Goal: Task Accomplishment & Management: Complete application form

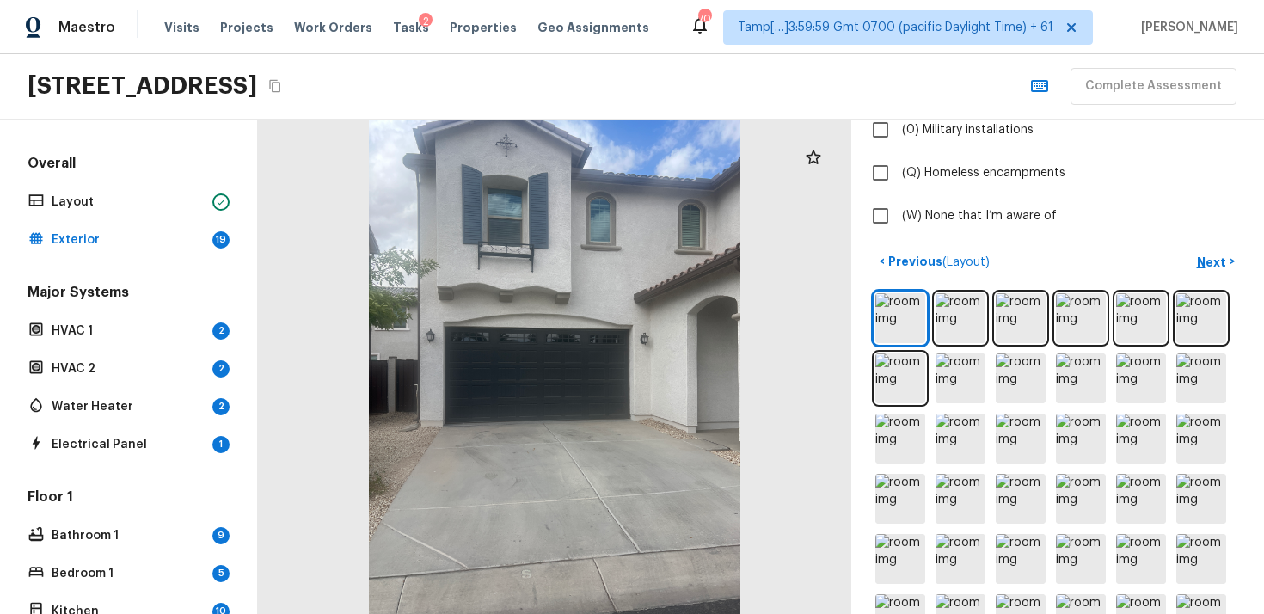
scroll to position [569, 0]
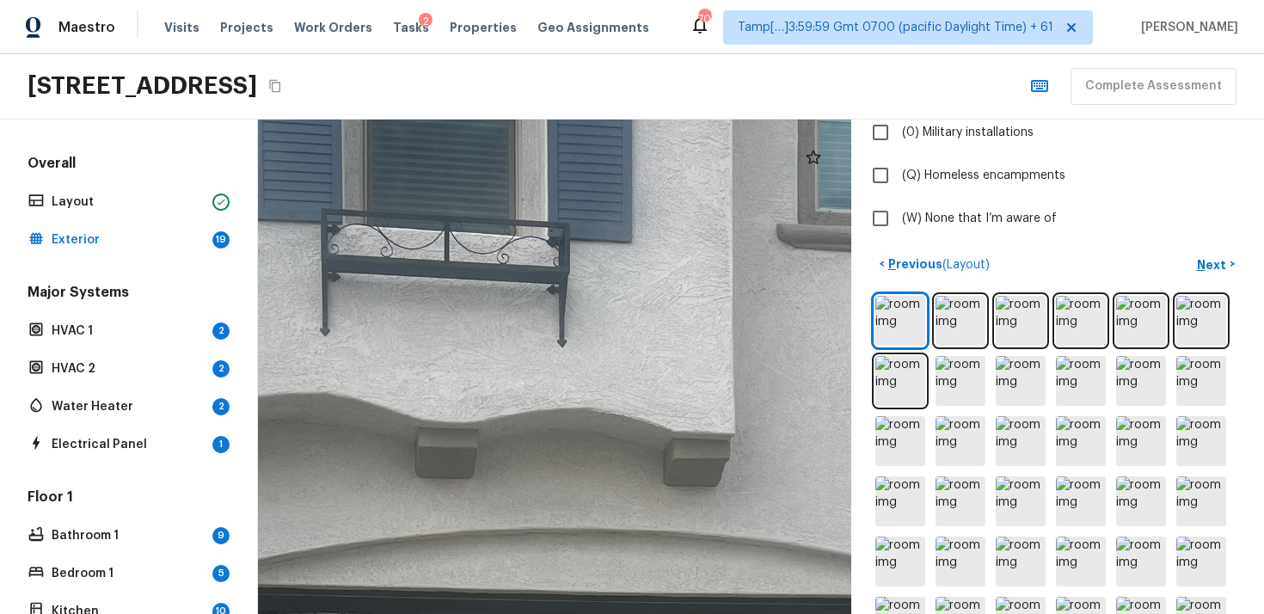
drag, startPoint x: 590, startPoint y: 334, endPoint x: 810, endPoint y: 577, distance: 328.3
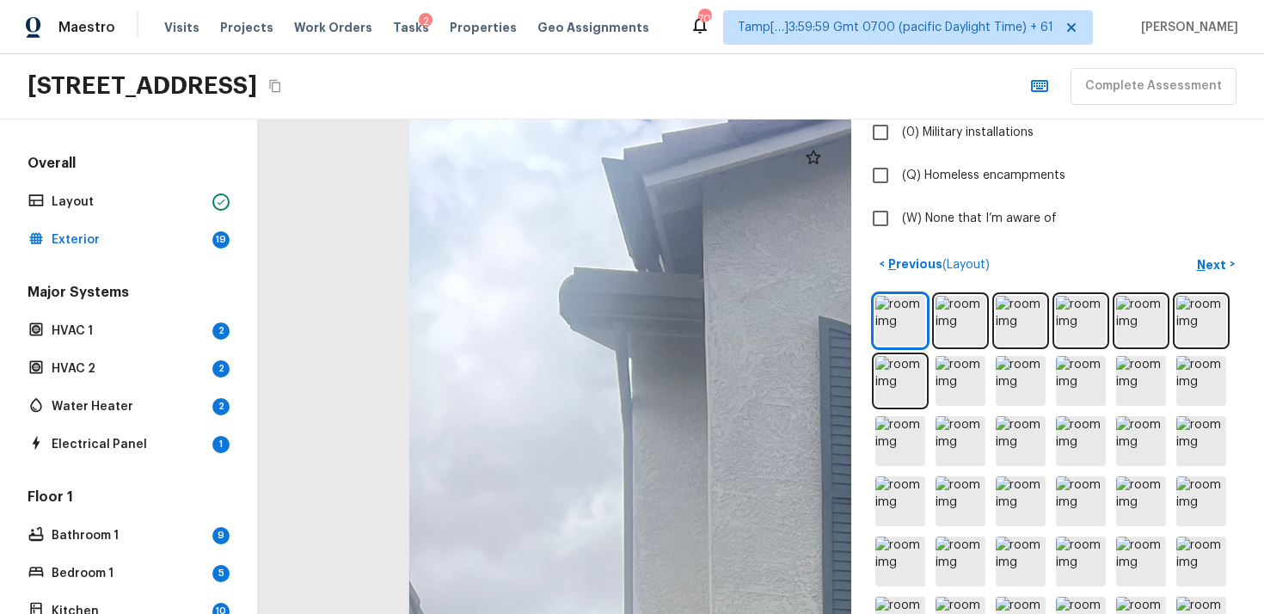
drag, startPoint x: 601, startPoint y: 389, endPoint x: 413, endPoint y: 366, distance: 189.8
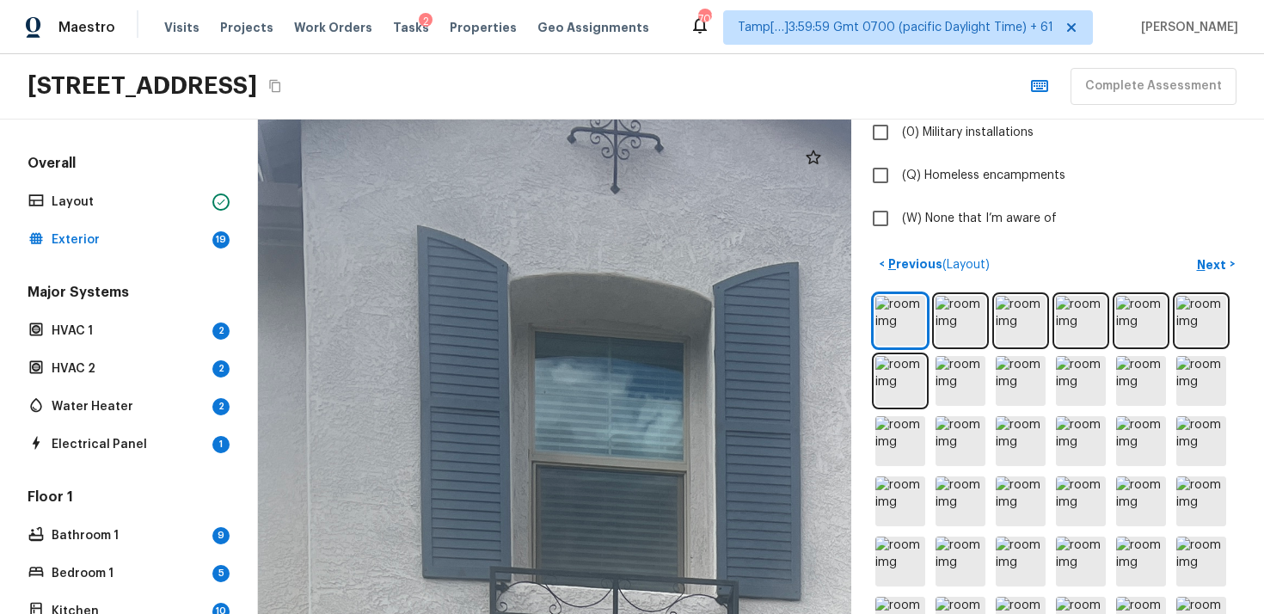
drag, startPoint x: 551, startPoint y: 350, endPoint x: 266, endPoint y: 348, distance: 284.7
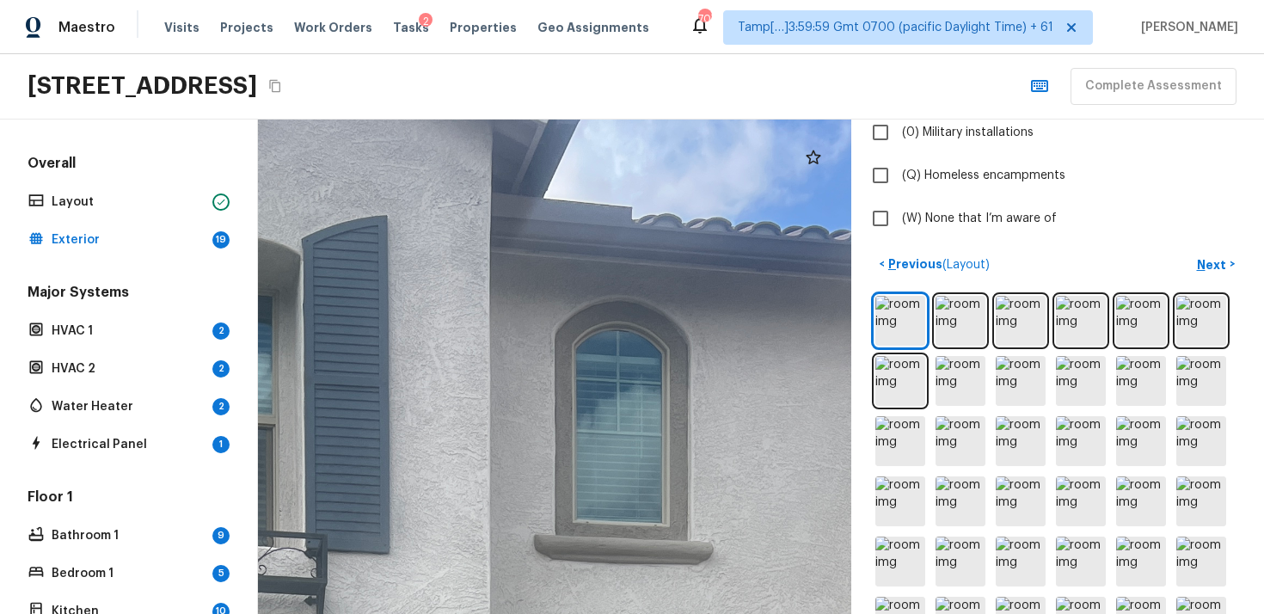
drag, startPoint x: 613, startPoint y: 375, endPoint x: 500, endPoint y: 309, distance: 131.5
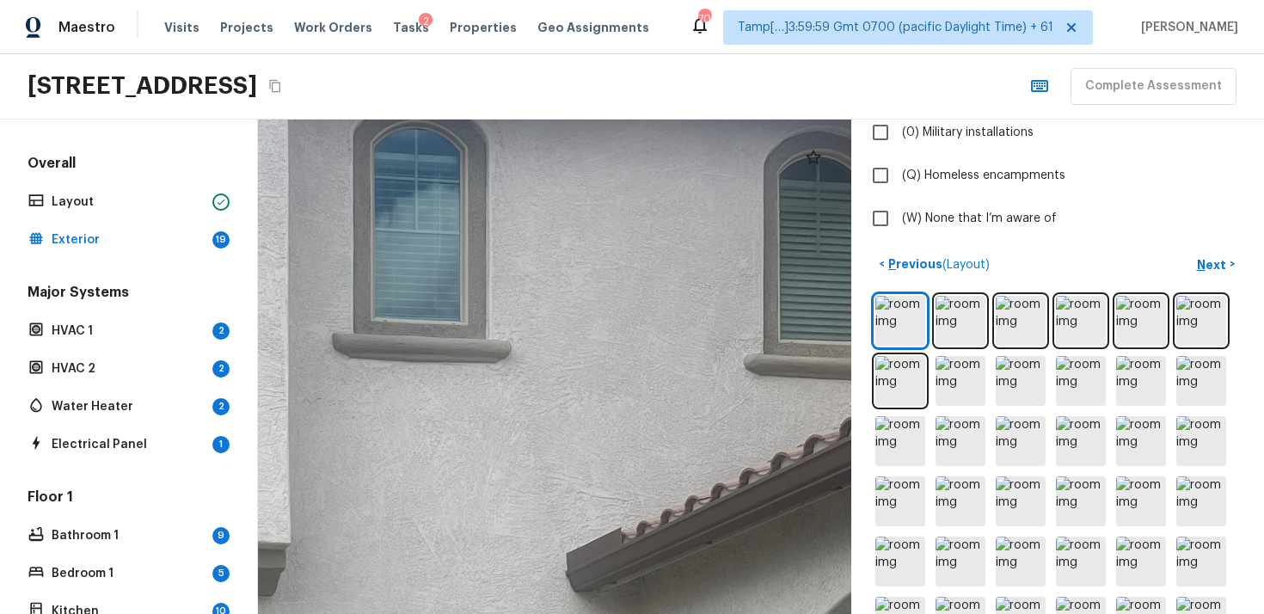
drag, startPoint x: 655, startPoint y: 335, endPoint x: 448, endPoint y: 332, distance: 207.3
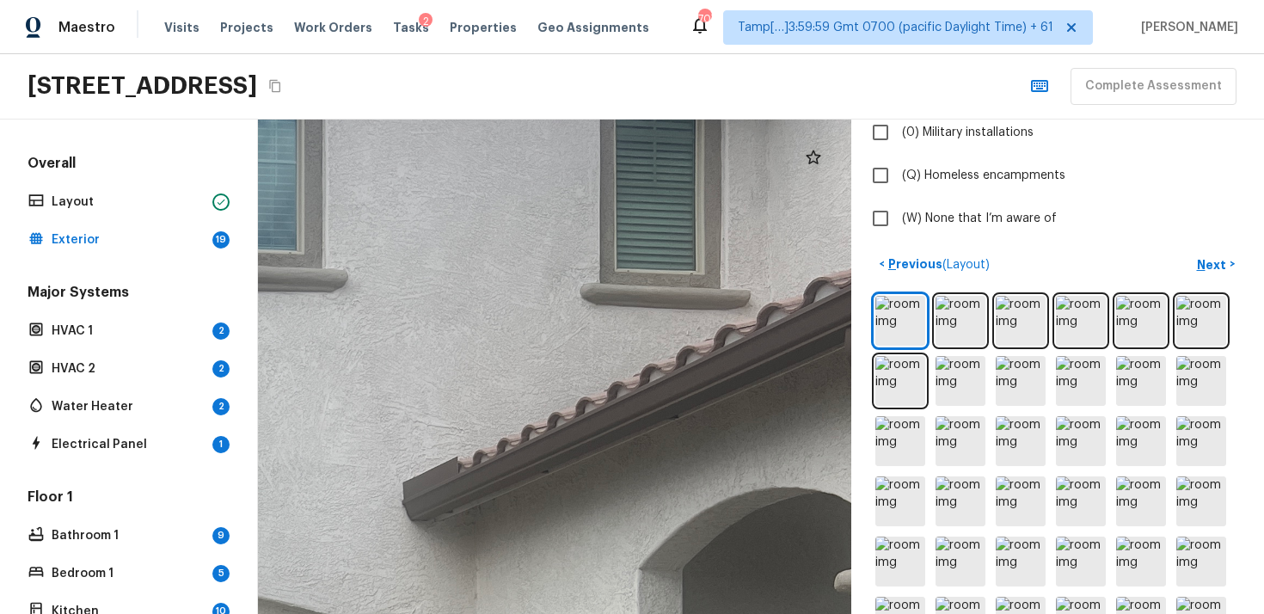
drag, startPoint x: 621, startPoint y: 332, endPoint x: 465, endPoint y: 305, distance: 159.0
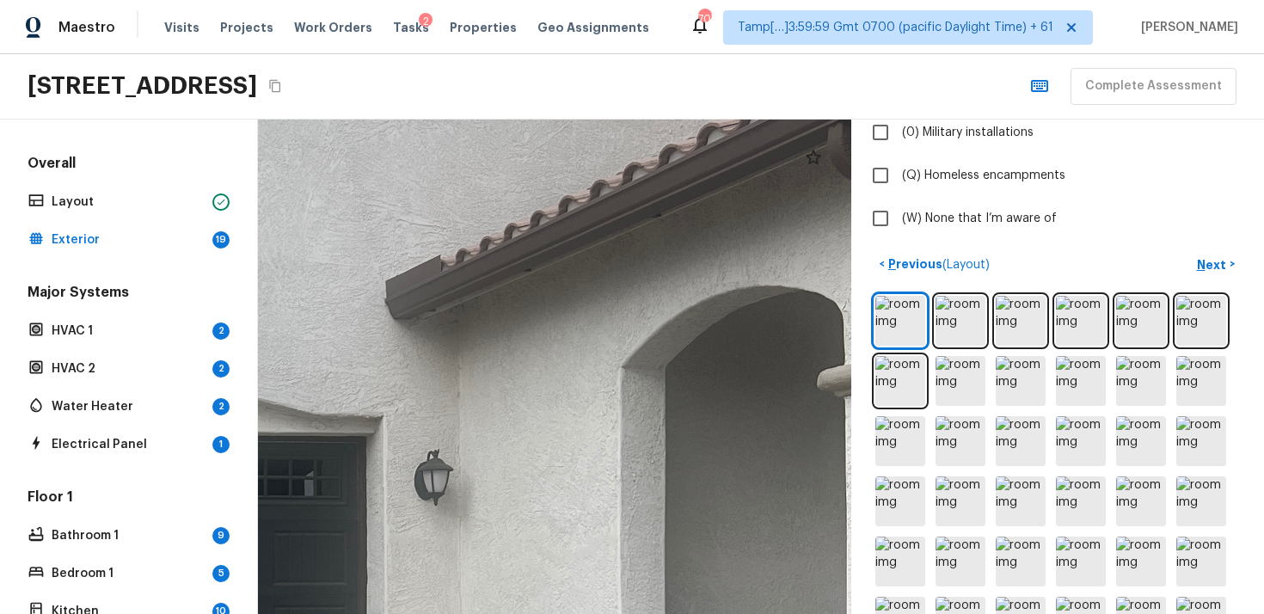
drag, startPoint x: 525, startPoint y: 316, endPoint x: 662, endPoint y: 200, distance: 180.1
click at [662, 200] on div at bounding box center [35, 600] width 2625 height 2187
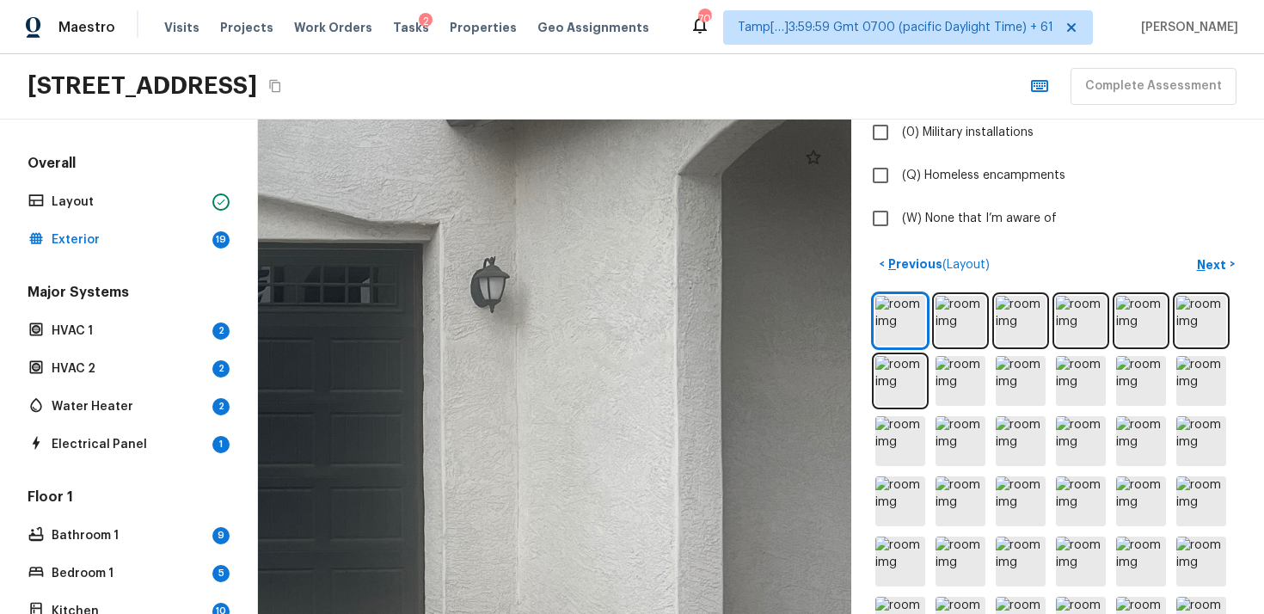
drag, startPoint x: 632, startPoint y: 311, endPoint x: 748, endPoint y: 236, distance: 137.9
click at [748, 236] on div at bounding box center [91, 407] width 2625 height 2187
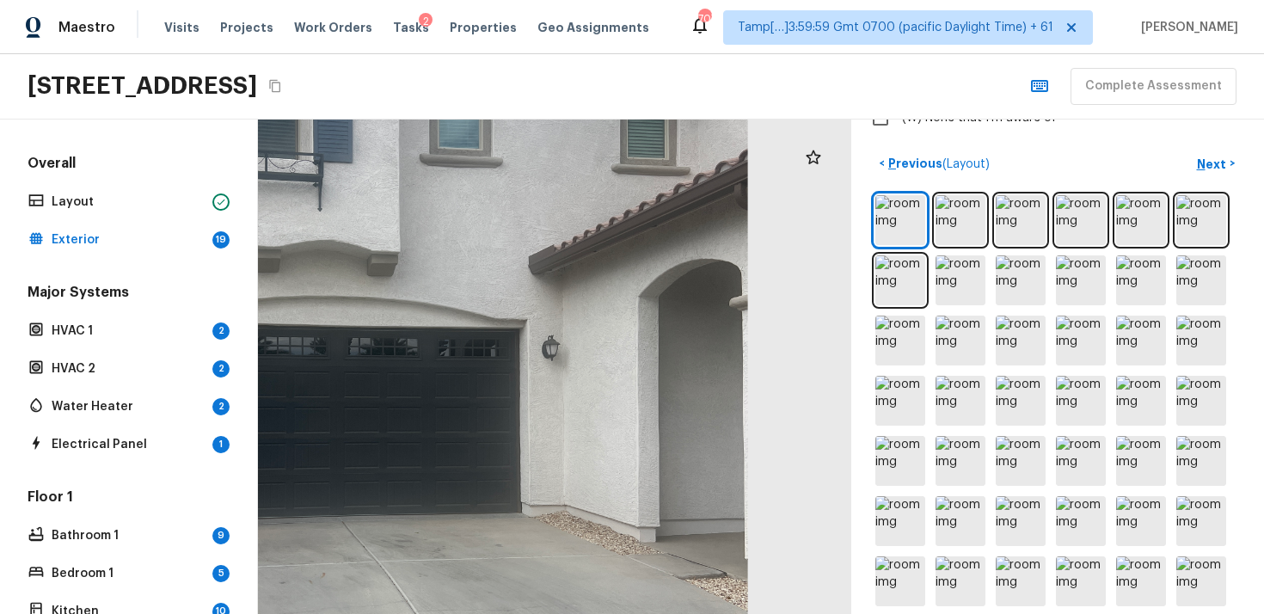
scroll to position [671, 0]
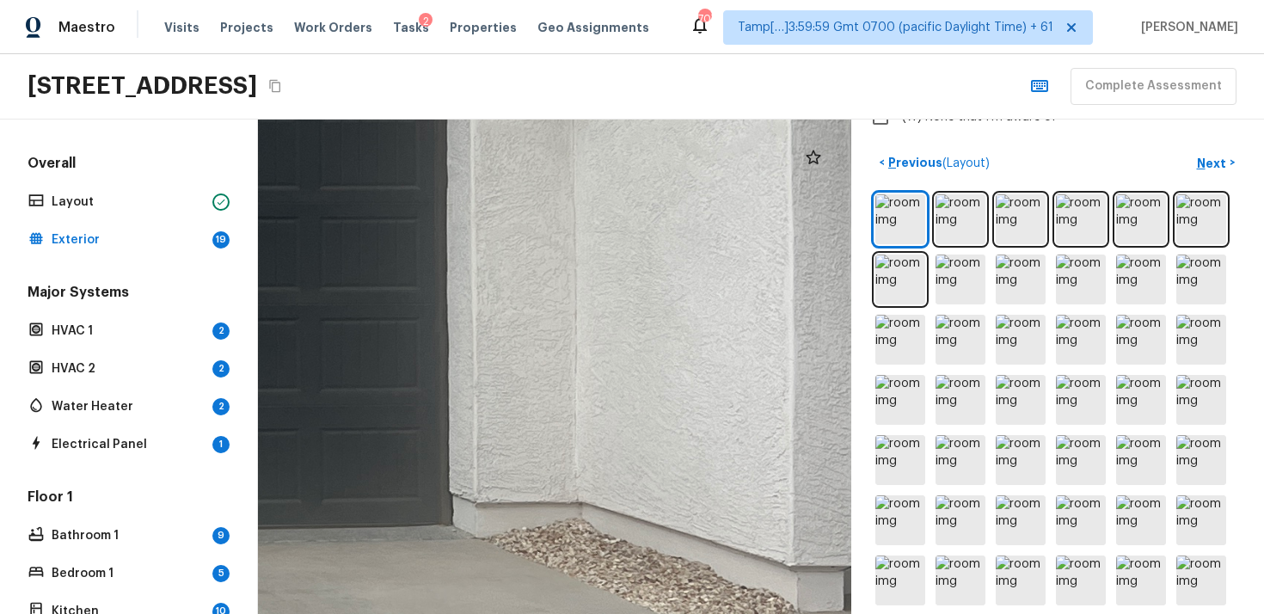
drag, startPoint x: 785, startPoint y: 335, endPoint x: 604, endPoint y: 342, distance: 181.6
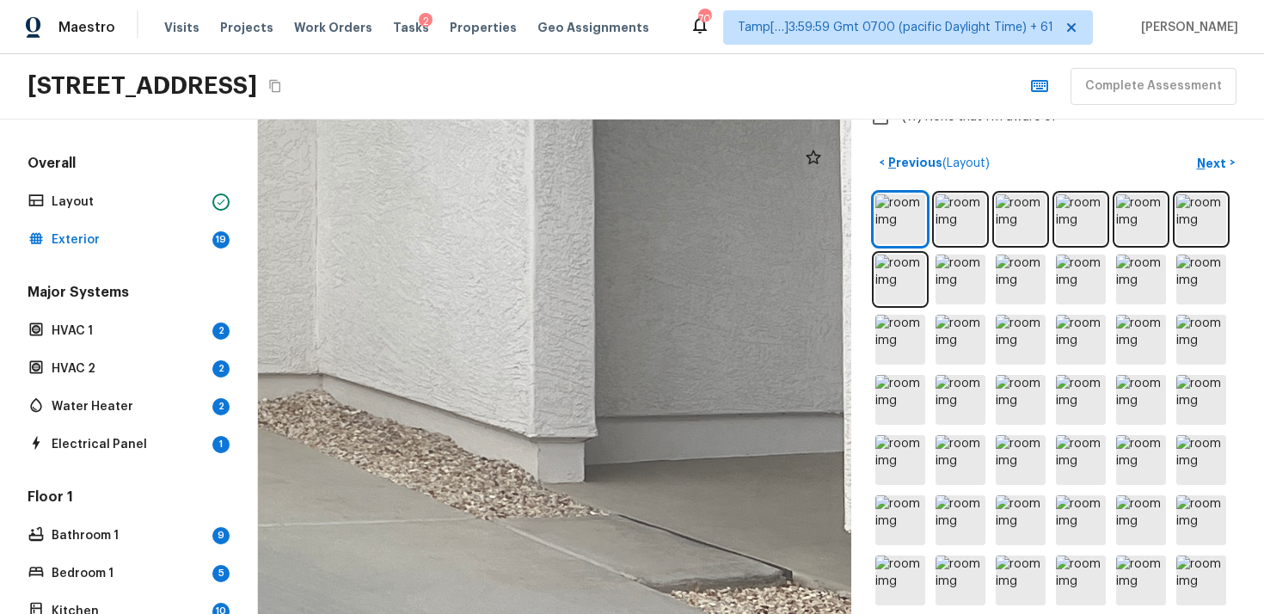
drag, startPoint x: 625, startPoint y: 423, endPoint x: 491, endPoint y: 416, distance: 133.5
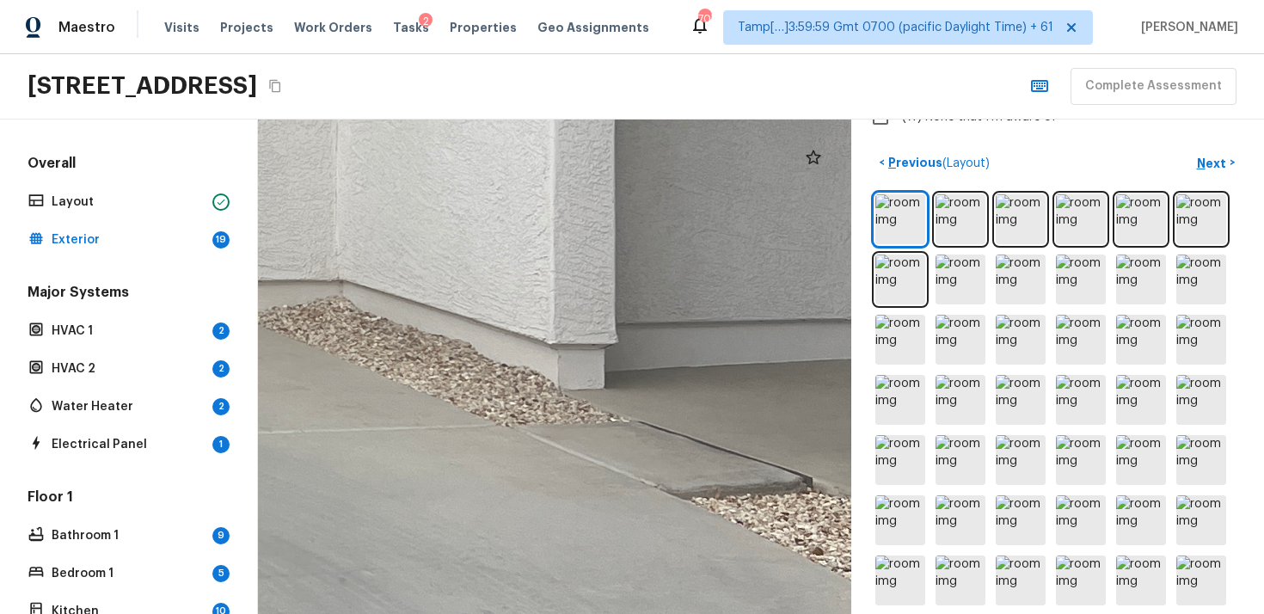
drag, startPoint x: 572, startPoint y: 384, endPoint x: 674, endPoint y: 380, distance: 101.6
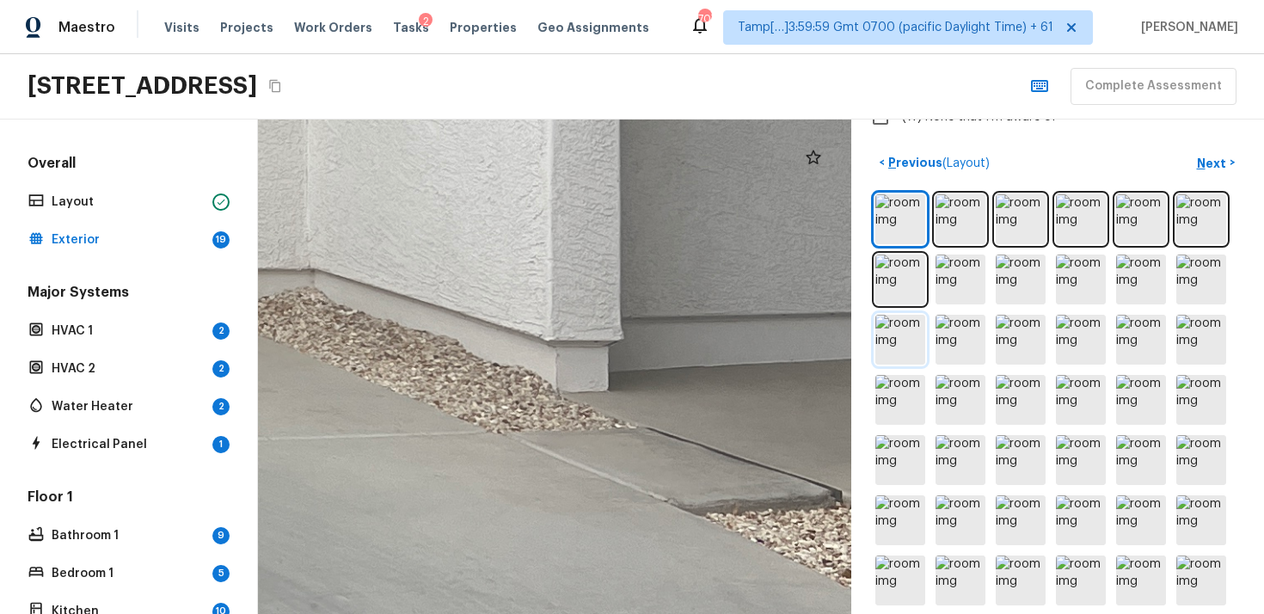
drag, startPoint x: 588, startPoint y: 362, endPoint x: 881, endPoint y: 359, distance: 292.5
click at [881, 359] on div "Exterior + Add Repair Scope 1 2 3 4 5 6 7 8 9 10 11 12 13 14 15 16 17 18 19 Do …" at bounding box center [761, 367] width 1006 height 495
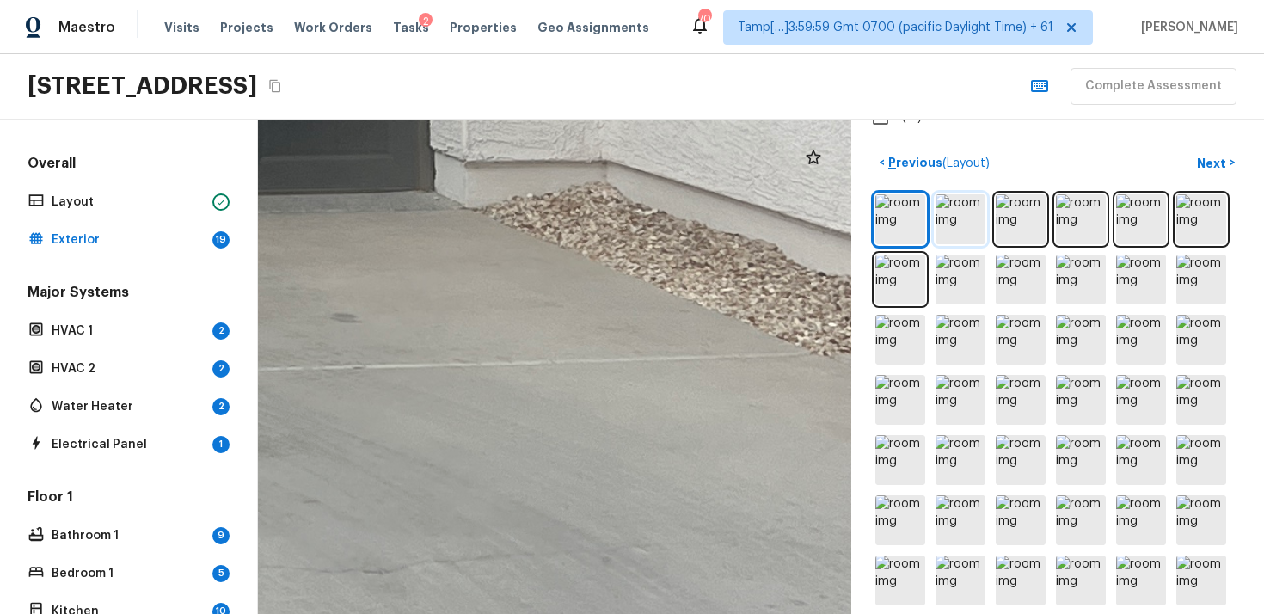
click at [964, 222] on img at bounding box center [961, 219] width 50 height 50
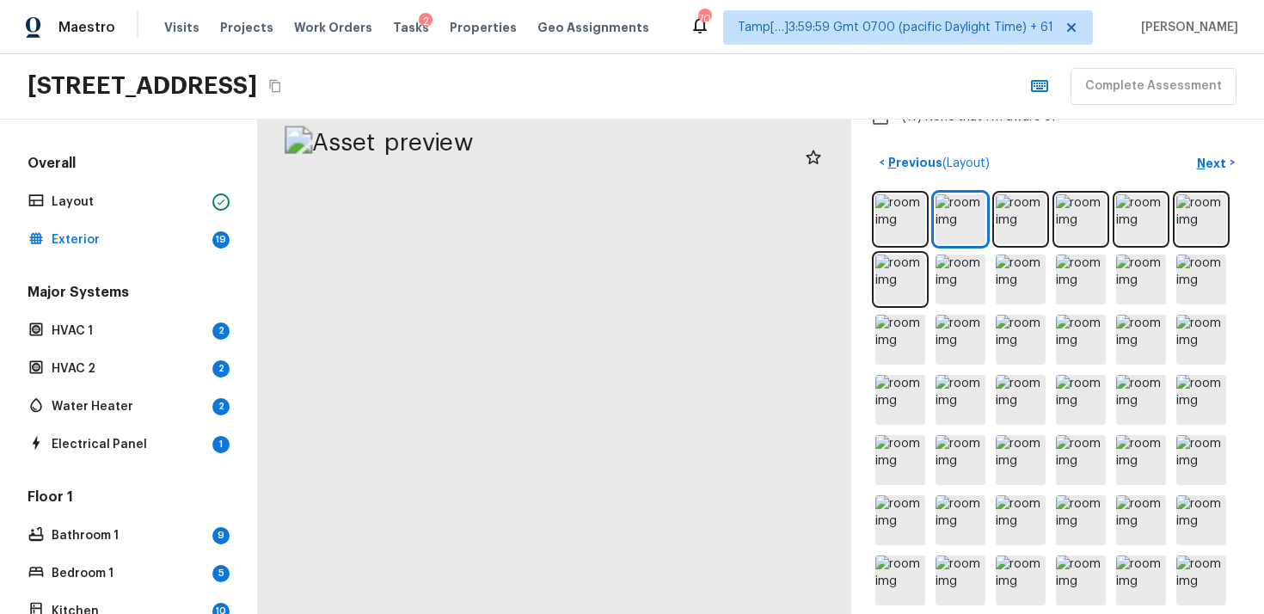
drag, startPoint x: 711, startPoint y: 273, endPoint x: 551, endPoint y: 456, distance: 242.7
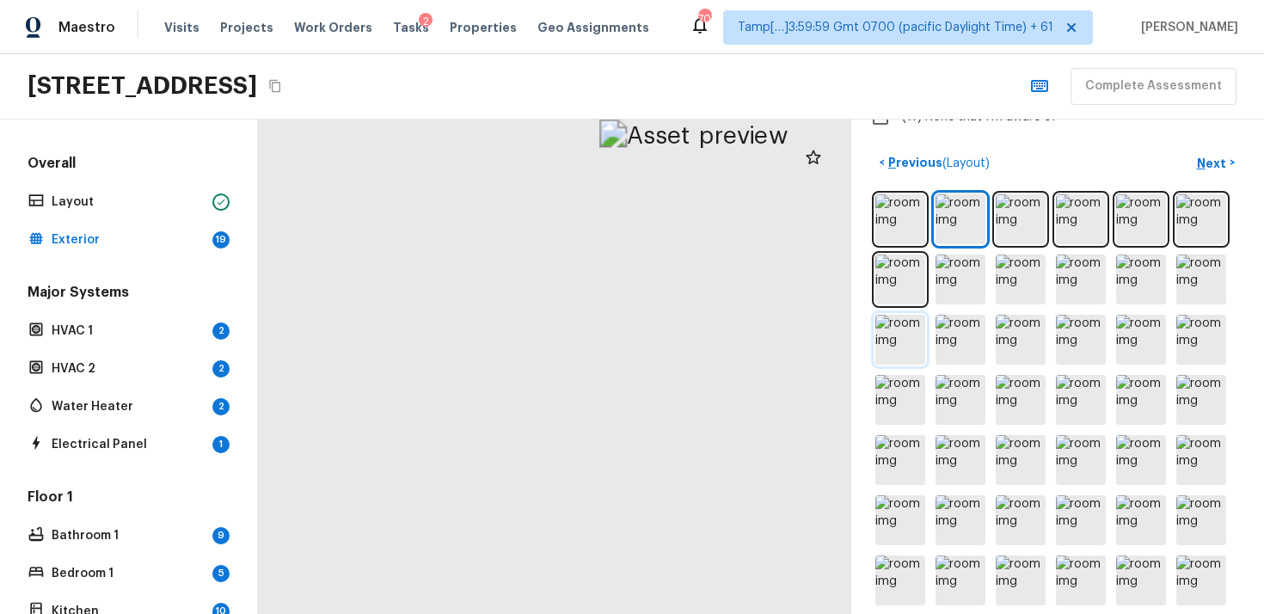
drag, startPoint x: 581, startPoint y: 324, endPoint x: 896, endPoint y: 323, distance: 315.7
click at [902, 327] on div "Exterior + Add Repair Scope 1 2 3 4 5 6 7 8 9 10 11 12 13 14 15 16 17 18 19 Do …" at bounding box center [761, 367] width 1006 height 495
drag, startPoint x: 681, startPoint y: 433, endPoint x: 700, endPoint y: 189, distance: 244.2
click at [700, 189] on div at bounding box center [718, 381] width 1203 height 1002
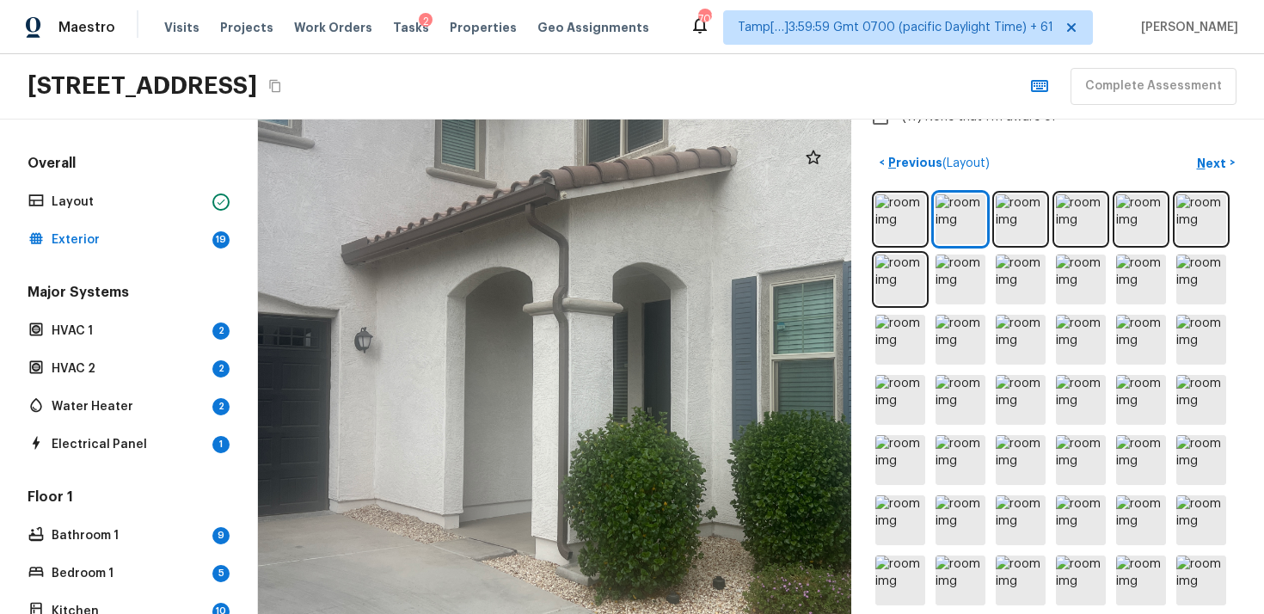
drag, startPoint x: 630, startPoint y: 344, endPoint x: 538, endPoint y: 333, distance: 91.9
click at [538, 334] on div at bounding box center [628, 369] width 1203 height 1002
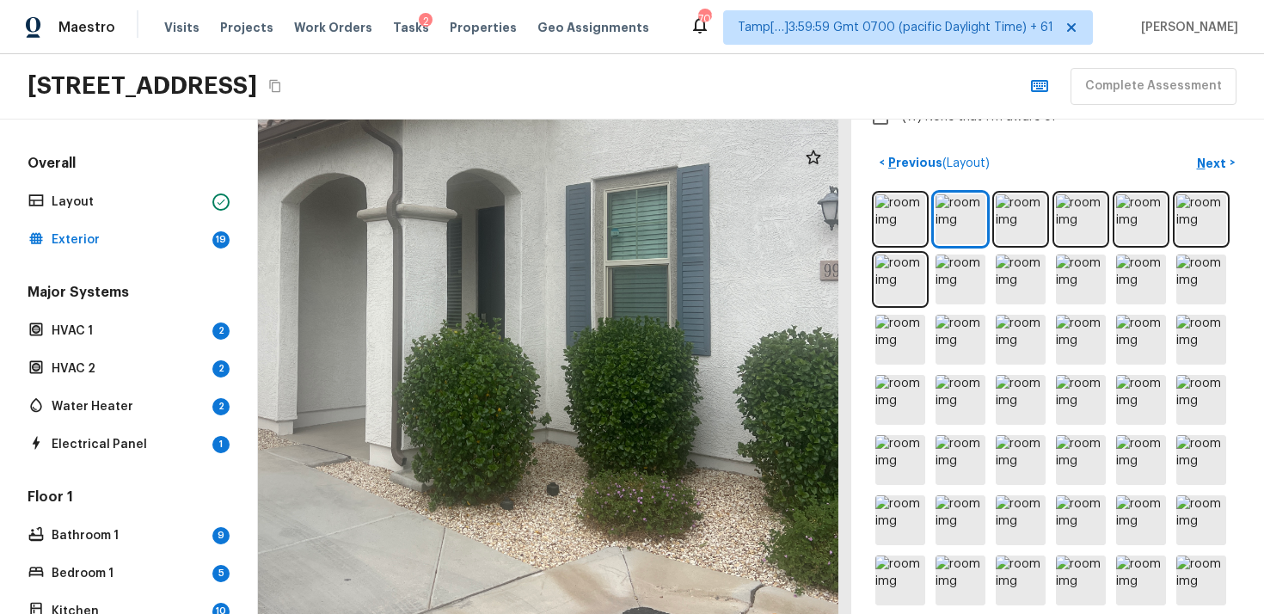
drag, startPoint x: 572, startPoint y: 374, endPoint x: 423, endPoint y: 318, distance: 159.0
click at [424, 319] on div at bounding box center [462, 274] width 1203 height 1002
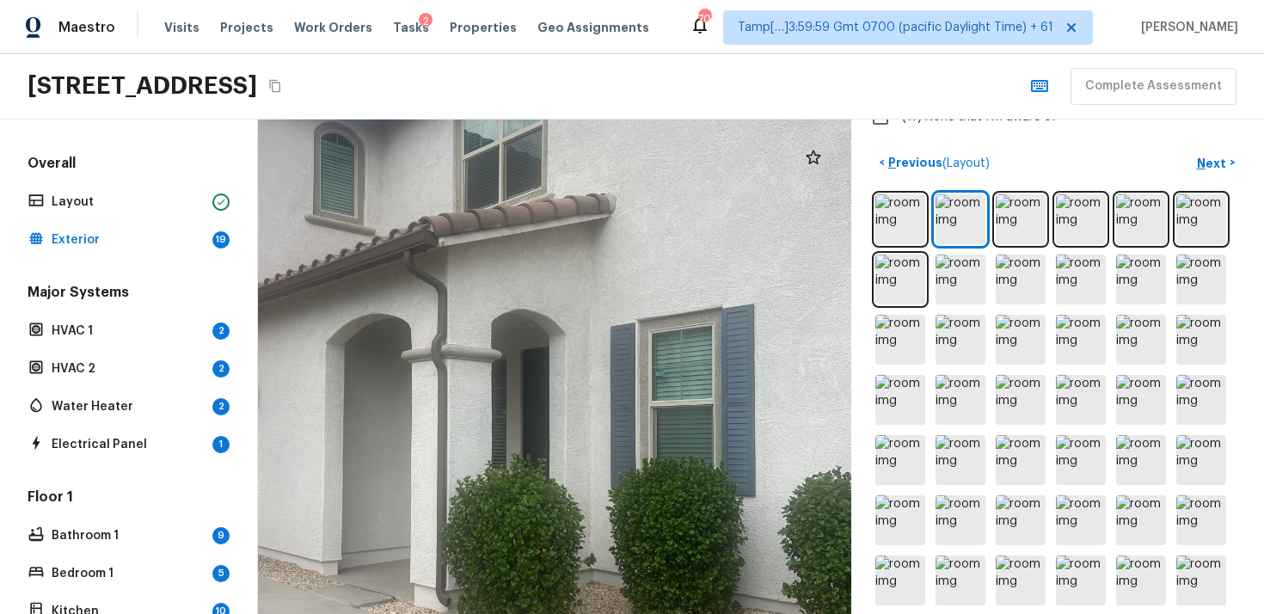
drag, startPoint x: 587, startPoint y: 314, endPoint x: 655, endPoint y: 535, distance: 231.5
click at [657, 534] on div at bounding box center [506, 415] width 1203 height 1002
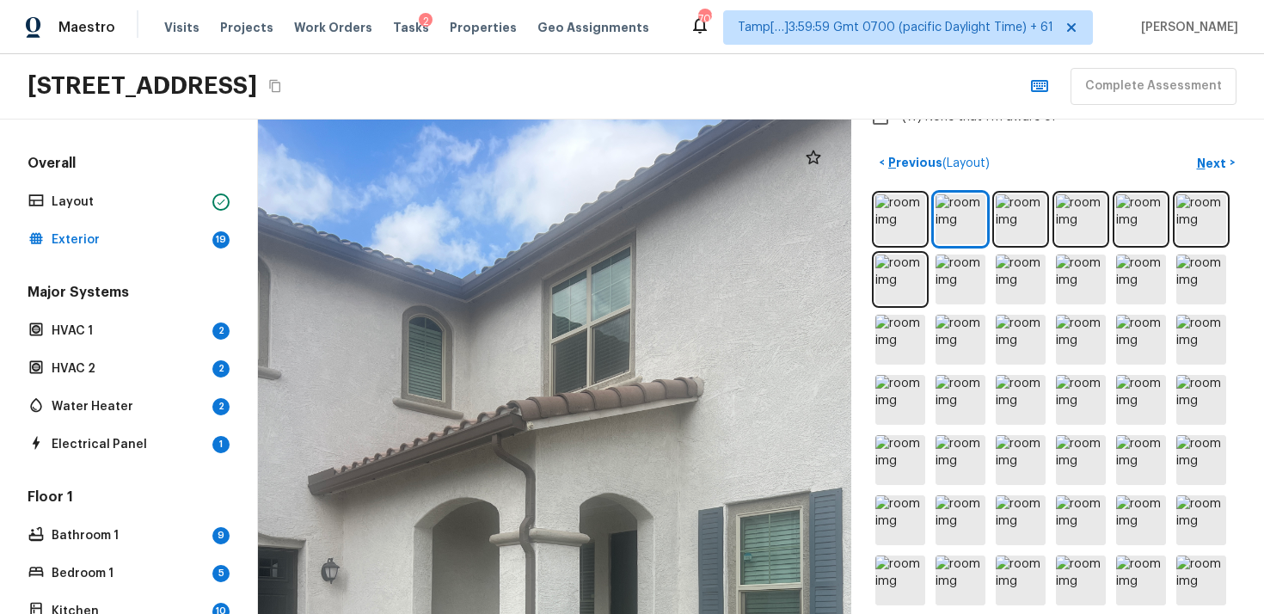
drag, startPoint x: 716, startPoint y: 534, endPoint x: 785, endPoint y: 530, distance: 69.0
click at [785, 532] on div at bounding box center [595, 599] width 1203 height 1002
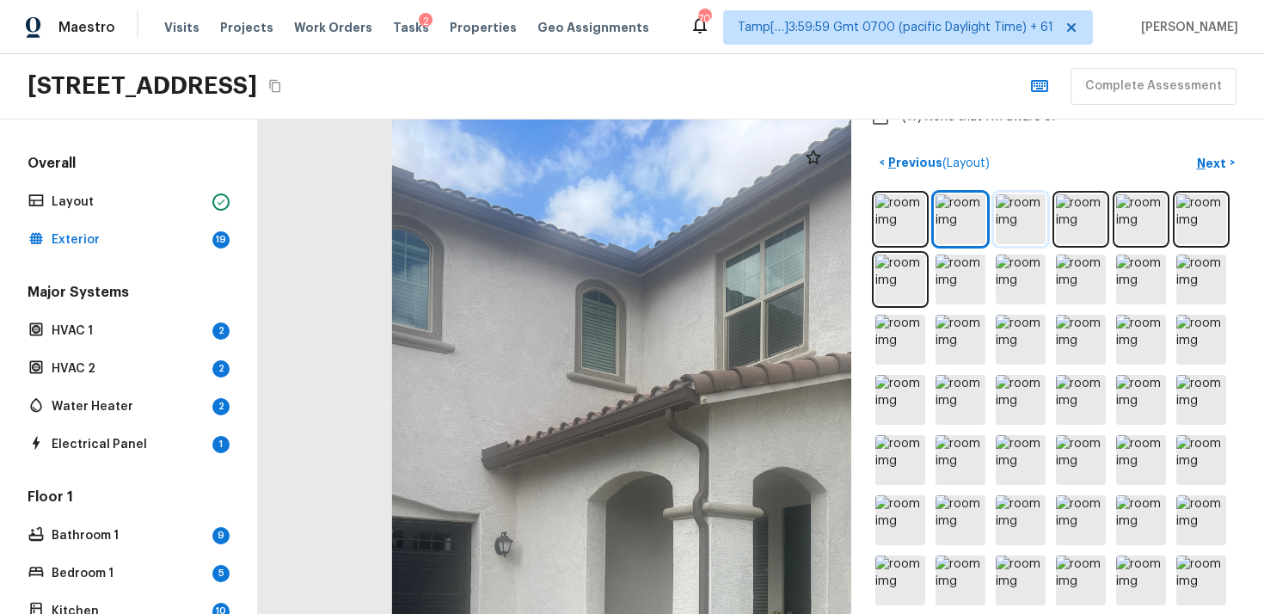
click at [1013, 225] on img at bounding box center [1021, 219] width 50 height 50
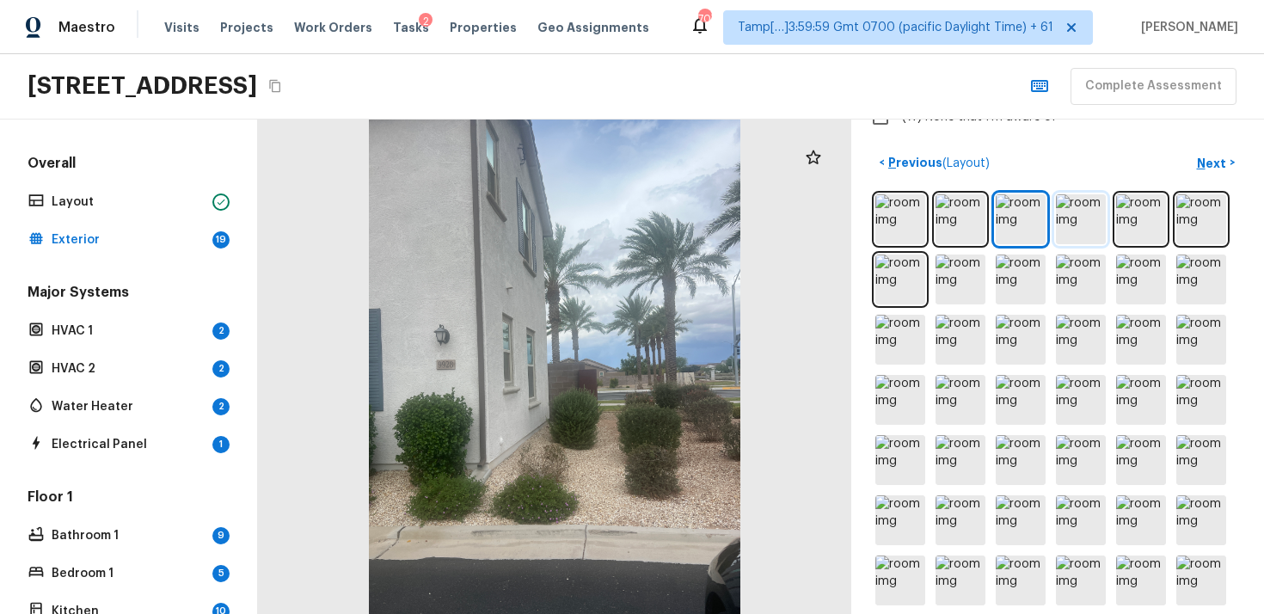
click at [1080, 212] on img at bounding box center [1081, 219] width 50 height 50
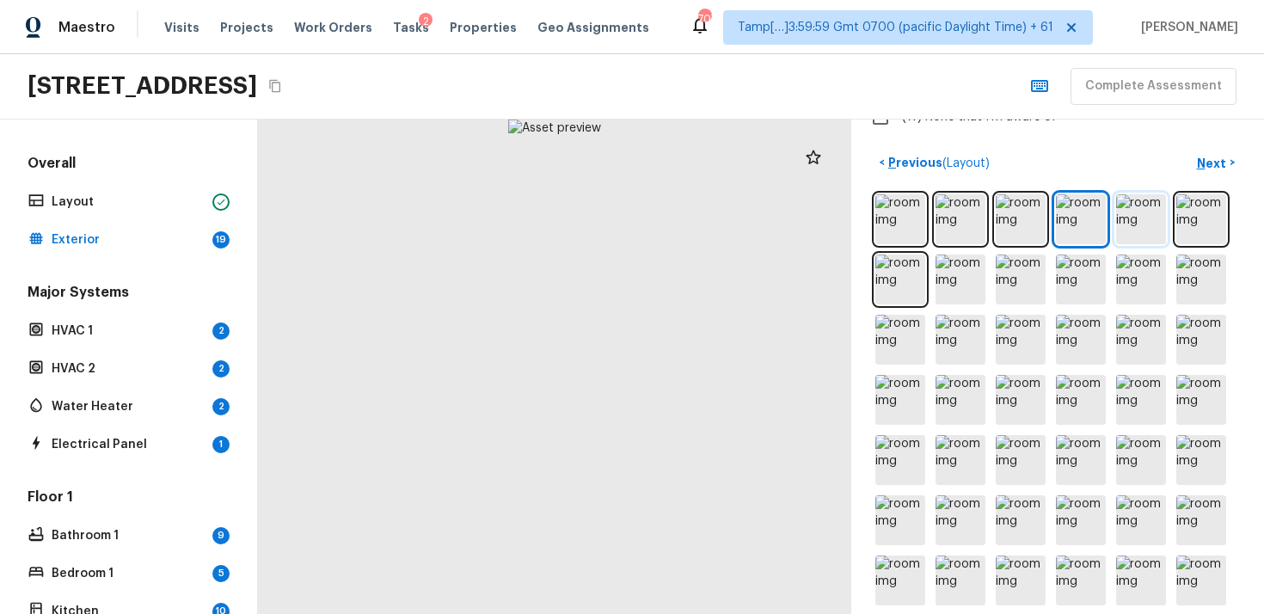
click at [1124, 219] on img at bounding box center [1142, 219] width 50 height 50
click at [1093, 209] on img at bounding box center [1081, 219] width 50 height 50
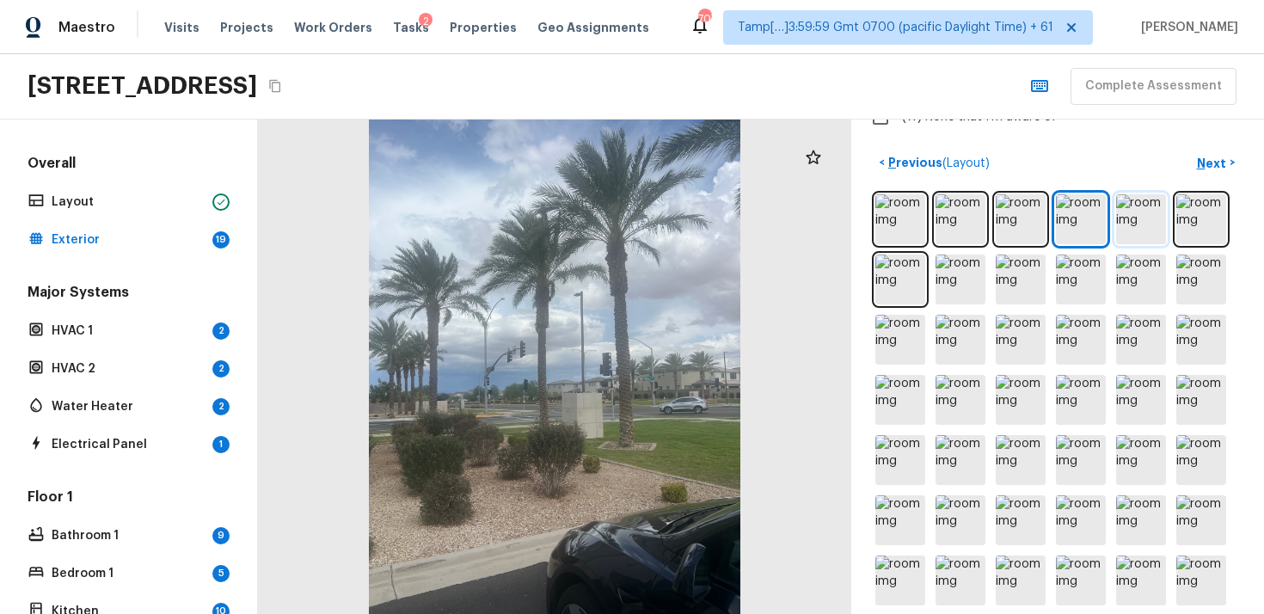
click at [1145, 218] on img at bounding box center [1142, 219] width 50 height 50
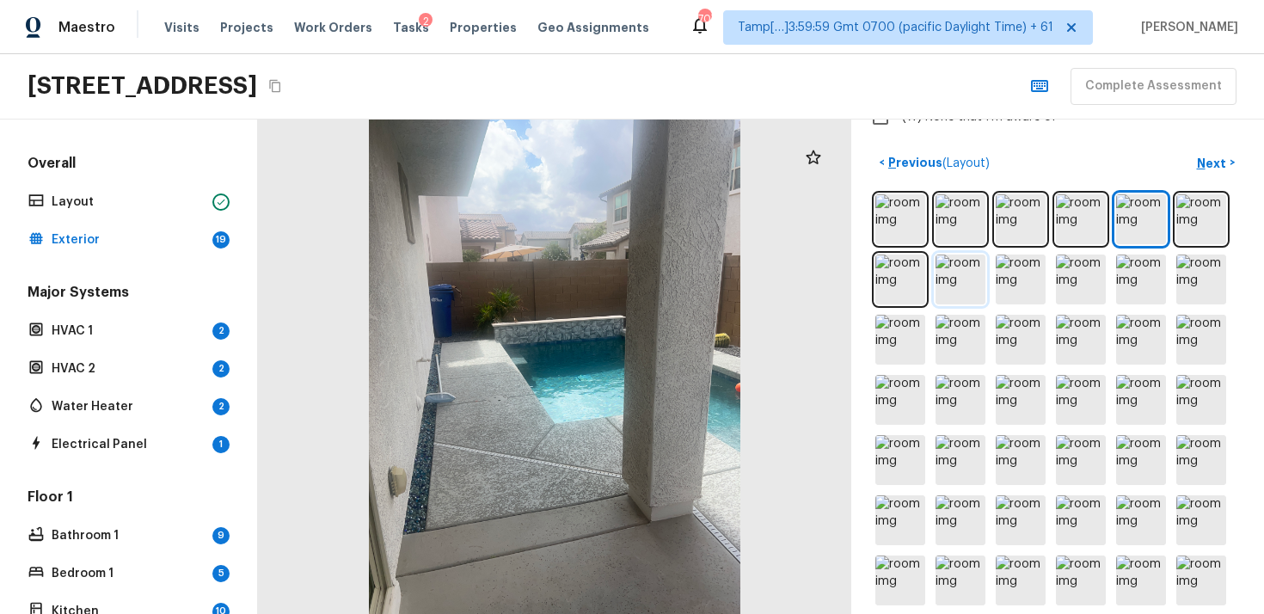
click at [957, 285] on img at bounding box center [961, 280] width 50 height 50
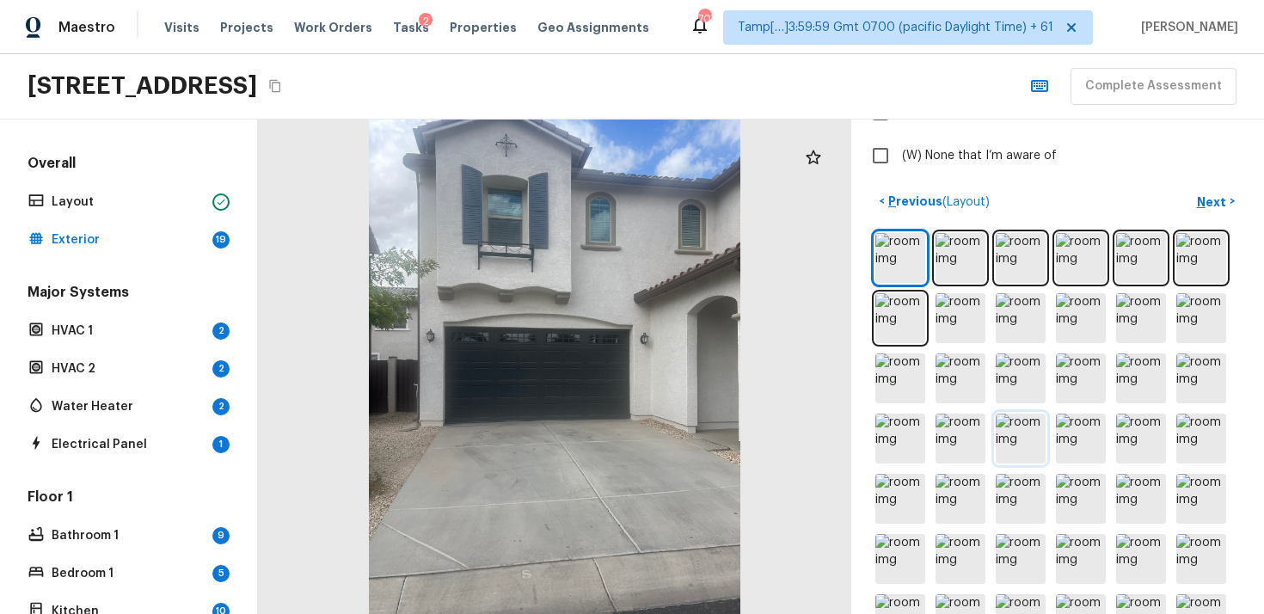
scroll to position [624, 0]
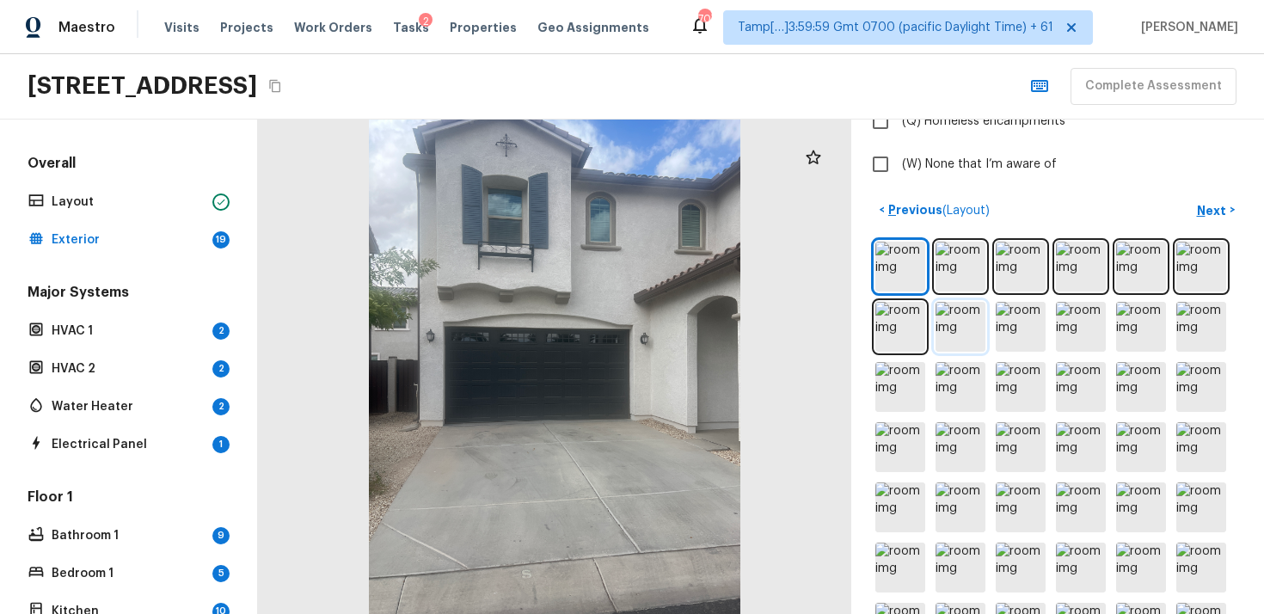
click at [944, 308] on img at bounding box center [961, 327] width 50 height 50
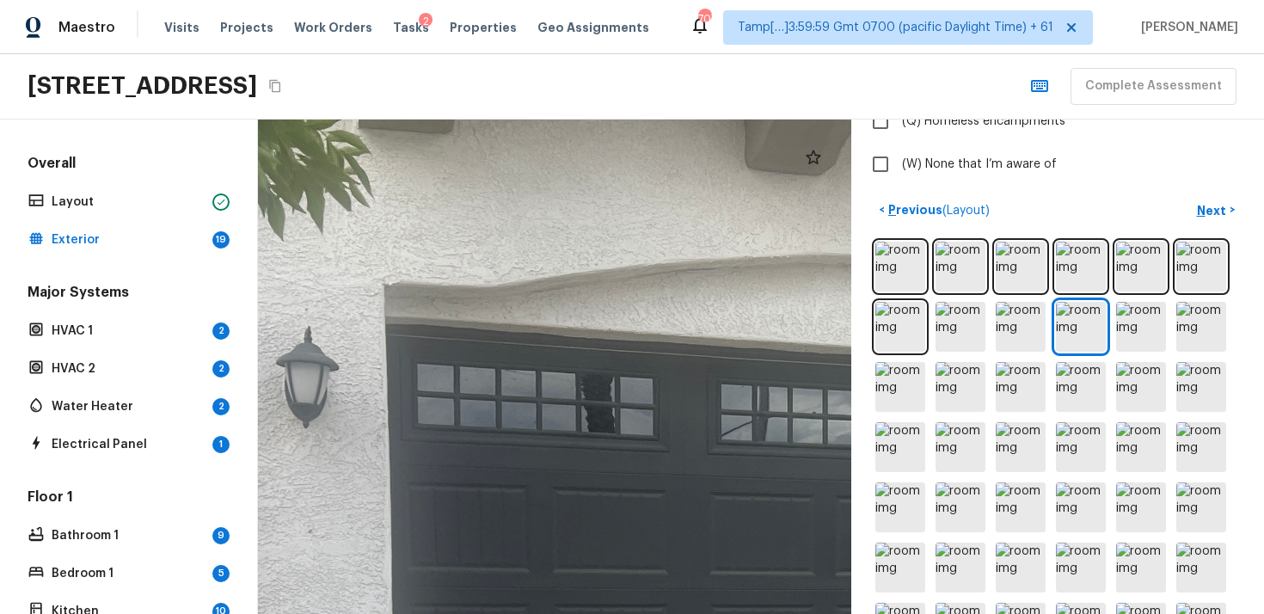
drag, startPoint x: 668, startPoint y: 373, endPoint x: 908, endPoint y: 416, distance: 243.8
click at [908, 416] on div "Exterior + Add Repair Scope 1 2 3 4 5 6 7 8 9 10 11 12 13 14 15 16 17 18 19 Do …" at bounding box center [761, 367] width 1006 height 495
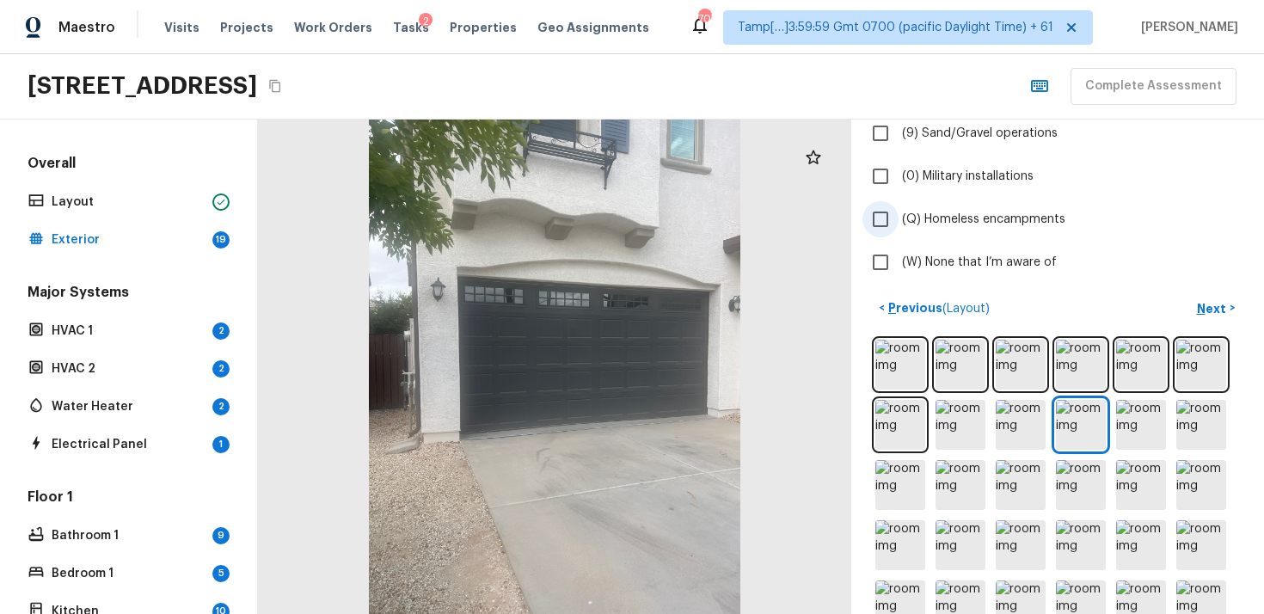
scroll to position [527, 0]
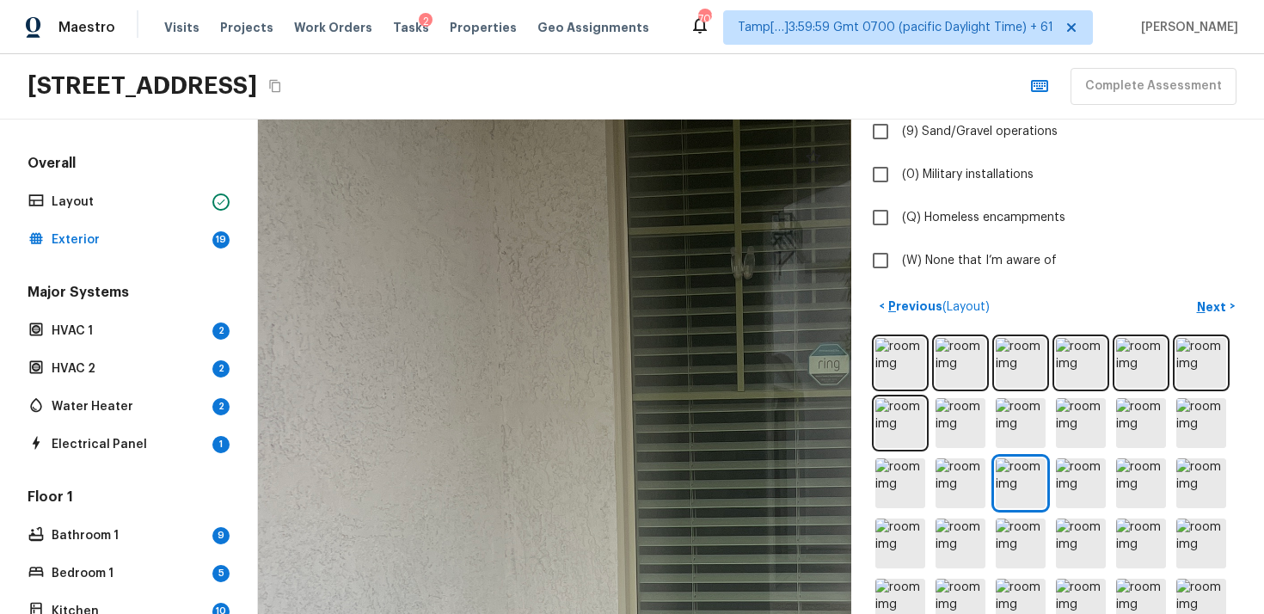
drag, startPoint x: 497, startPoint y: 348, endPoint x: 502, endPoint y: 473, distance: 124.8
click at [502, 473] on div at bounding box center [727, 550] width 2165 height 1805
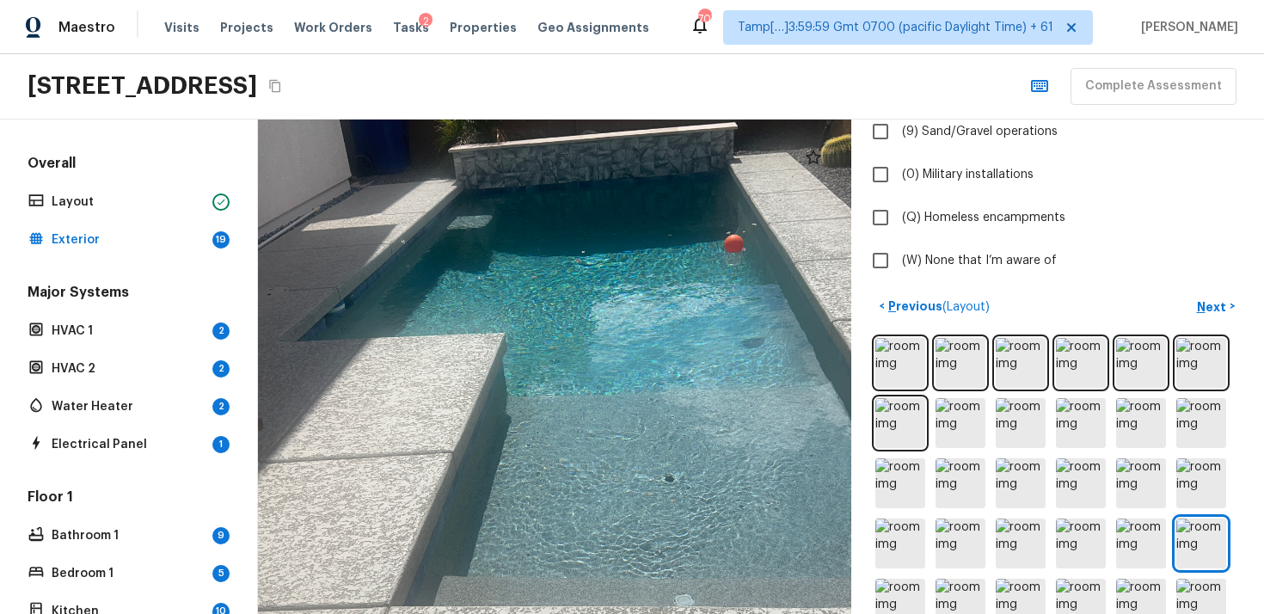
drag, startPoint x: 617, startPoint y: 322, endPoint x: 611, endPoint y: 386, distance: 64.8
click at [611, 386] on div at bounding box center [568, 386] width 1163 height 969
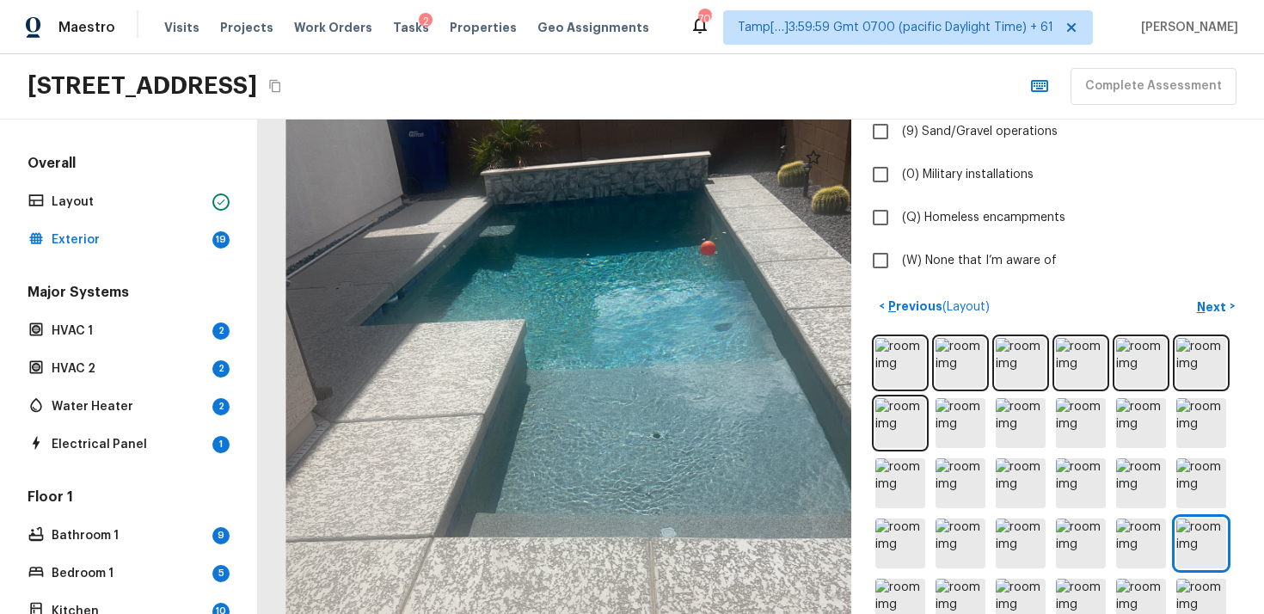
drag, startPoint x: 618, startPoint y: 231, endPoint x: 618, endPoint y: 366, distance: 135.1
click at [618, 366] on div at bounding box center [576, 362] width 927 height 773
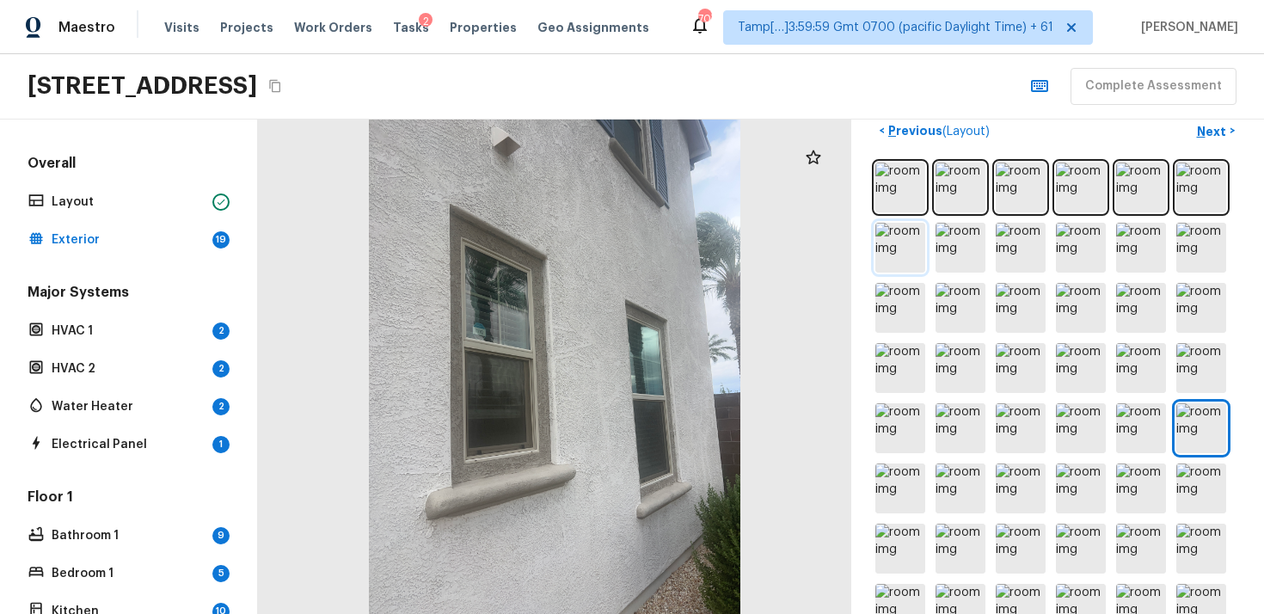
scroll to position [747, 0]
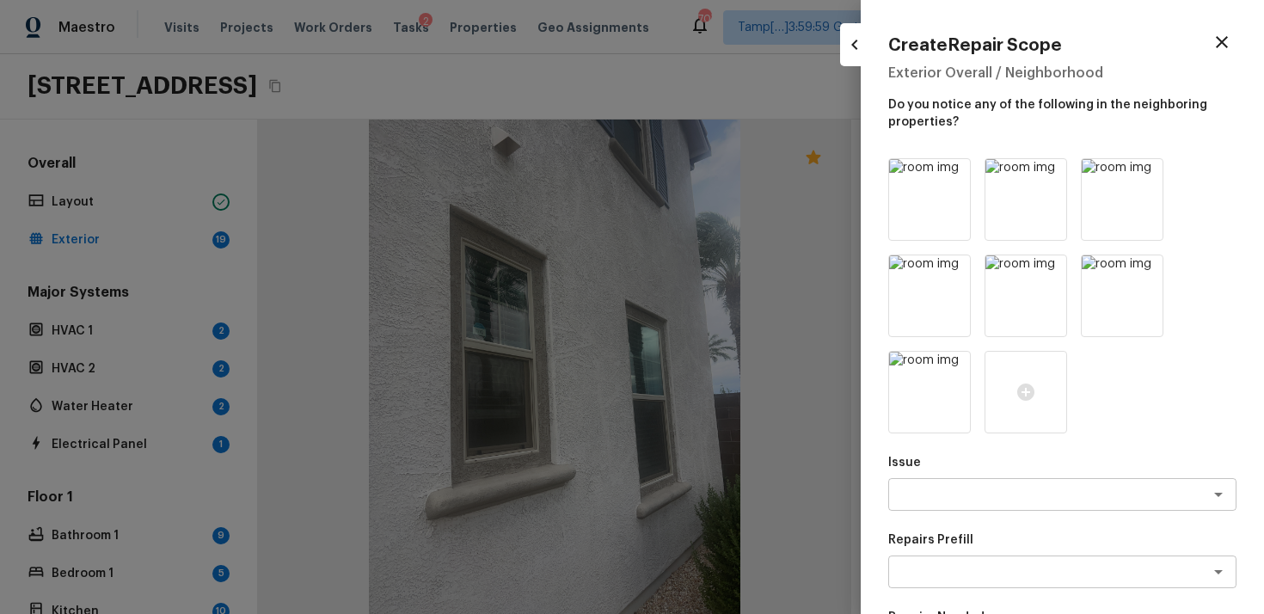
click at [1224, 38] on icon "button" at bounding box center [1222, 42] width 21 height 21
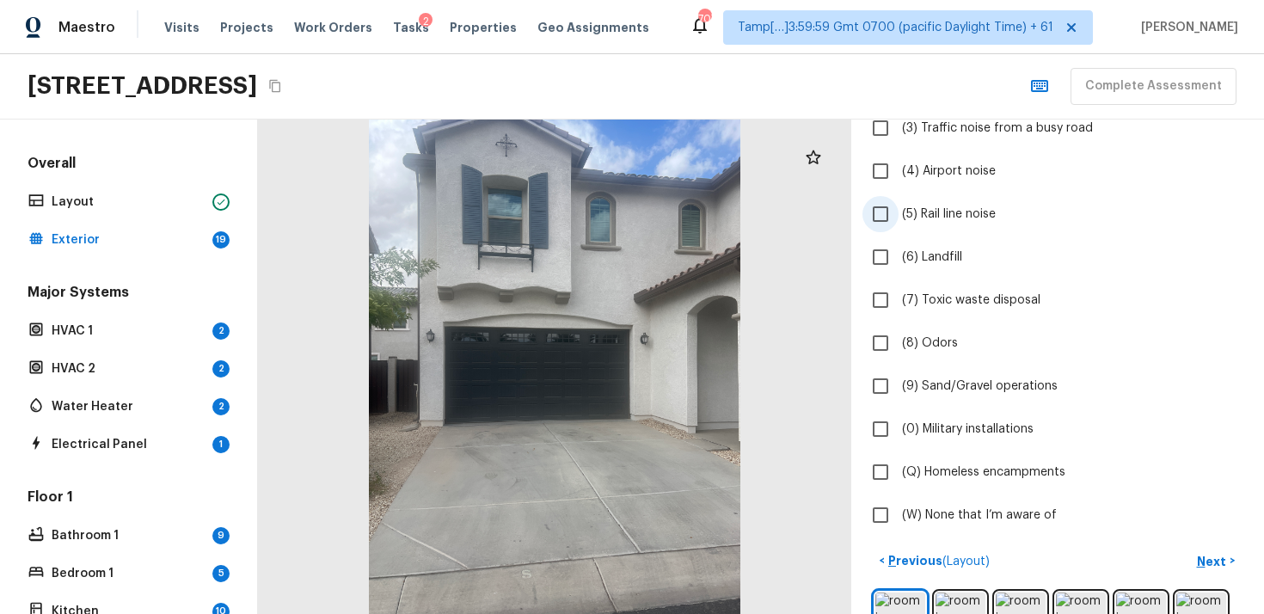
scroll to position [315, 0]
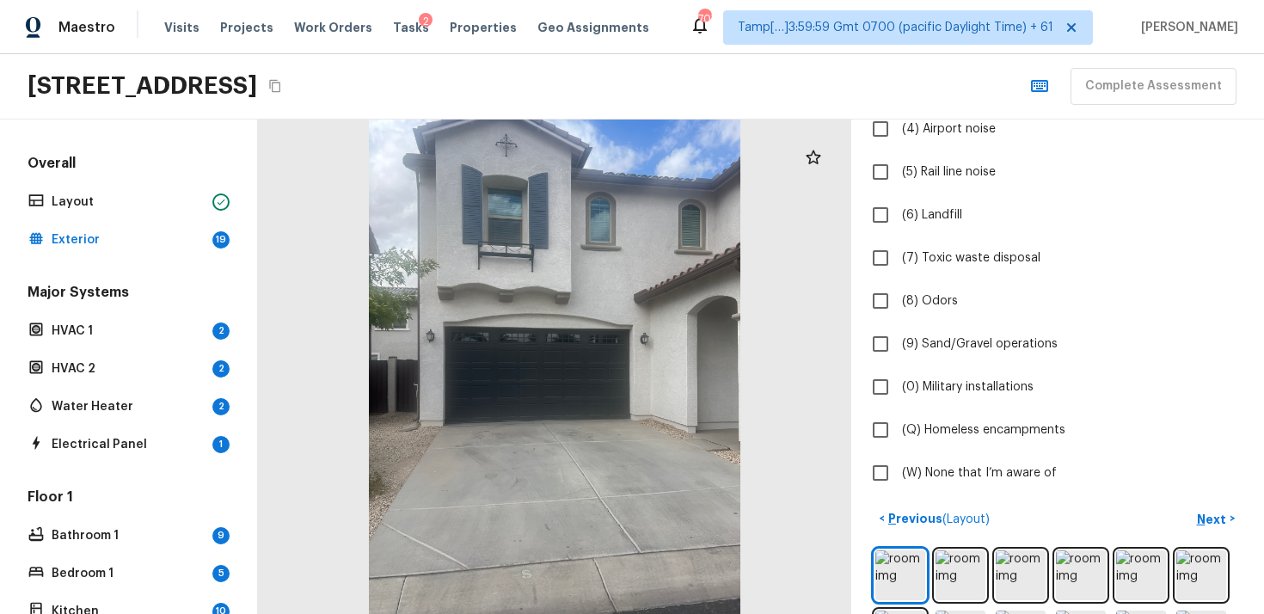
click at [871, 495] on div "Exterior + Add Repair Scope 1 2 3 4 5 6 7 8 9 10 11 12 13 14 15 16 17 18 19 Do …" at bounding box center [1058, 367] width 413 height 495
click at [877, 480] on input "(W) None that I’m aware of" at bounding box center [881, 473] width 36 height 36
checkbox input "true"
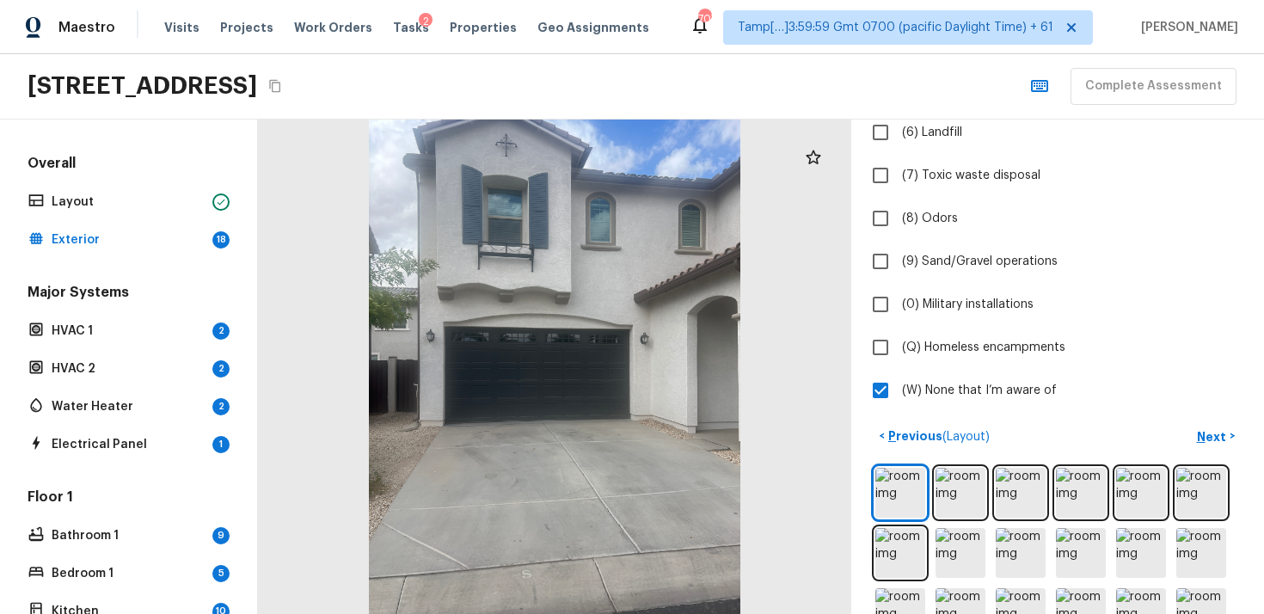
scroll to position [414, 0]
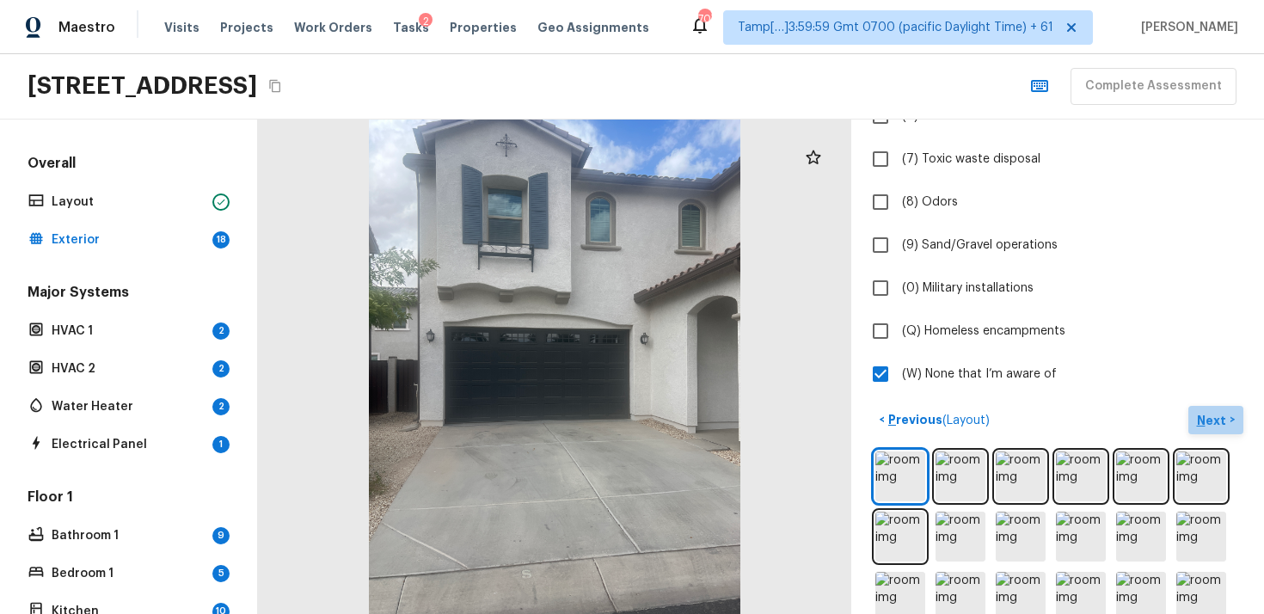
click at [1212, 426] on p "Next" at bounding box center [1213, 420] width 33 height 17
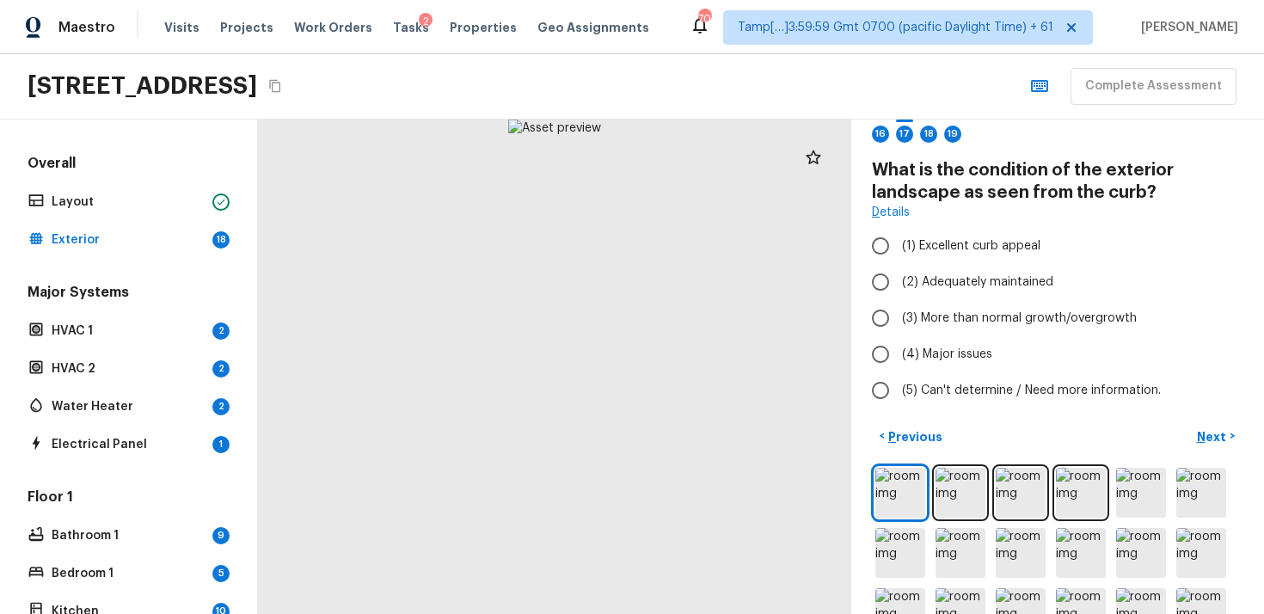
scroll to position [0, 0]
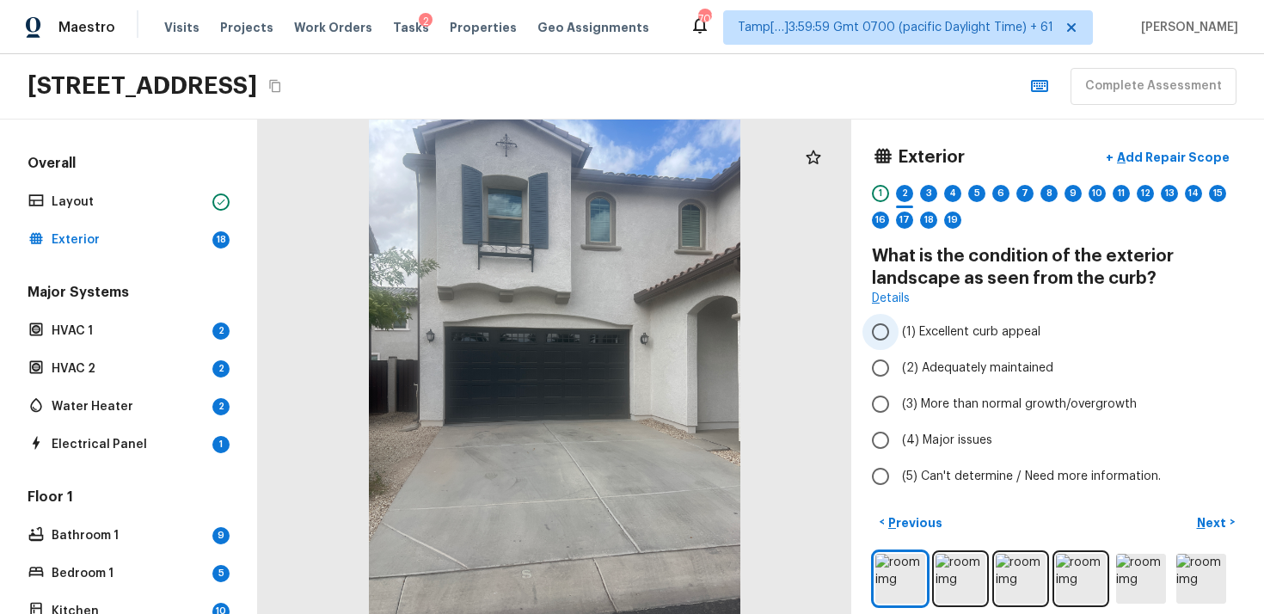
click at [913, 343] on label "(1) Excellent curb appeal" at bounding box center [1046, 332] width 367 height 36
click at [899, 343] on input "(1) Excellent curb appeal" at bounding box center [881, 332] width 36 height 36
radio input "true"
click at [1209, 511] on button "Next >" at bounding box center [1216, 522] width 55 height 28
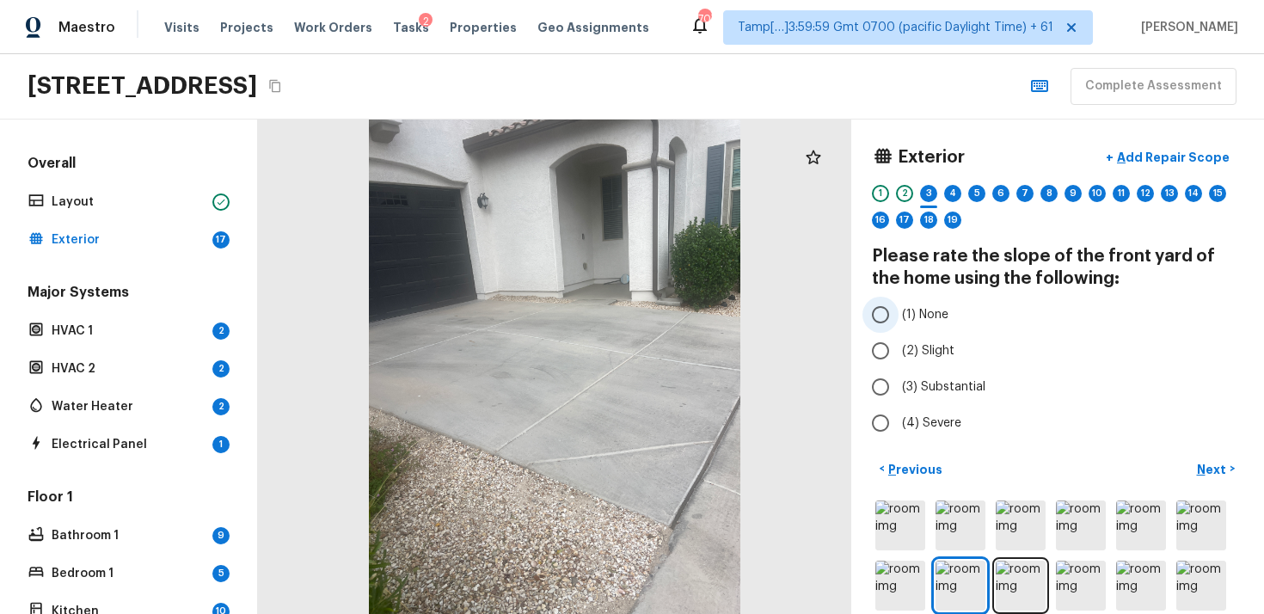
click at [877, 317] on input "(1) None" at bounding box center [881, 315] width 36 height 36
radio input "true"
click at [1215, 473] on p "Next" at bounding box center [1213, 469] width 33 height 17
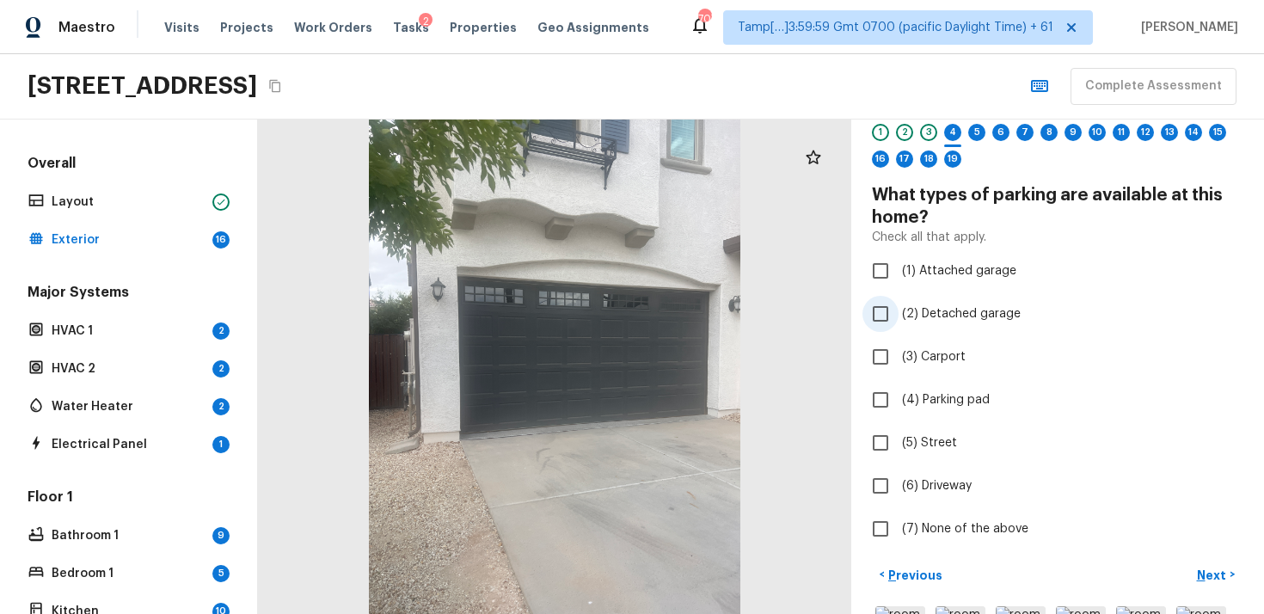
scroll to position [62, 0]
click at [917, 288] on div "Exterior + Add Repair Scope 1 2 3 4 5 6 7 8 9 10 11 12 13 14 15 16 17 18 19 Wha…" at bounding box center [1058, 312] width 372 height 469
click at [915, 266] on span "(1) Attached garage" at bounding box center [959, 270] width 114 height 17
click at [899, 266] on input "(1) Attached garage" at bounding box center [881, 270] width 36 height 36
checkbox input "true"
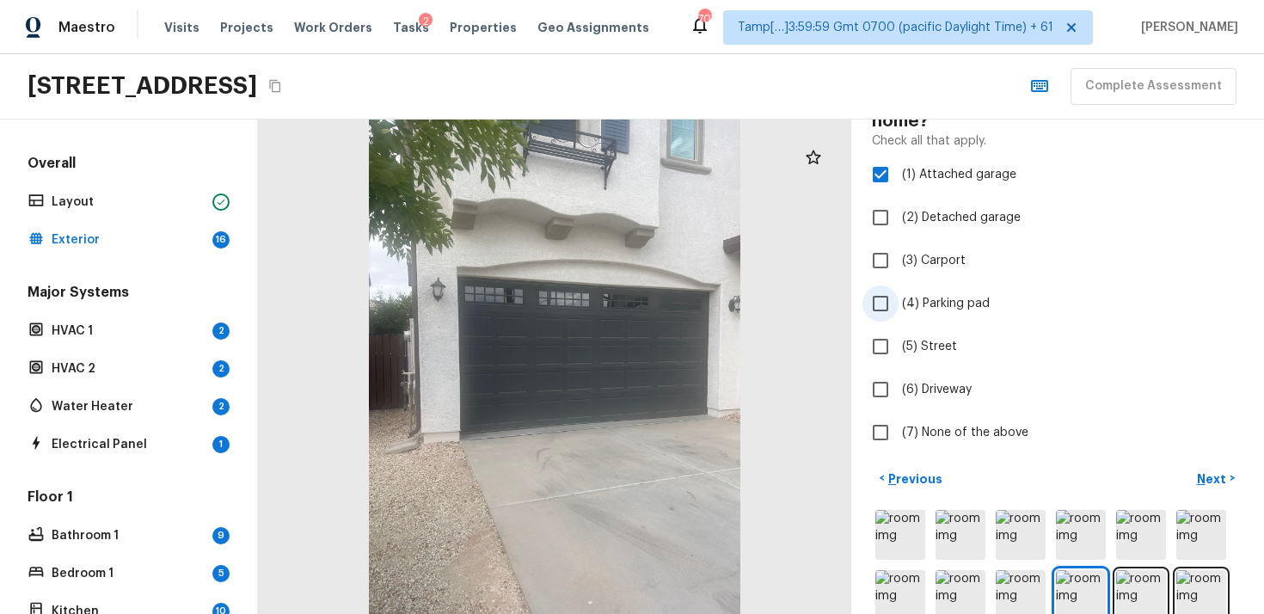
scroll to position [160, 0]
click at [896, 389] on input "(6) Driveway" at bounding box center [881, 387] width 36 height 36
checkbox input "true"
click at [1202, 464] on button "Next >" at bounding box center [1216, 476] width 55 height 28
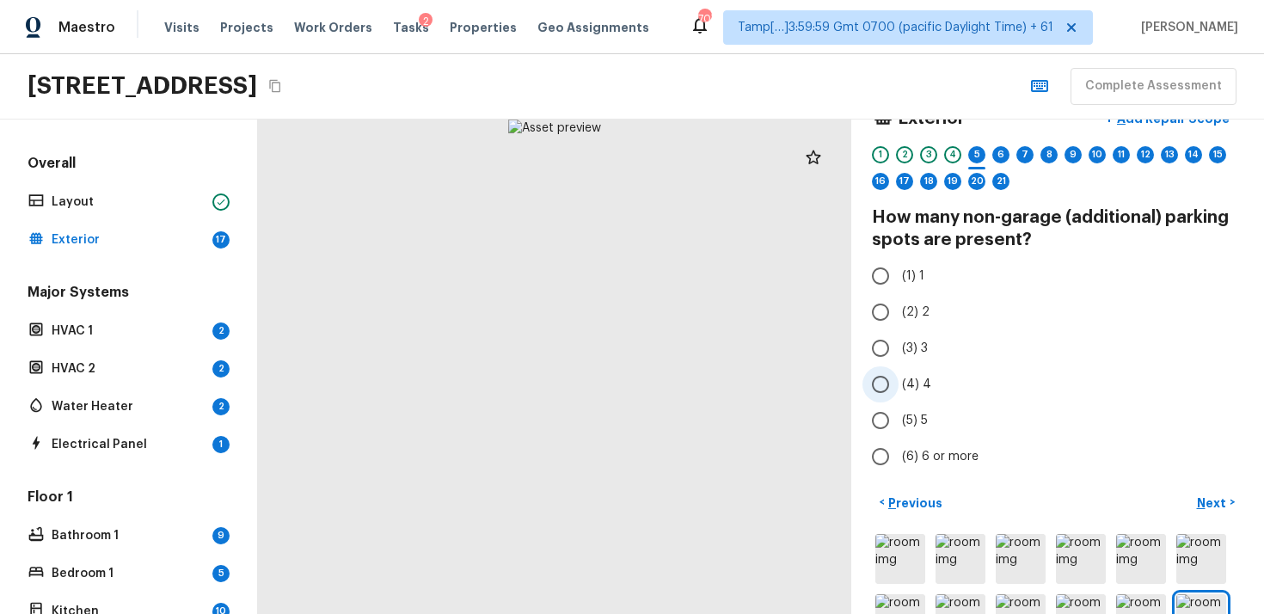
scroll to position [26, 0]
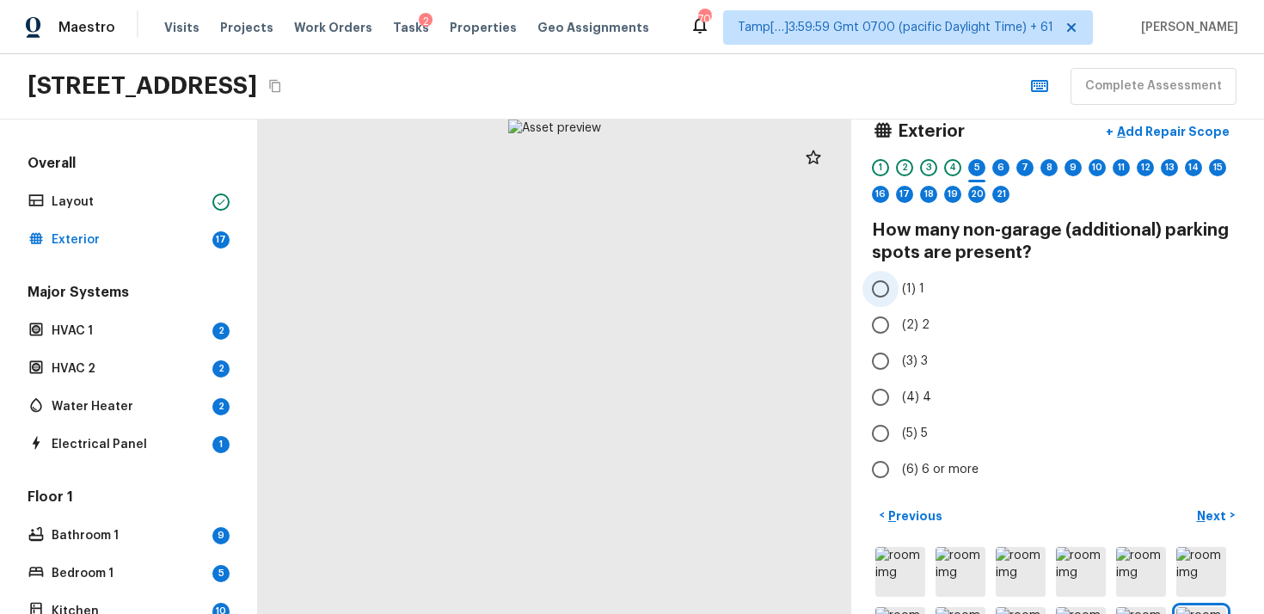
click at [899, 285] on label "(1) 1" at bounding box center [1046, 289] width 367 height 36
click at [899, 285] on input "(1) 1" at bounding box center [881, 289] width 36 height 36
radio input "true"
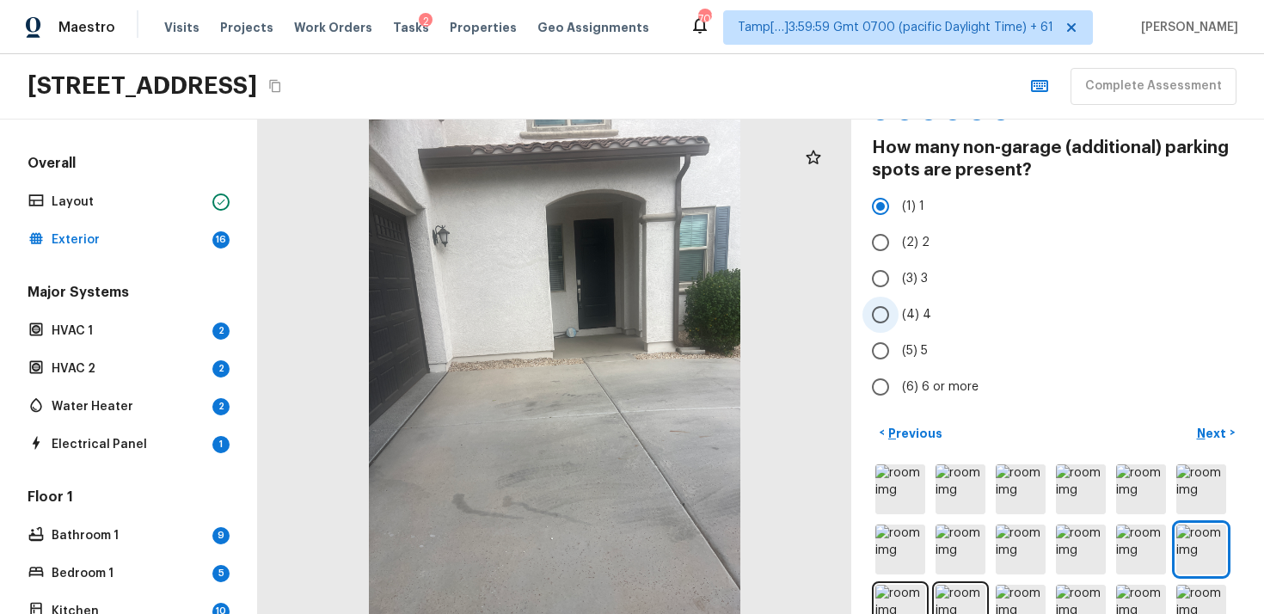
scroll to position [108, 0]
click at [1205, 423] on button "Next >" at bounding box center [1216, 434] width 55 height 28
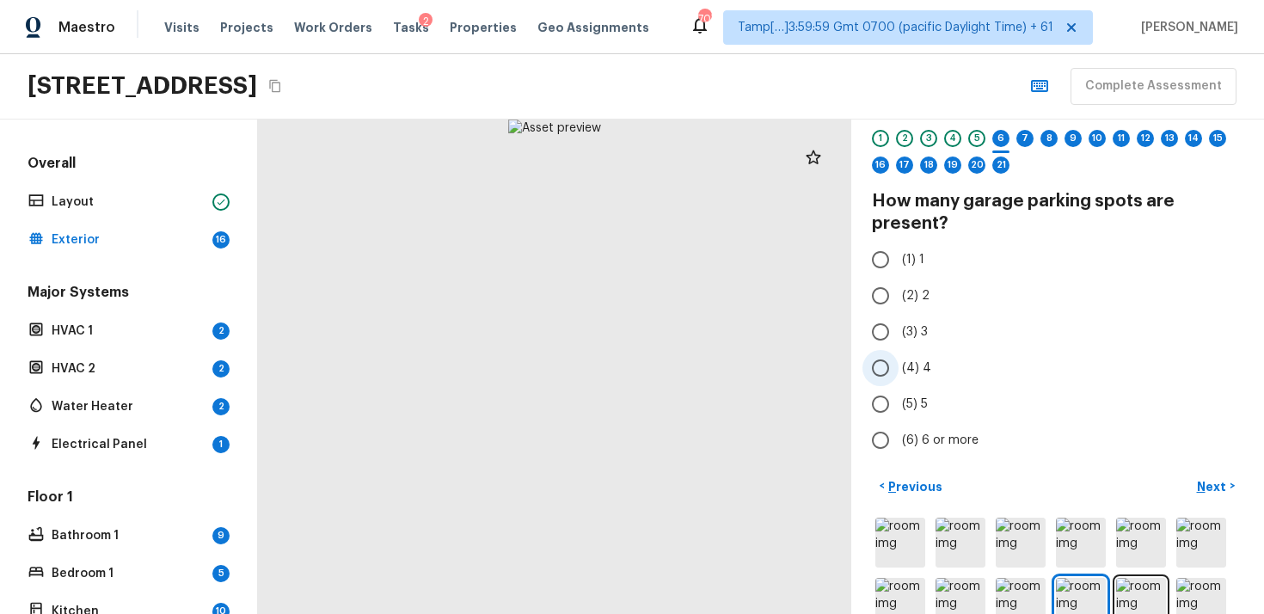
scroll to position [57, 0]
click at [900, 255] on label "(1) 1" at bounding box center [1046, 258] width 367 height 36
click at [899, 255] on input "(1) 1" at bounding box center [881, 258] width 36 height 36
radio input "true"
click at [1213, 484] on p "Next" at bounding box center [1213, 485] width 33 height 17
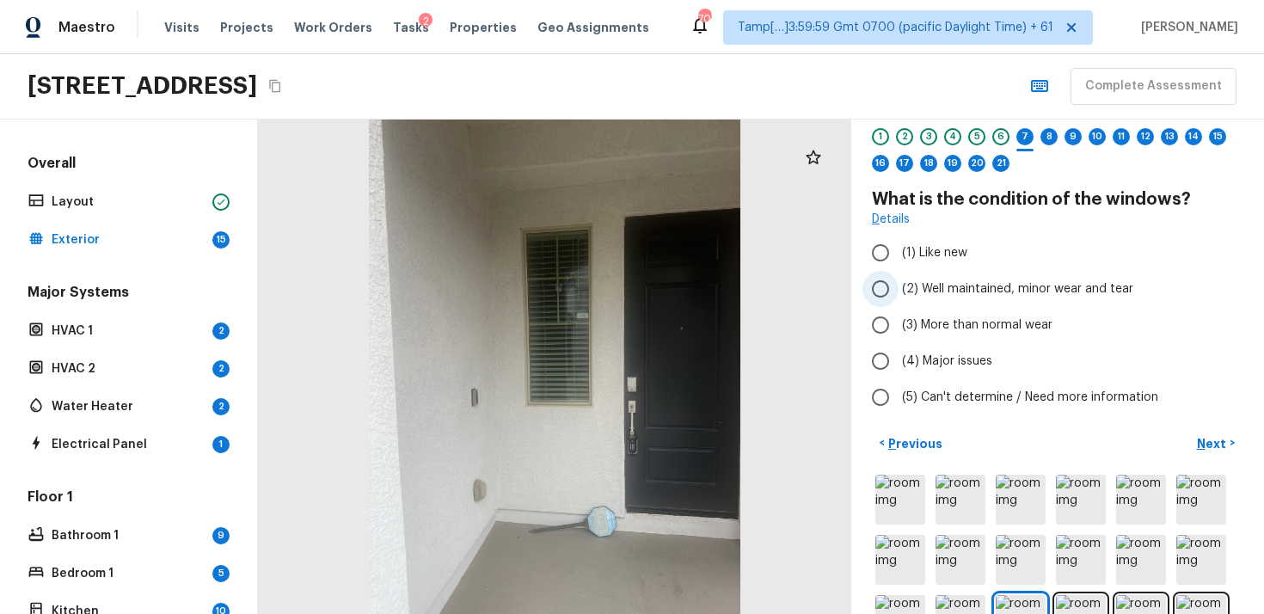
click at [927, 297] on span "(2) Well maintained, minor wear and tear" at bounding box center [1017, 288] width 231 height 17
click at [899, 297] on input "(2) Well maintained, minor wear and tear" at bounding box center [881, 289] width 36 height 36
radio input "true"
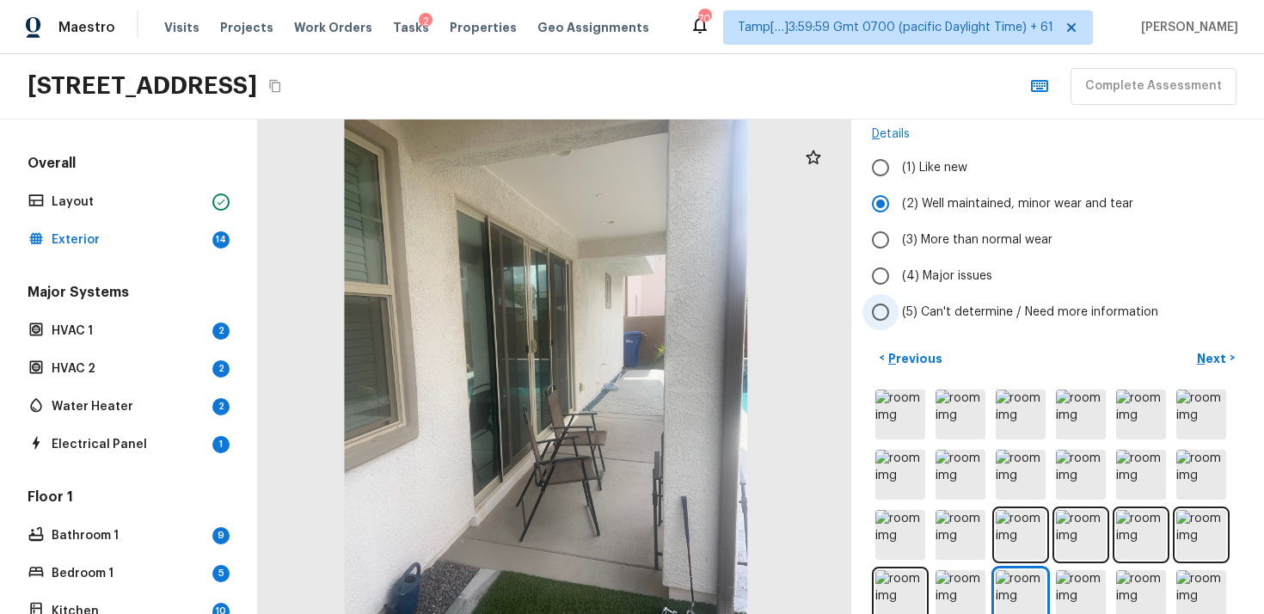
scroll to position [130, 0]
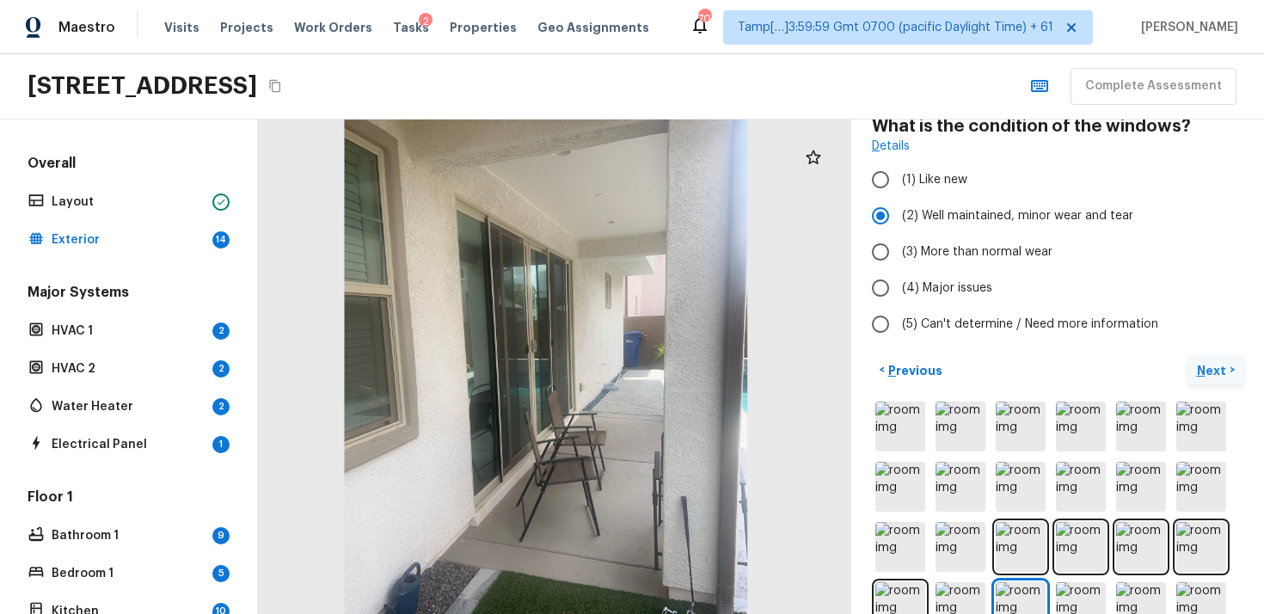
click at [1210, 367] on p "Next" at bounding box center [1213, 370] width 33 height 17
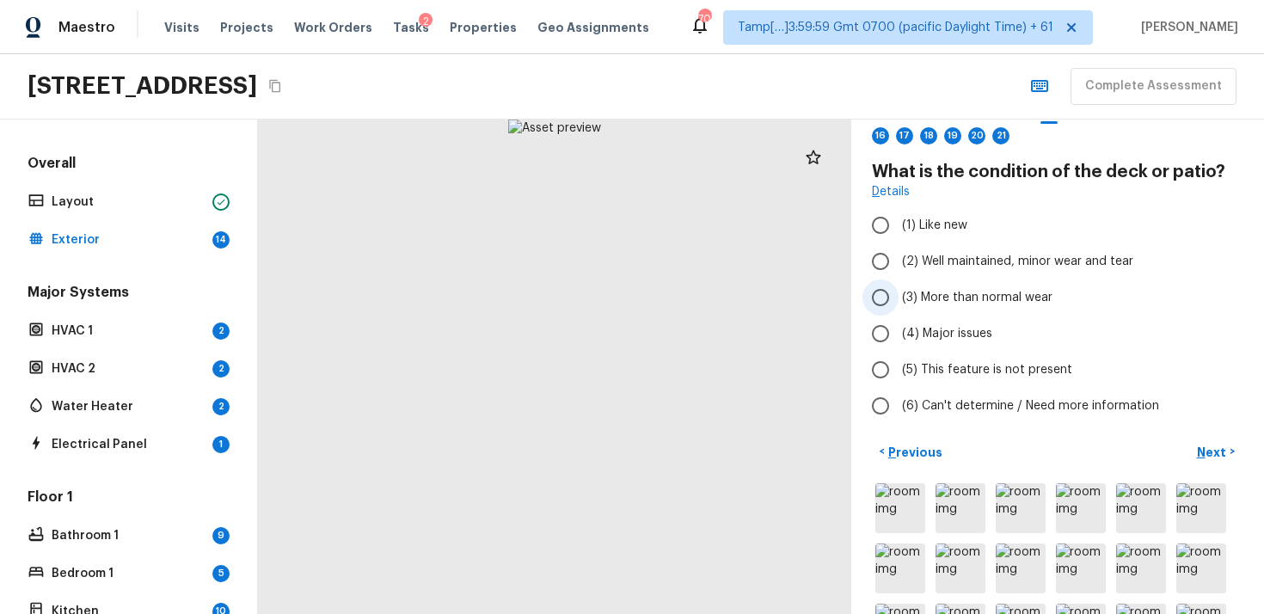
scroll to position [83, 0]
click at [905, 255] on span "(2) Well maintained, minor wear and tear" at bounding box center [1017, 262] width 231 height 17
click at [899, 255] on input "(2) Well maintained, minor wear and tear" at bounding box center [881, 262] width 36 height 36
radio input "true"
click at [1206, 452] on p "Next" at bounding box center [1213, 453] width 33 height 17
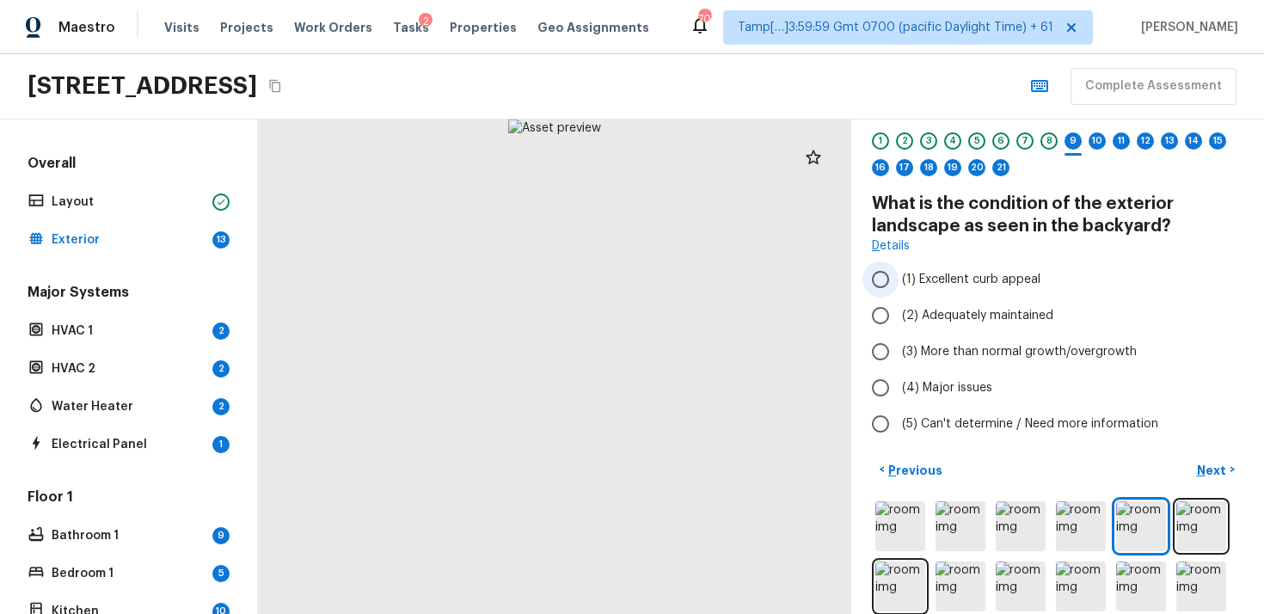
scroll to position [49, 0]
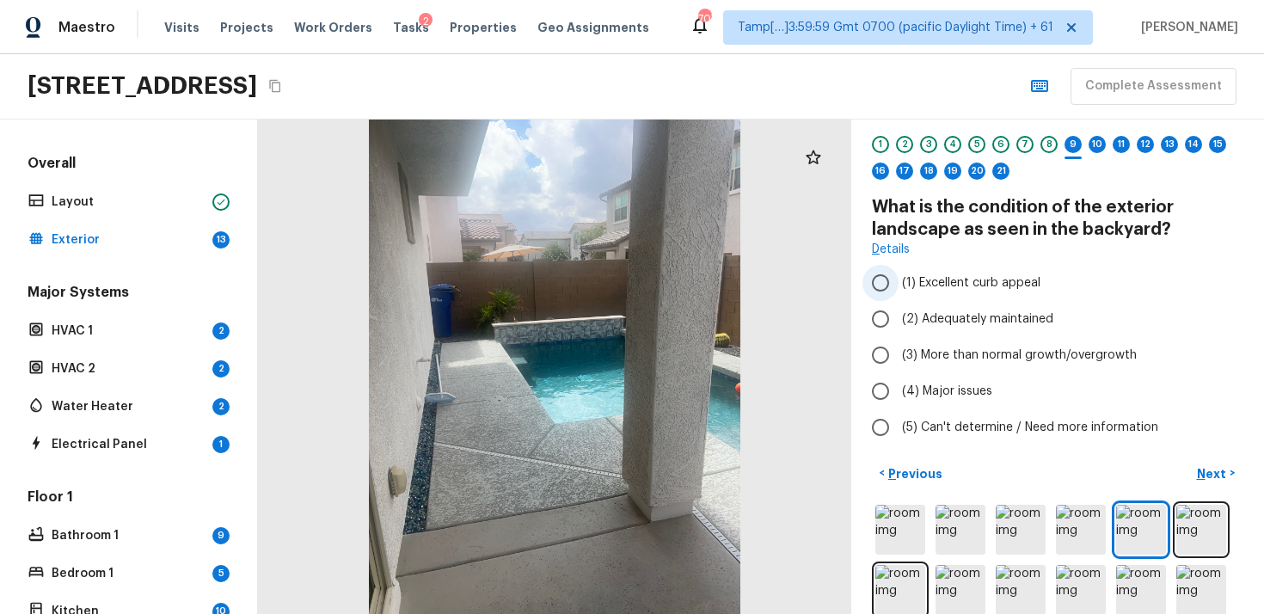
click at [885, 286] on input "(1) Excellent curb appeal" at bounding box center [881, 283] width 36 height 36
radio input "true"
click at [1209, 476] on p "Next" at bounding box center [1213, 473] width 33 height 17
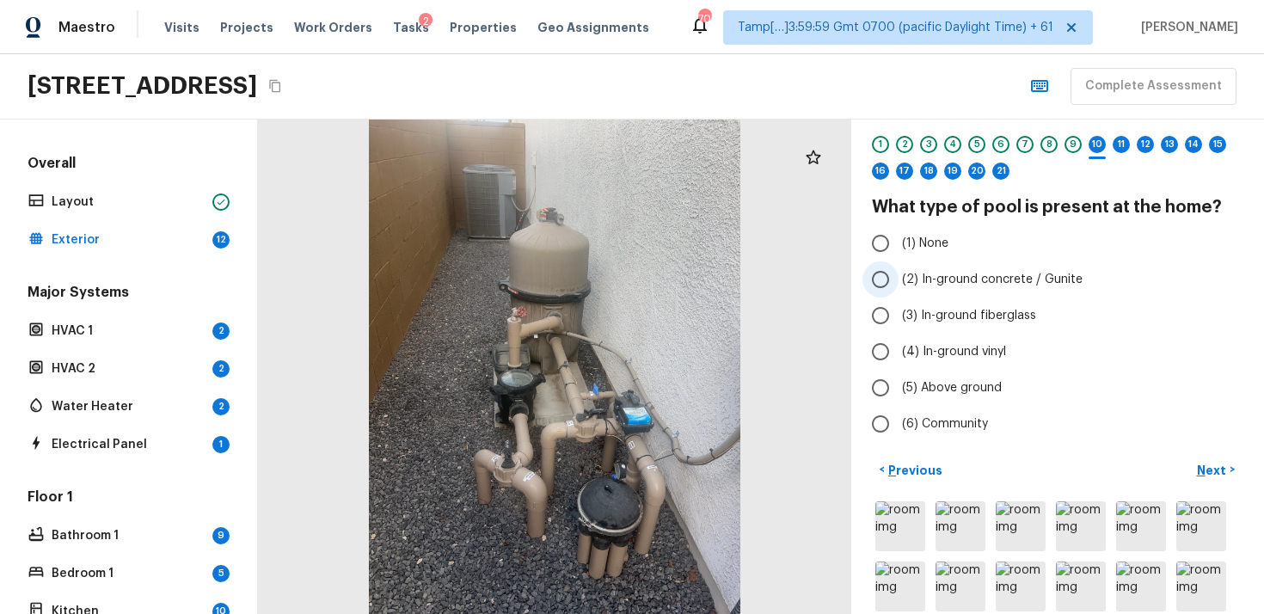
click at [882, 274] on input "(2) In-ground concrete / Gunite" at bounding box center [881, 280] width 36 height 36
radio input "true"
click at [1212, 464] on p "Next" at bounding box center [1213, 470] width 33 height 17
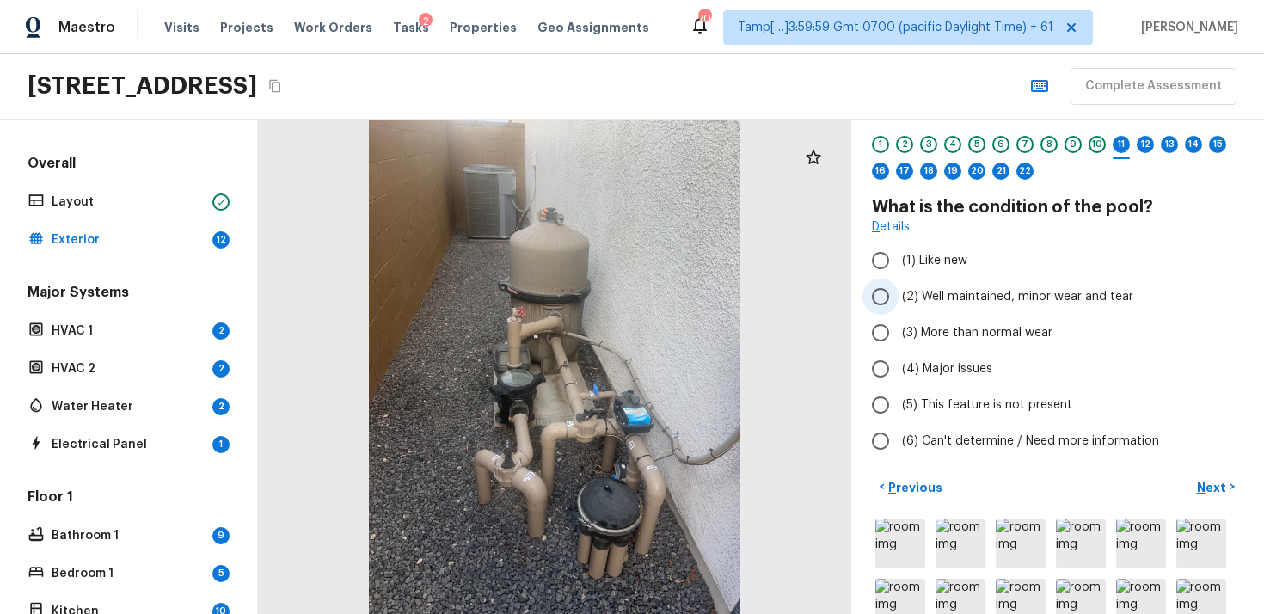
click at [927, 290] on span "(2) Well maintained, minor wear and tear" at bounding box center [1017, 296] width 231 height 17
click at [899, 290] on input "(2) Well maintained, minor wear and tear" at bounding box center [881, 297] width 36 height 36
radio input "true"
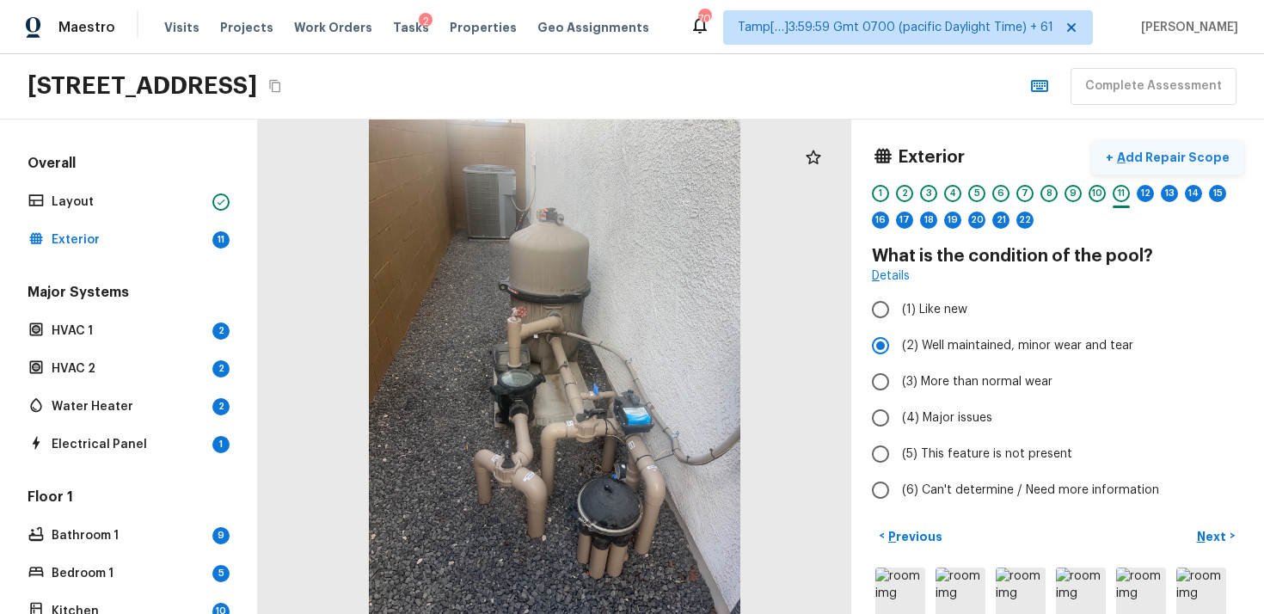
click at [1163, 153] on p "Add Repair Scope" at bounding box center [1172, 157] width 116 height 17
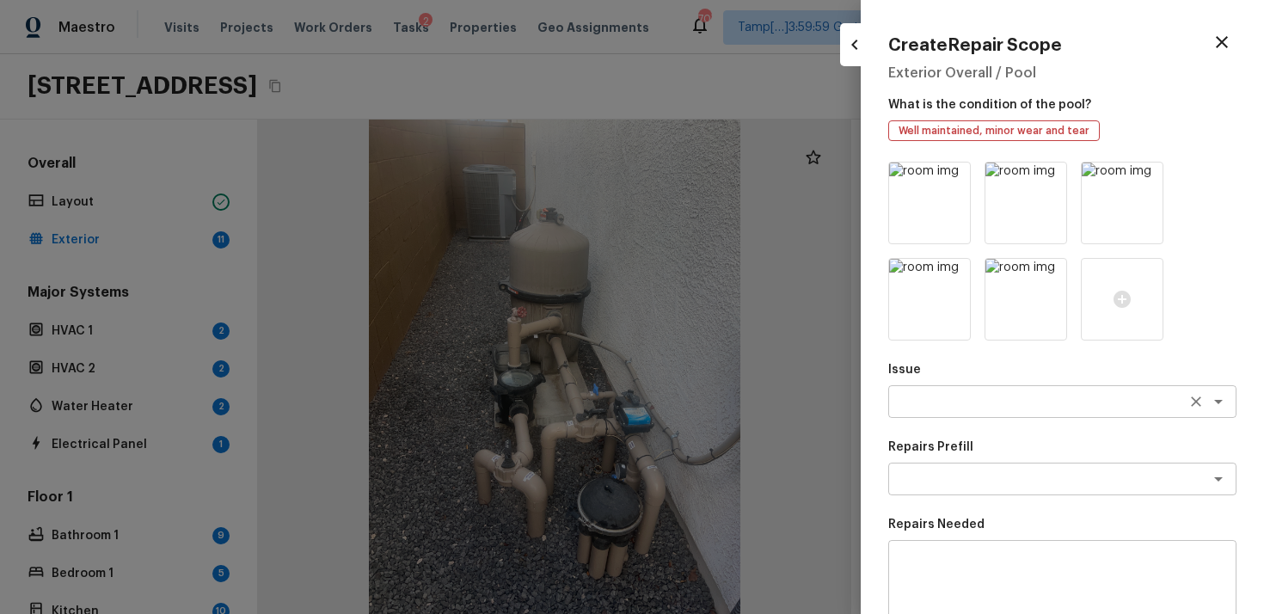
click at [1006, 404] on textarea at bounding box center [1038, 401] width 285 height 17
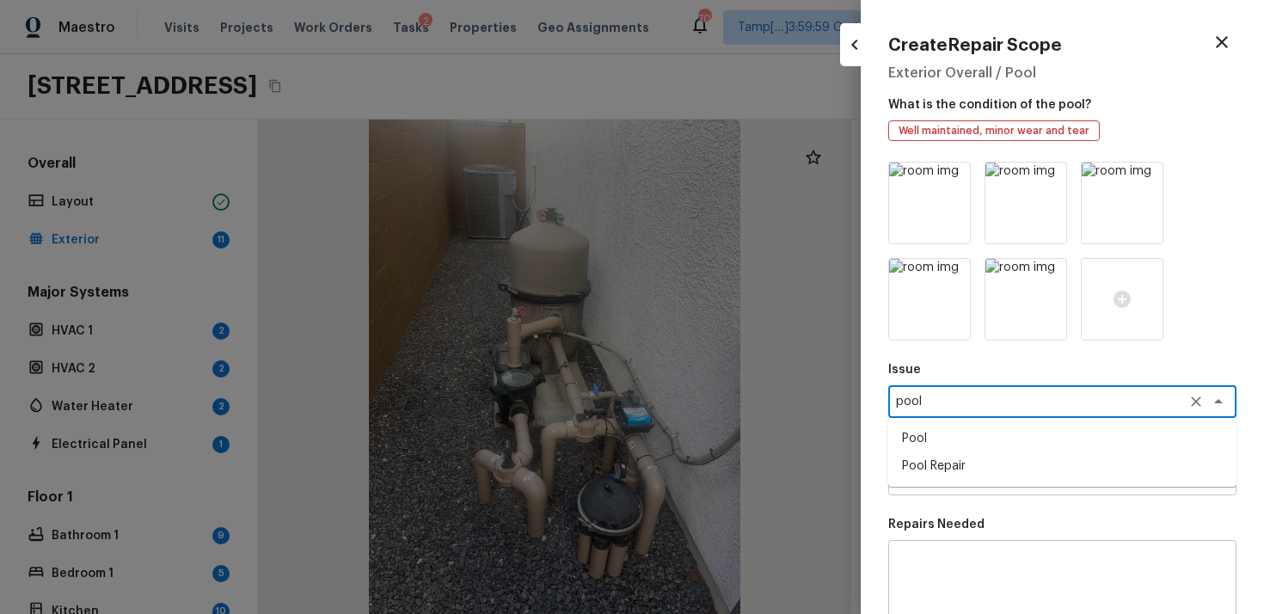
click at [993, 471] on li "Pool Repair" at bounding box center [1063, 466] width 348 height 28
type textarea "Pool Repair"
click at [993, 471] on textarea at bounding box center [1038, 479] width 285 height 17
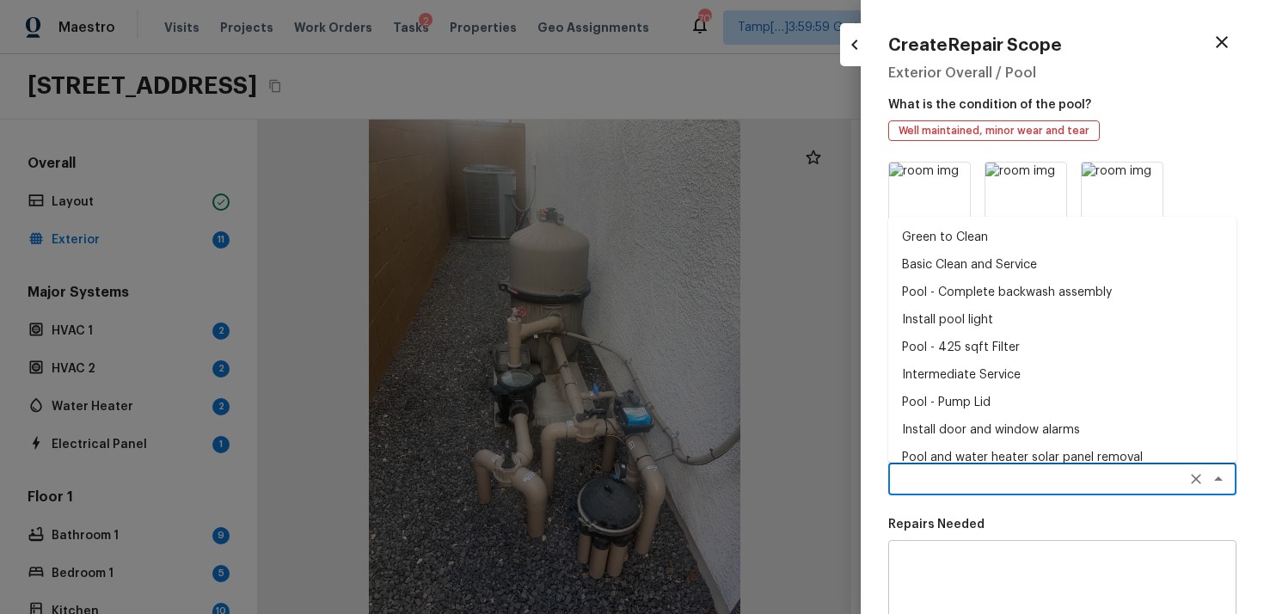
click at [1005, 277] on li "Basic Clean and Service" at bounding box center [1063, 265] width 348 height 28
type textarea "Basic Clean and Service"
type textarea "basic clean and service, balance chems, repair minor leaks at equipment, etc"
type input "$250.00"
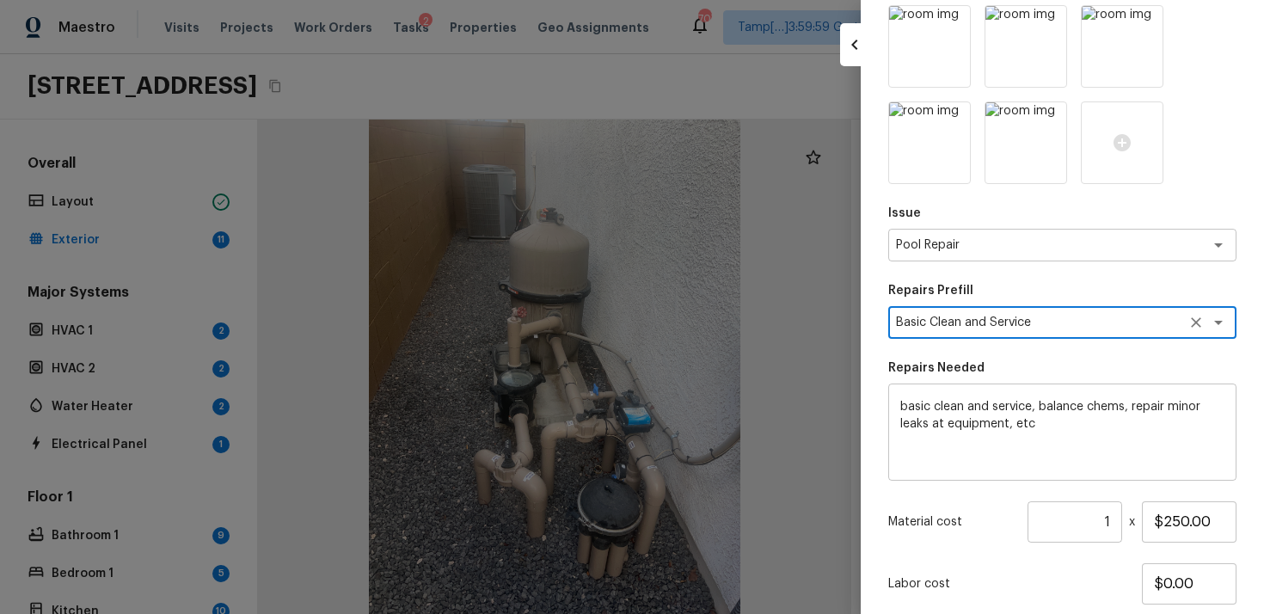
scroll to position [273, 0]
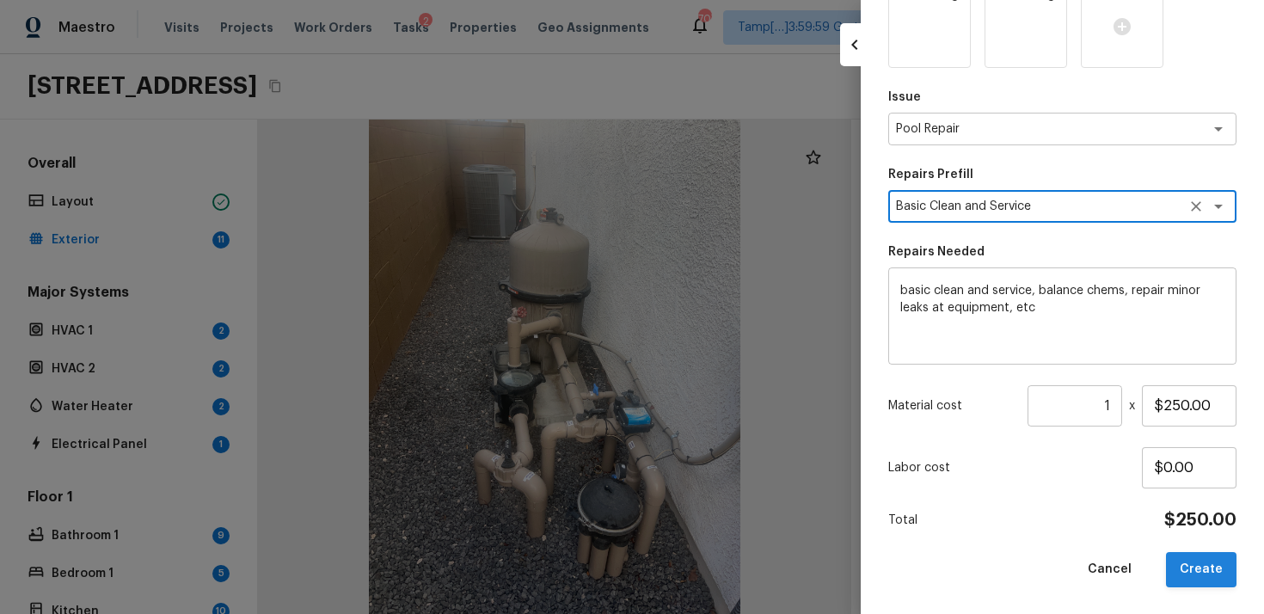
click at [1191, 562] on button "Create" at bounding box center [1201, 569] width 71 height 35
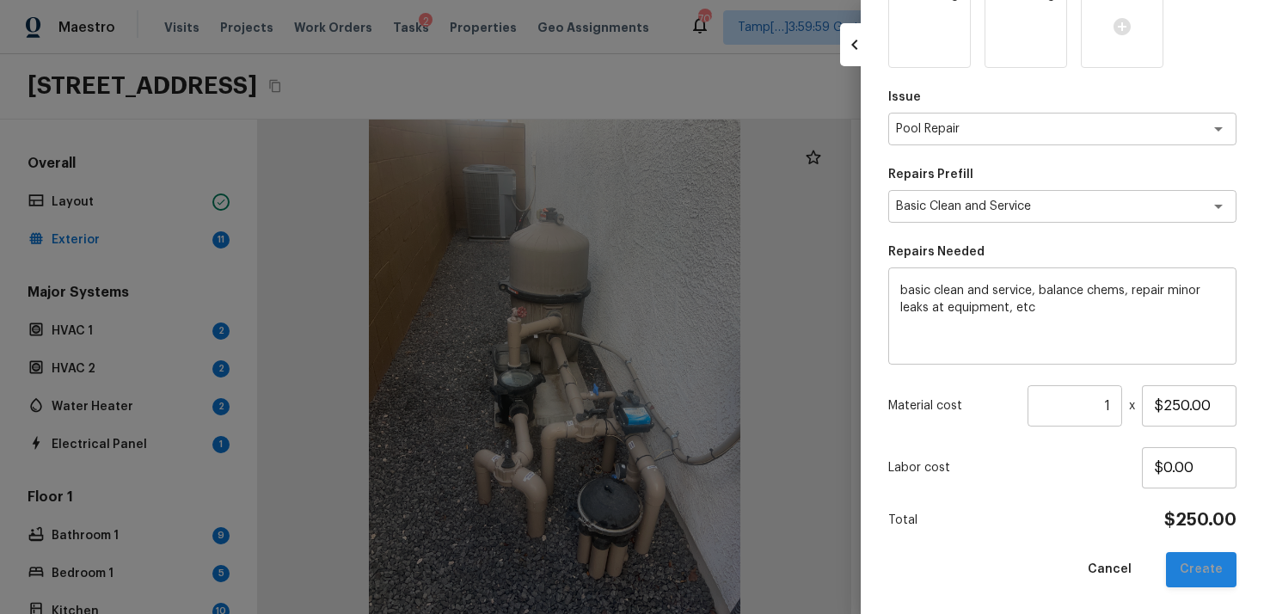
type input "$0.00"
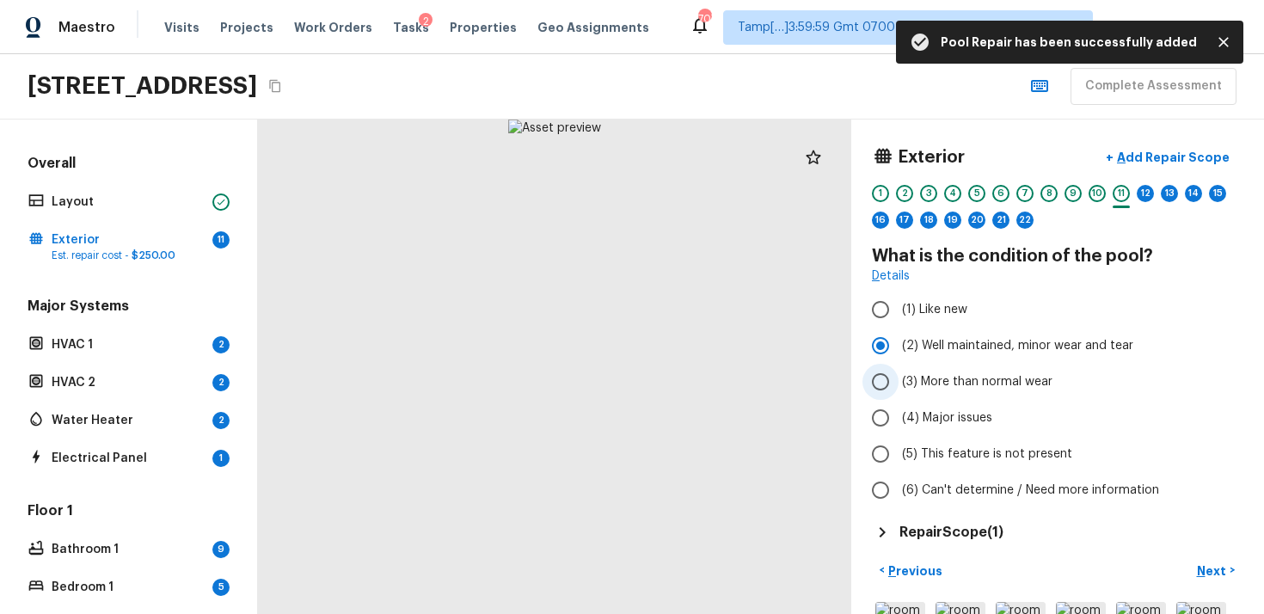
scroll to position [85, 0]
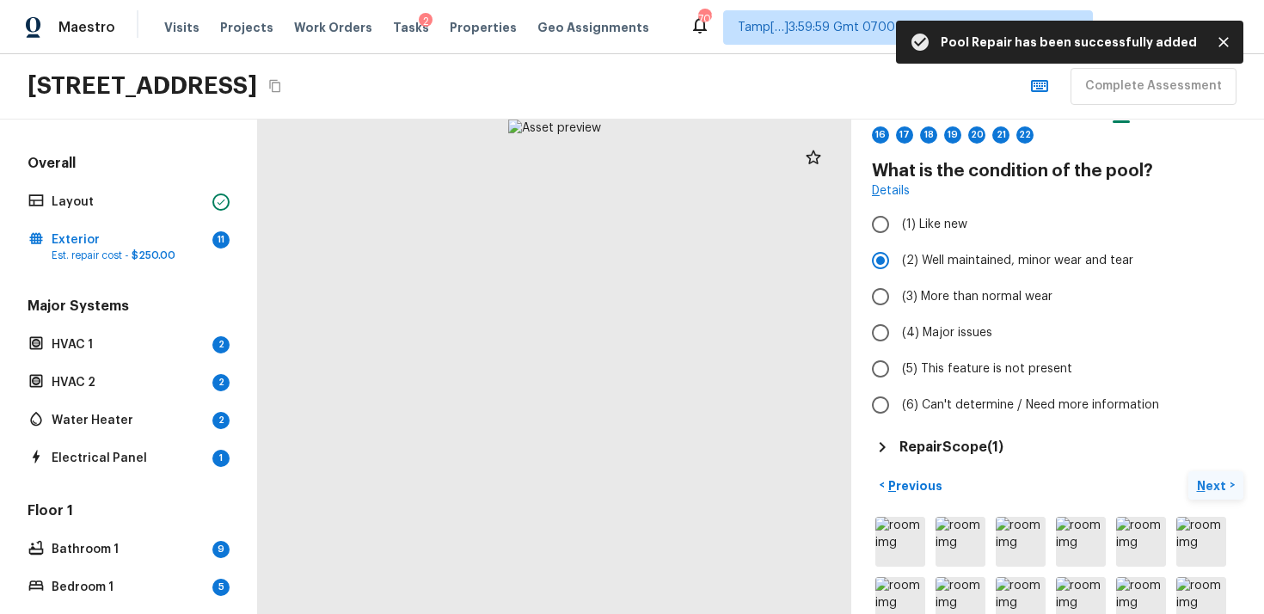
click at [1217, 483] on p "Next" at bounding box center [1213, 485] width 33 height 17
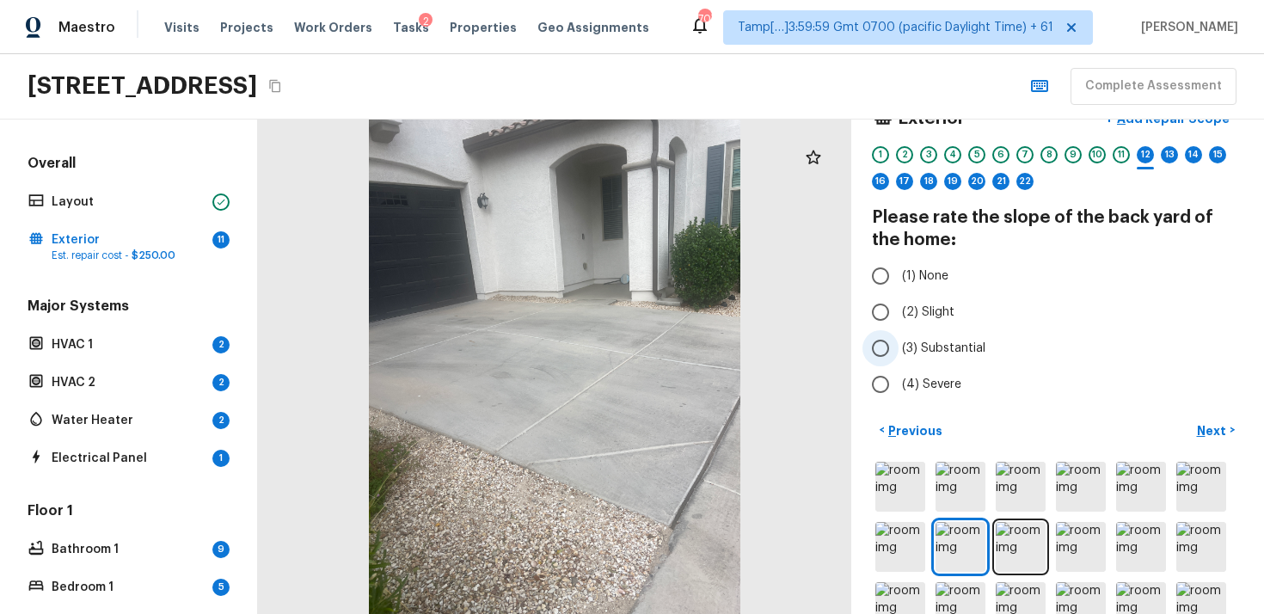
scroll to position [40, 0]
click at [885, 286] on input "(1) None" at bounding box center [881, 275] width 36 height 36
radio input "true"
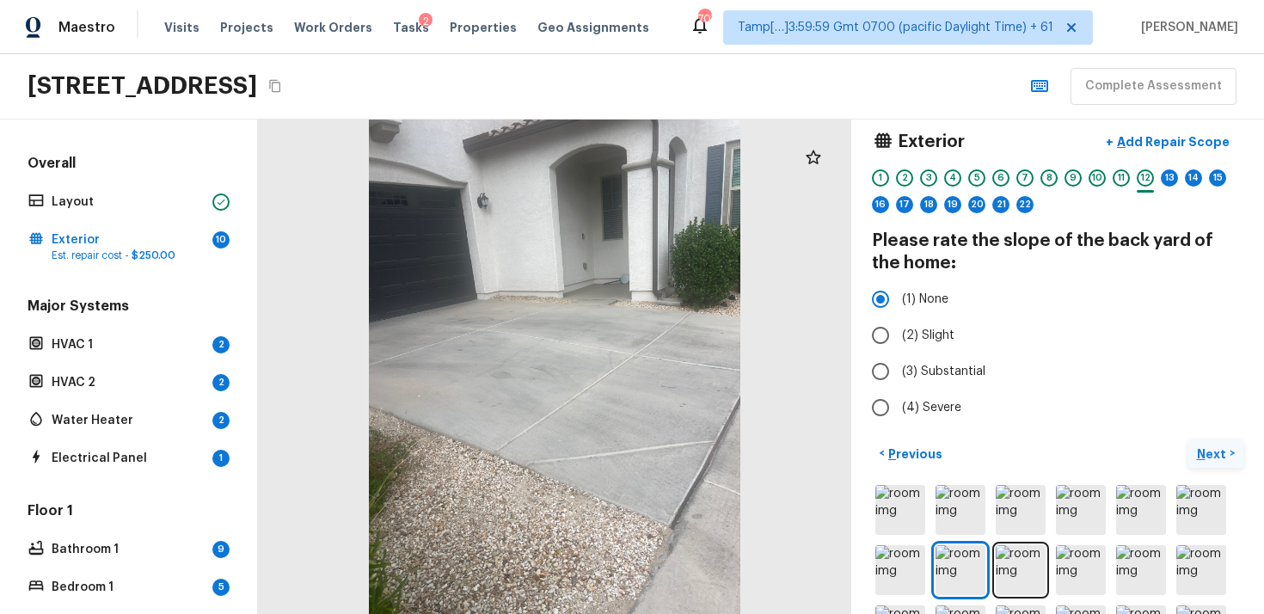
click at [1209, 455] on p "Next" at bounding box center [1213, 454] width 33 height 17
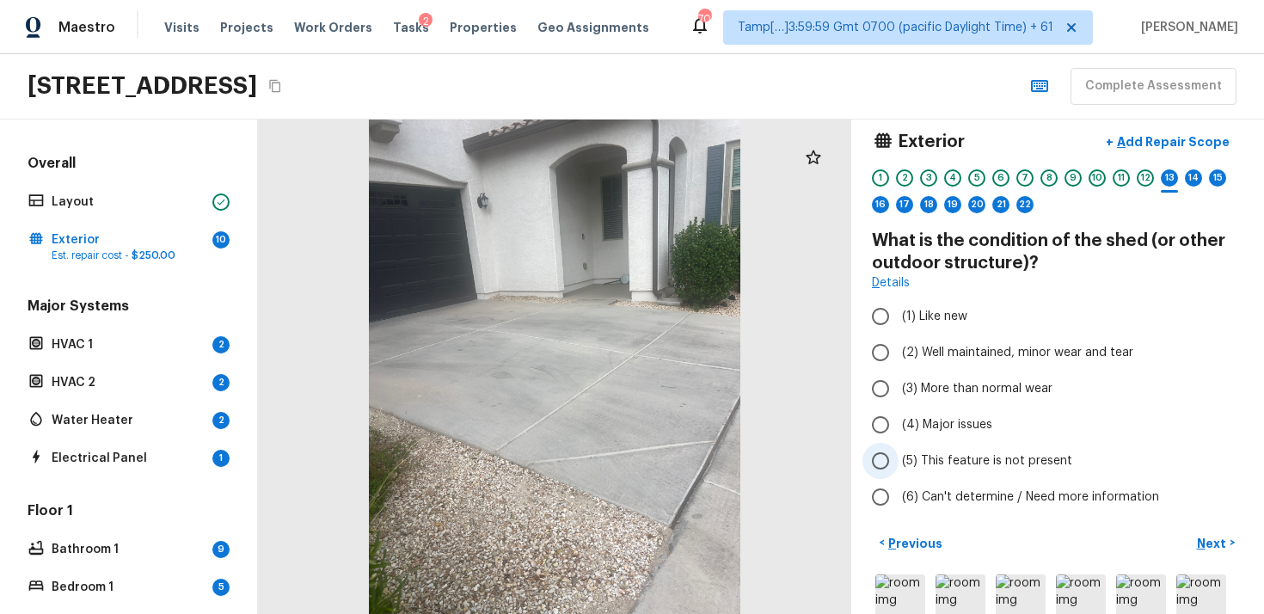
click at [901, 469] on label "(5) This feature is not present" at bounding box center [1046, 461] width 367 height 36
click at [899, 469] on input "(5) This feature is not present" at bounding box center [881, 461] width 36 height 36
radio input "true"
click at [1206, 535] on p "Next" at bounding box center [1213, 543] width 33 height 17
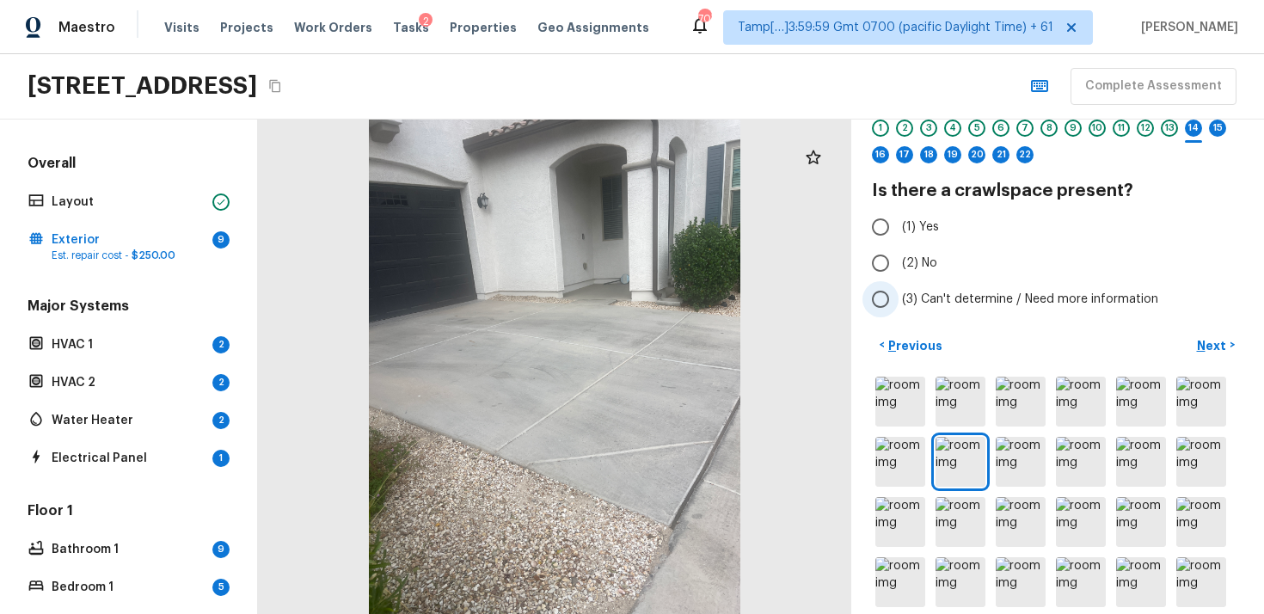
scroll to position [66, 0]
click at [831, 185] on div at bounding box center [555, 367] width 594 height 495
click at [813, 159] on icon at bounding box center [813, 157] width 15 height 14
click at [892, 263] on input "(2) No" at bounding box center [881, 262] width 36 height 36
radio input "true"
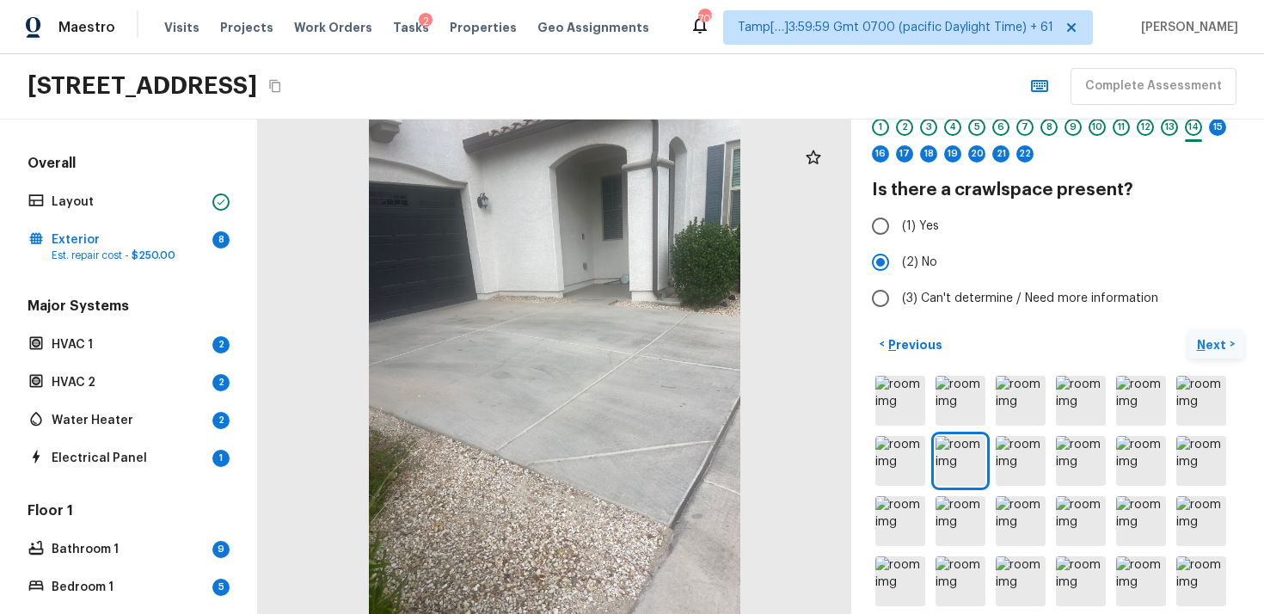
click at [1204, 331] on button "Next >" at bounding box center [1216, 344] width 55 height 28
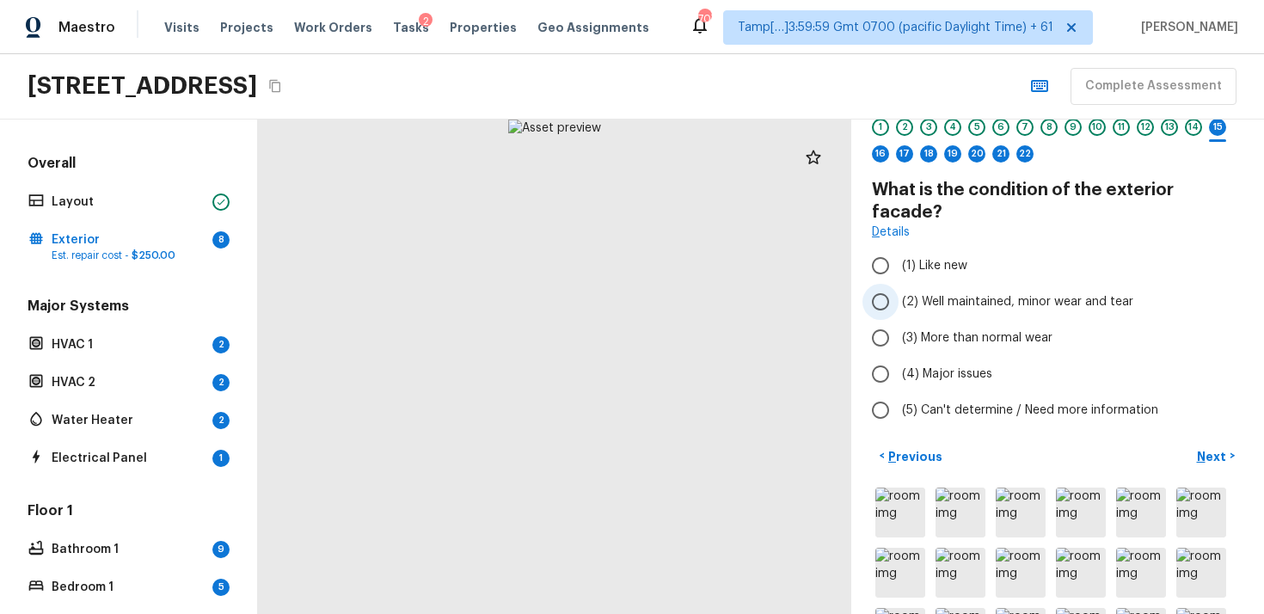
click at [1017, 293] on span "(2) Well maintained, minor wear and tear" at bounding box center [1017, 301] width 231 height 17
click at [899, 285] on input "(2) Well maintained, minor wear and tear" at bounding box center [881, 302] width 36 height 36
radio input "true"
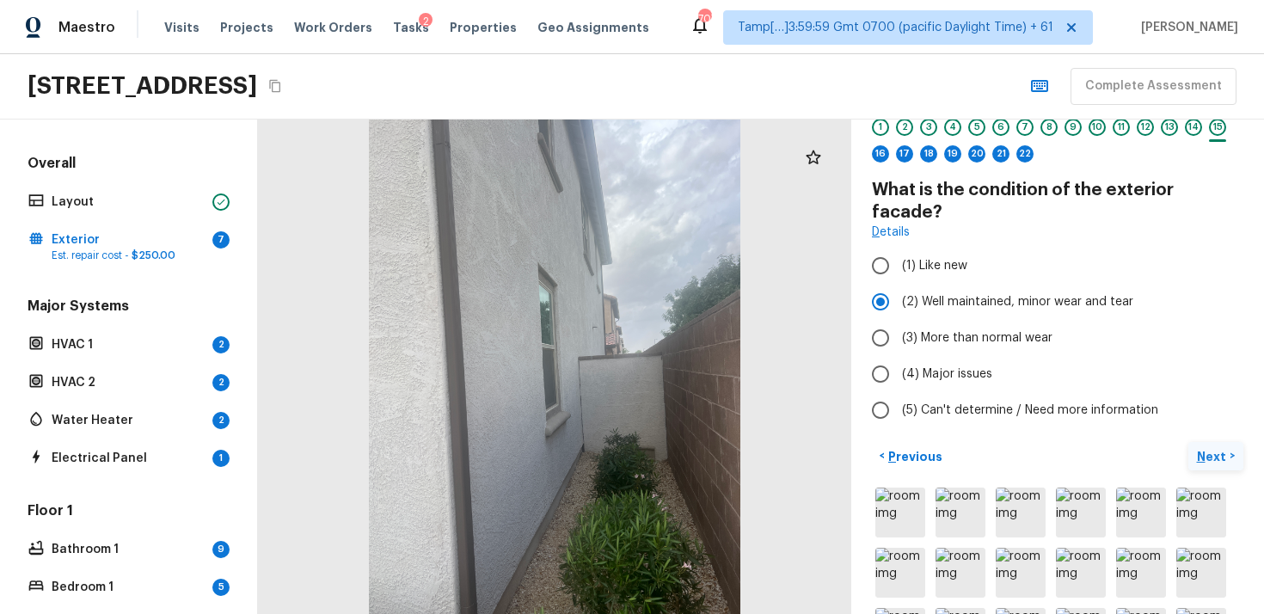
click at [1208, 442] on button "Next >" at bounding box center [1216, 456] width 55 height 28
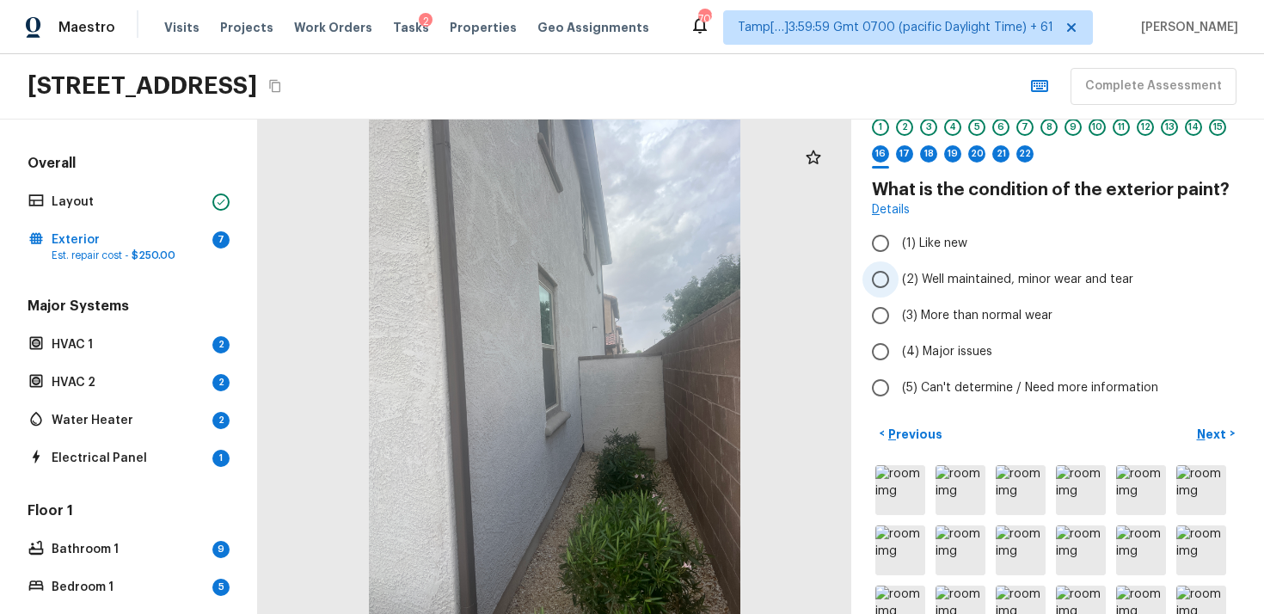
click at [951, 274] on span "(2) Well maintained, minor wear and tear" at bounding box center [1017, 279] width 231 height 17
click at [899, 274] on input "(2) Well maintained, minor wear and tear" at bounding box center [881, 280] width 36 height 36
radio input "true"
click at [1189, 443] on div "< Previous Next >" at bounding box center [1058, 434] width 372 height 28
click at [1209, 429] on p "Next" at bounding box center [1213, 434] width 33 height 17
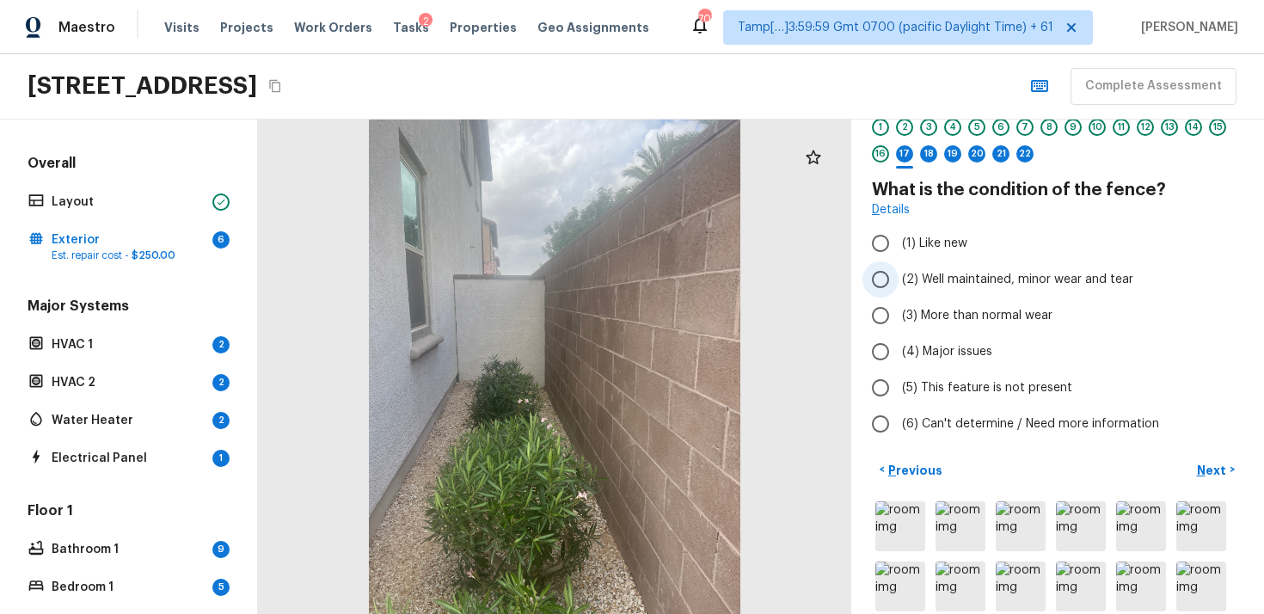
click at [880, 273] on input "(2) Well maintained, minor wear and tear" at bounding box center [881, 280] width 36 height 36
radio input "true"
click at [1215, 474] on p "Next" at bounding box center [1213, 470] width 33 height 17
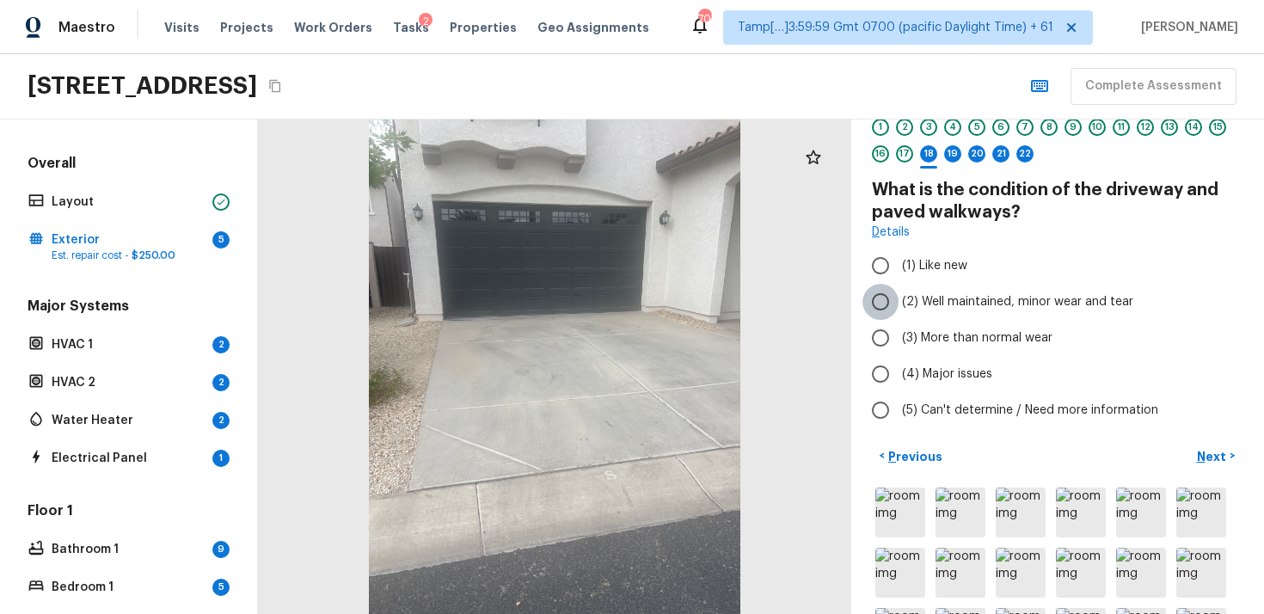
click at [893, 300] on input "(2) Well maintained, minor wear and tear" at bounding box center [881, 302] width 36 height 36
radio input "true"
click at [1215, 454] on p "Next" at bounding box center [1213, 456] width 33 height 17
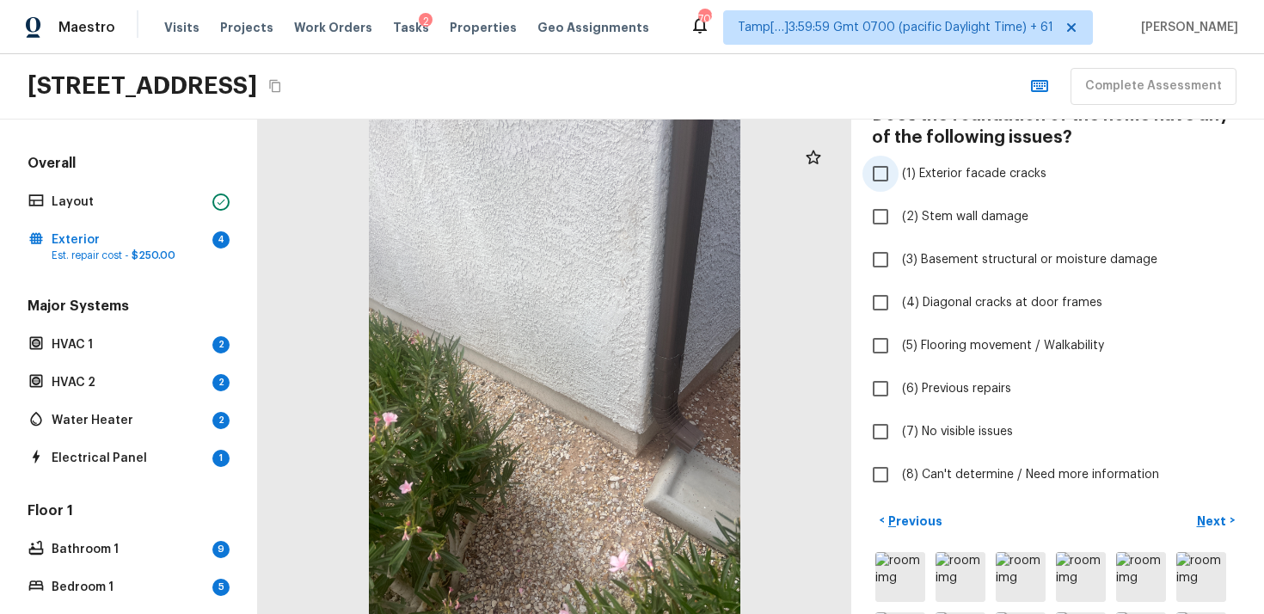
scroll to position [154, 0]
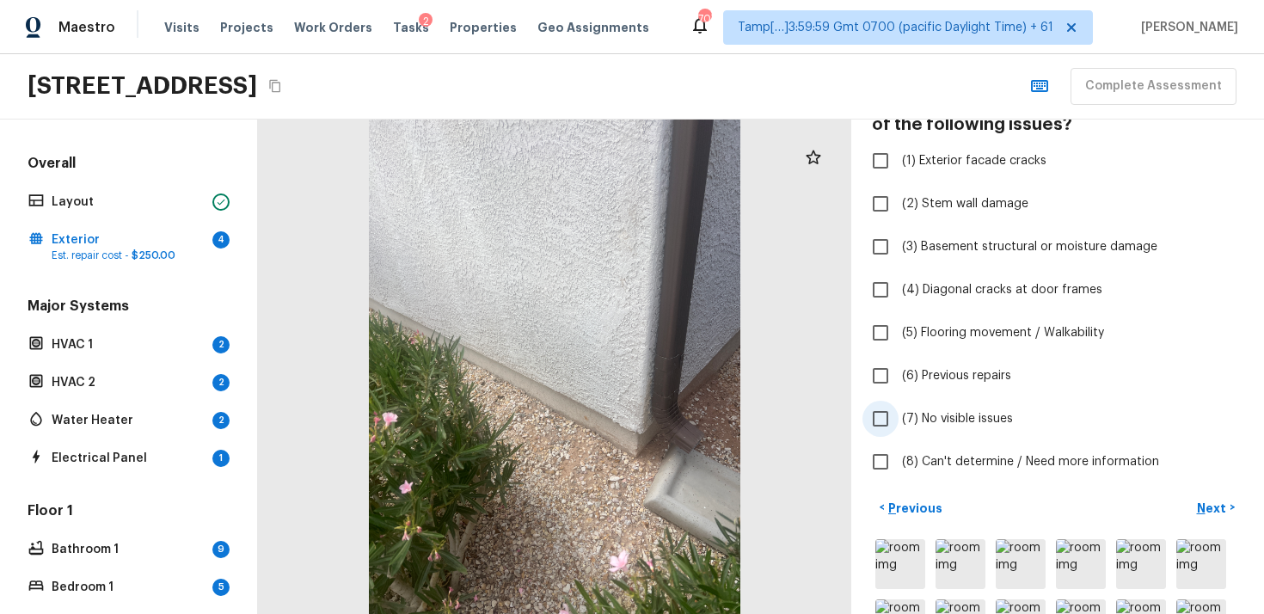
click at [875, 403] on input "(7) No visible issues" at bounding box center [881, 419] width 36 height 36
checkbox input "true"
click at [1220, 506] on p "Next" at bounding box center [1213, 508] width 33 height 17
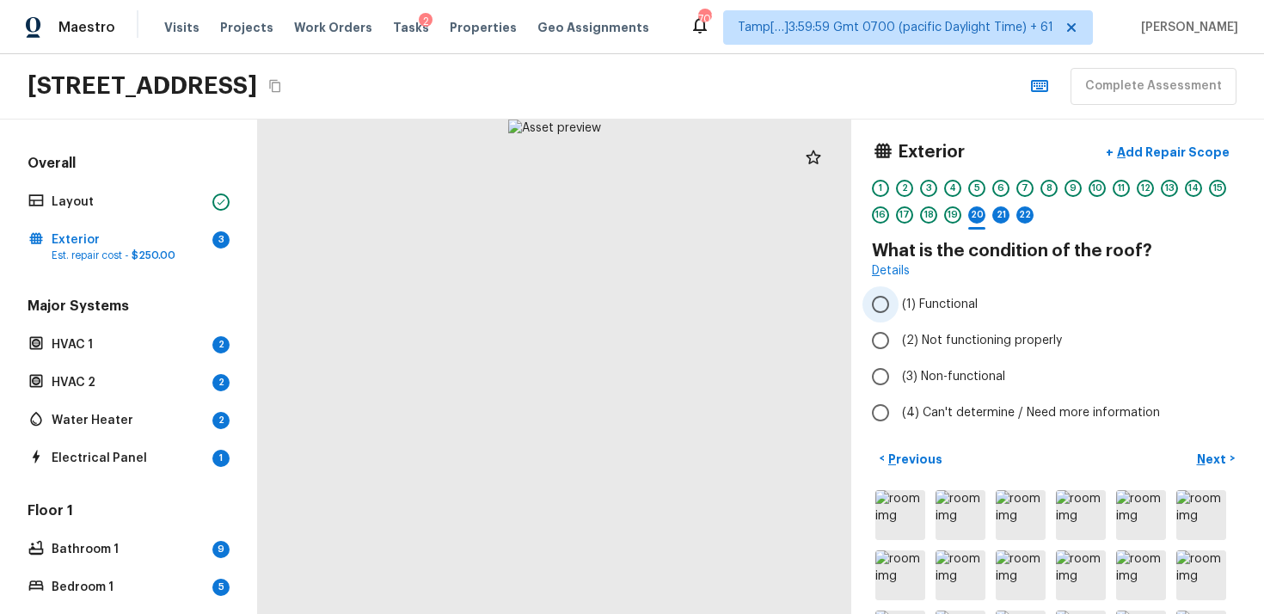
scroll to position [0, 0]
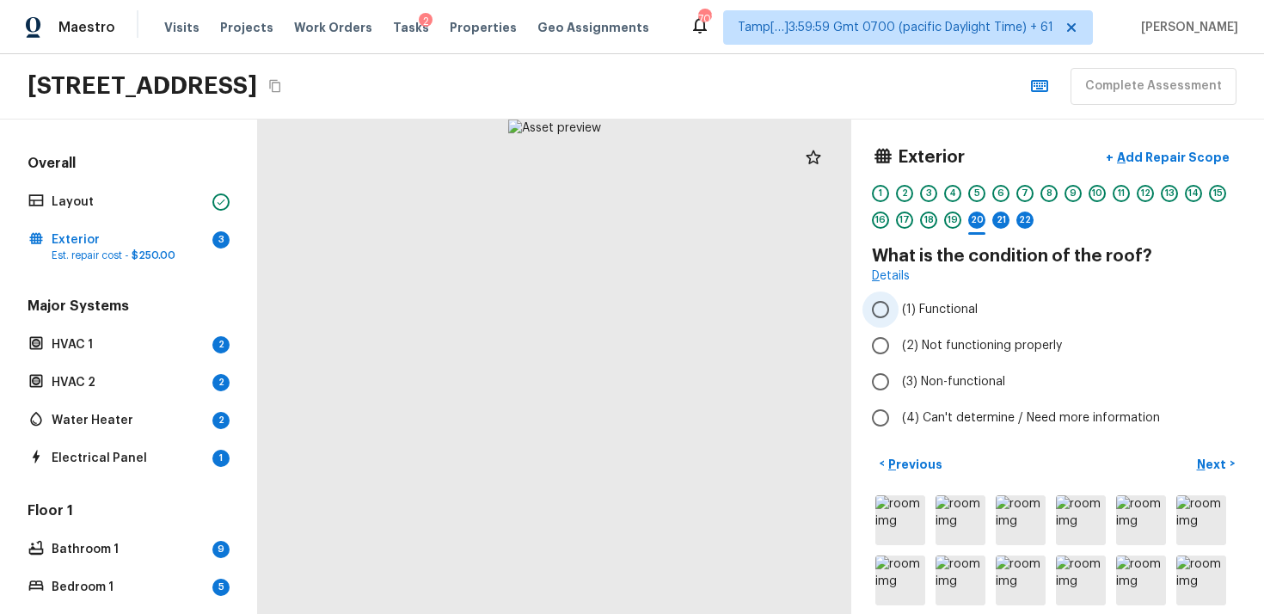
click at [907, 305] on span "(1) Functional" at bounding box center [940, 309] width 76 height 17
click at [899, 305] on input "(1) Functional" at bounding box center [881, 310] width 36 height 36
radio input "true"
click at [907, 305] on span "(1) Functional" at bounding box center [940, 309] width 76 height 17
click at [899, 305] on input "(1) Functional" at bounding box center [881, 310] width 36 height 36
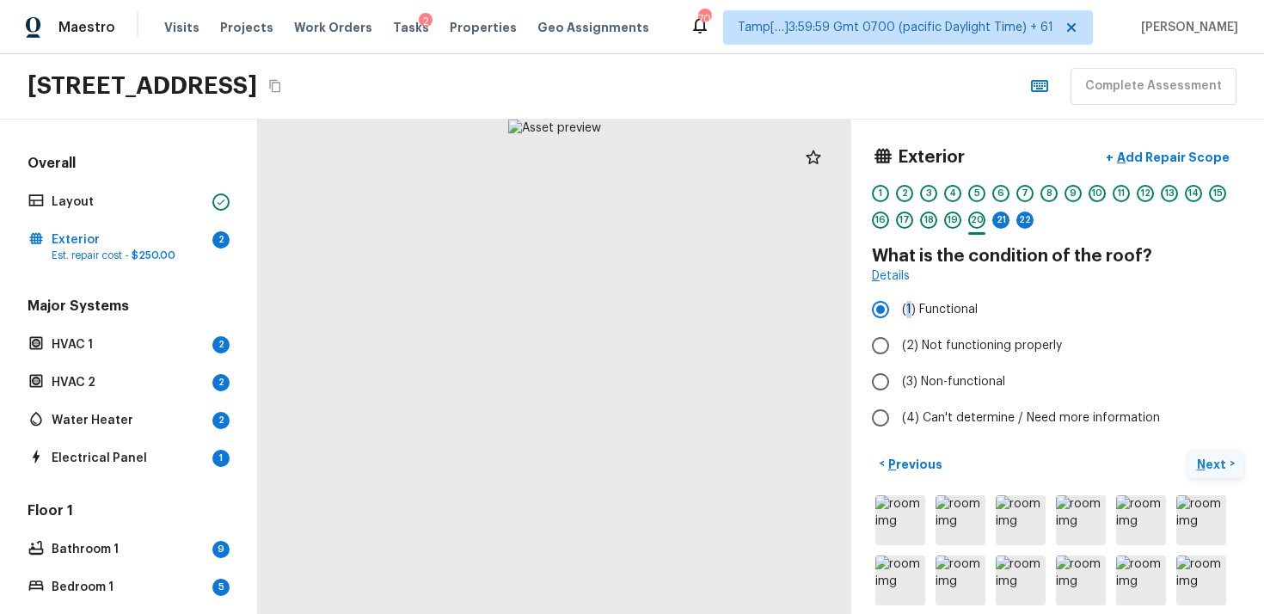
click at [1229, 471] on button "Next >" at bounding box center [1216, 464] width 55 height 28
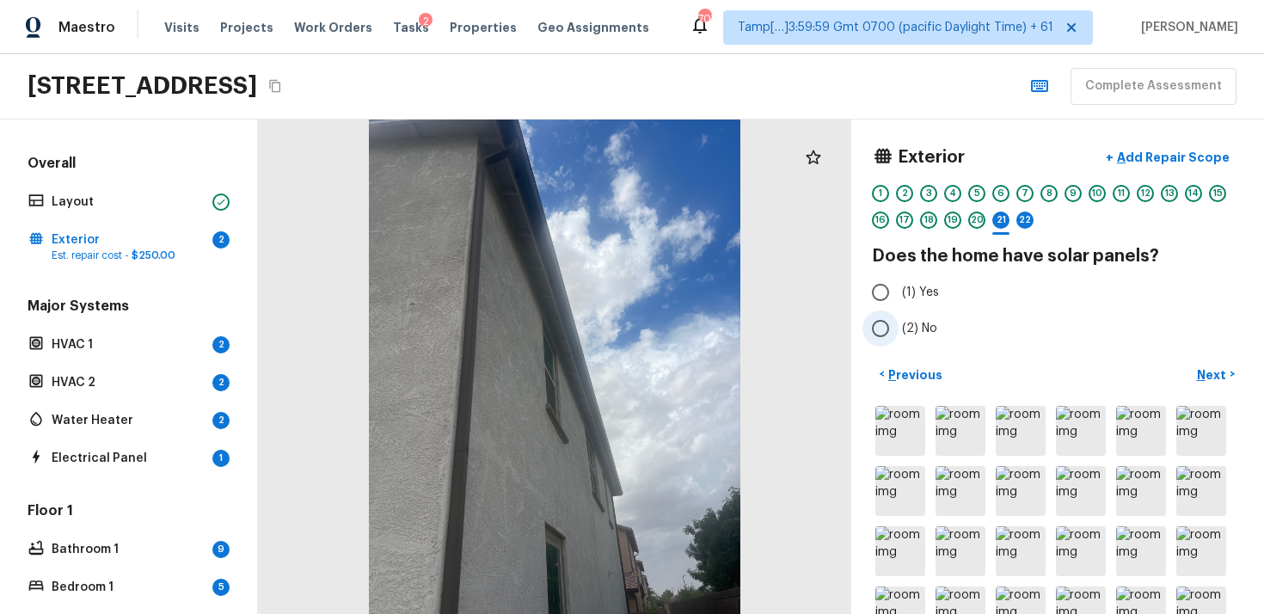
click at [897, 332] on input "(2) No" at bounding box center [881, 329] width 36 height 36
radio input "true"
click at [1215, 384] on button "Next >" at bounding box center [1216, 374] width 55 height 28
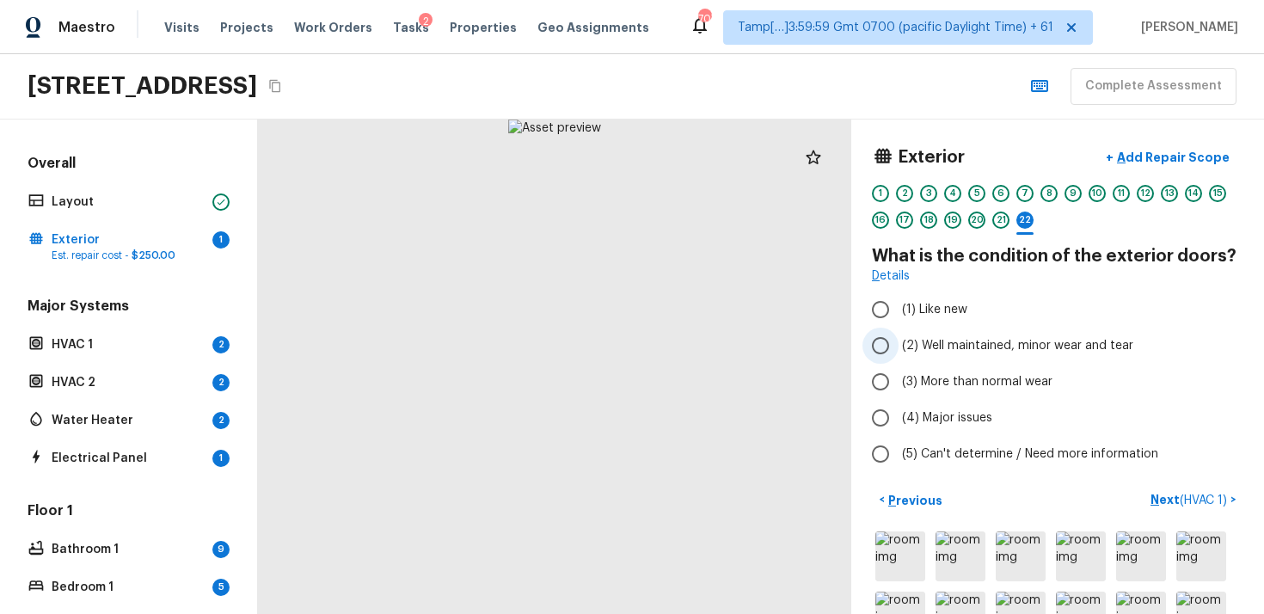
click at [889, 353] on input "(2) Well maintained, minor wear and tear" at bounding box center [881, 346] width 36 height 36
radio input "true"
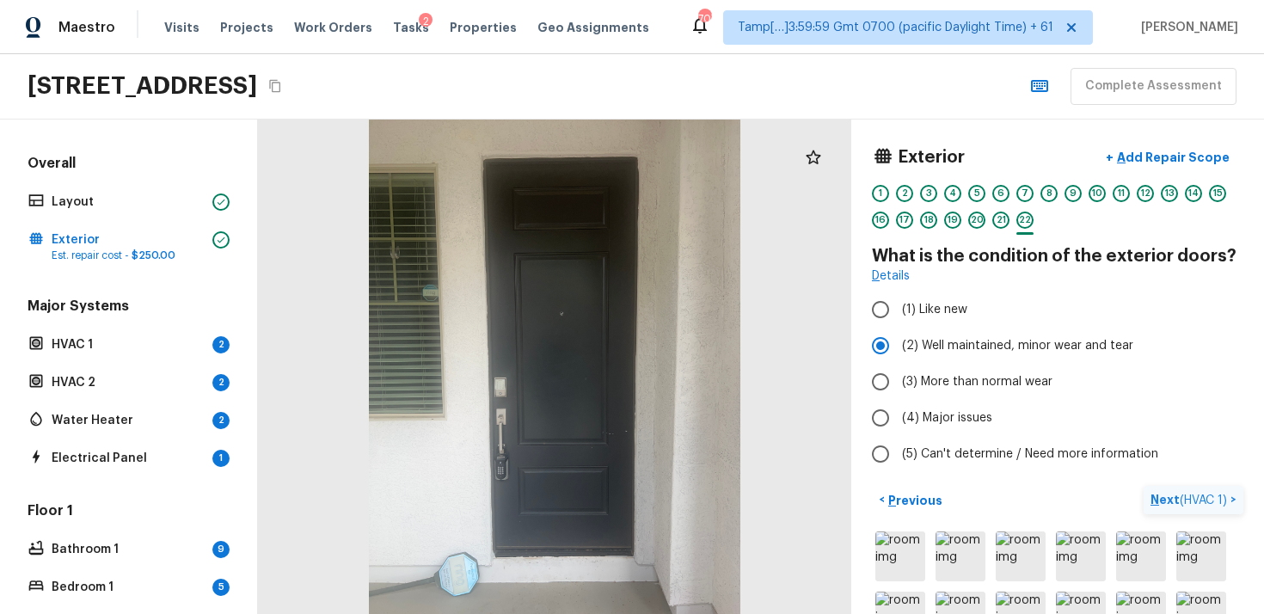
click at [1187, 507] on p "Next ( HVAC 1 )" at bounding box center [1191, 500] width 80 height 18
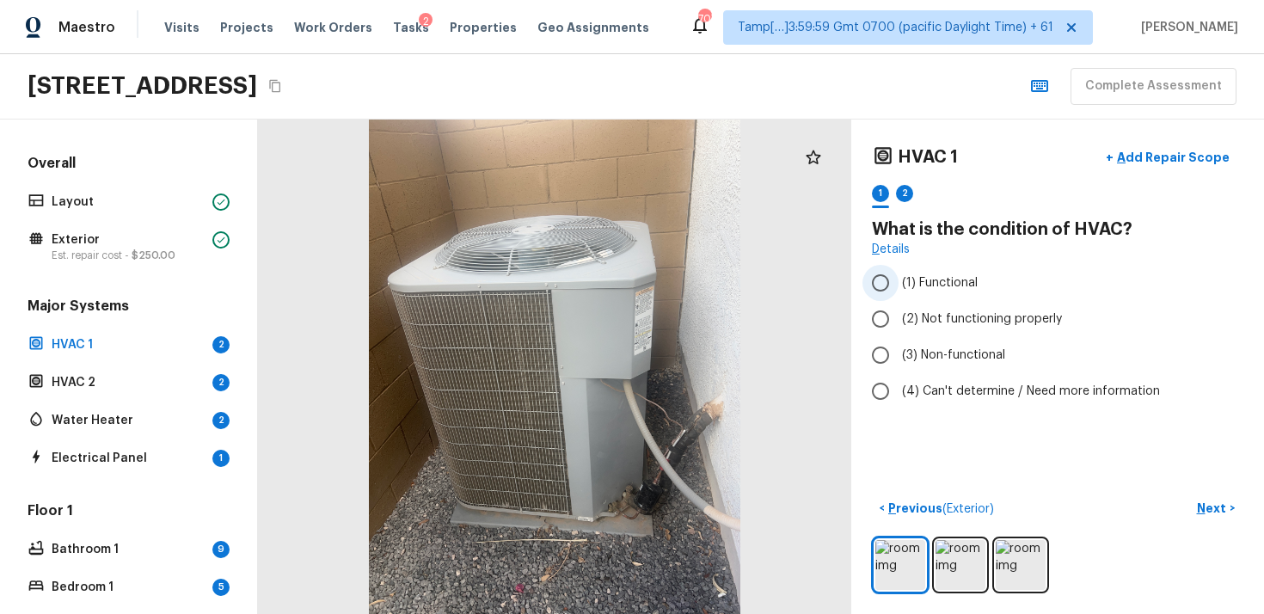
click at [906, 278] on span "(1) Functional" at bounding box center [940, 282] width 76 height 17
click at [899, 278] on input "(1) Functional" at bounding box center [881, 283] width 36 height 36
radio input "true"
click at [1208, 511] on p "Next" at bounding box center [1213, 508] width 33 height 17
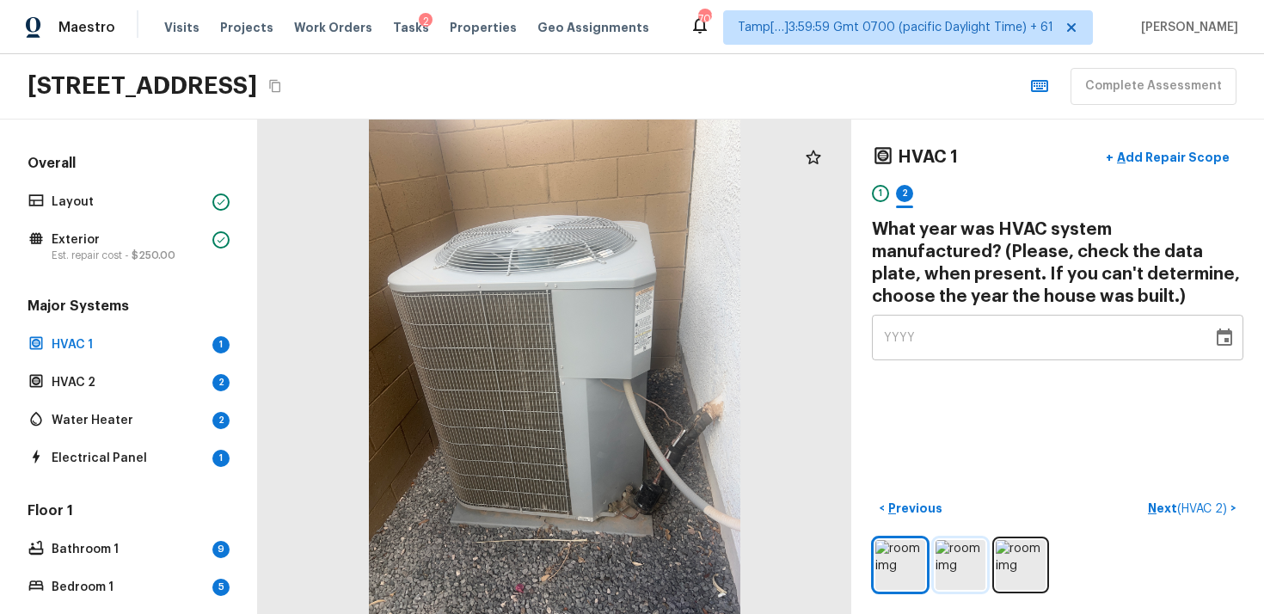
click at [966, 551] on img at bounding box center [961, 565] width 50 height 50
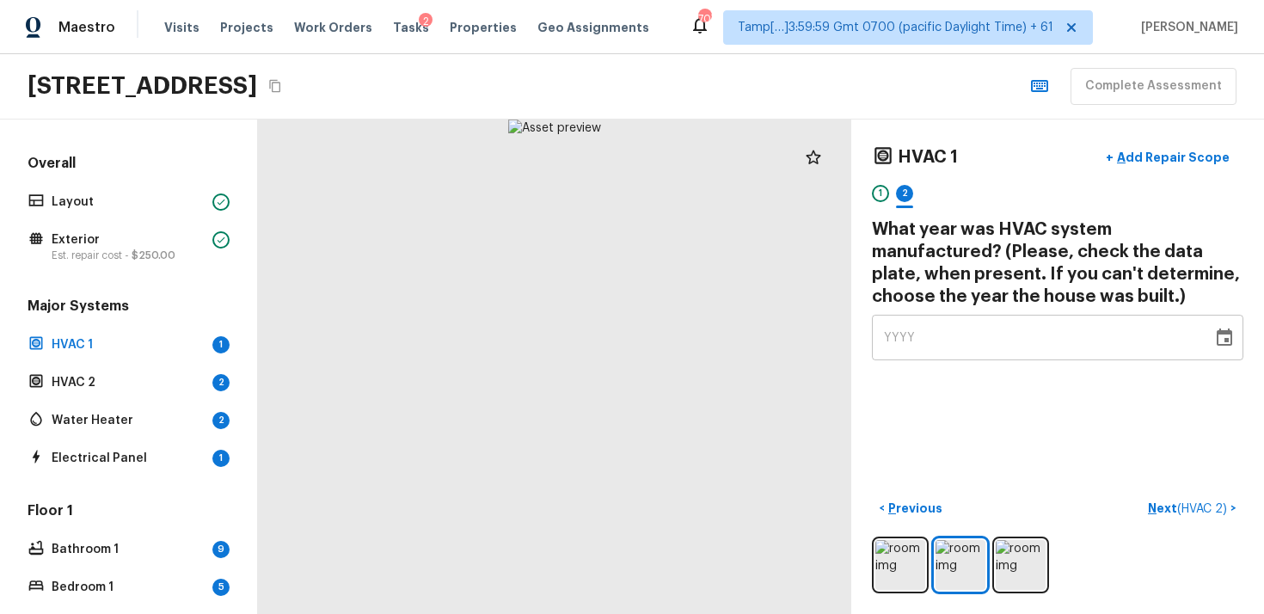
click at [419, 160] on div at bounding box center [555, 367] width 594 height 495
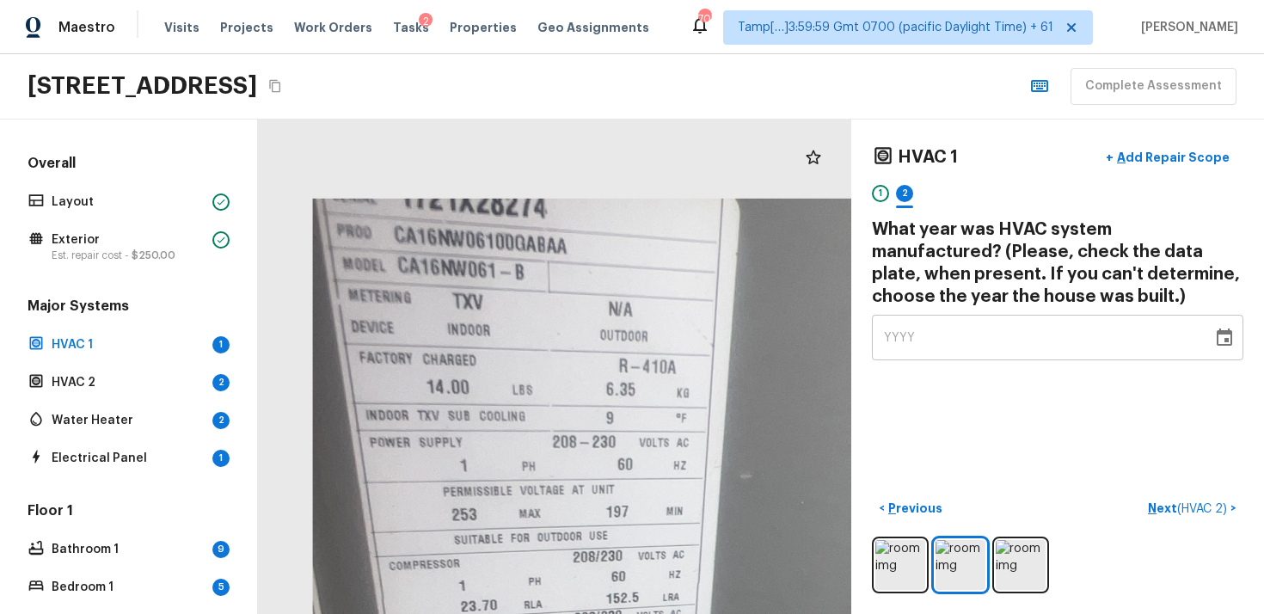
drag, startPoint x: 432, startPoint y: 175, endPoint x: 432, endPoint y: 270, distance: 94.6
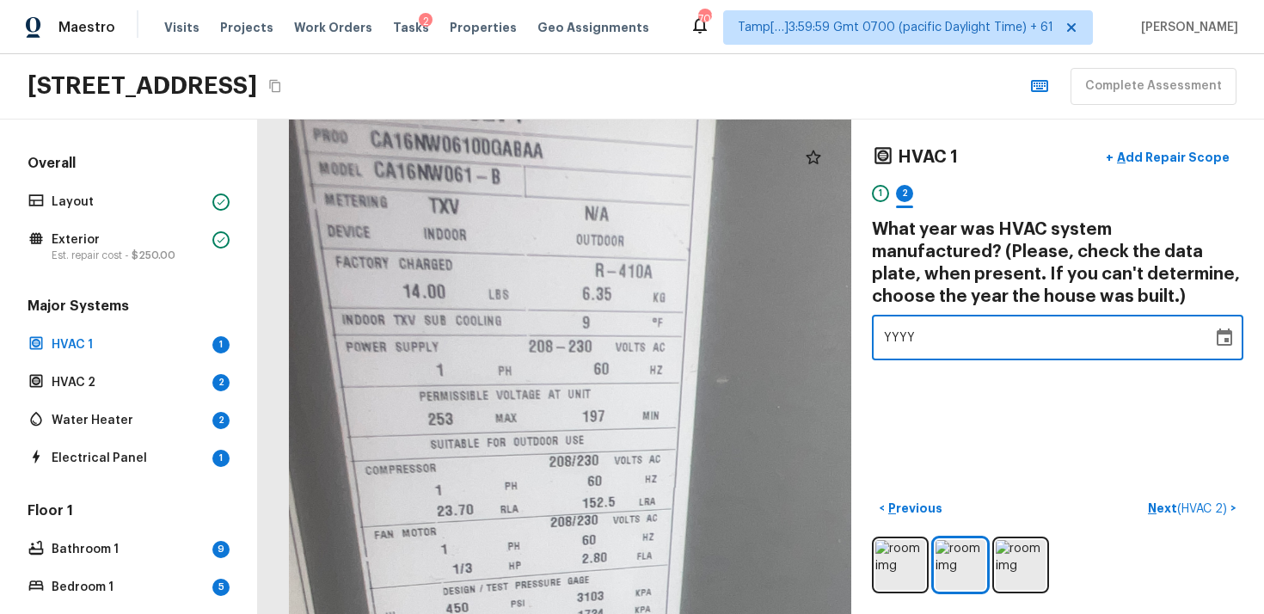
click at [895, 337] on span "YYYY" at bounding box center [900, 338] width 32 height 12
type input "2021"
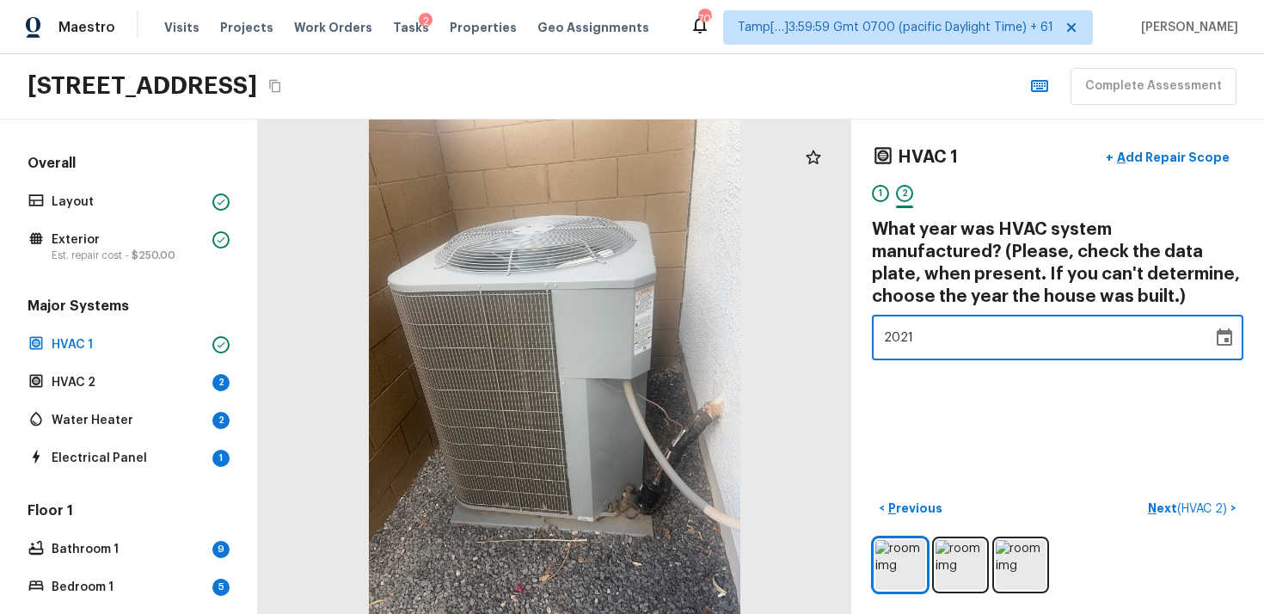
click at [979, 435] on div "HVAC 1 + Add Repair Scope 1 2 What year was HVAC system manufactured? (Please, …" at bounding box center [1058, 367] width 413 height 495
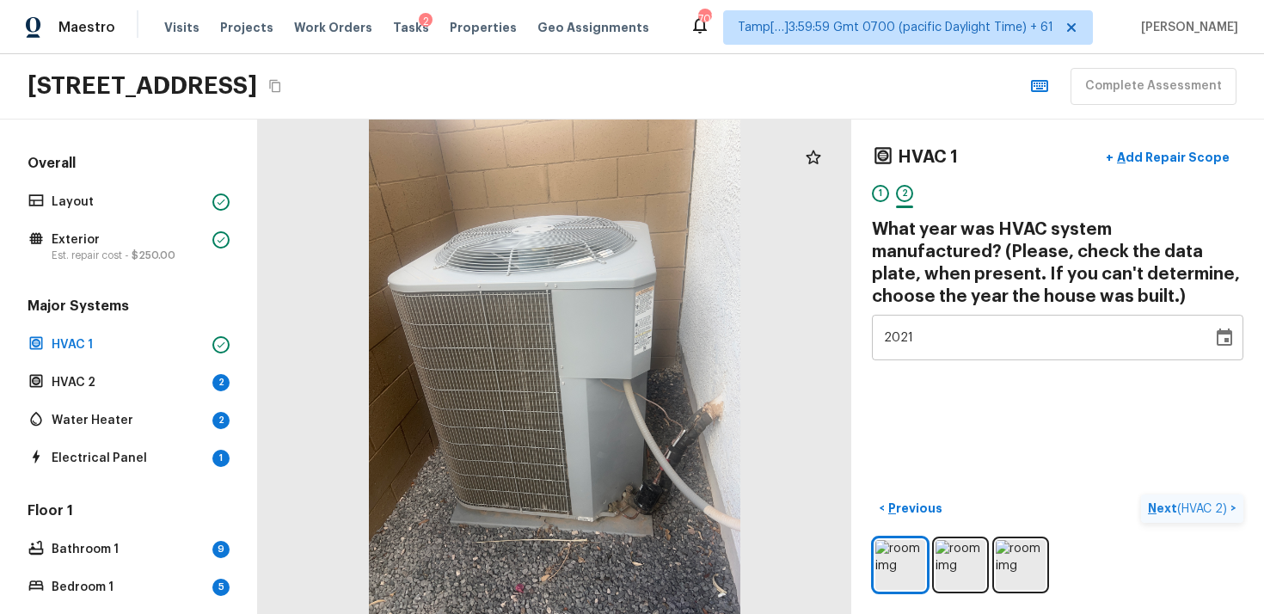
click at [1178, 500] on p "Next ( HVAC 2 )" at bounding box center [1189, 509] width 83 height 18
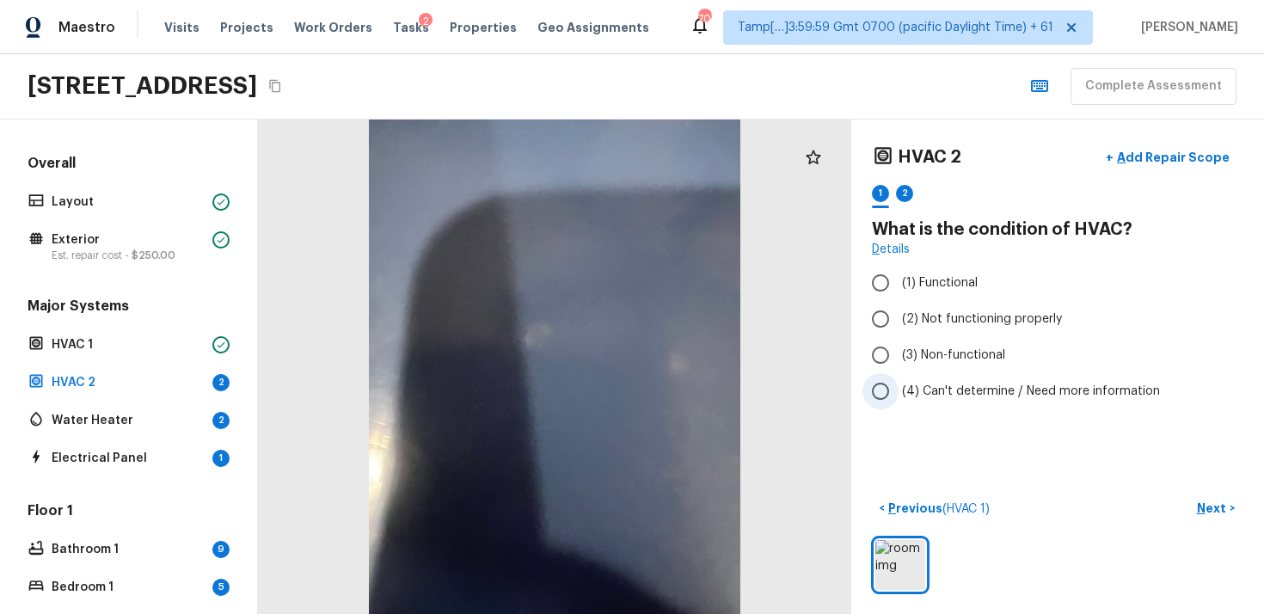
click at [937, 391] on span "(4) Can't determine / Need more information" at bounding box center [1031, 391] width 258 height 17
click at [899, 391] on input "(4) Can't determine / Need more information" at bounding box center [881, 391] width 36 height 36
radio input "true"
click at [1213, 507] on p "Next" at bounding box center [1213, 508] width 33 height 17
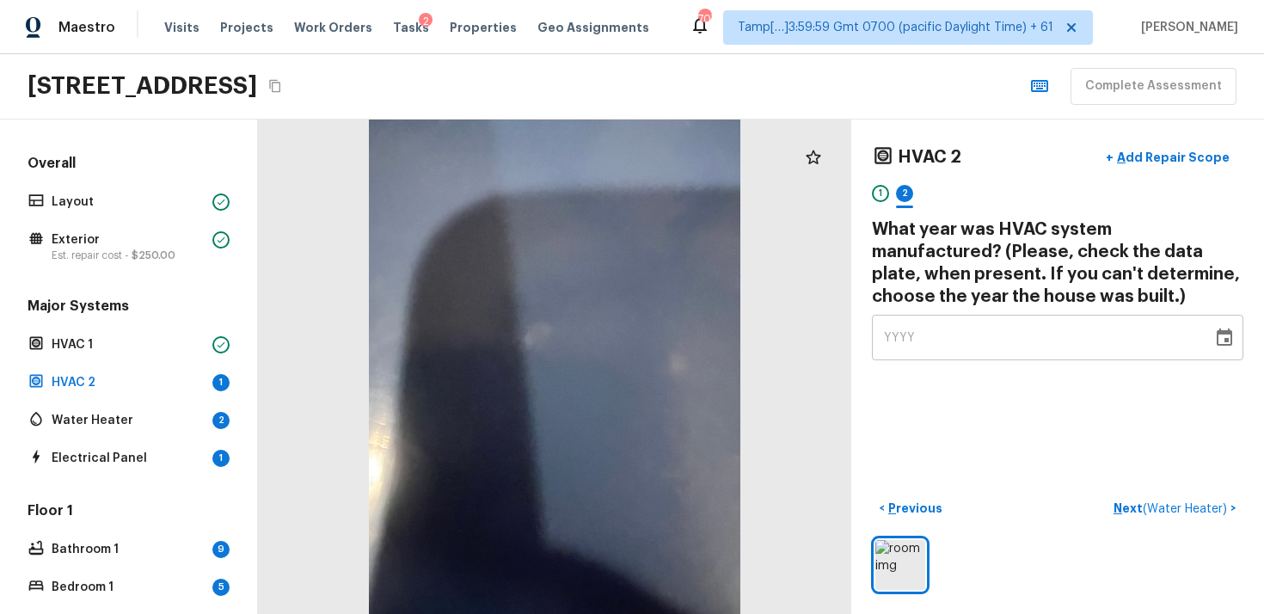
click at [1072, 351] on div "YYYY" at bounding box center [1042, 338] width 317 height 46
type input "2021"
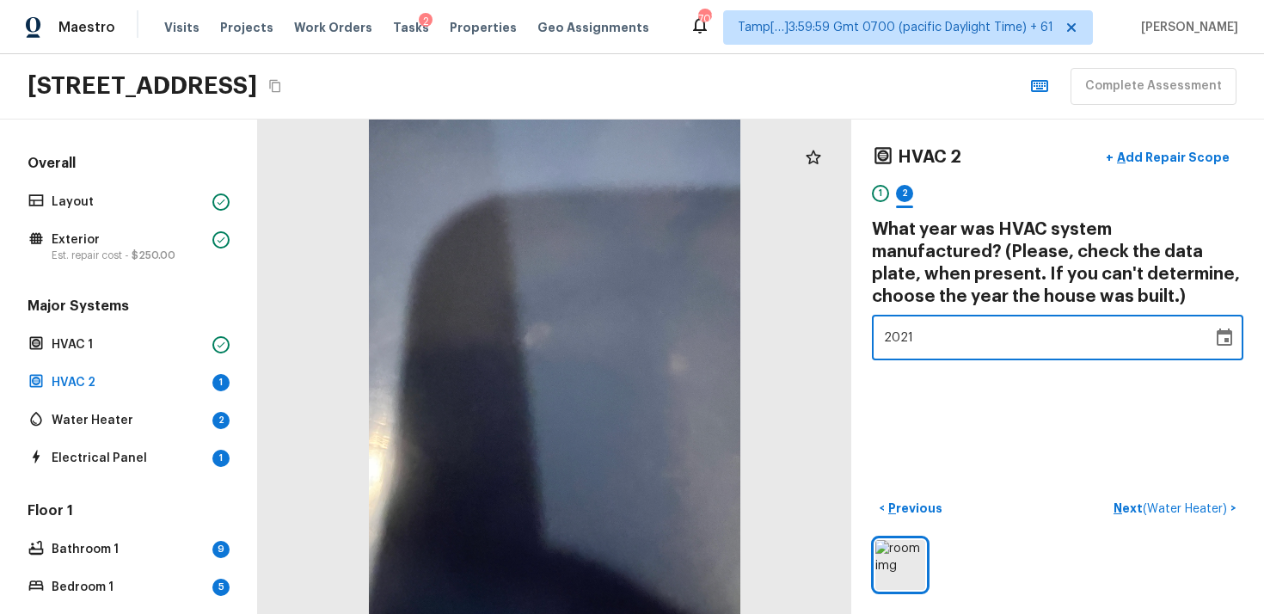
click at [1086, 431] on div "HVAC 2 + Add Repair Scope 1 2 What year was HVAC system manufactured? (Please, …" at bounding box center [1058, 367] width 413 height 495
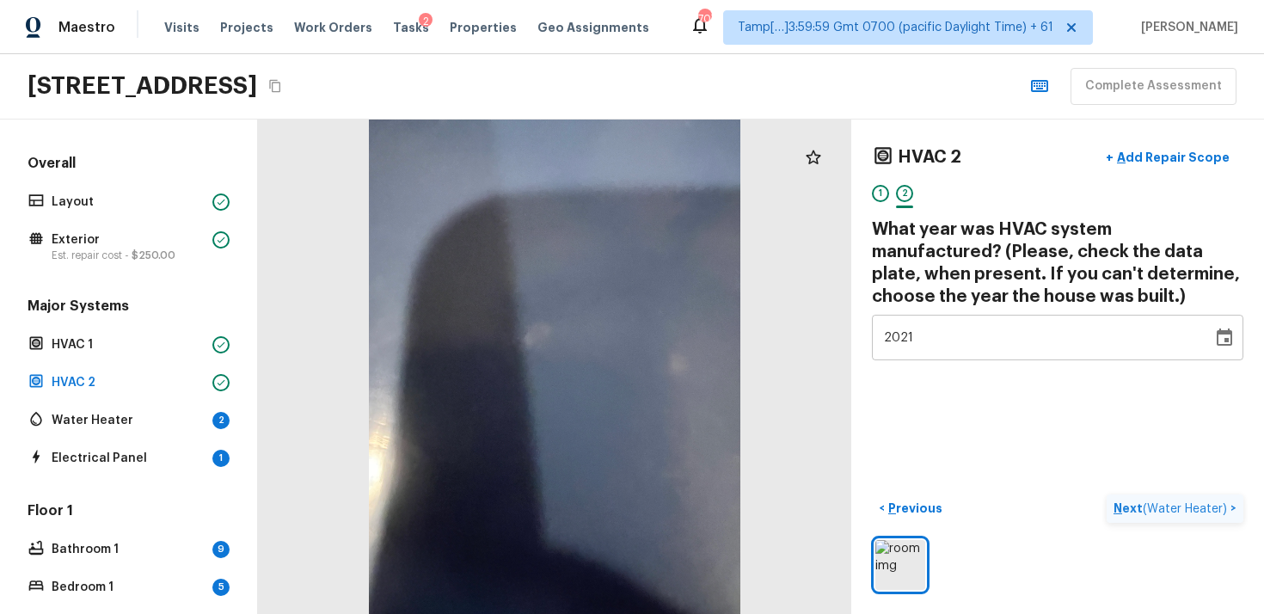
click at [1190, 505] on span "( Water Heater )" at bounding box center [1185, 509] width 84 height 12
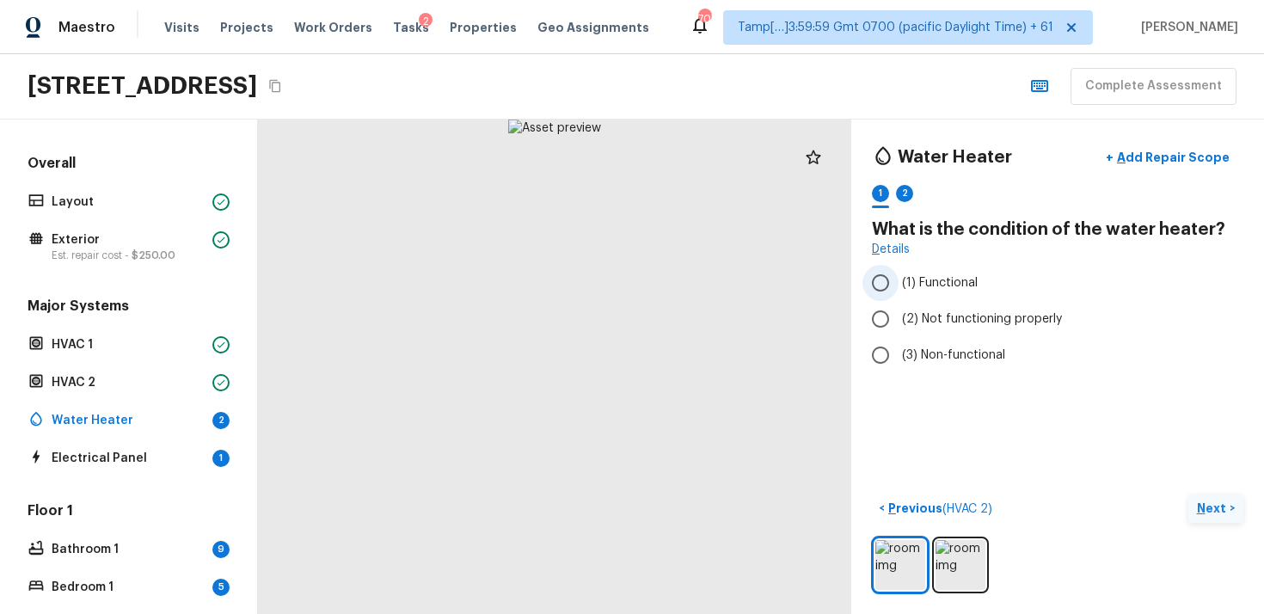
click at [916, 269] on label "(1) Functional" at bounding box center [1046, 283] width 367 height 36
click at [899, 269] on input "(1) Functional" at bounding box center [881, 283] width 36 height 36
radio input "true"
click at [1199, 497] on button "Next >" at bounding box center [1216, 509] width 55 height 28
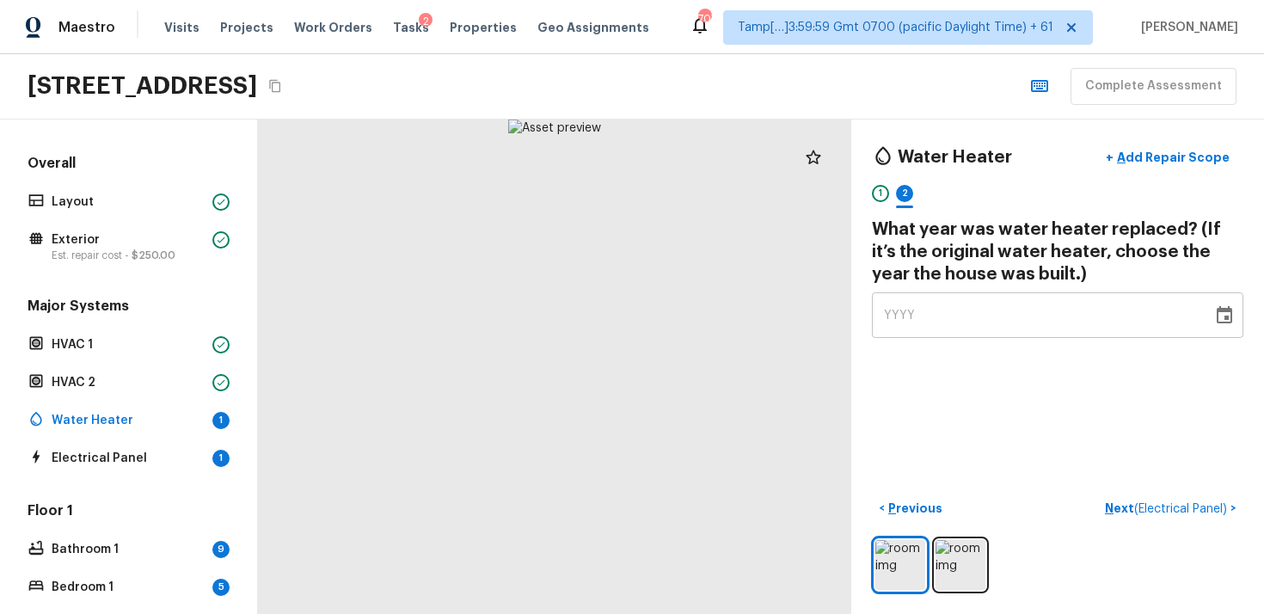
click at [943, 291] on div "Water Heater + Add Repair Scope 1 2 What year was water heater replaced? (If it…" at bounding box center [1058, 239] width 372 height 199
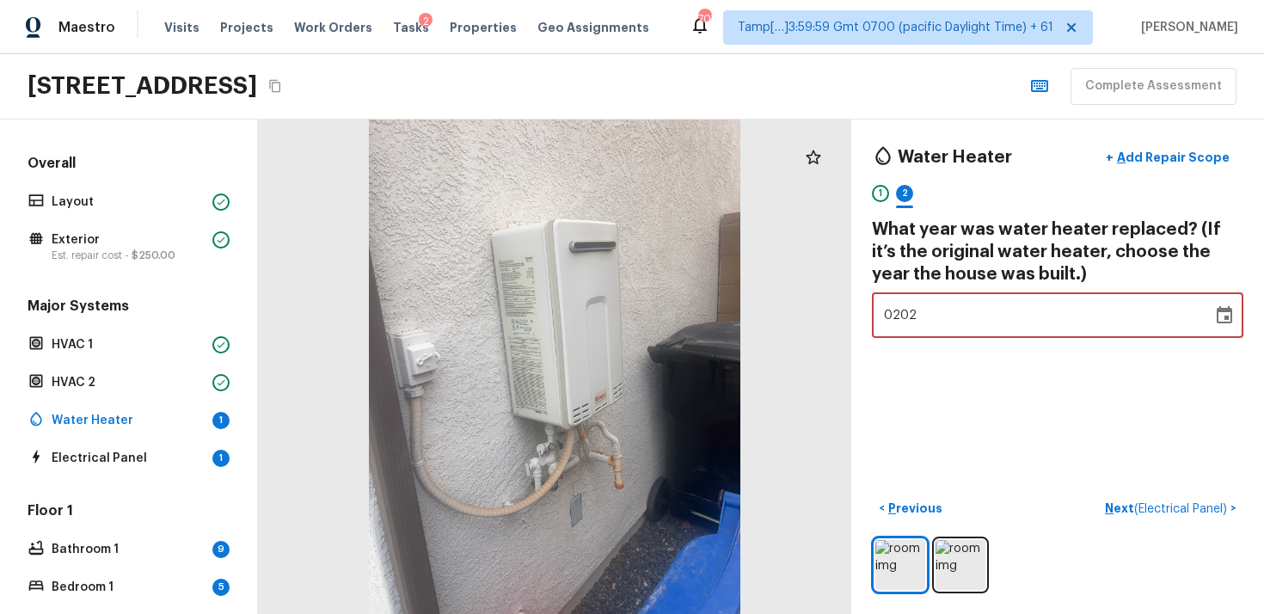
type input "2021"
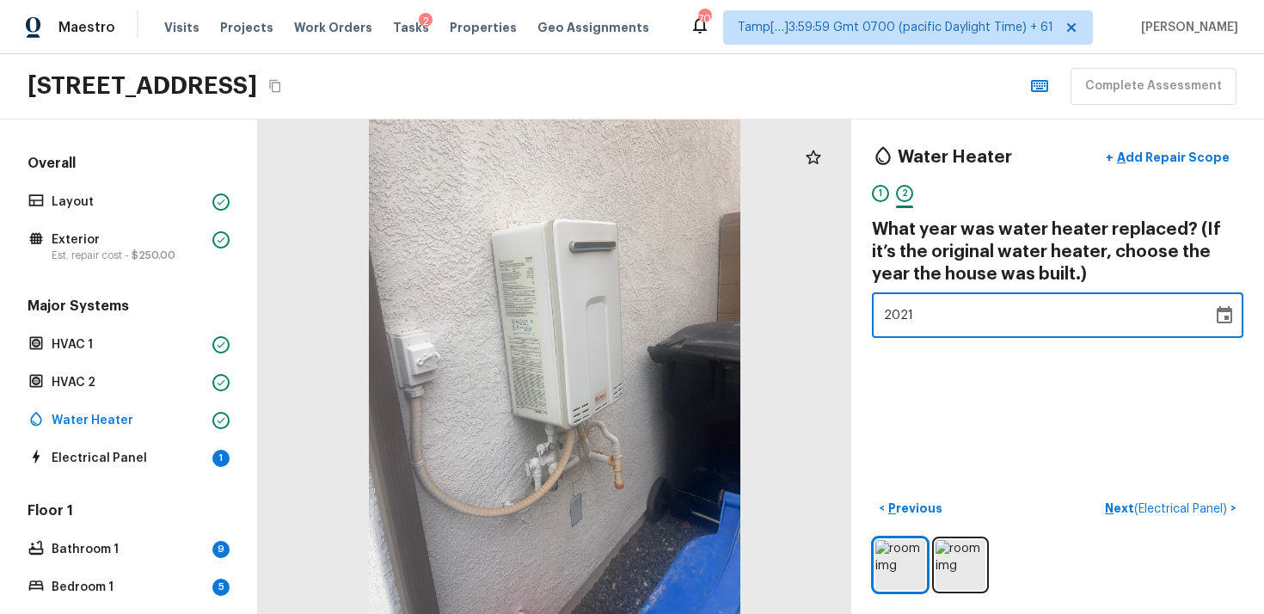
click at [987, 365] on div "Water Heater + Add Repair Scope 1 2 What year was water heater replaced? (If it…" at bounding box center [1058, 367] width 413 height 495
click at [1130, 507] on p "Next ( Electrical Panel )" at bounding box center [1168, 509] width 126 height 18
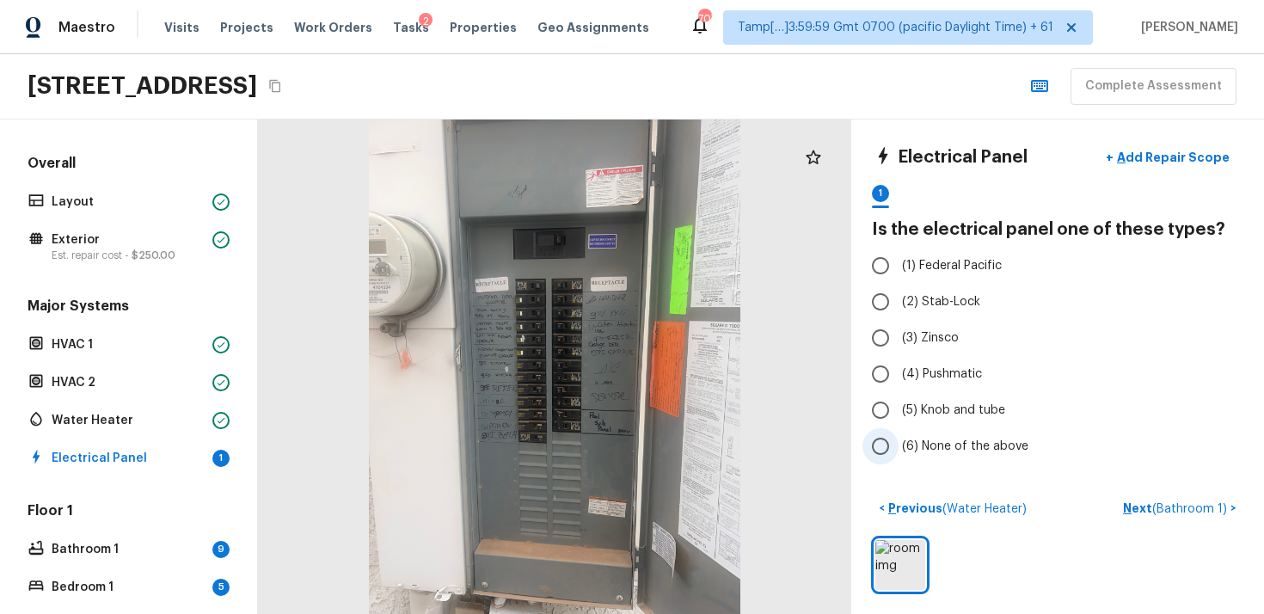
click at [898, 438] on input "(6) None of the above" at bounding box center [881, 446] width 36 height 36
radio input "true"
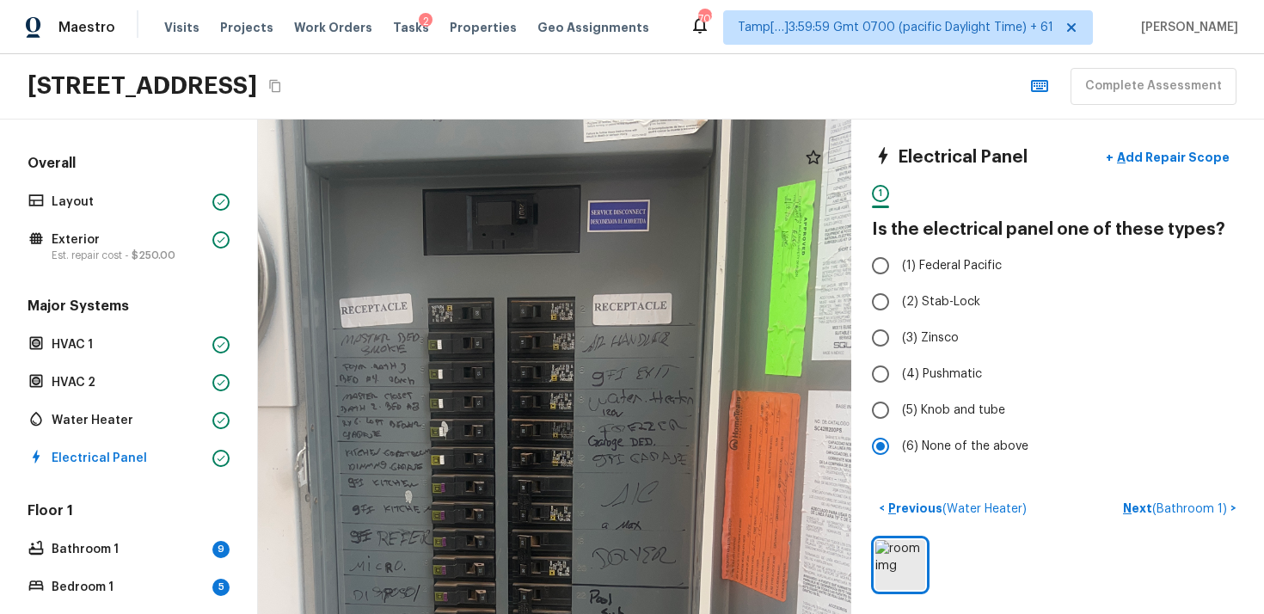
drag, startPoint x: 597, startPoint y: 314, endPoint x: 601, endPoint y: 440, distance: 126.5
click at [601, 440] on div at bounding box center [514, 490] width 1300 height 1083
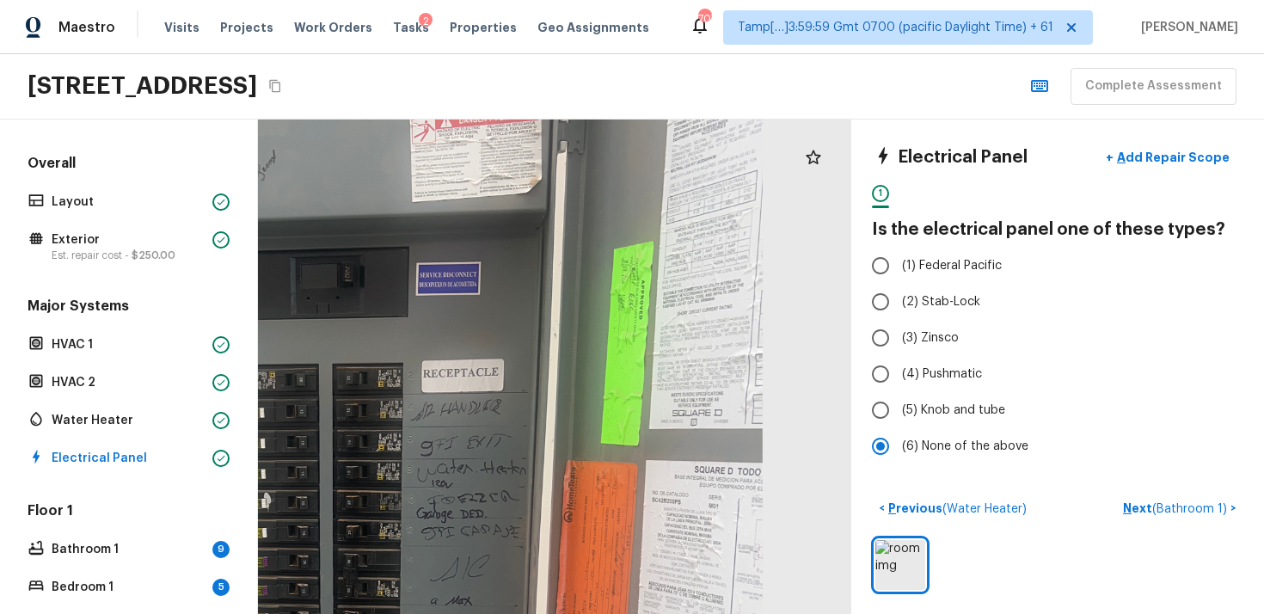
drag, startPoint x: 618, startPoint y: 215, endPoint x: 472, endPoint y: 376, distance: 216.8
click at [472, 376] on div at bounding box center [339, 565] width 1353 height 1128
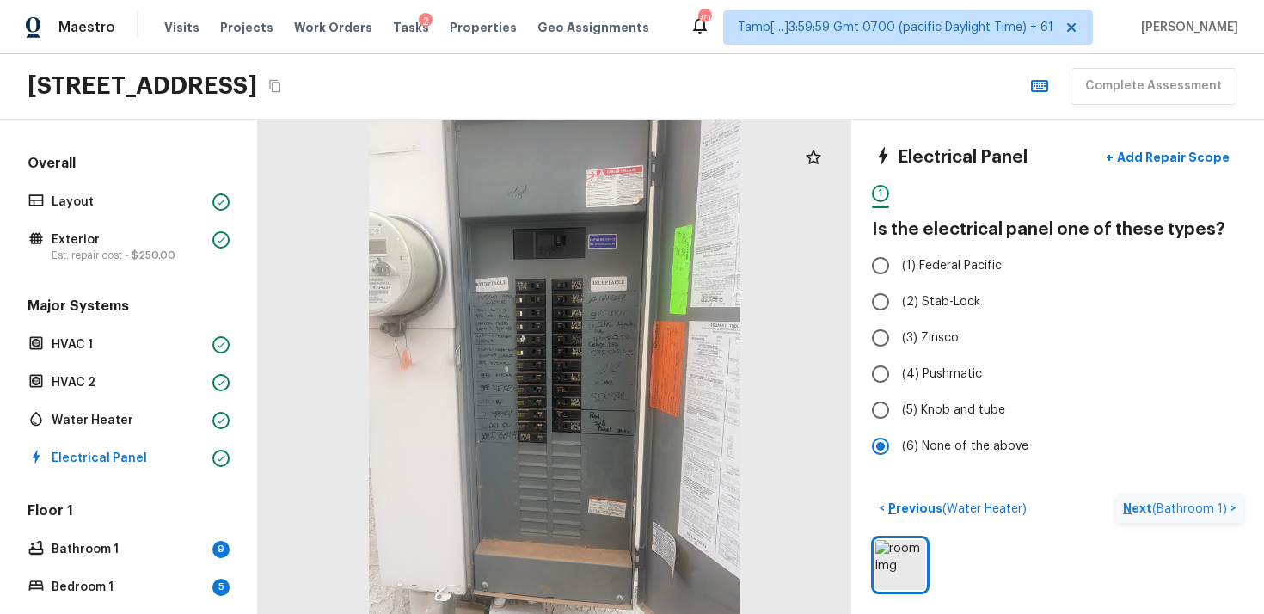
click at [1177, 508] on span "( Bathroom 1 )" at bounding box center [1190, 509] width 75 height 12
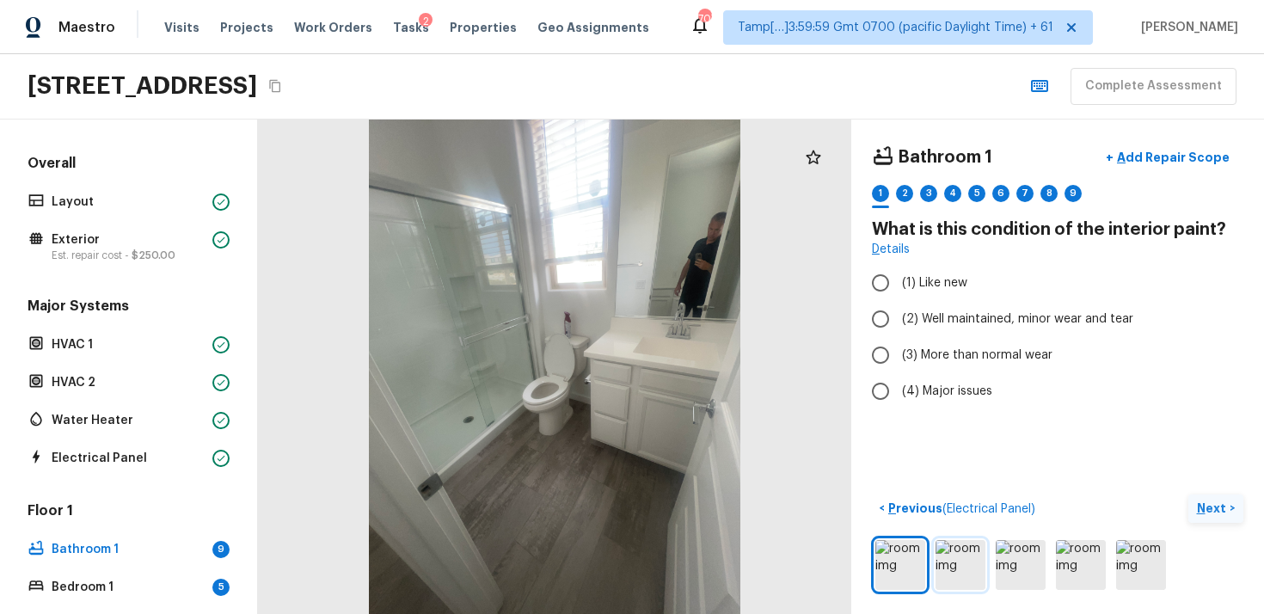
click at [957, 557] on img at bounding box center [961, 565] width 50 height 50
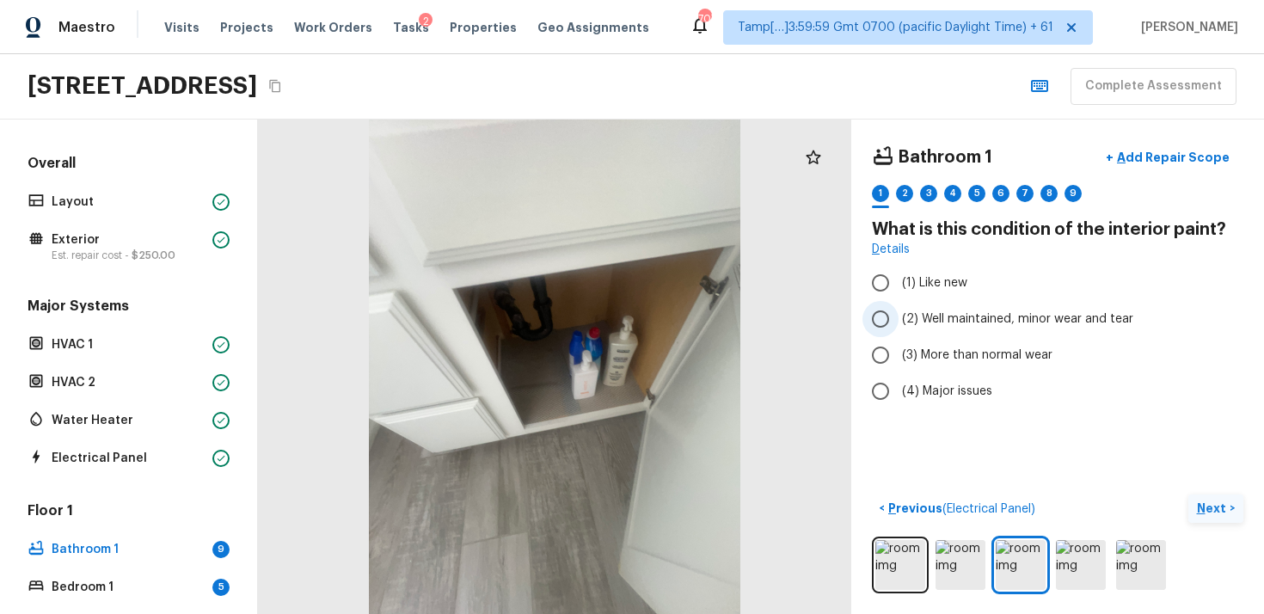
click at [872, 315] on input "(2) Well maintained, minor wear and tear" at bounding box center [881, 319] width 36 height 36
radio input "true"
click at [1220, 507] on p "Next" at bounding box center [1213, 508] width 33 height 17
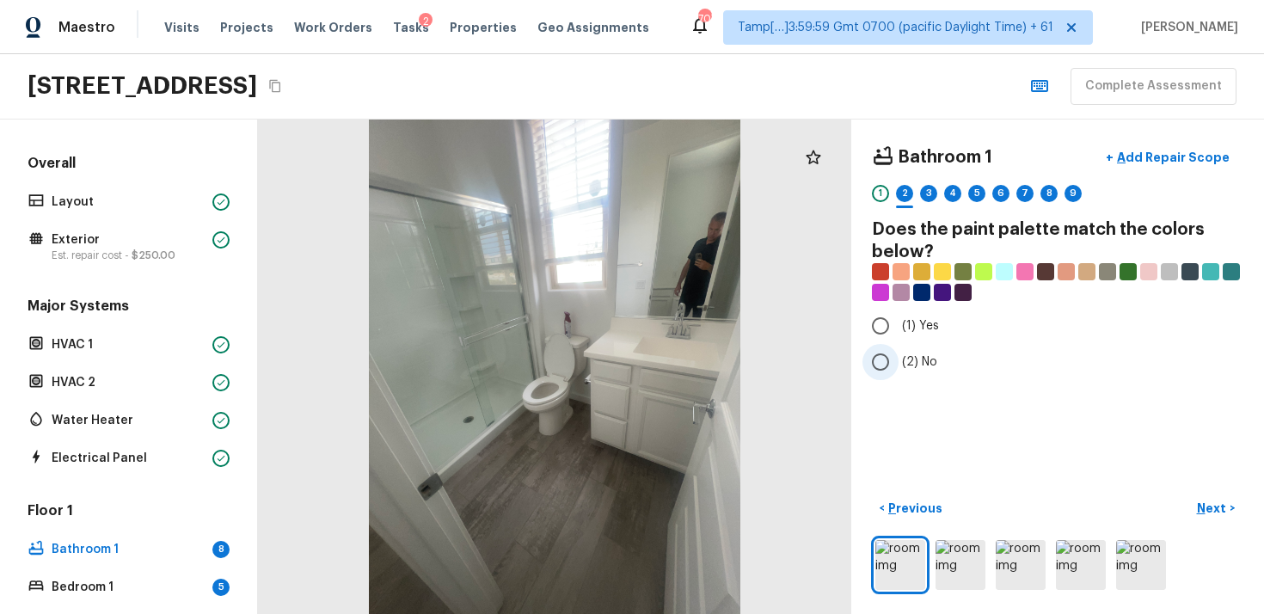
click at [894, 359] on input "(2) No" at bounding box center [881, 362] width 36 height 36
radio input "true"
click at [1221, 495] on button "Next >" at bounding box center [1216, 509] width 55 height 28
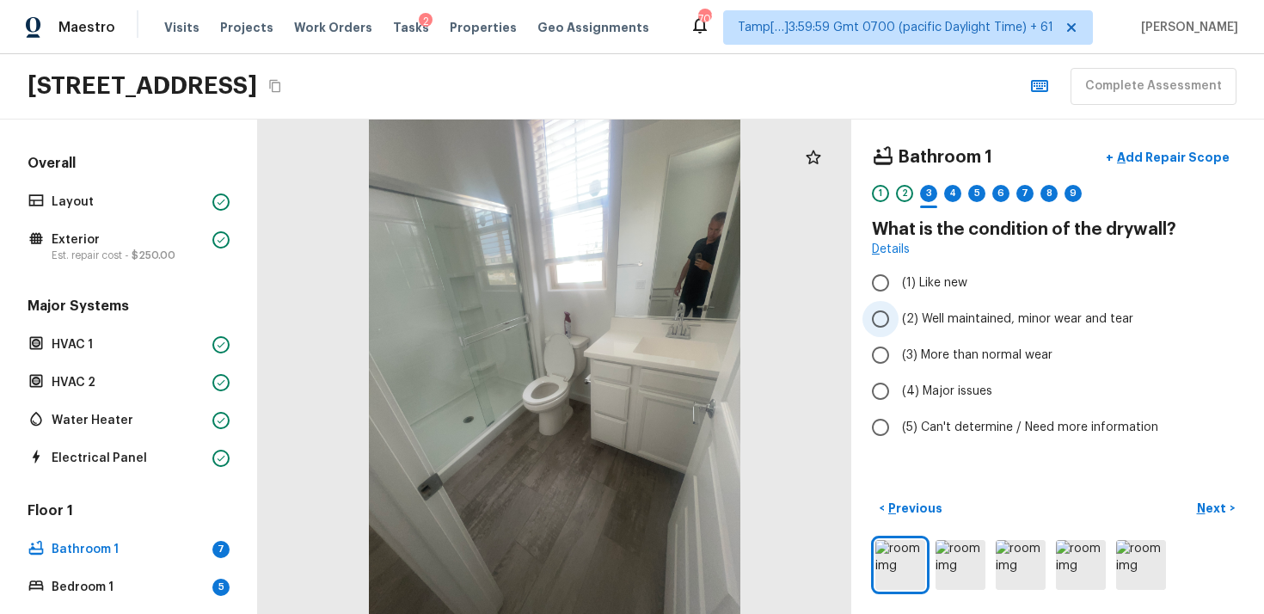
click at [903, 306] on label "(2) Well maintained, minor wear and tear" at bounding box center [1046, 319] width 367 height 36
click at [899, 306] on input "(2) Well maintained, minor wear and tear" at bounding box center [881, 319] width 36 height 36
radio input "true"
click at [1210, 501] on p "Next" at bounding box center [1213, 508] width 33 height 17
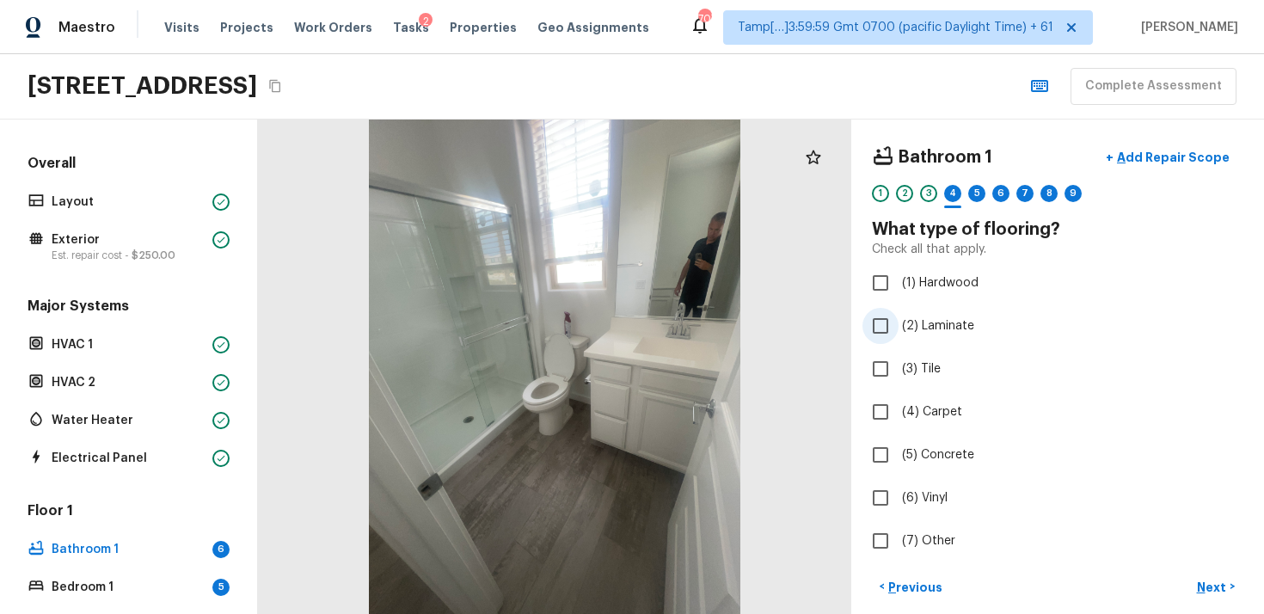
click at [901, 314] on label "(2) Laminate" at bounding box center [1046, 326] width 367 height 36
click at [899, 314] on input "(2) Laminate" at bounding box center [881, 326] width 36 height 36
checkbox input "true"
click at [1209, 596] on button "Next >" at bounding box center [1216, 587] width 55 height 28
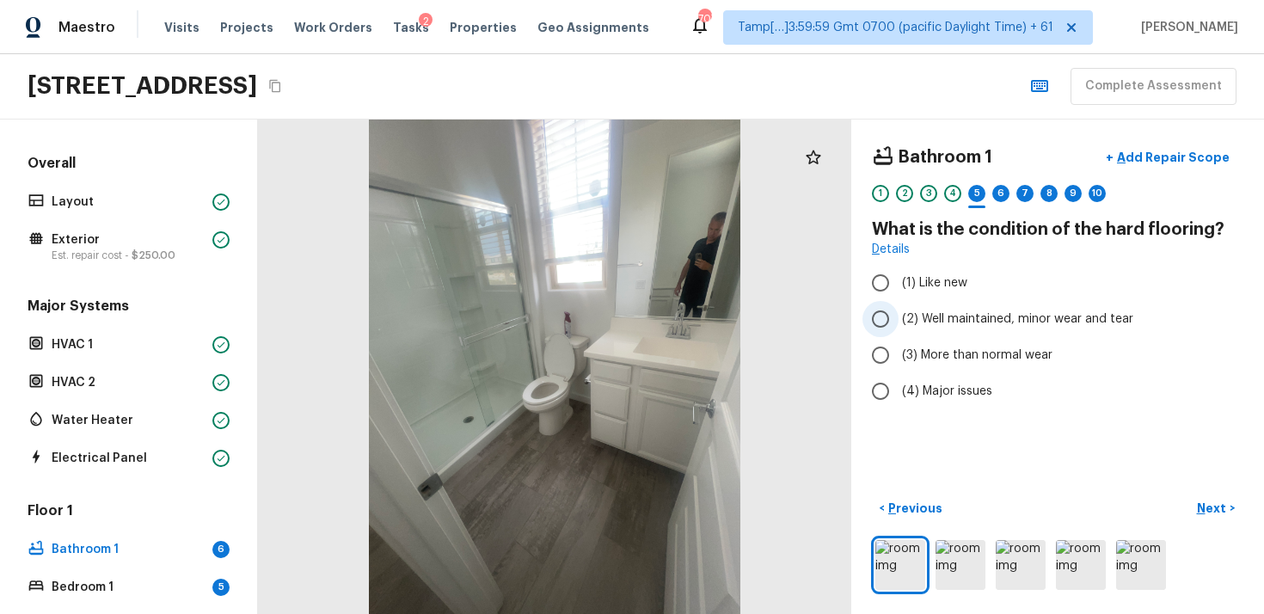
click at [896, 305] on input "(2) Well maintained, minor wear and tear" at bounding box center [881, 319] width 36 height 36
radio input "true"
click at [1195, 490] on div "Bathroom 1 + Add Repair Scope 1 2 3 4 5 6 7 8 9 10 What is the condition of the…" at bounding box center [1058, 367] width 413 height 495
click at [1210, 510] on p "Next" at bounding box center [1213, 508] width 33 height 17
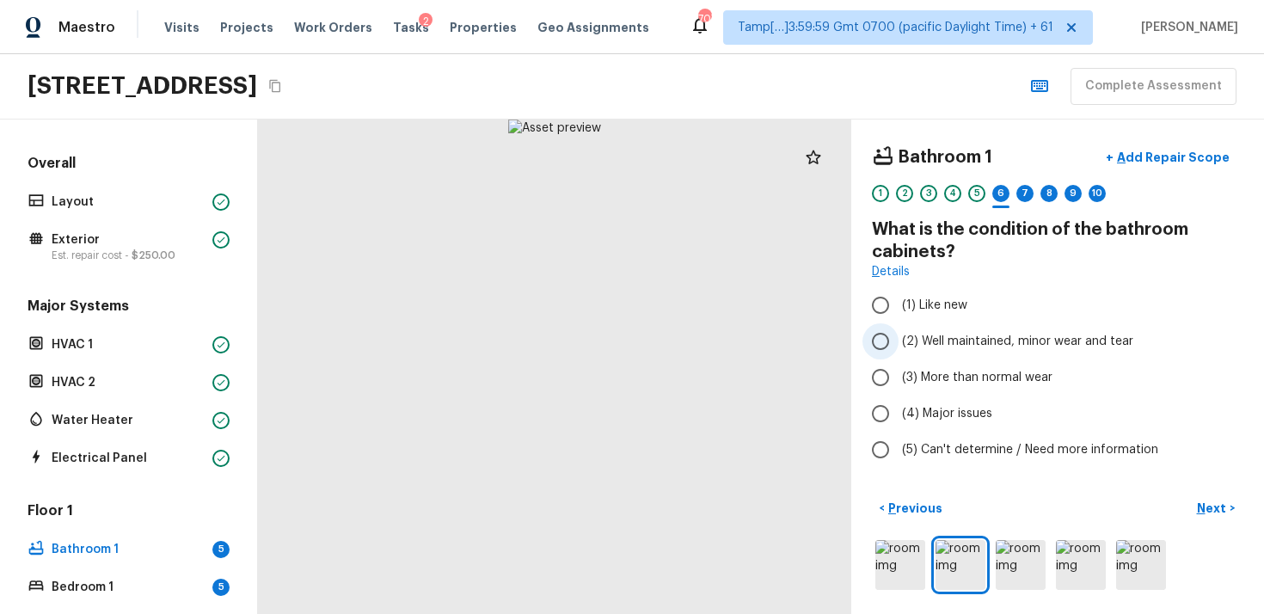
click at [943, 349] on span "(2) Well maintained, minor wear and tear" at bounding box center [1017, 341] width 231 height 17
click at [899, 349] on input "(2) Well maintained, minor wear and tear" at bounding box center [881, 341] width 36 height 36
radio input "true"
click at [1224, 508] on p "Next" at bounding box center [1213, 508] width 33 height 17
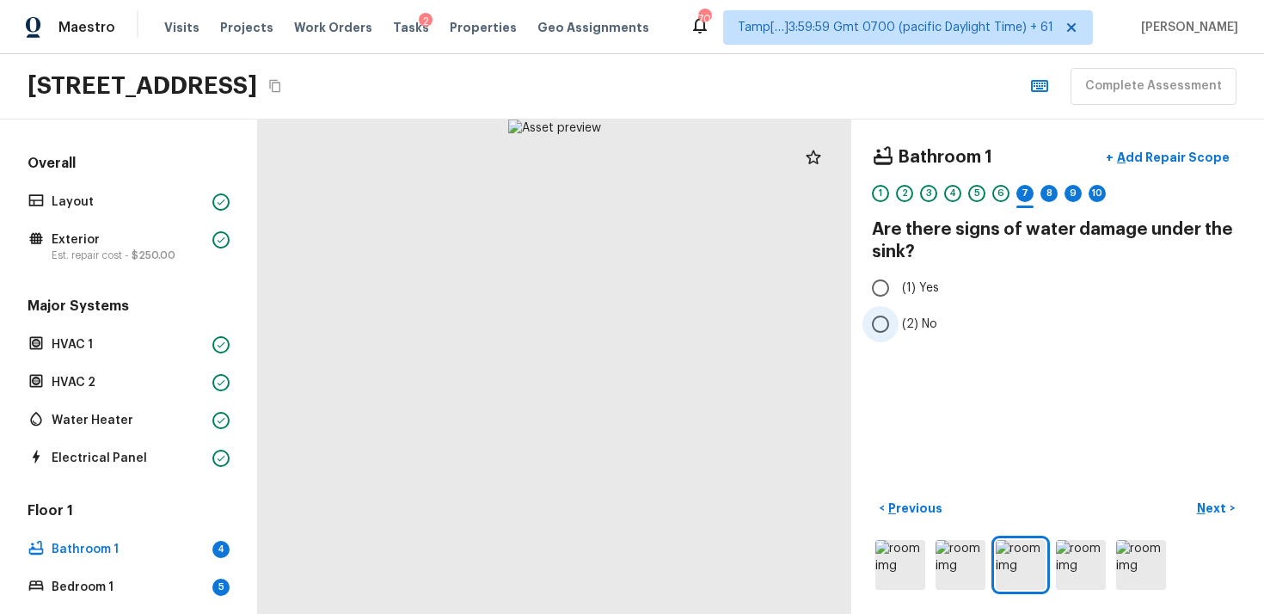
click at [883, 311] on input "(2) No" at bounding box center [881, 324] width 36 height 36
radio input "true"
click at [1213, 508] on p "Next" at bounding box center [1213, 508] width 33 height 17
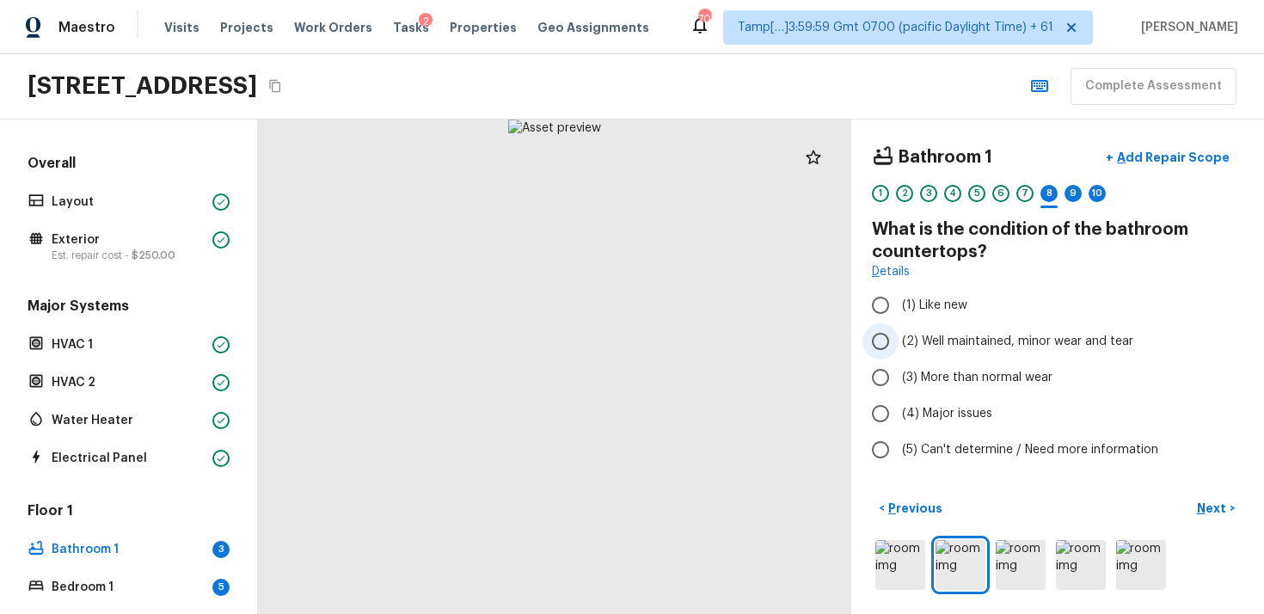
click at [879, 344] on input "(2) Well maintained, minor wear and tear" at bounding box center [881, 341] width 36 height 36
radio input "true"
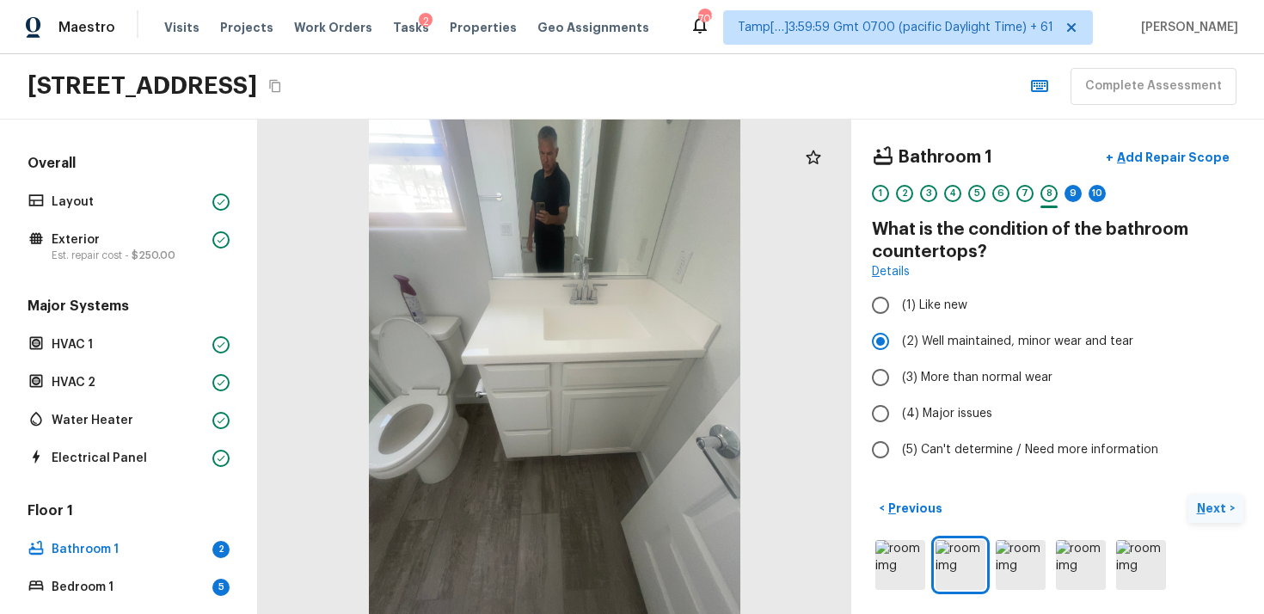
click at [1222, 515] on p "Next" at bounding box center [1213, 508] width 33 height 17
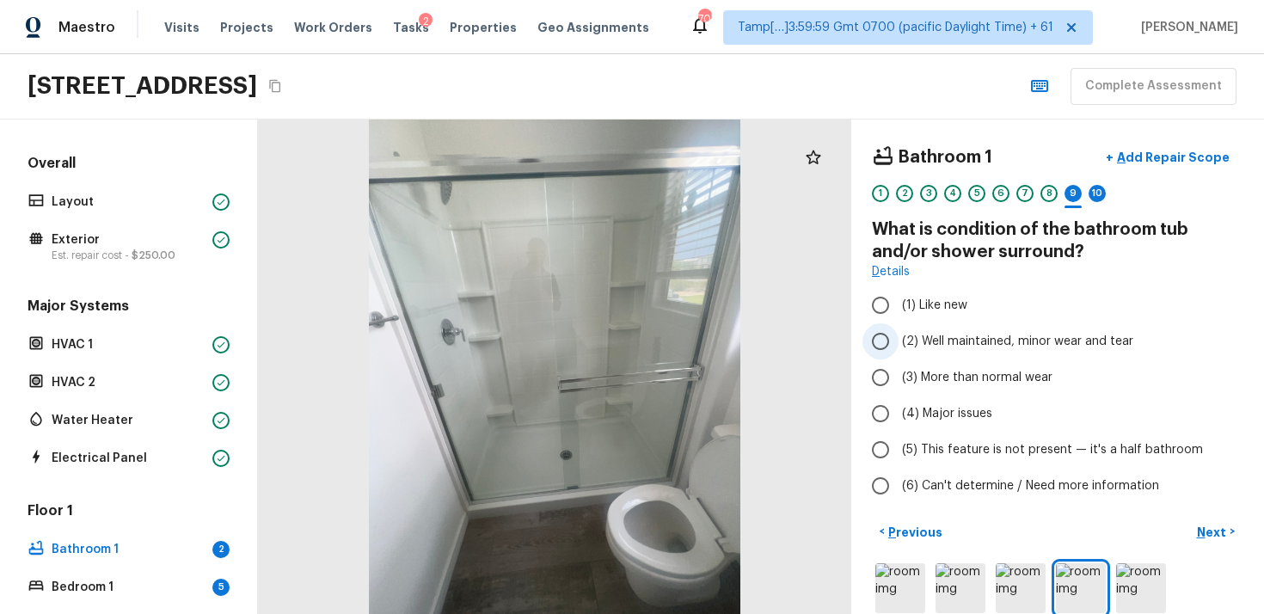
click at [913, 340] on span "(2) Well maintained, minor wear and tear" at bounding box center [1017, 341] width 231 height 17
click at [899, 340] on input "(2) Well maintained, minor wear and tear" at bounding box center [881, 341] width 36 height 36
radio input "true"
click at [1221, 526] on p "Next" at bounding box center [1213, 532] width 33 height 17
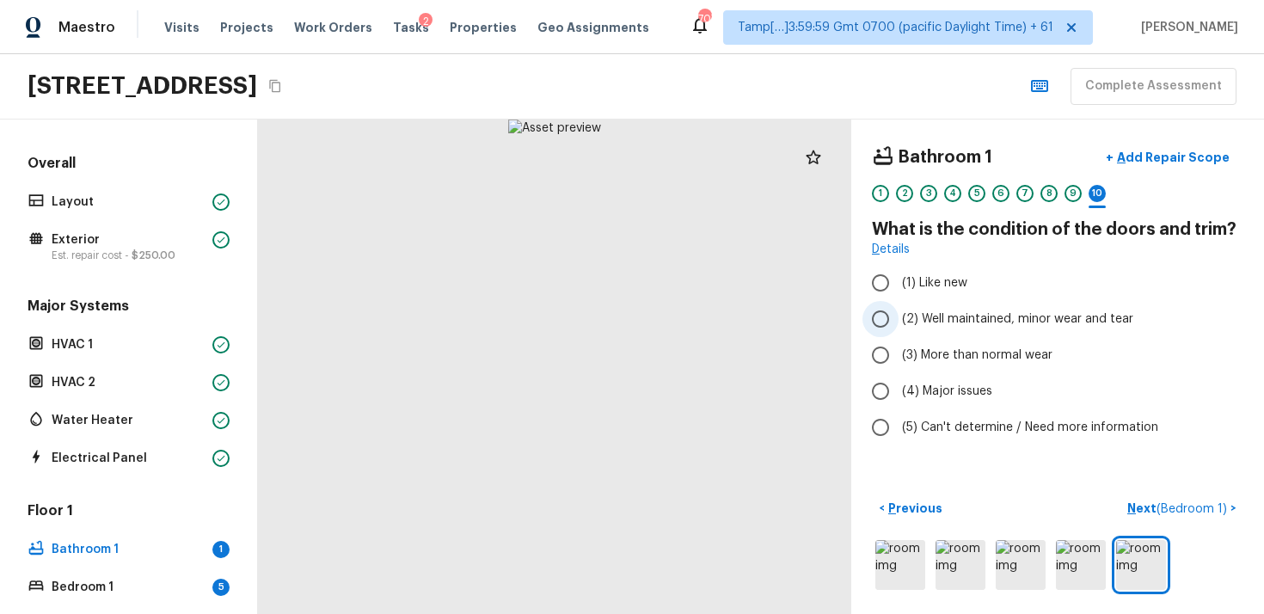
click at [922, 317] on span "(2) Well maintained, minor wear and tear" at bounding box center [1017, 319] width 231 height 17
click at [899, 317] on input "(2) Well maintained, minor wear and tear" at bounding box center [881, 319] width 36 height 36
radio input "true"
click at [1193, 517] on button "Next ( Bedroom 1 ) >" at bounding box center [1182, 509] width 123 height 28
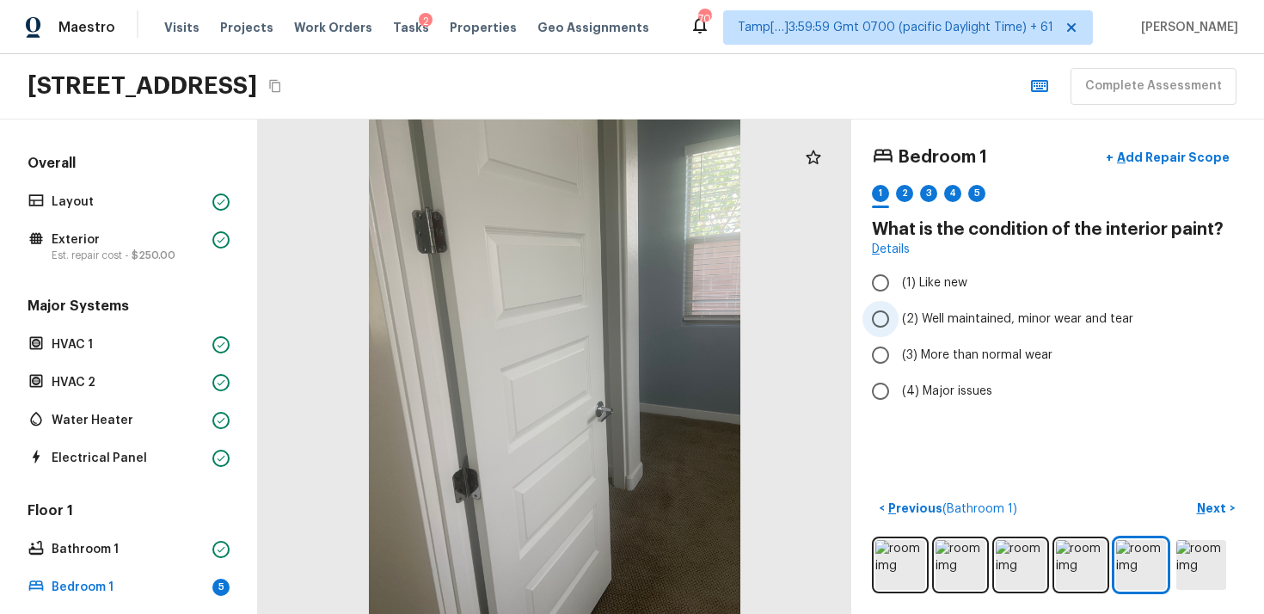
click at [894, 334] on input "(2) Well maintained, minor wear and tear" at bounding box center [881, 319] width 36 height 36
radio input "true"
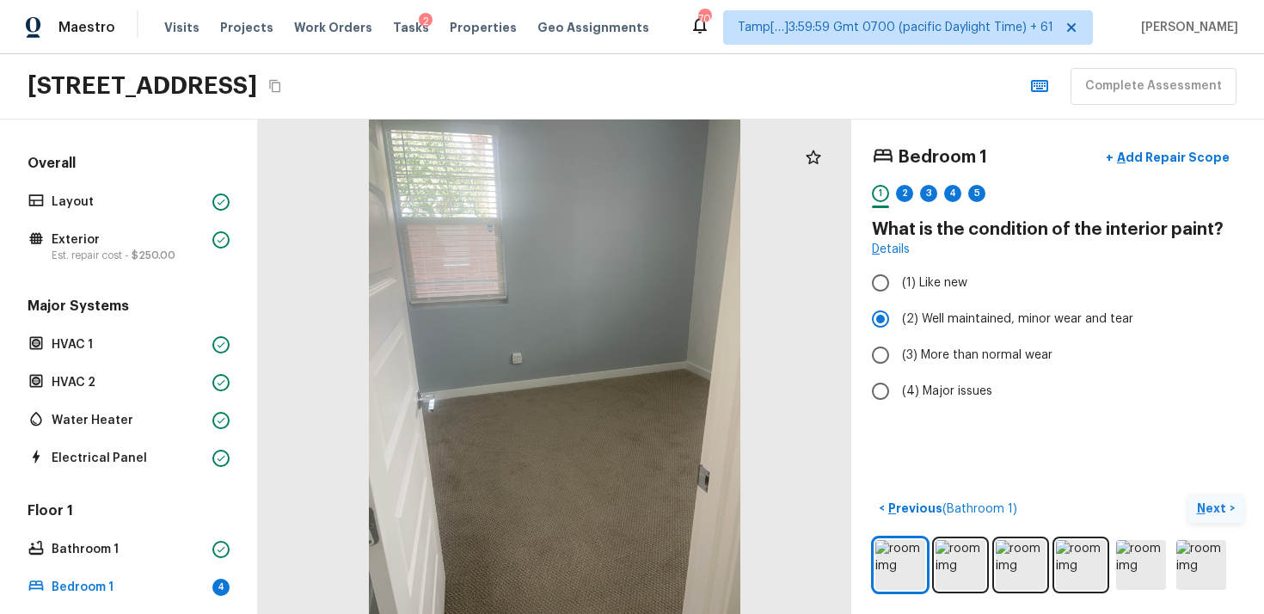
click at [1201, 500] on p "Next" at bounding box center [1213, 508] width 33 height 17
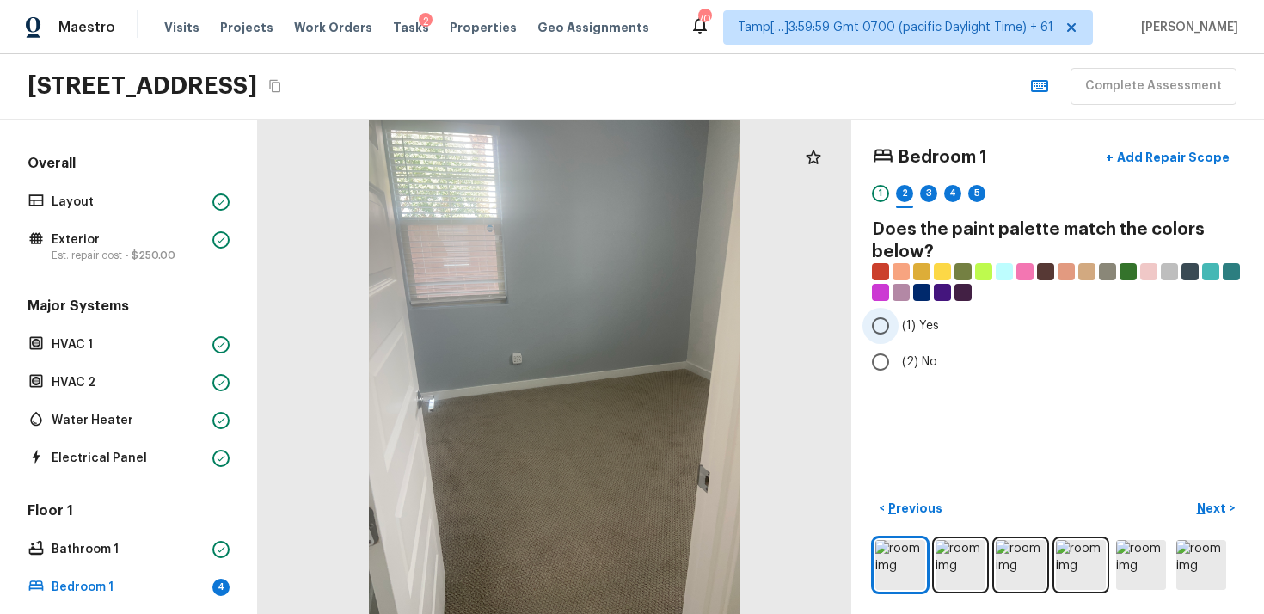
click at [918, 323] on span "(1) Yes" at bounding box center [920, 325] width 37 height 17
click at [899, 323] on input "(1) Yes" at bounding box center [881, 326] width 36 height 36
radio input "true"
click at [1223, 508] on p "Next" at bounding box center [1213, 508] width 33 height 17
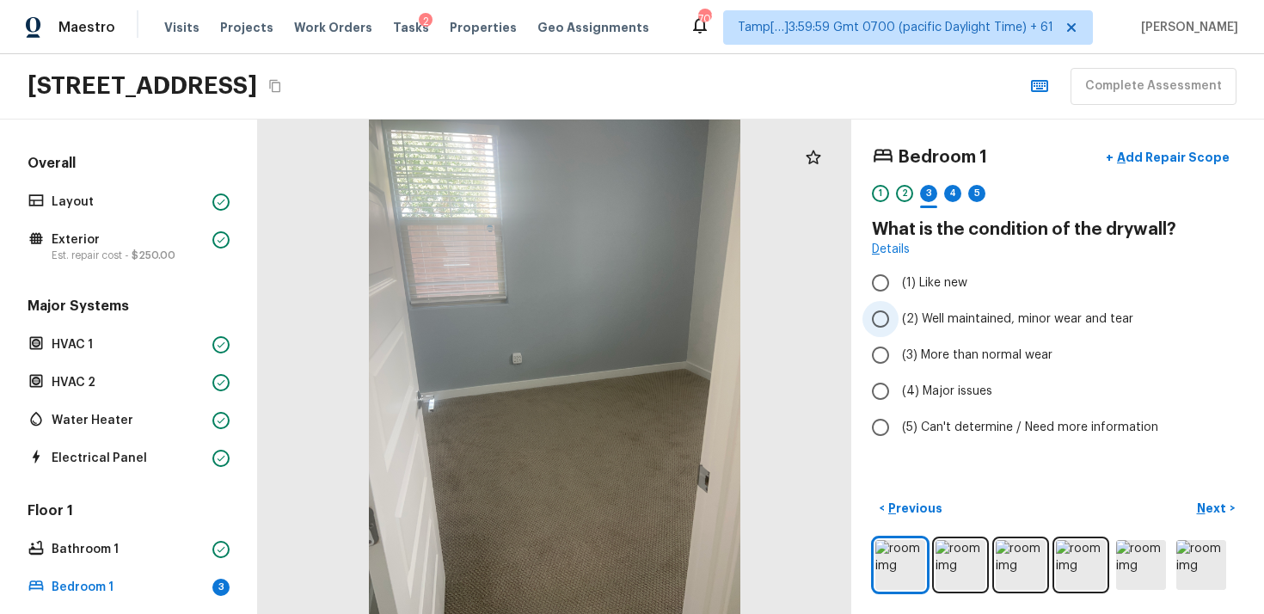
click at [885, 314] on input "(2) Well maintained, minor wear and tear" at bounding box center [881, 319] width 36 height 36
radio input "true"
click at [1214, 491] on div "Bedroom 1 + Add Repair Scope 1 2 3 4 5 What is the condition of the drywall? De…" at bounding box center [1058, 367] width 413 height 495
click at [1214, 500] on p "Next" at bounding box center [1213, 508] width 33 height 17
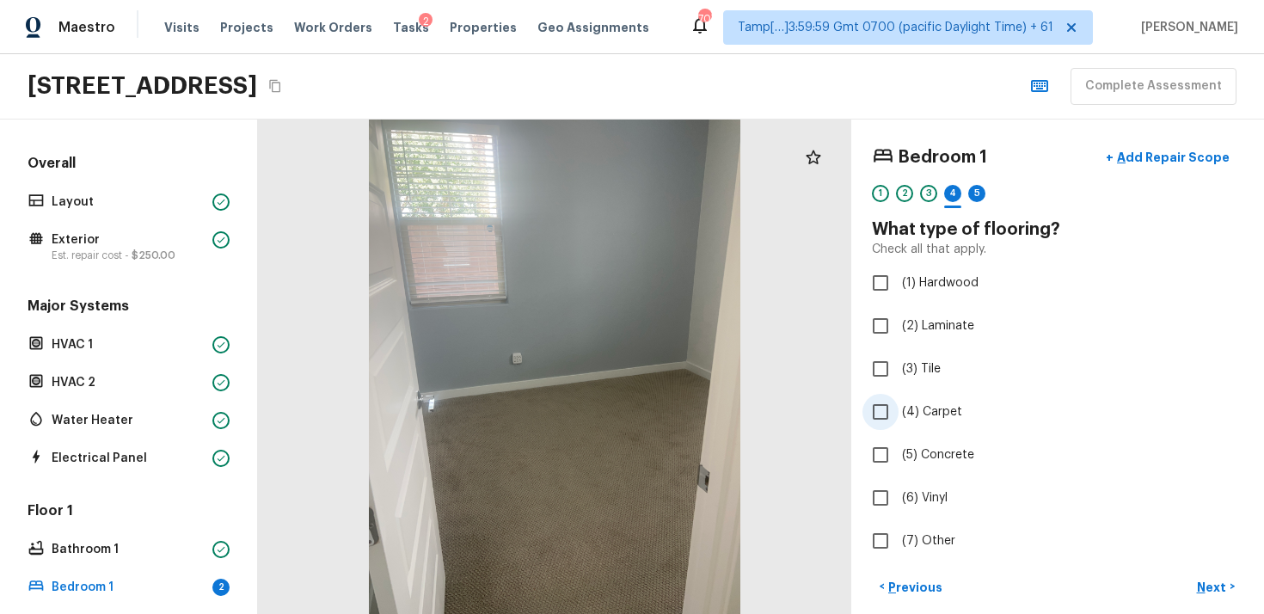
click at [930, 401] on label "(4) Carpet" at bounding box center [1046, 412] width 367 height 36
click at [899, 401] on input "(4) Carpet" at bounding box center [881, 412] width 36 height 36
checkbox input "true"
click at [1227, 588] on p "Next" at bounding box center [1213, 587] width 33 height 17
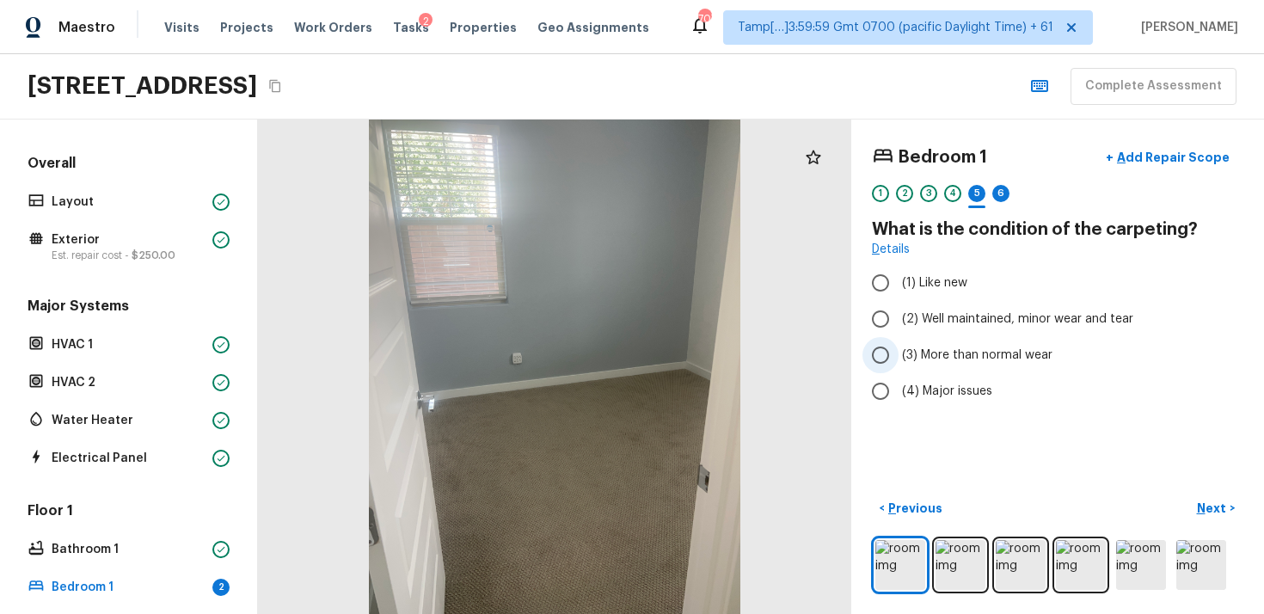
click at [892, 354] on input "(3) More than normal wear" at bounding box center [881, 355] width 36 height 36
radio input "true"
click at [1212, 504] on p "Next" at bounding box center [1213, 508] width 33 height 17
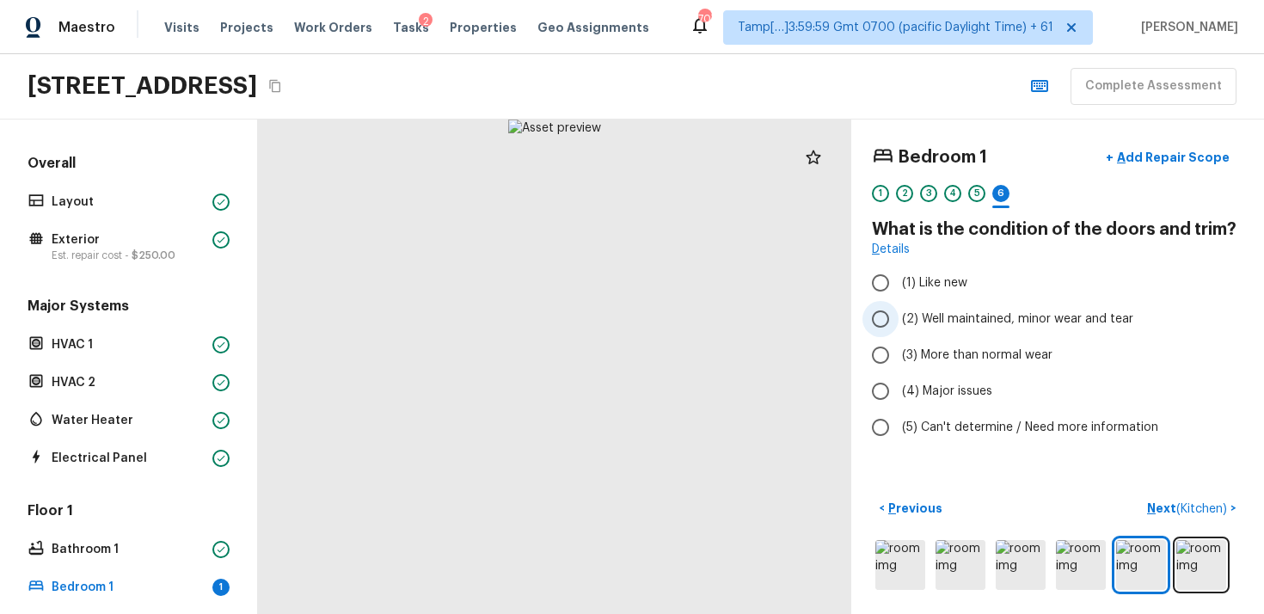
click at [886, 328] on input "(2) Well maintained, minor wear and tear" at bounding box center [881, 319] width 36 height 36
radio input "true"
click at [1203, 520] on button "Next ( Kitchen ) >" at bounding box center [1192, 509] width 103 height 28
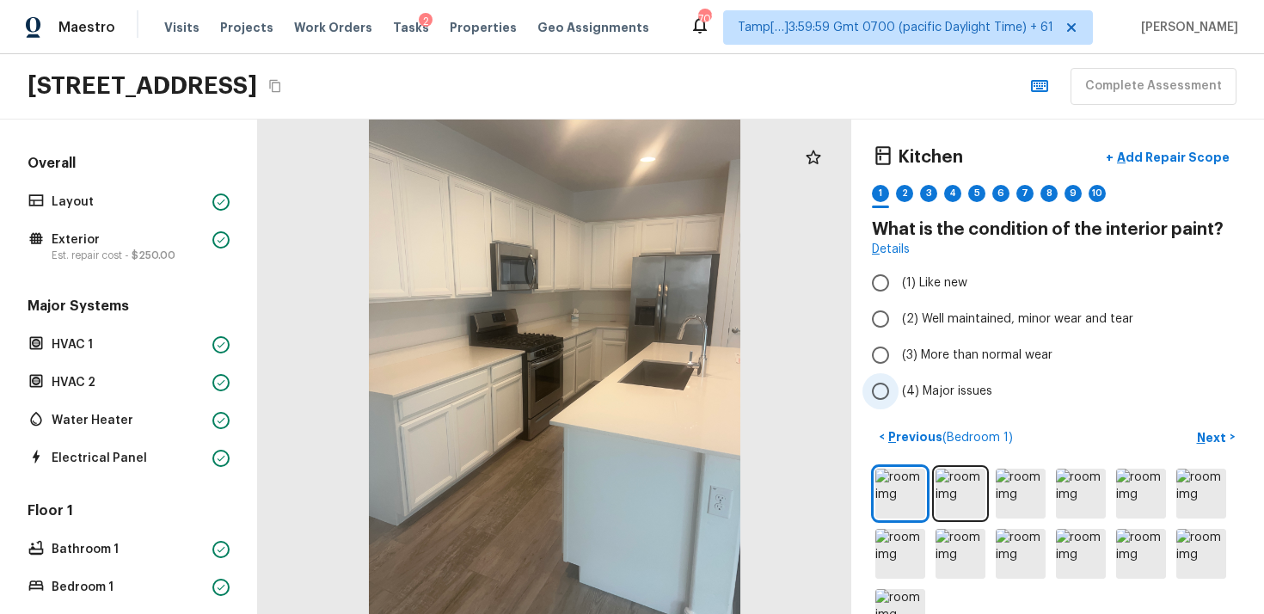
scroll to position [49, 0]
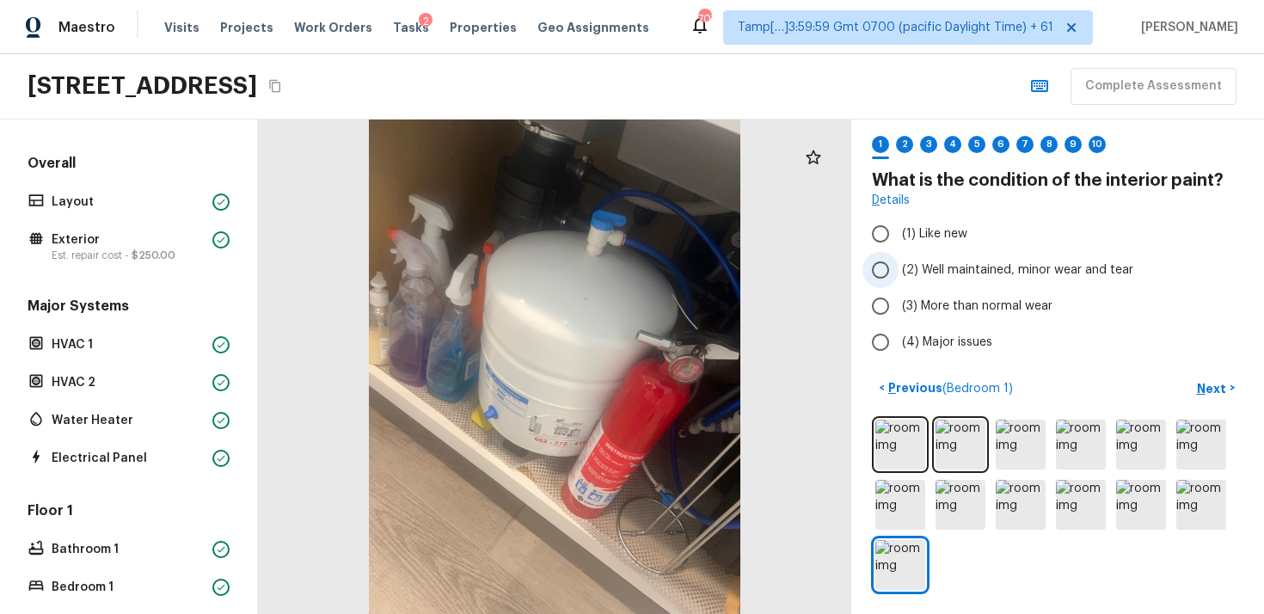
click at [943, 264] on span "(2) Well maintained, minor wear and tear" at bounding box center [1017, 270] width 231 height 17
click at [899, 264] on input "(2) Well maintained, minor wear and tear" at bounding box center [881, 270] width 36 height 36
radio input "true"
click at [1210, 385] on p "Next" at bounding box center [1213, 388] width 33 height 17
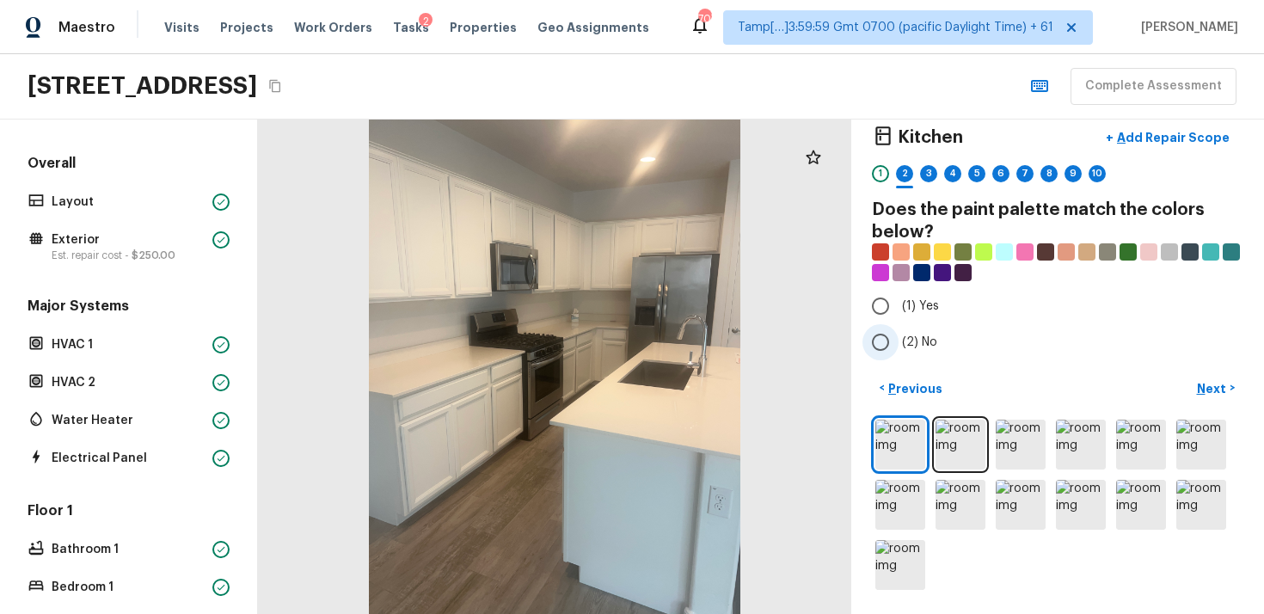
scroll to position [0, 0]
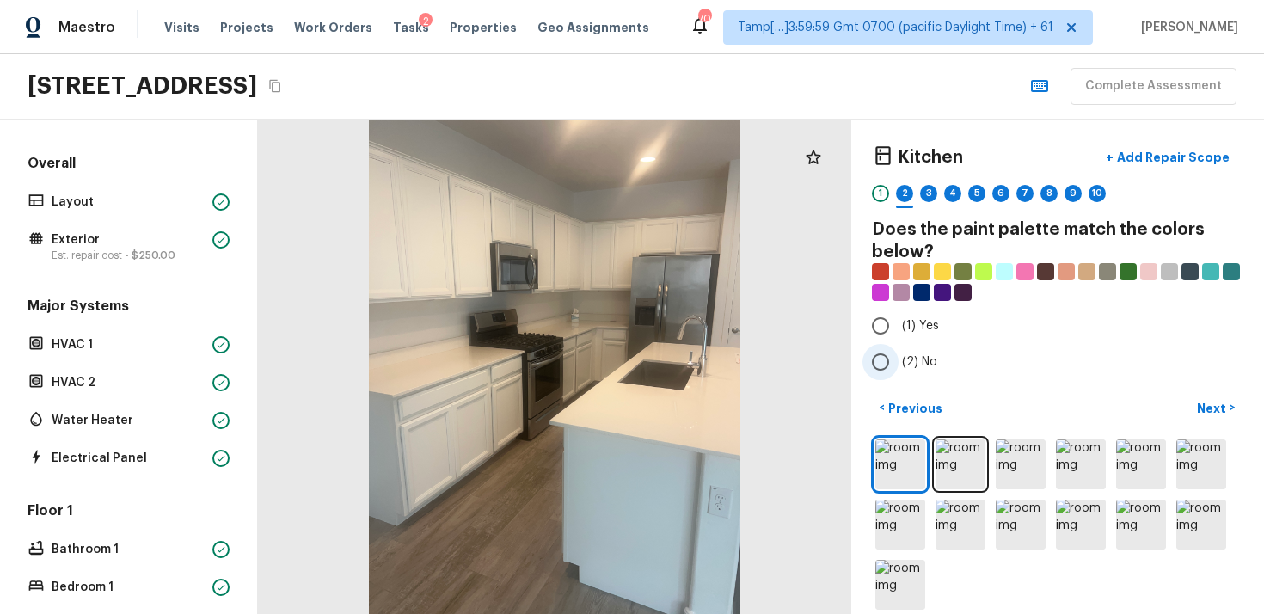
click at [909, 378] on label "(2) No" at bounding box center [1046, 362] width 367 height 36
click at [899, 378] on input "(2) No" at bounding box center [881, 362] width 36 height 36
radio input "true"
click at [1226, 406] on p "Next" at bounding box center [1213, 408] width 33 height 17
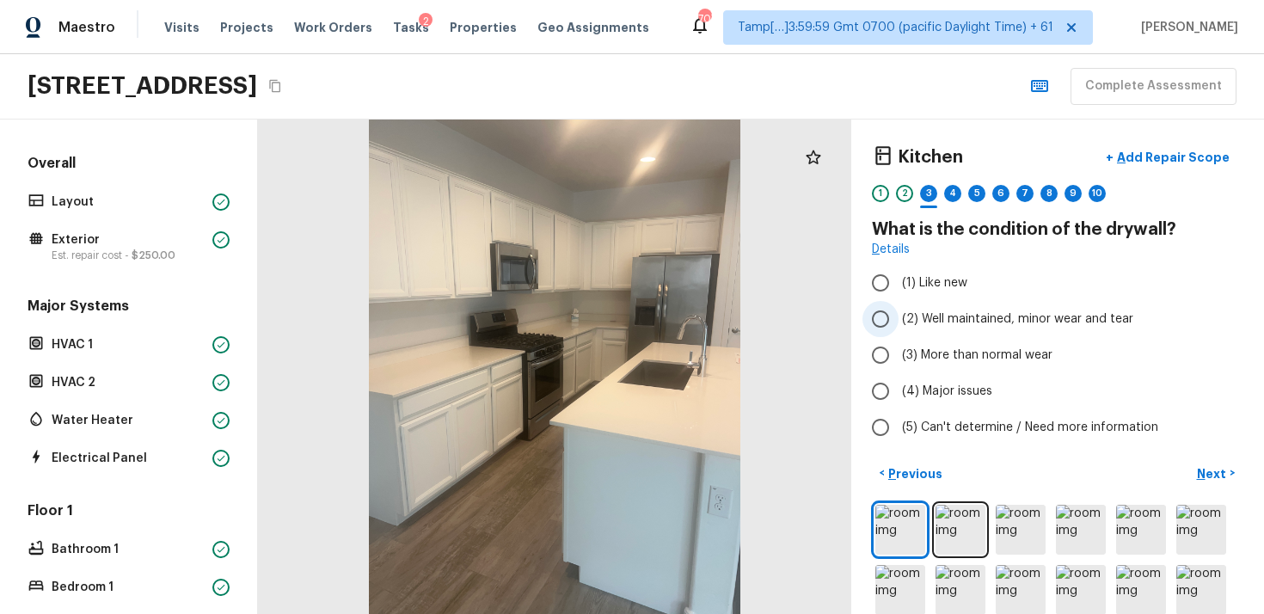
click at [905, 310] on label "(2) Well maintained, minor wear and tear" at bounding box center [1046, 319] width 367 height 36
click at [899, 310] on input "(2) Well maintained, minor wear and tear" at bounding box center [881, 319] width 36 height 36
radio input "true"
click at [1206, 456] on div "Kitchen + Add Repair Scope 1 2 3 4 5 6 7 8 9 10 What is the condition of the dr…" at bounding box center [1058, 367] width 413 height 495
click at [1214, 467] on p "Next" at bounding box center [1213, 473] width 33 height 17
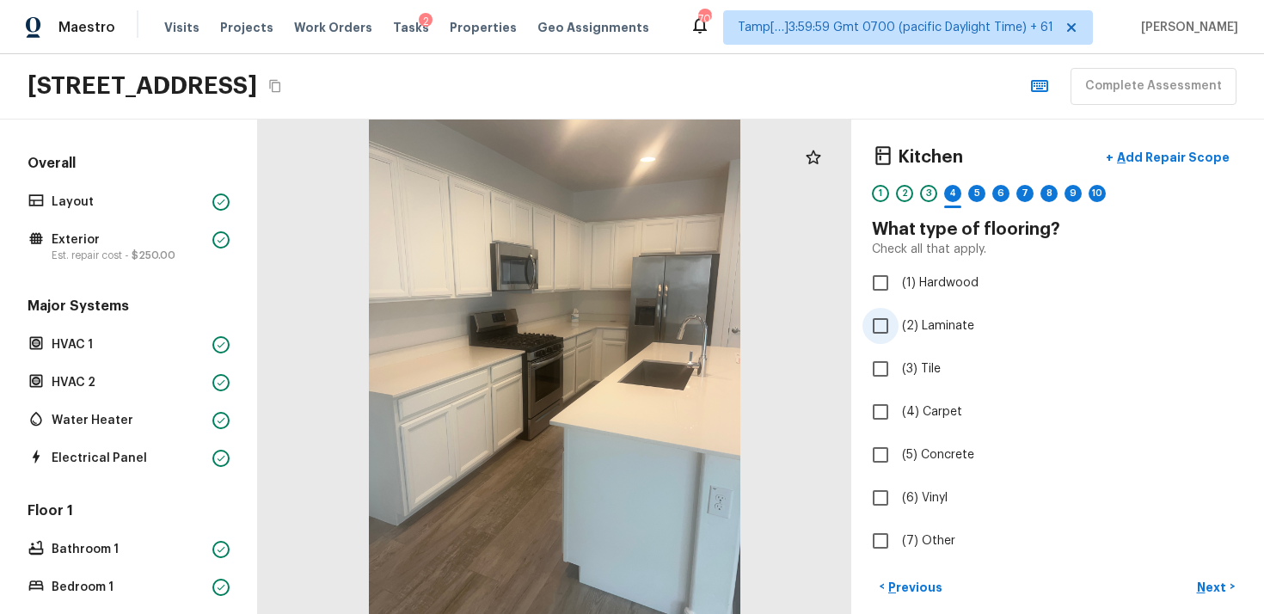
click at [918, 323] on span "(2) Laminate" at bounding box center [938, 325] width 72 height 17
click at [899, 323] on input "(2) Laminate" at bounding box center [881, 326] width 36 height 36
checkbox input "true"
click at [1230, 579] on button "Next >" at bounding box center [1216, 587] width 55 height 28
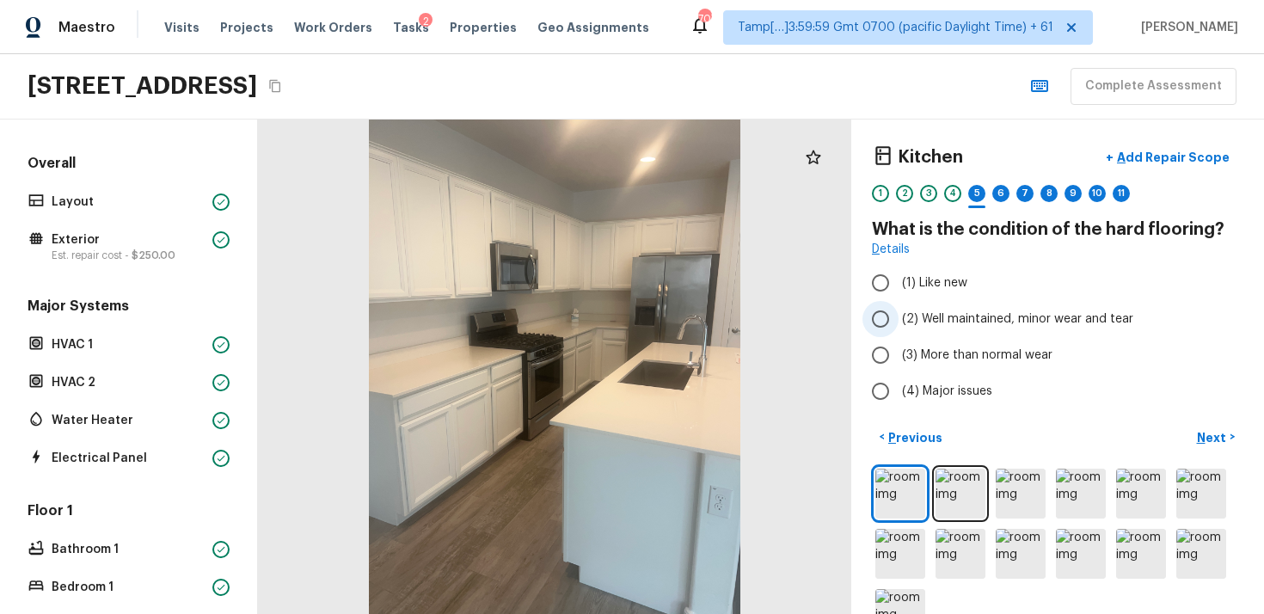
click at [926, 329] on label "(2) Well maintained, minor wear and tear" at bounding box center [1046, 319] width 367 height 36
click at [899, 329] on input "(2) Well maintained, minor wear and tear" at bounding box center [881, 319] width 36 height 36
radio input "true"
click at [1210, 441] on p "Next" at bounding box center [1213, 437] width 33 height 17
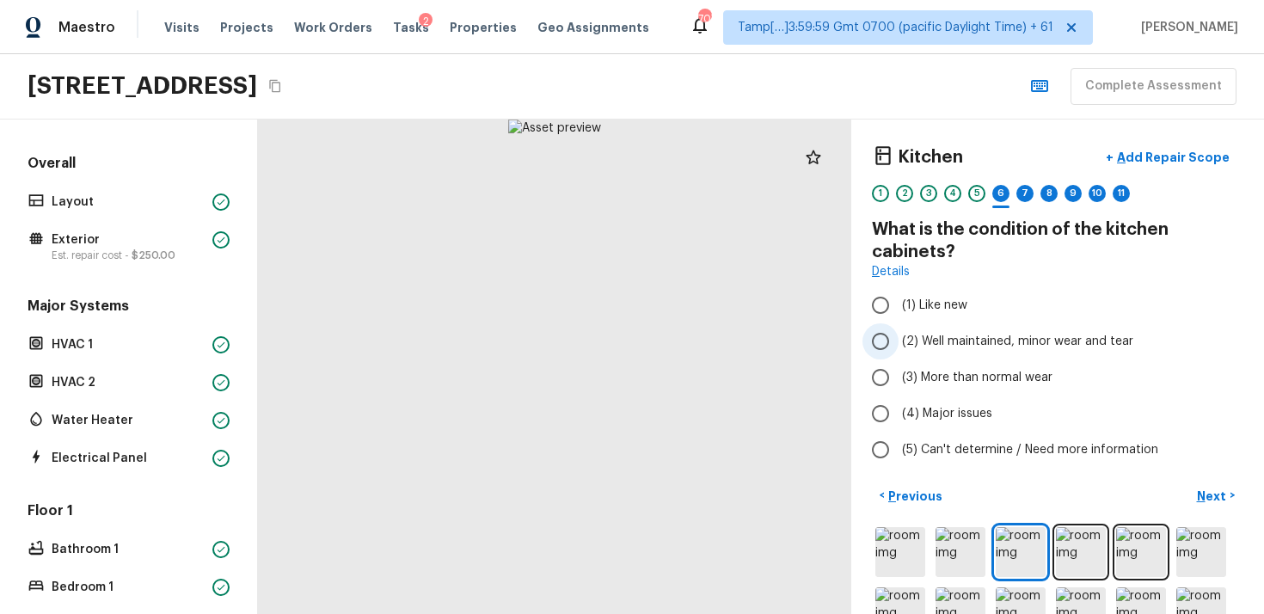
click at [989, 327] on label "(2) Well maintained, minor wear and tear" at bounding box center [1046, 341] width 367 height 36
click at [899, 327] on input "(2) Well maintained, minor wear and tear" at bounding box center [881, 341] width 36 height 36
radio input "true"
click at [1213, 495] on p "Next" at bounding box center [1213, 496] width 33 height 17
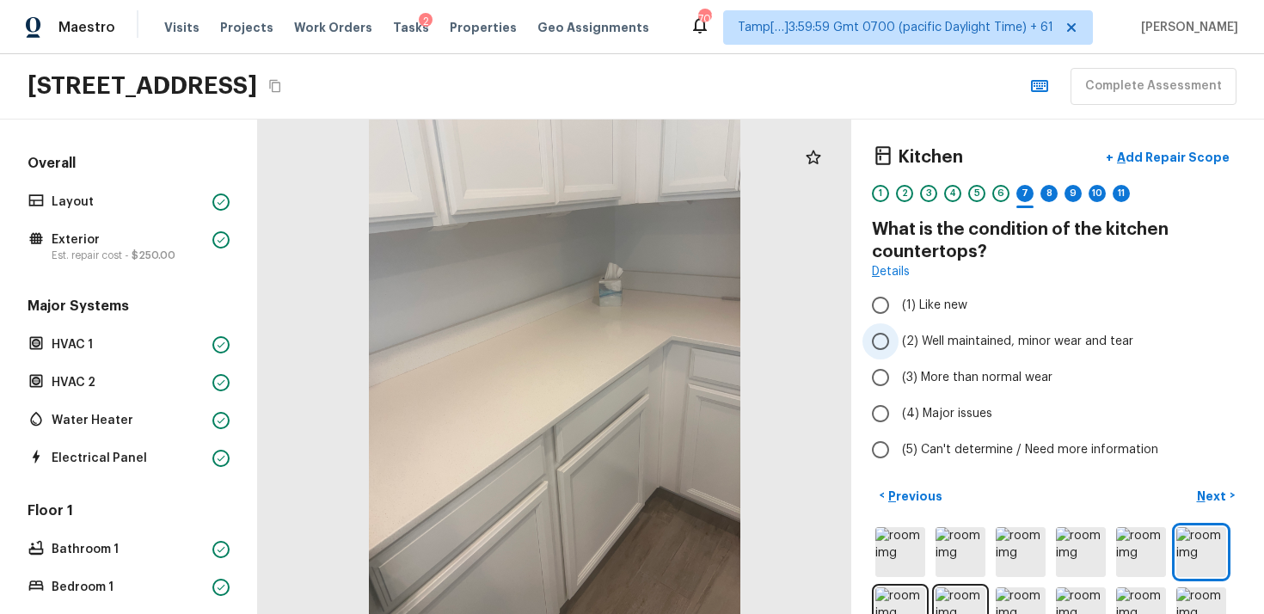
click at [1047, 343] on span "(2) Well maintained, minor wear and tear" at bounding box center [1017, 341] width 231 height 17
click at [899, 343] on input "(2) Well maintained, minor wear and tear" at bounding box center [881, 341] width 36 height 36
radio input "true"
click at [1213, 498] on p "Next" at bounding box center [1213, 496] width 33 height 17
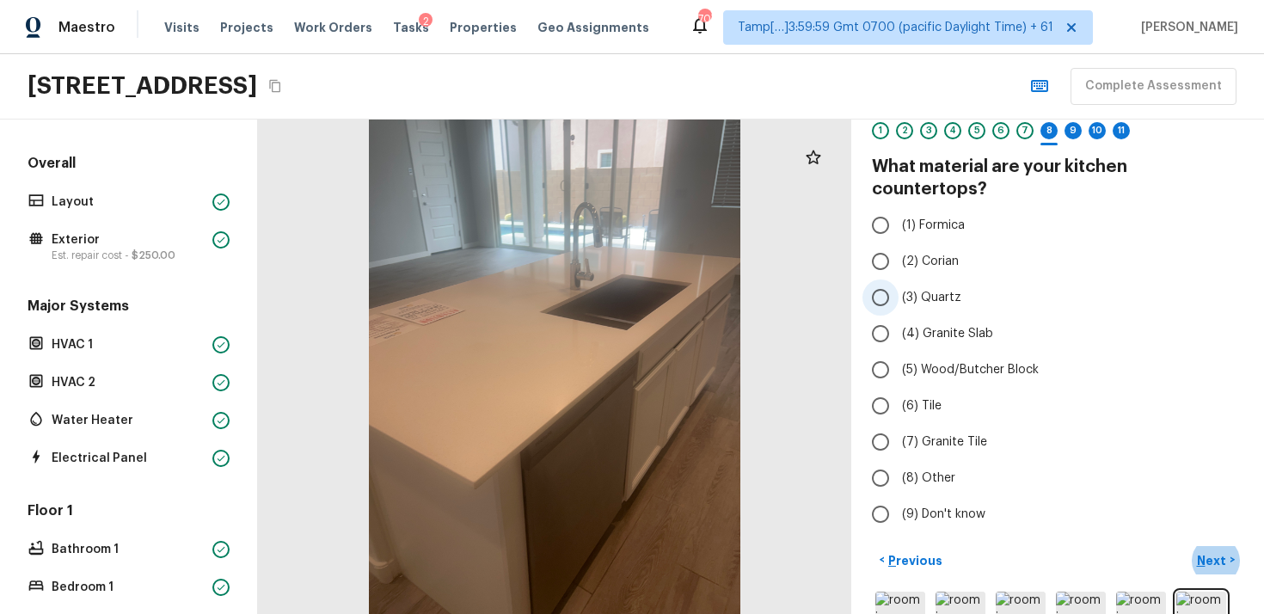
scroll to position [70, 0]
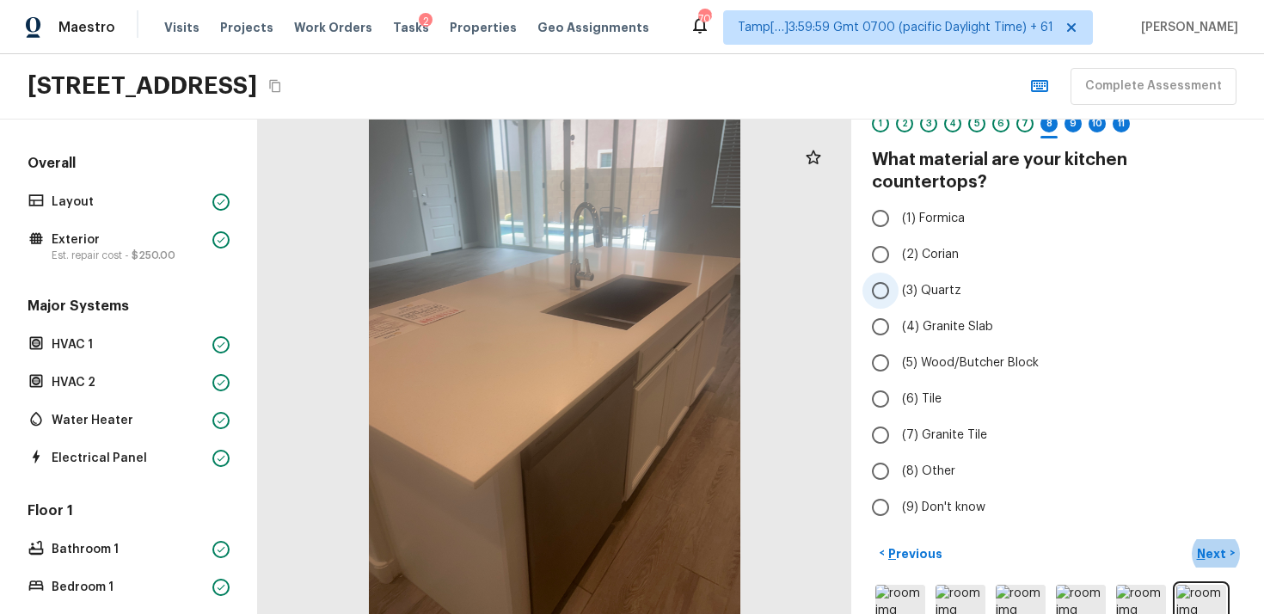
click at [892, 273] on input "(3) Quartz" at bounding box center [881, 291] width 36 height 36
radio input "true"
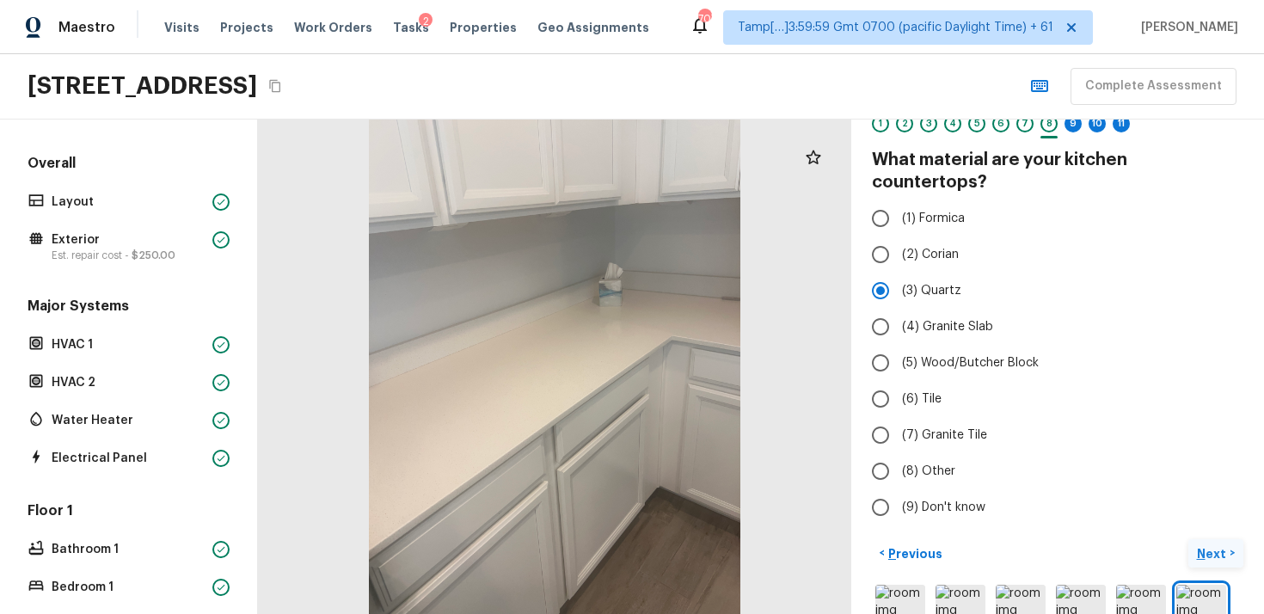
click at [1216, 545] on p "Next" at bounding box center [1213, 553] width 33 height 17
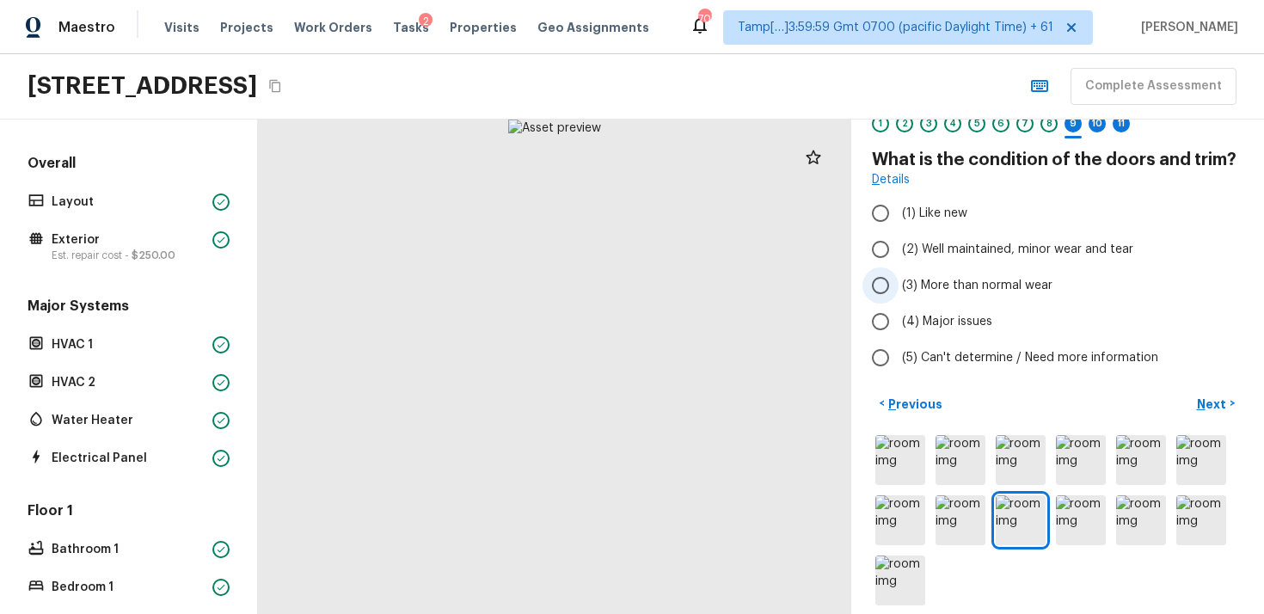
click at [886, 272] on input "(3) More than normal wear" at bounding box center [881, 286] width 36 height 36
radio input "true"
click at [889, 247] on input "(2) Well maintained, minor wear and tear" at bounding box center [881, 249] width 36 height 36
radio input "true"
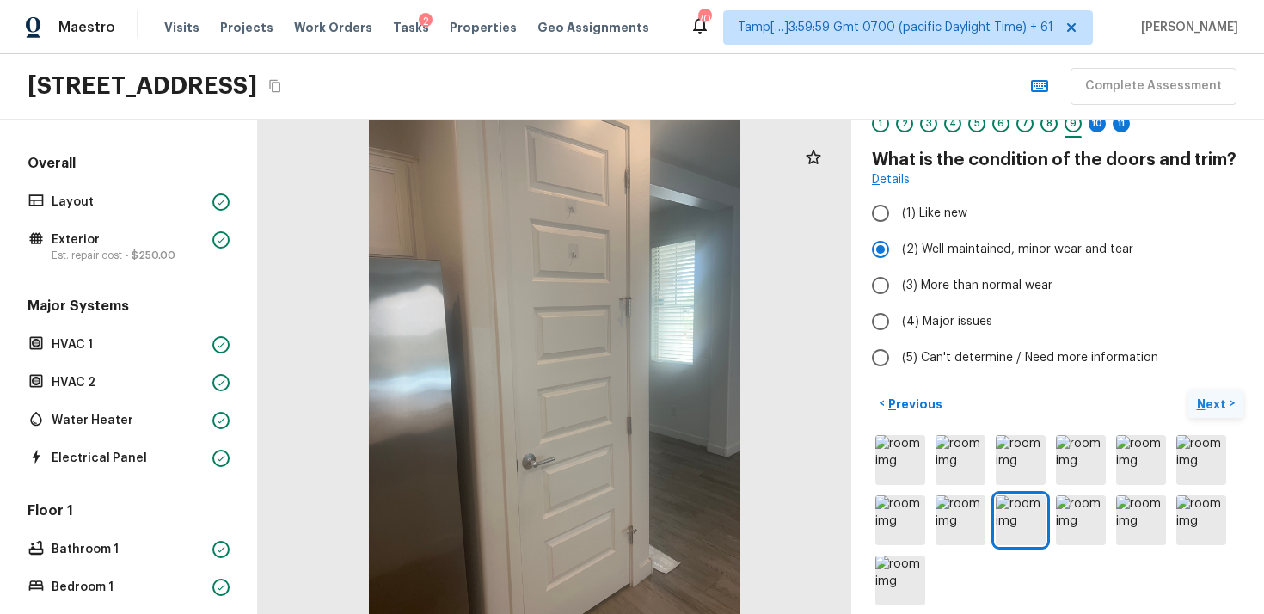
click at [1208, 394] on button "Next >" at bounding box center [1216, 404] width 55 height 28
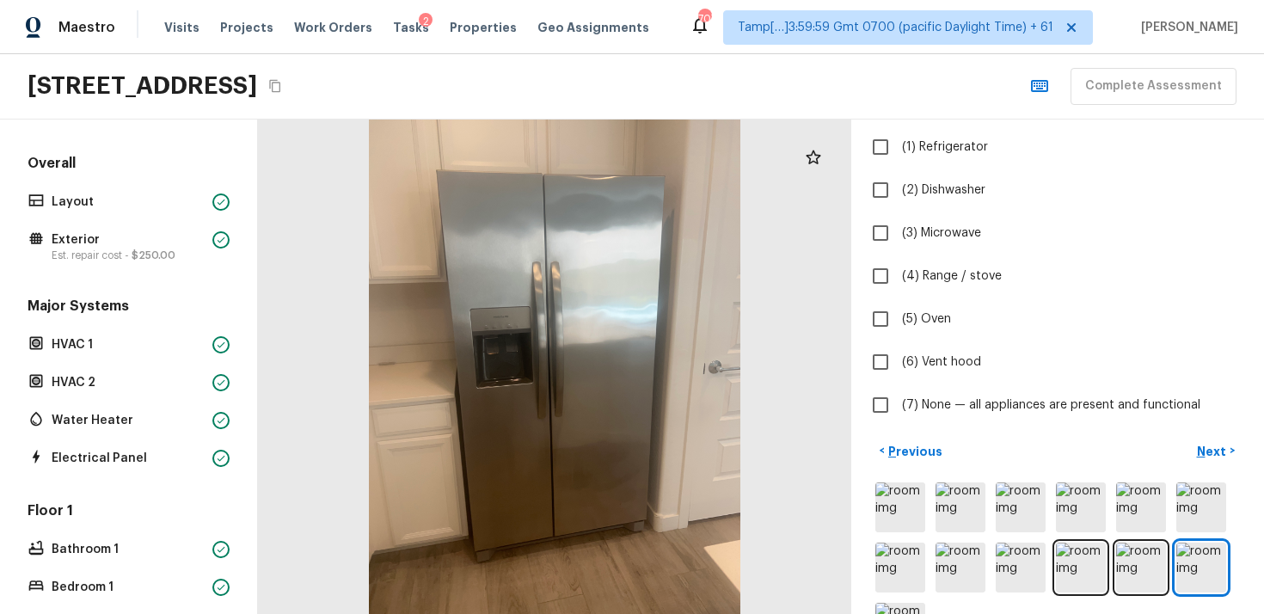
scroll to position [161, 0]
click at [932, 390] on label "(7) None — all appliances are present and functional" at bounding box center [1046, 403] width 367 height 36
click at [899, 390] on input "(7) None — all appliances are present and functional" at bounding box center [881, 403] width 36 height 36
checkbox input "true"
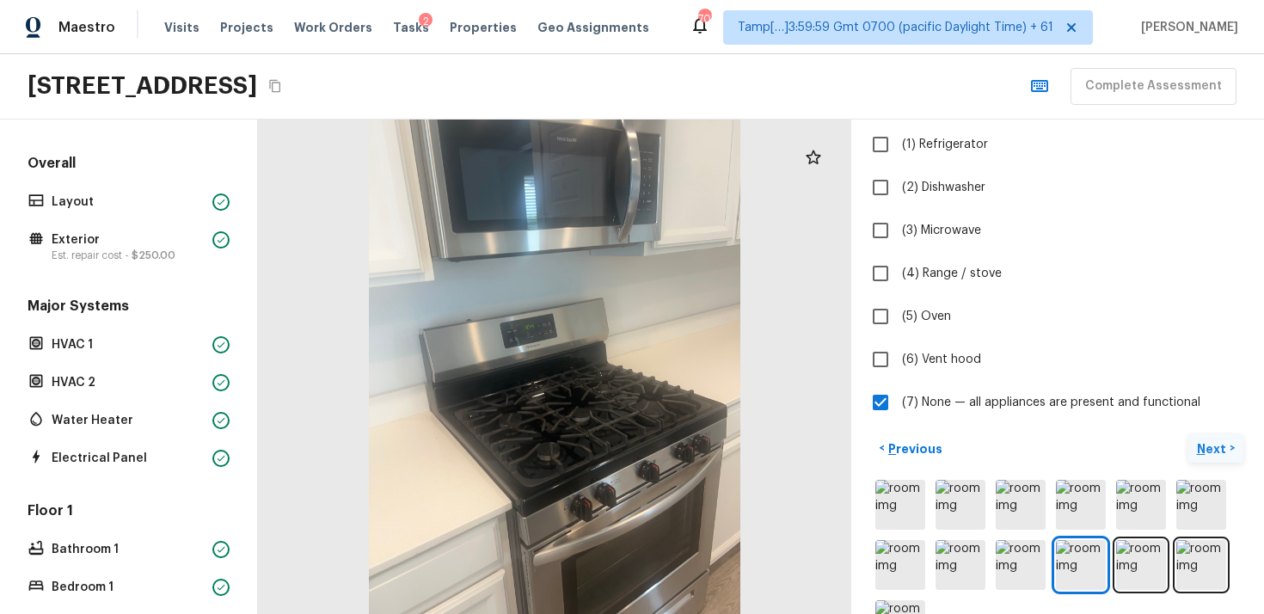
click at [1215, 452] on p "Next" at bounding box center [1213, 448] width 33 height 17
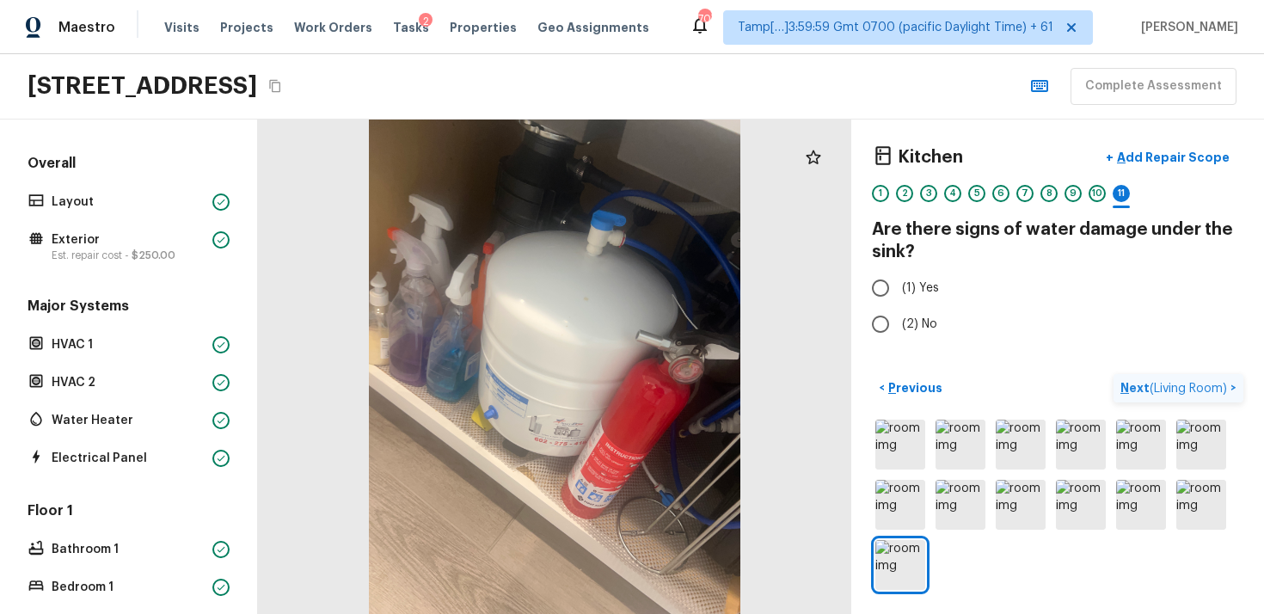
scroll to position [0, 0]
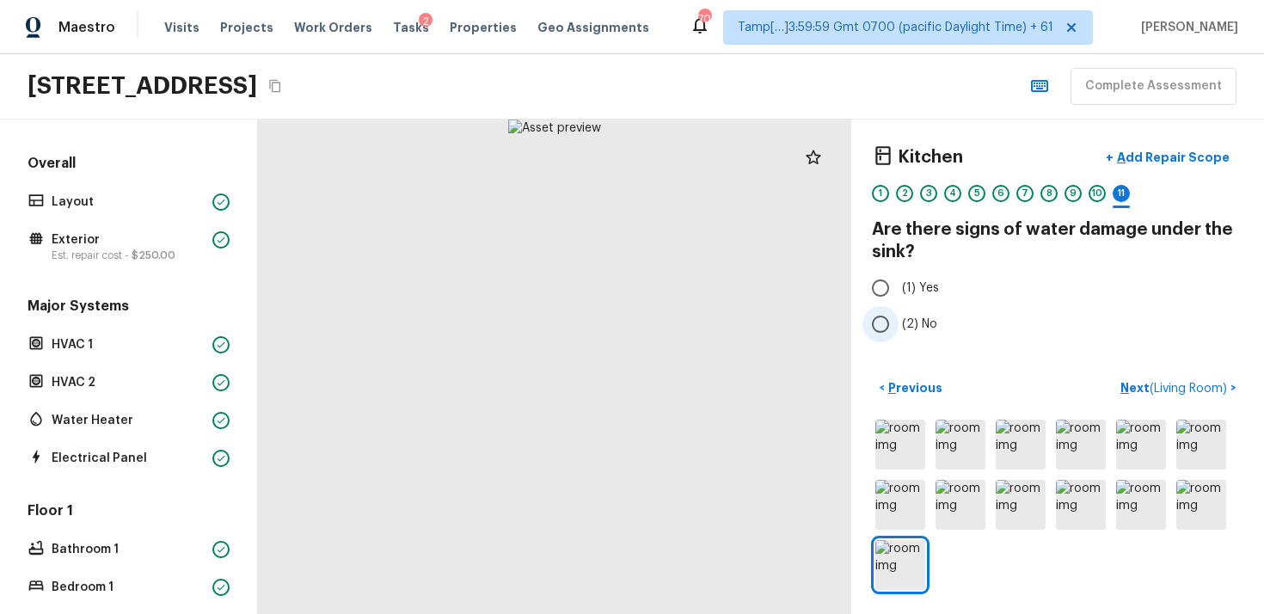
click at [895, 338] on input "(2) No" at bounding box center [881, 324] width 36 height 36
radio input "true"
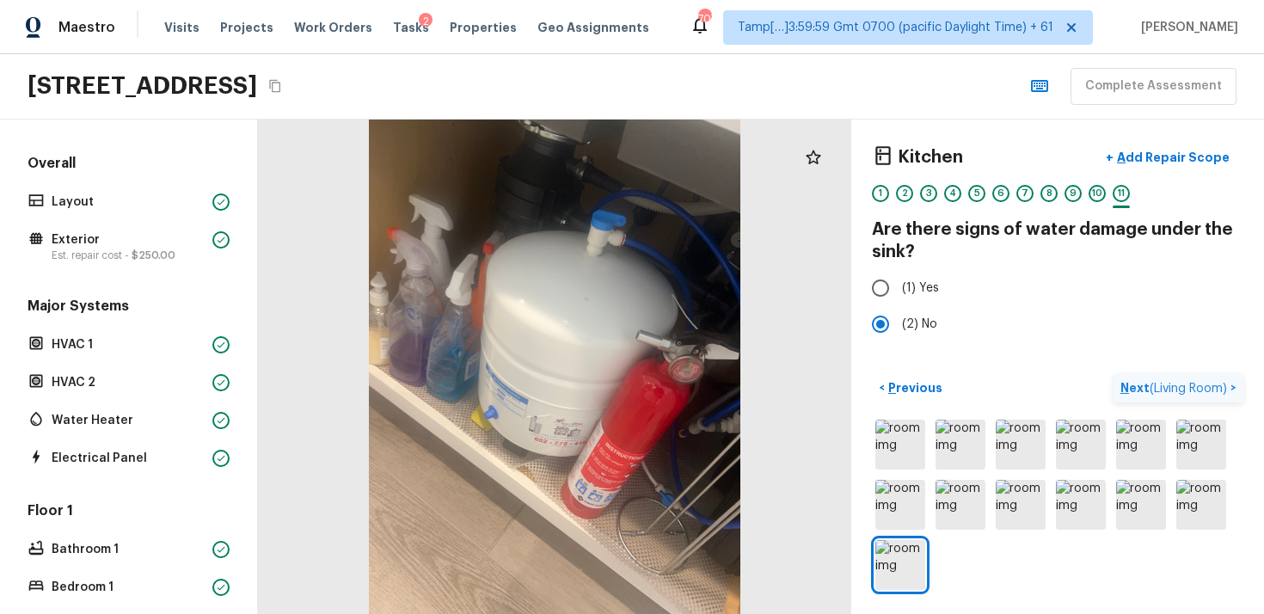
click at [1154, 378] on button "Next ( Living Room ) >" at bounding box center [1179, 388] width 130 height 28
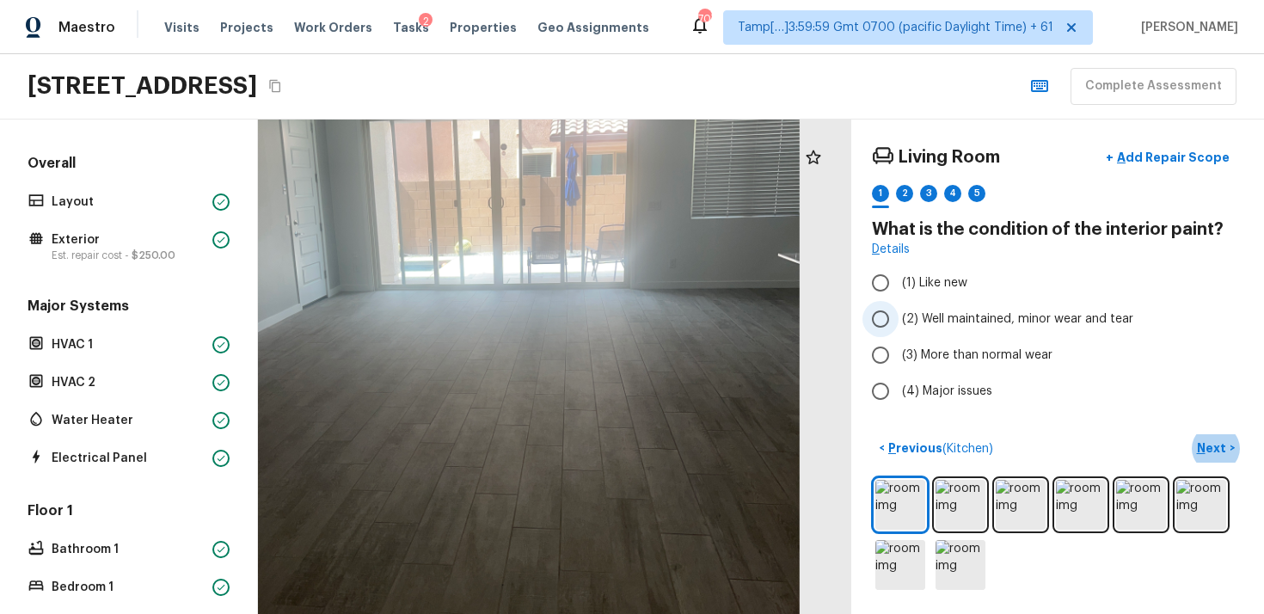
click at [927, 318] on span "(2) Well maintained, minor wear and tear" at bounding box center [1017, 319] width 231 height 17
click at [899, 318] on input "(2) Well maintained, minor wear and tear" at bounding box center [881, 319] width 36 height 36
radio input "true"
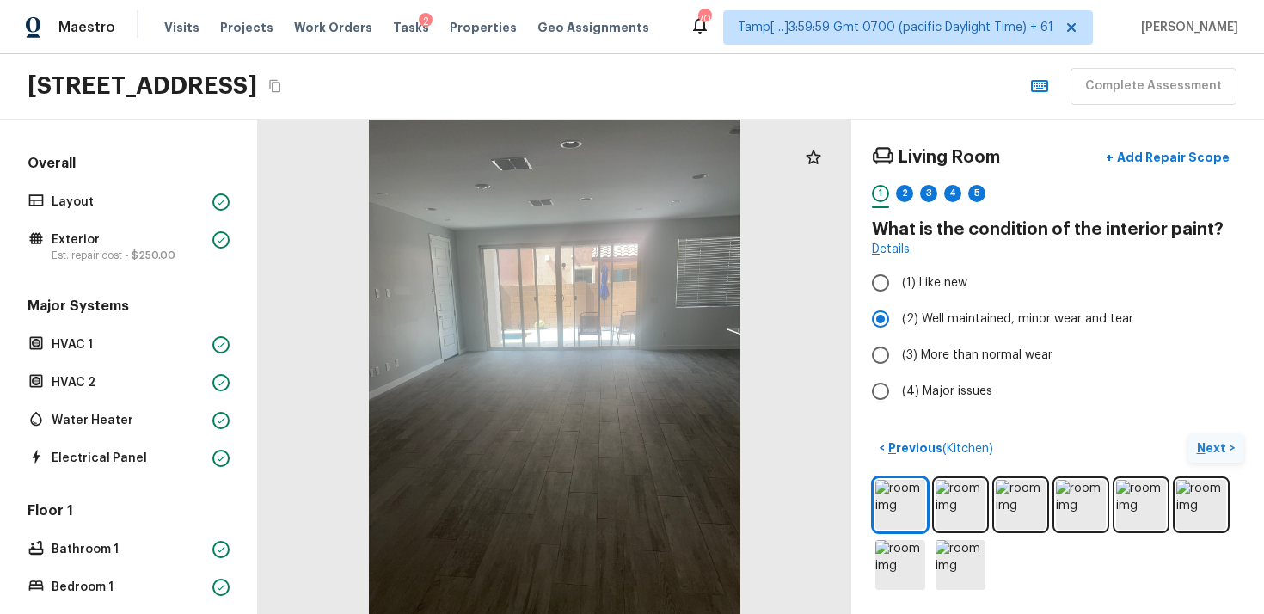
click at [1221, 452] on p "Next" at bounding box center [1213, 448] width 33 height 17
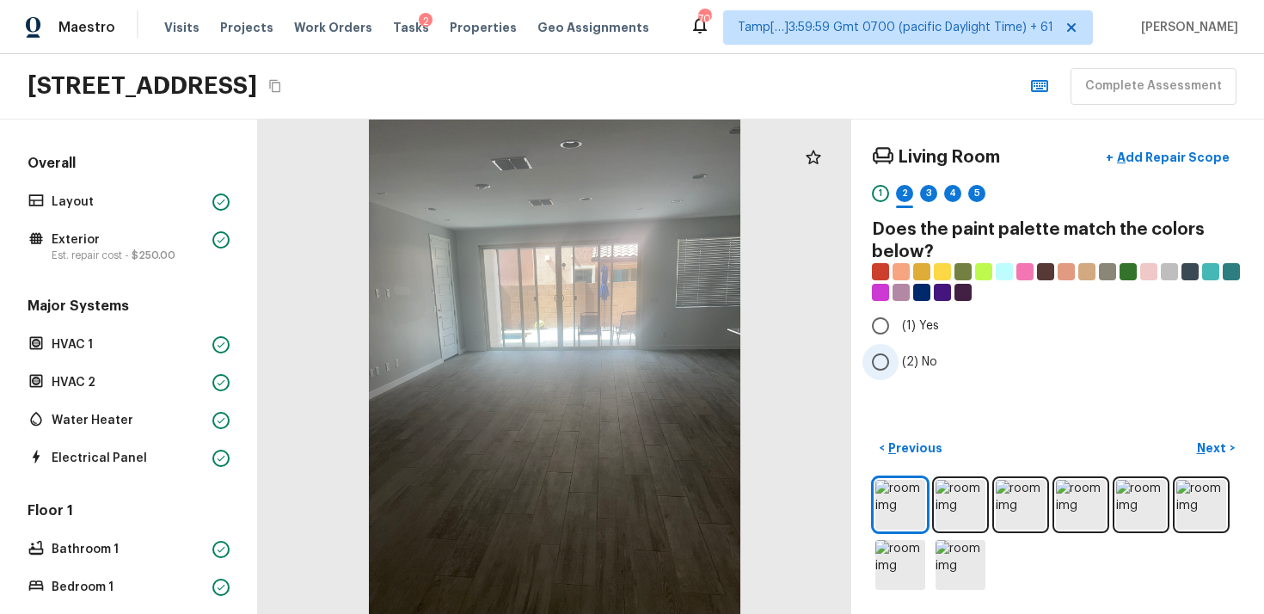
click at [896, 355] on input "(2) No" at bounding box center [881, 362] width 36 height 36
radio input "true"
click at [1215, 437] on button "Next >" at bounding box center [1216, 448] width 55 height 28
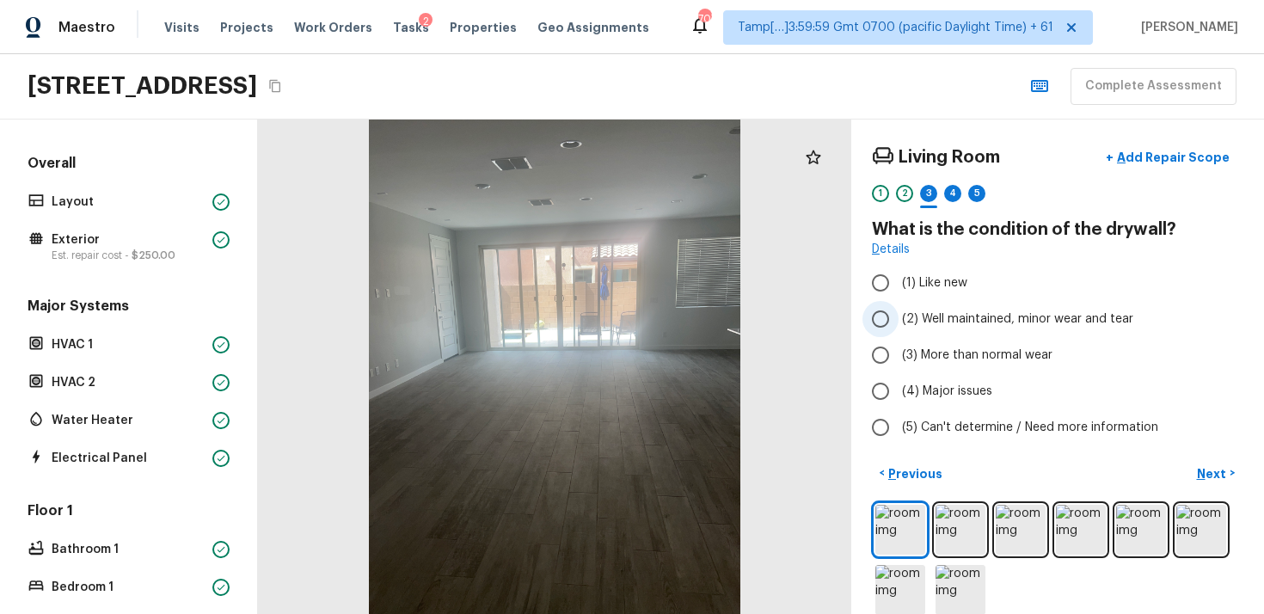
click at [926, 317] on span "(2) Well maintained, minor wear and tear" at bounding box center [1017, 319] width 231 height 17
click at [899, 317] on input "(2) Well maintained, minor wear and tear" at bounding box center [881, 319] width 36 height 36
radio input "true"
click at [1209, 477] on p "Next" at bounding box center [1213, 473] width 33 height 17
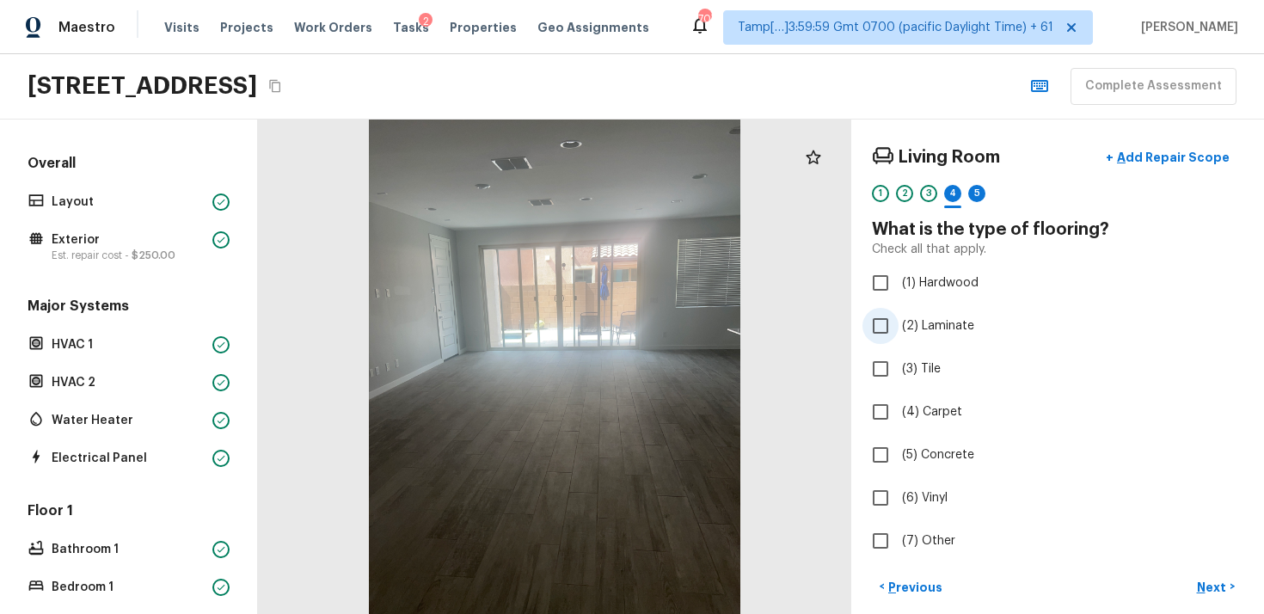
click at [931, 339] on label "(2) Laminate" at bounding box center [1046, 326] width 367 height 36
click at [899, 339] on input "(2) Laminate" at bounding box center [881, 326] width 36 height 36
checkbox input "true"
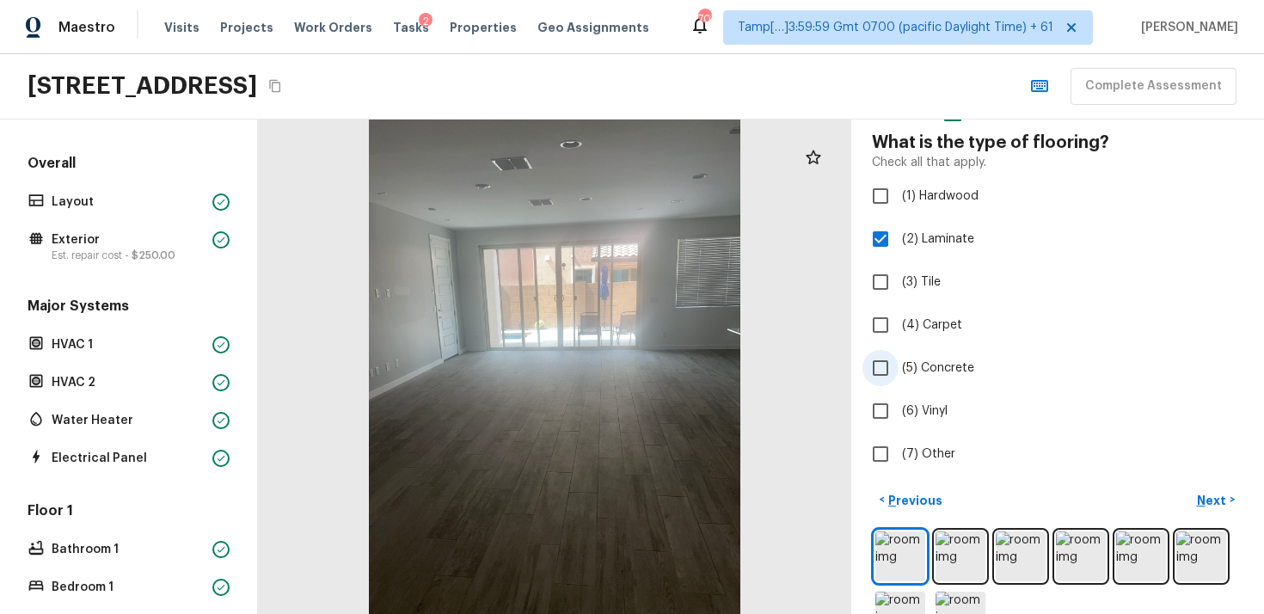
scroll to position [88, 0]
click at [1215, 495] on p "Next" at bounding box center [1213, 499] width 33 height 17
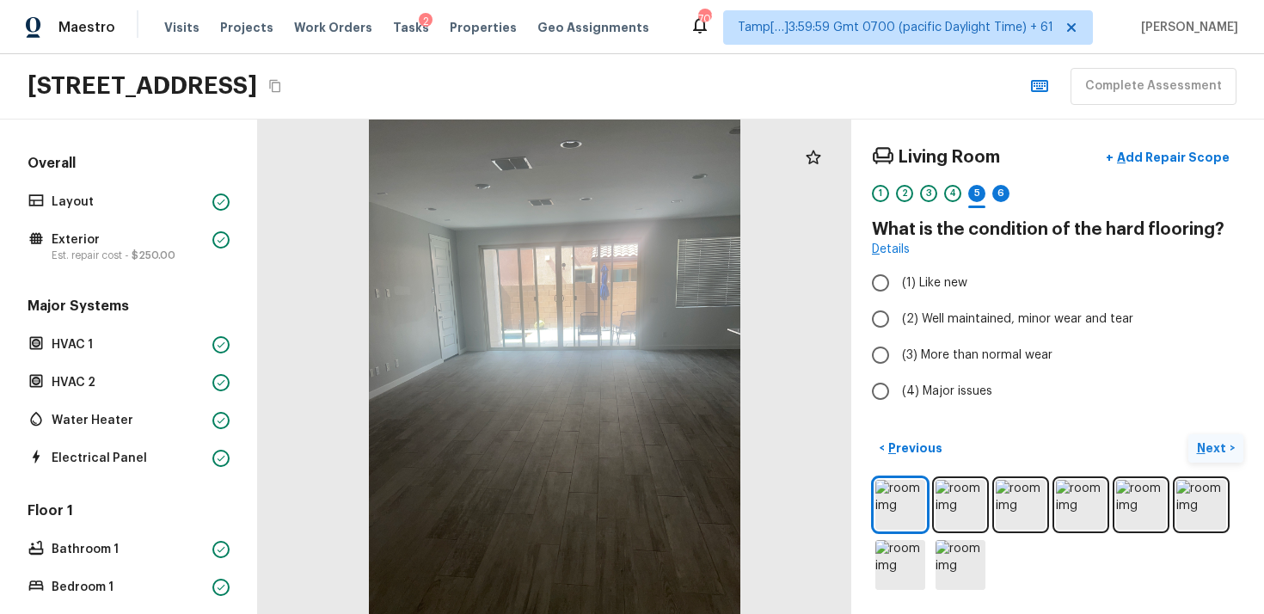
scroll to position [0, 0]
click at [945, 195] on div "4" at bounding box center [953, 193] width 17 height 17
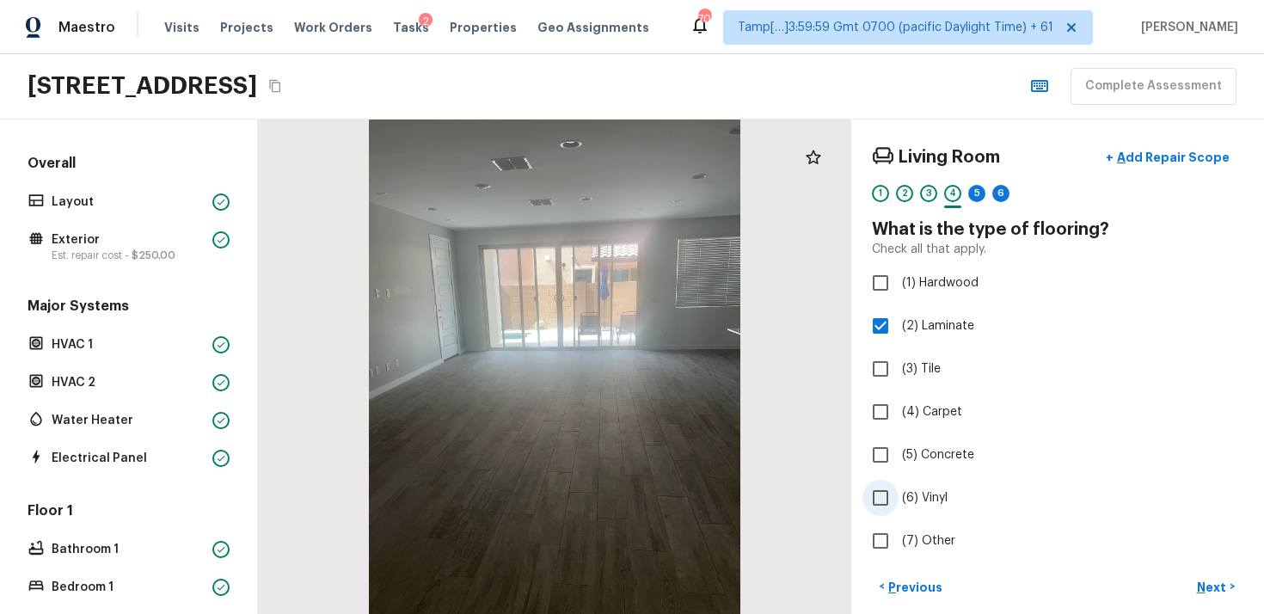
click at [886, 495] on input "(6) Vinyl" at bounding box center [881, 498] width 36 height 36
checkbox input "true"
click at [879, 342] on input "(2) Laminate" at bounding box center [881, 326] width 36 height 36
click at [864, 309] on input "(2) Laminate" at bounding box center [881, 326] width 36 height 36
checkbox input "true"
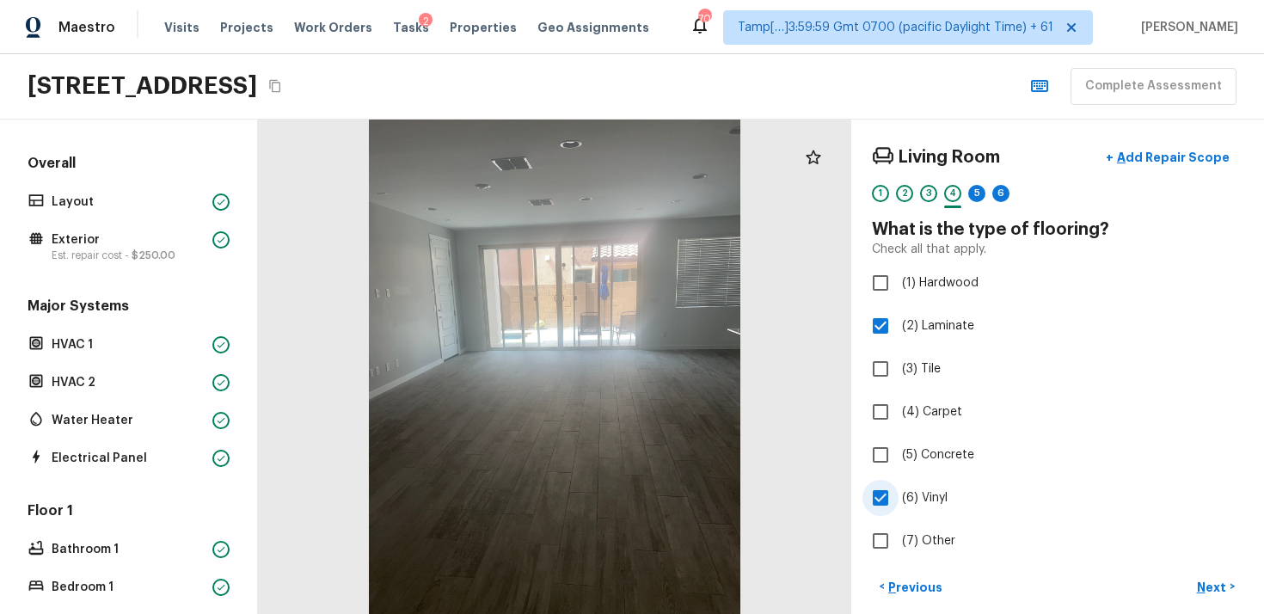
click at [909, 492] on span "(6) Vinyl" at bounding box center [925, 497] width 46 height 17
click at [899, 492] on input "(6) Vinyl" at bounding box center [881, 498] width 36 height 36
checkbox input "false"
click at [1215, 579] on p "Next" at bounding box center [1213, 587] width 33 height 17
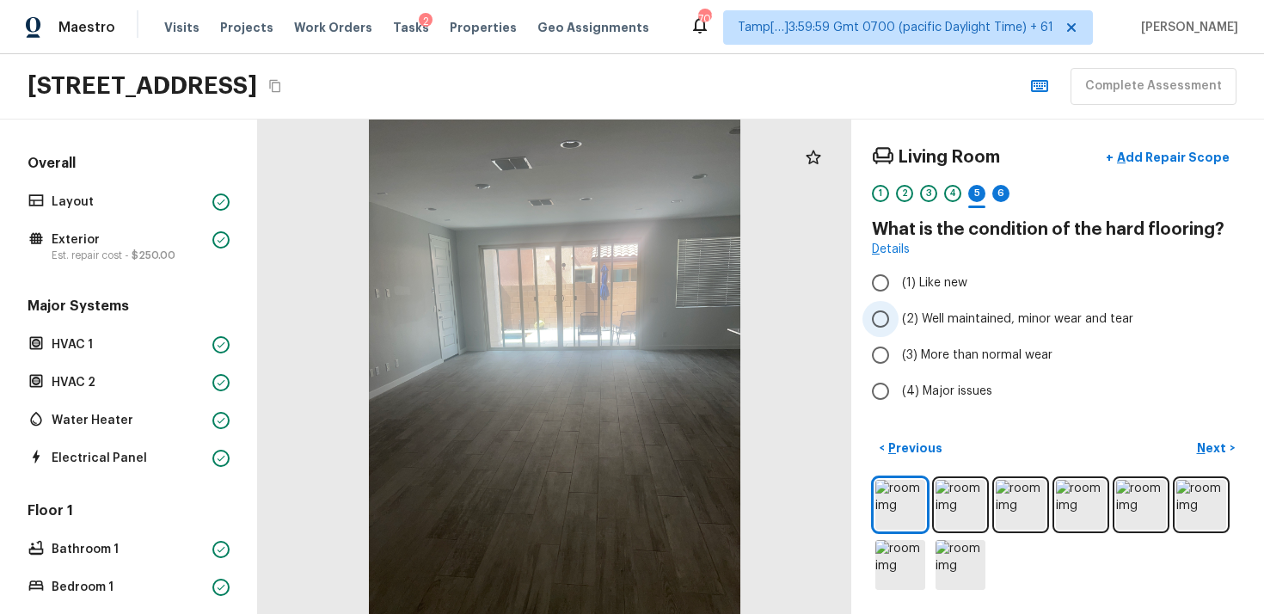
click at [941, 326] on span "(2) Well maintained, minor wear and tear" at bounding box center [1017, 319] width 231 height 17
click at [899, 326] on input "(2) Well maintained, minor wear and tear" at bounding box center [881, 319] width 36 height 36
radio input "true"
click at [1218, 451] on p "Next" at bounding box center [1213, 448] width 33 height 17
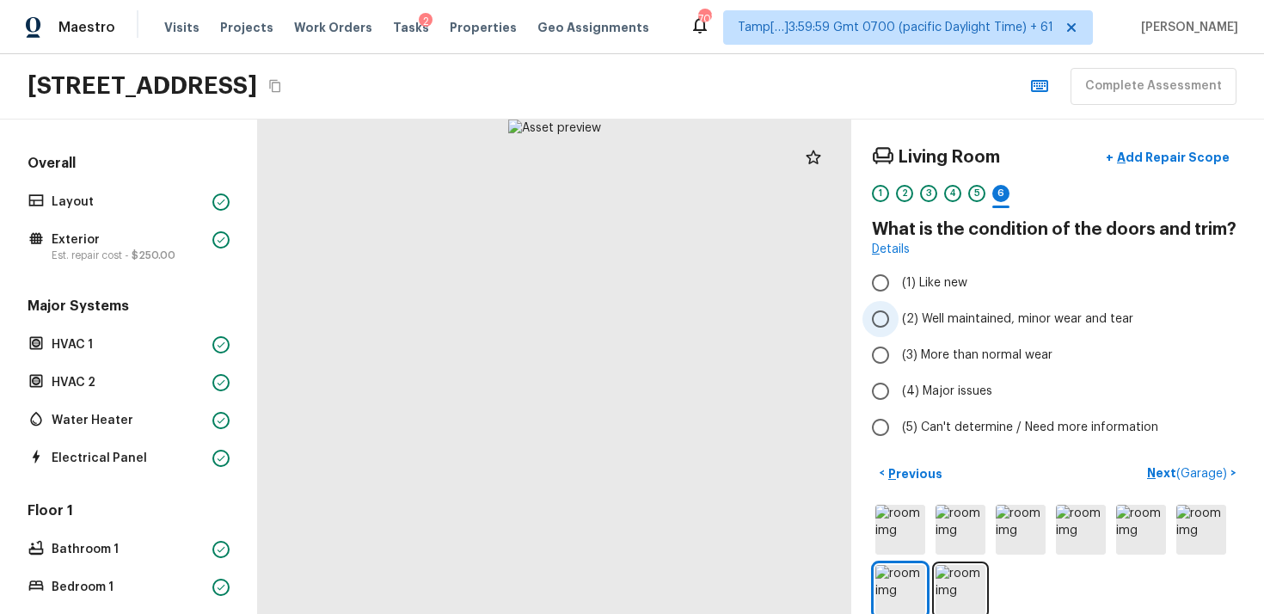
click at [947, 317] on span "(2) Well maintained, minor wear and tear" at bounding box center [1017, 319] width 231 height 17
click at [899, 317] on input "(2) Well maintained, minor wear and tear" at bounding box center [881, 319] width 36 height 36
radio input "true"
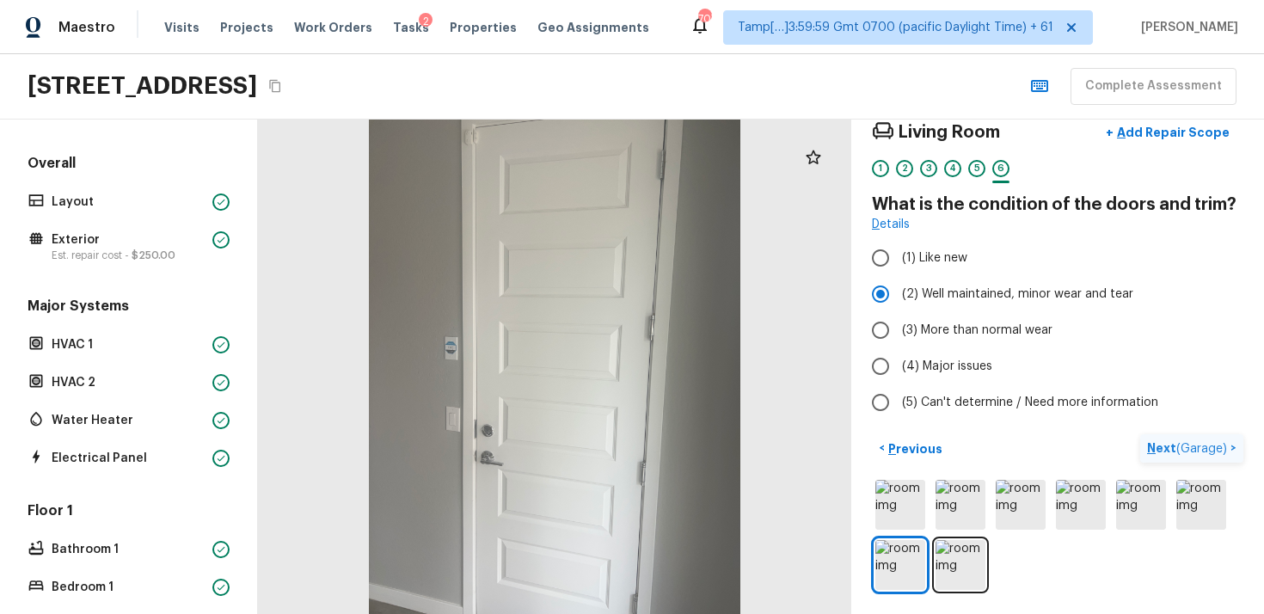
click at [1175, 454] on p "Next ( Garage )" at bounding box center [1189, 449] width 83 height 18
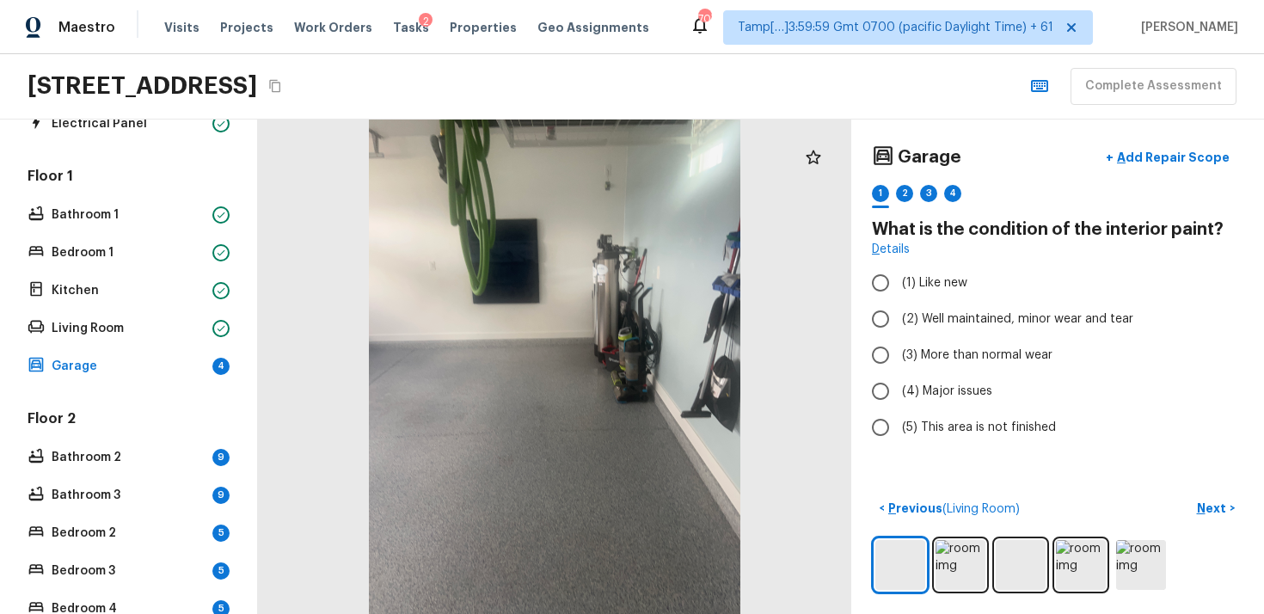
scroll to position [374, 0]
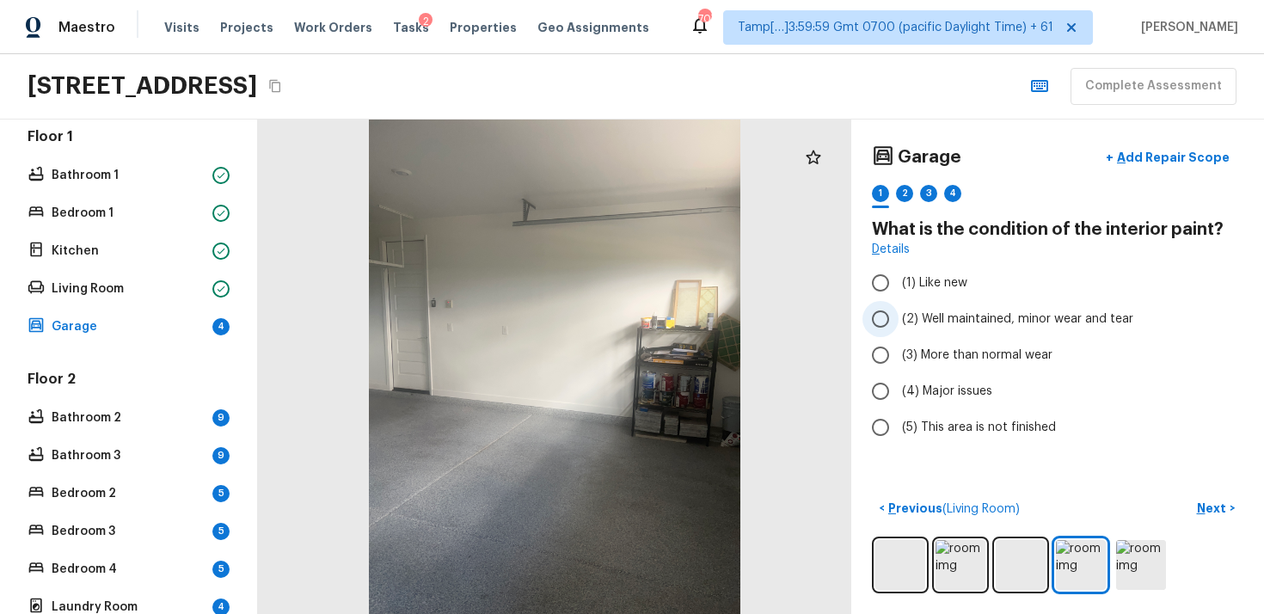
click at [966, 306] on label "(2) Well maintained, minor wear and tear" at bounding box center [1046, 319] width 367 height 36
click at [899, 306] on input "(2) Well maintained, minor wear and tear" at bounding box center [881, 319] width 36 height 36
radio input "true"
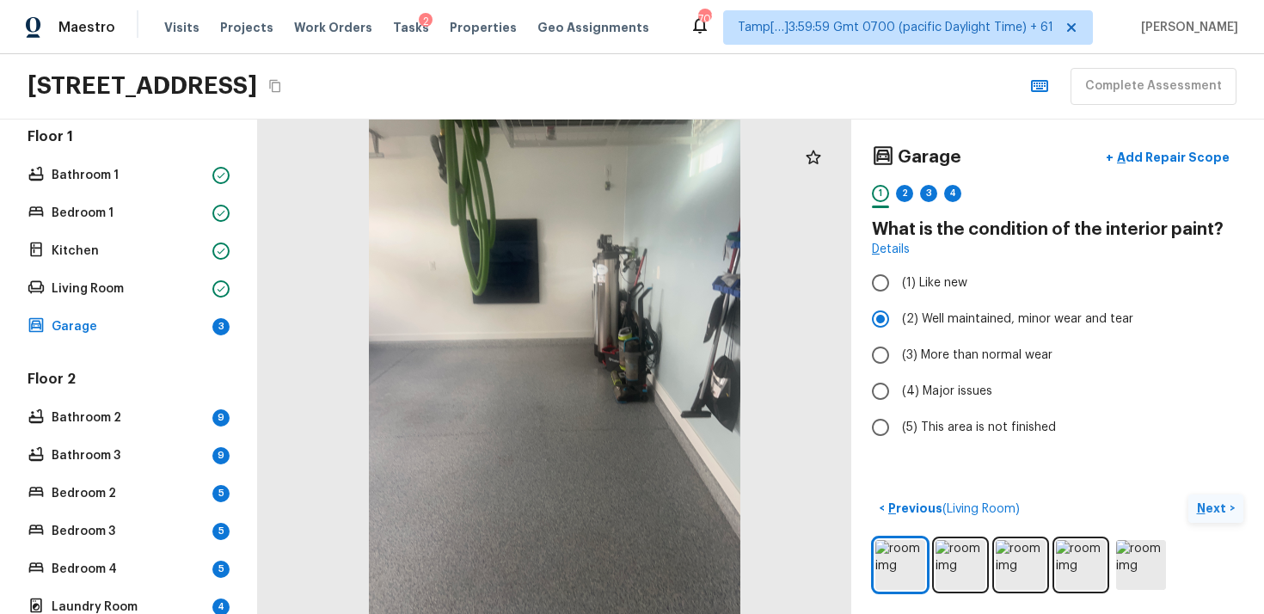
click at [1221, 517] on button "Next >" at bounding box center [1216, 509] width 55 height 28
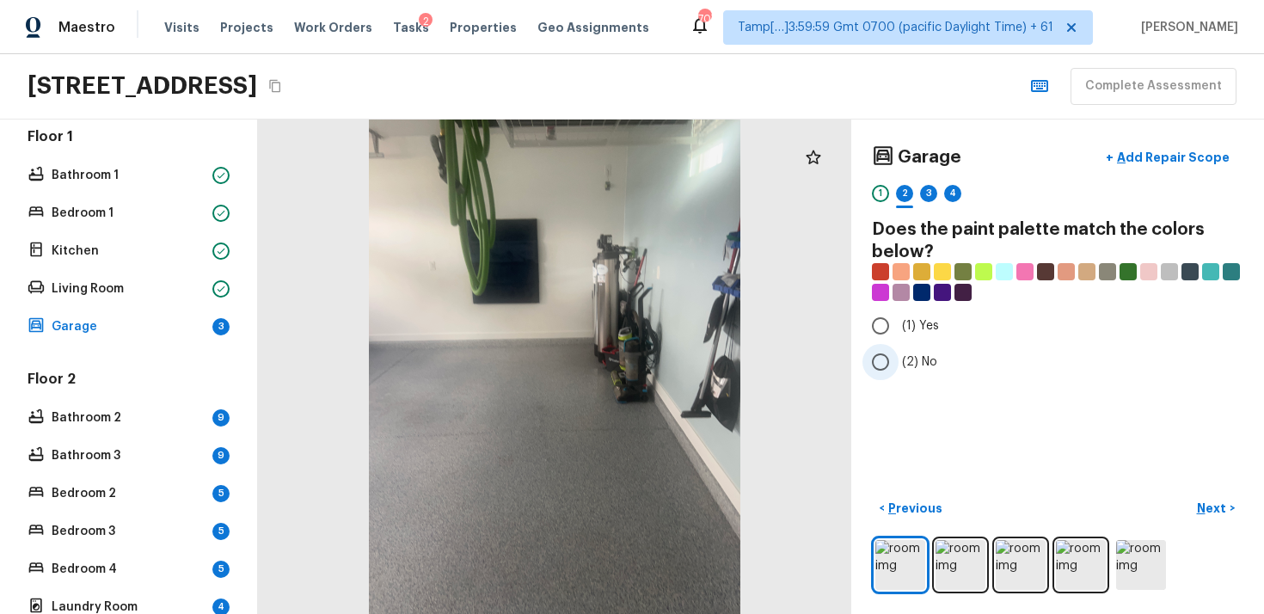
click at [921, 362] on span "(2) No" at bounding box center [919, 362] width 35 height 17
click at [899, 362] on input "(2) No" at bounding box center [881, 362] width 36 height 36
radio input "true"
click at [1218, 508] on p "Next" at bounding box center [1213, 508] width 33 height 17
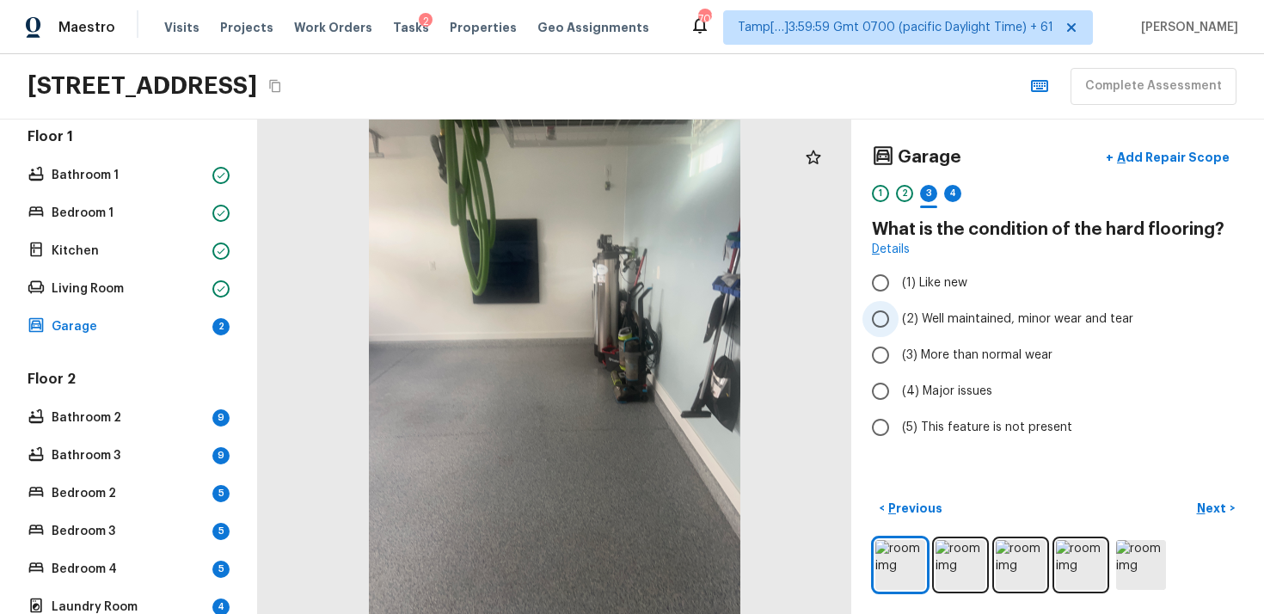
click at [913, 329] on label "(2) Well maintained, minor wear and tear" at bounding box center [1046, 319] width 367 height 36
click at [899, 329] on input "(2) Well maintained, minor wear and tear" at bounding box center [881, 319] width 36 height 36
radio input "true"
click at [1215, 512] on p "Next" at bounding box center [1213, 508] width 33 height 17
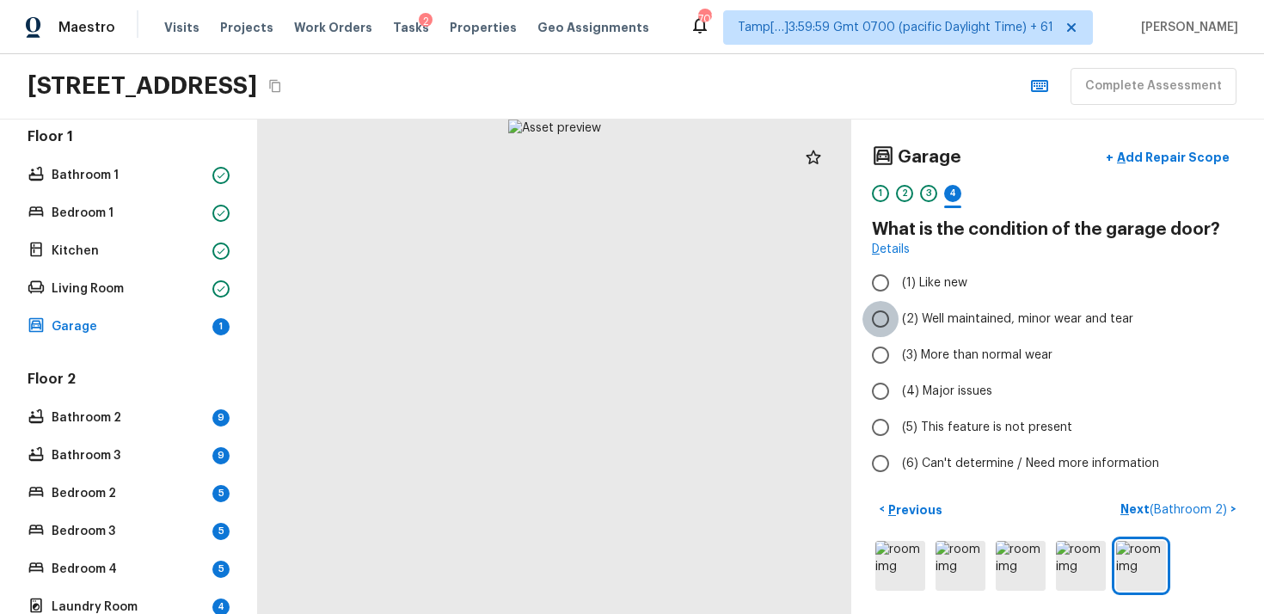
click at [896, 303] on input "(2) Well maintained, minor wear and tear" at bounding box center [881, 319] width 36 height 36
radio input "true"
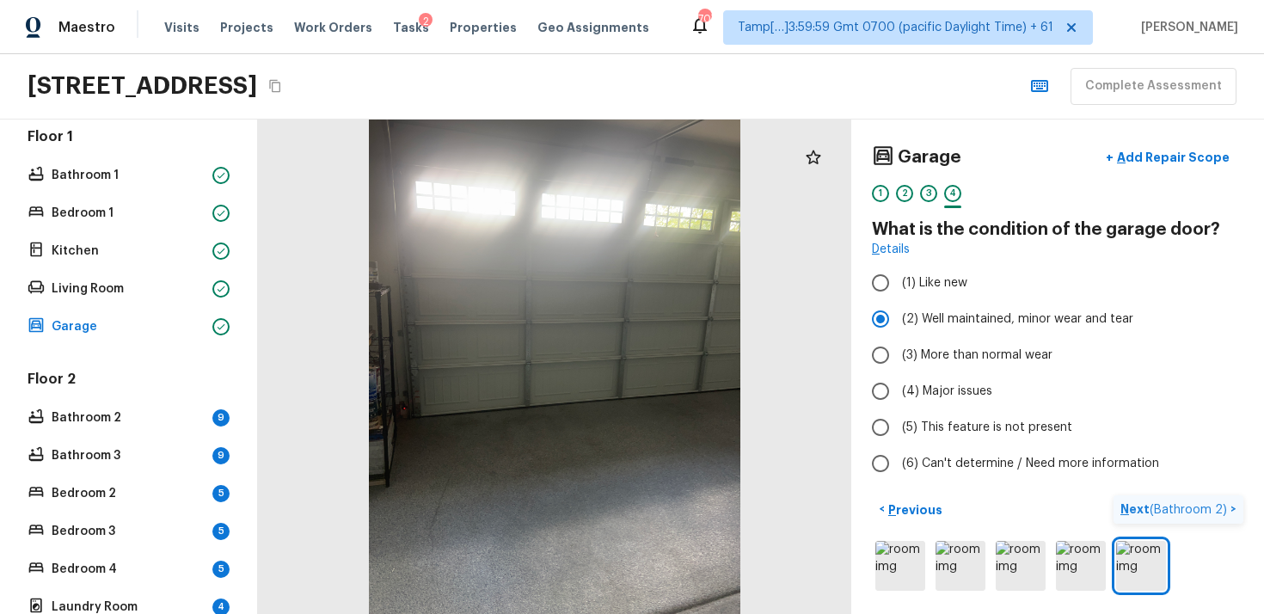
click at [1182, 509] on span "( Bathroom 2 )" at bounding box center [1188, 510] width 77 height 12
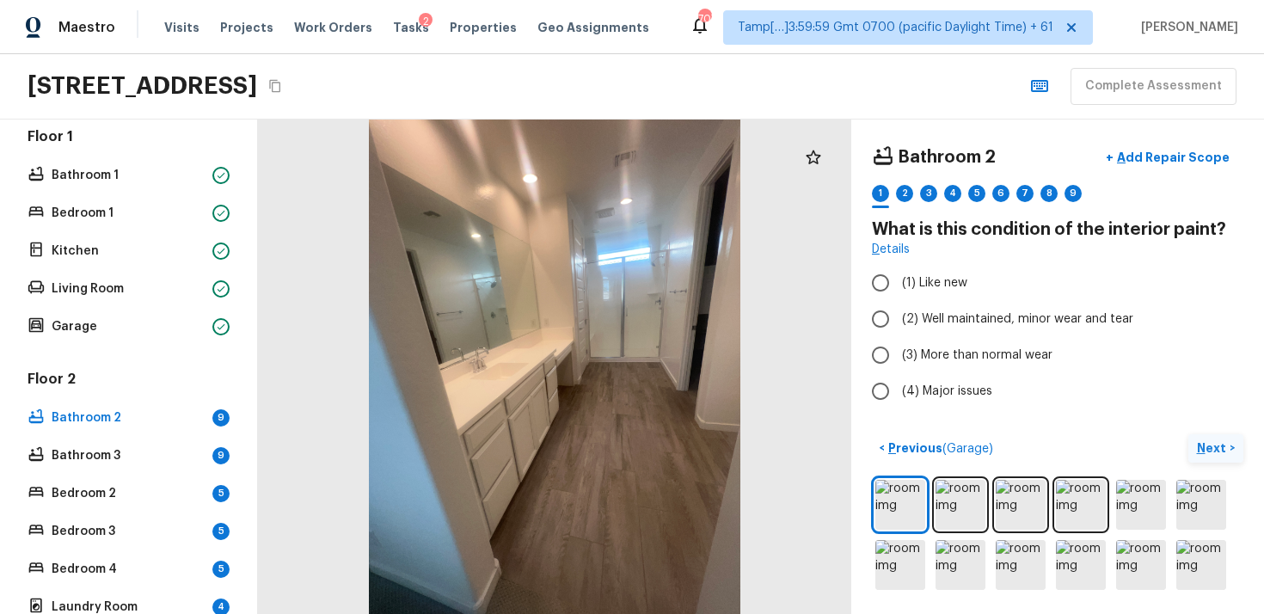
scroll to position [498, 0]
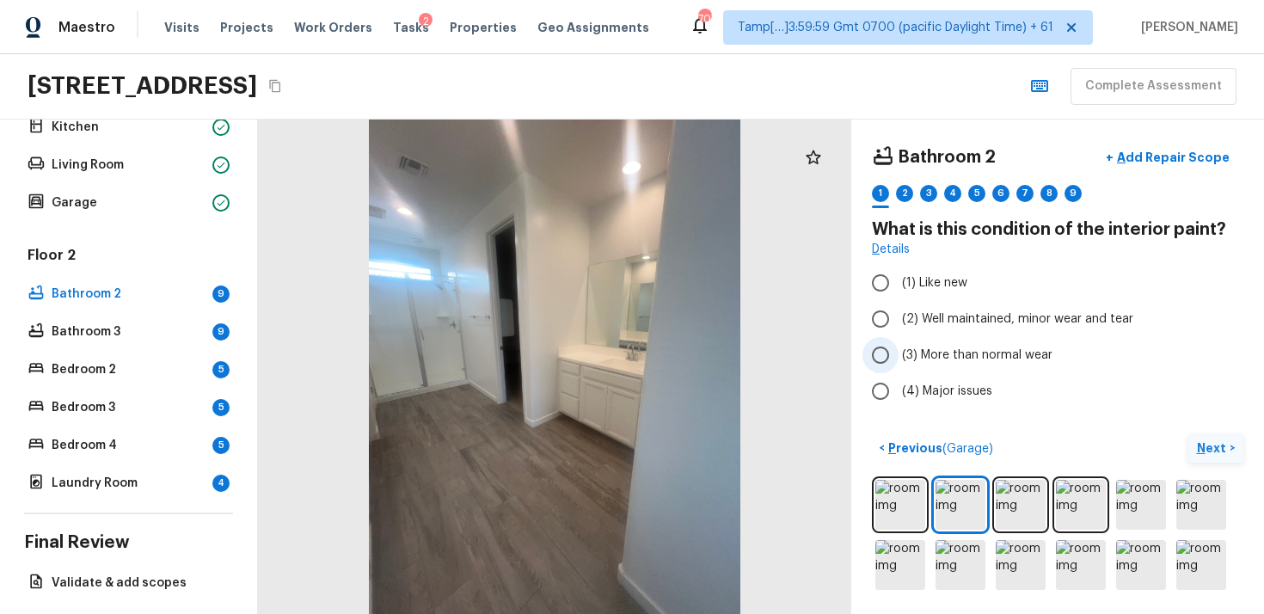
click at [879, 339] on input "(3) More than normal wear" at bounding box center [881, 355] width 36 height 36
radio input "true"
click at [879, 339] on input "(3) More than normal wear" at bounding box center [881, 355] width 36 height 36
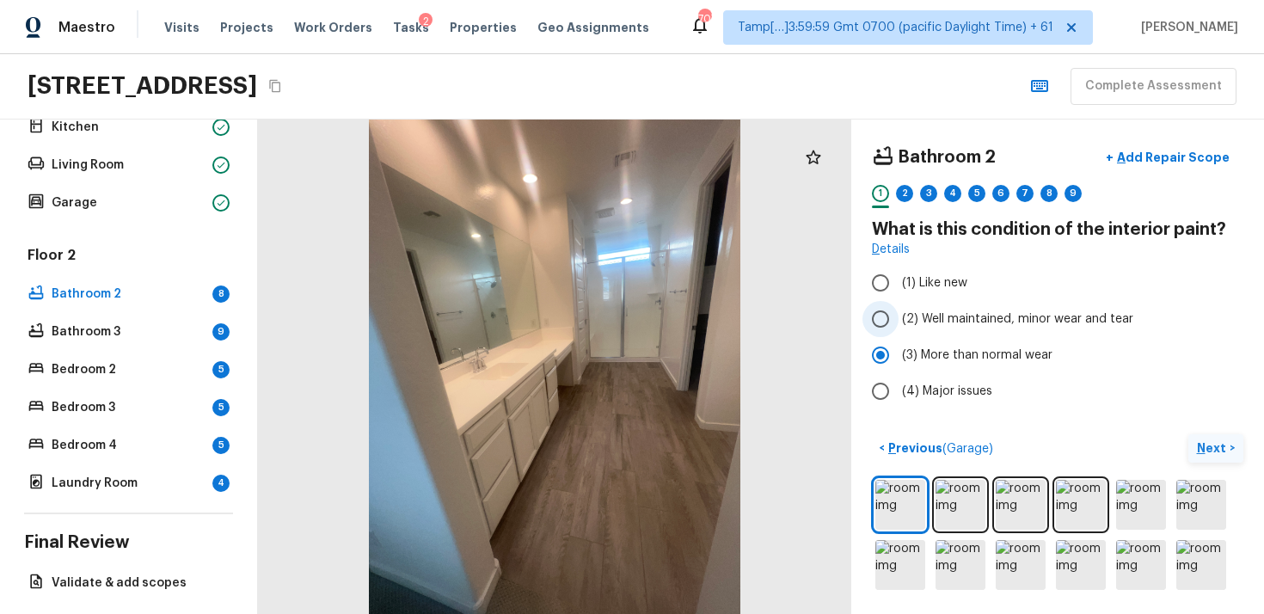
click at [878, 318] on input "(2) Well maintained, minor wear and tear" at bounding box center [881, 319] width 36 height 36
radio input "true"
click at [1198, 445] on p "Next" at bounding box center [1213, 448] width 33 height 17
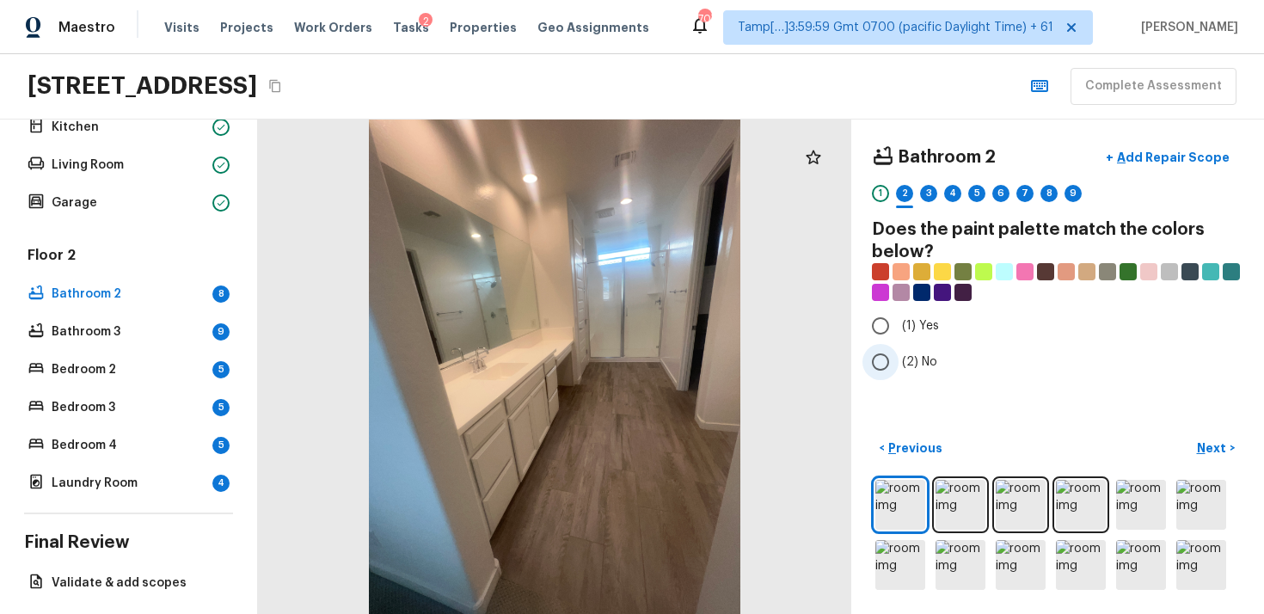
click at [895, 373] on input "(2) No" at bounding box center [881, 362] width 36 height 36
radio input "true"
click at [1185, 444] on div "< Previous Next >" at bounding box center [1058, 448] width 372 height 28
click at [1210, 446] on p "Next" at bounding box center [1213, 448] width 33 height 17
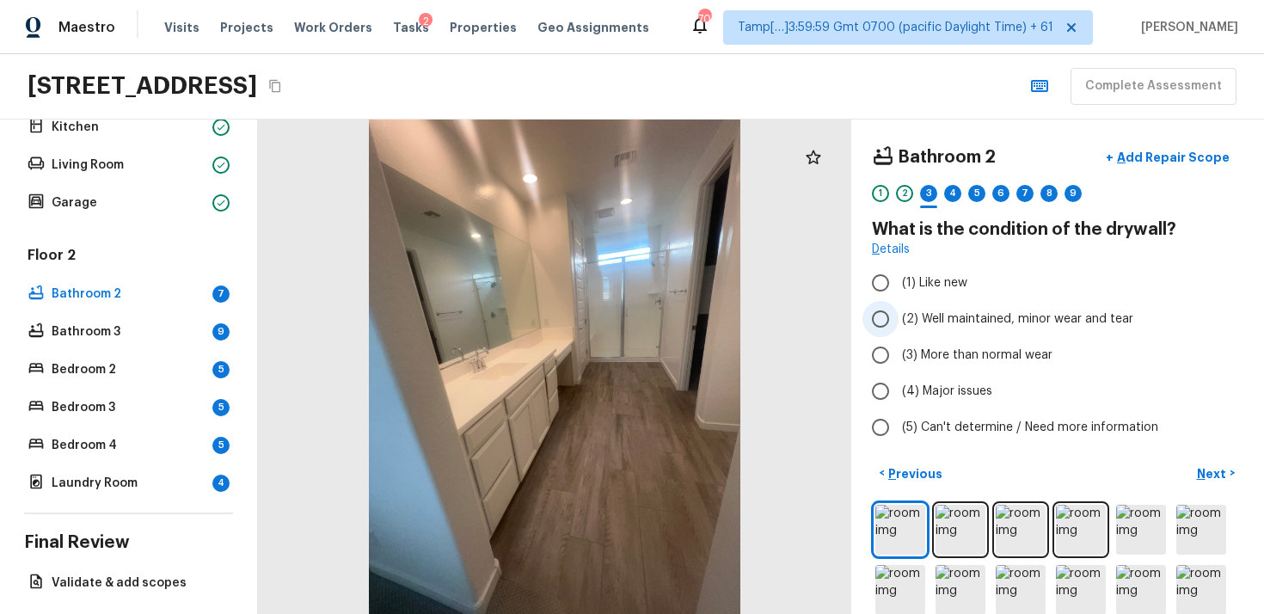
click at [951, 317] on span "(2) Well maintained, minor wear and tear" at bounding box center [1017, 319] width 231 height 17
click at [899, 317] on input "(2) Well maintained, minor wear and tear" at bounding box center [881, 319] width 36 height 36
radio input "true"
click at [1211, 480] on p "Next" at bounding box center [1213, 473] width 33 height 17
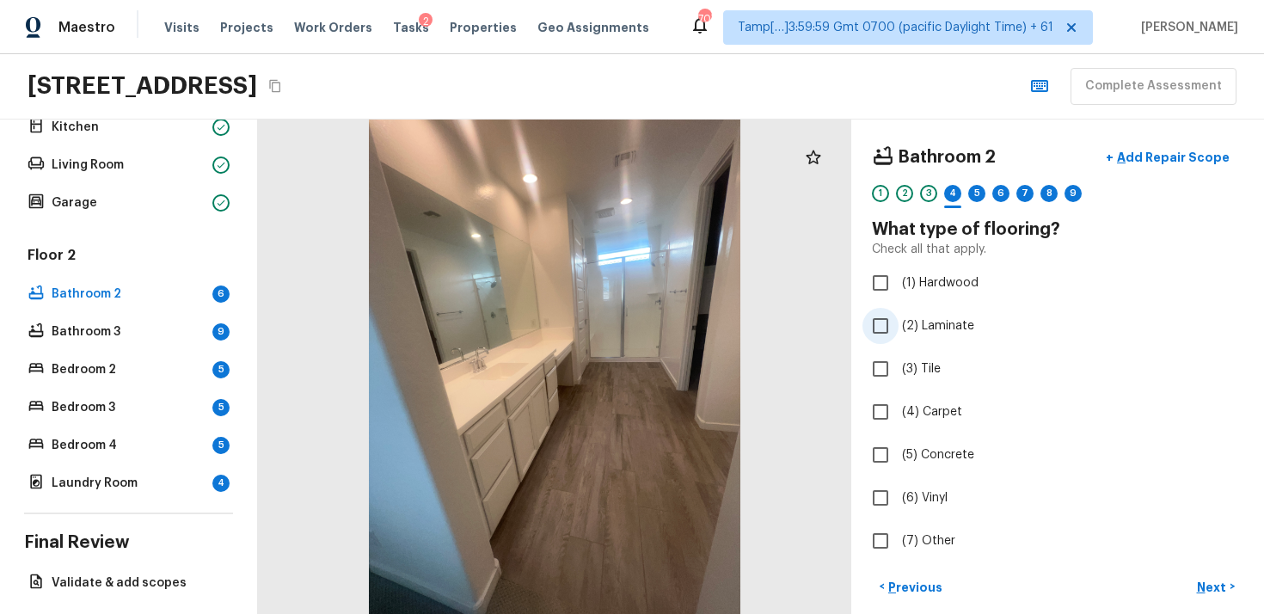
click at [885, 316] on input "(2) Laminate" at bounding box center [881, 326] width 36 height 36
checkbox input "true"
click at [936, 426] on label "(4) Carpet" at bounding box center [1046, 412] width 367 height 36
click at [899, 426] on input "(4) Carpet" at bounding box center [881, 412] width 36 height 36
checkbox input "true"
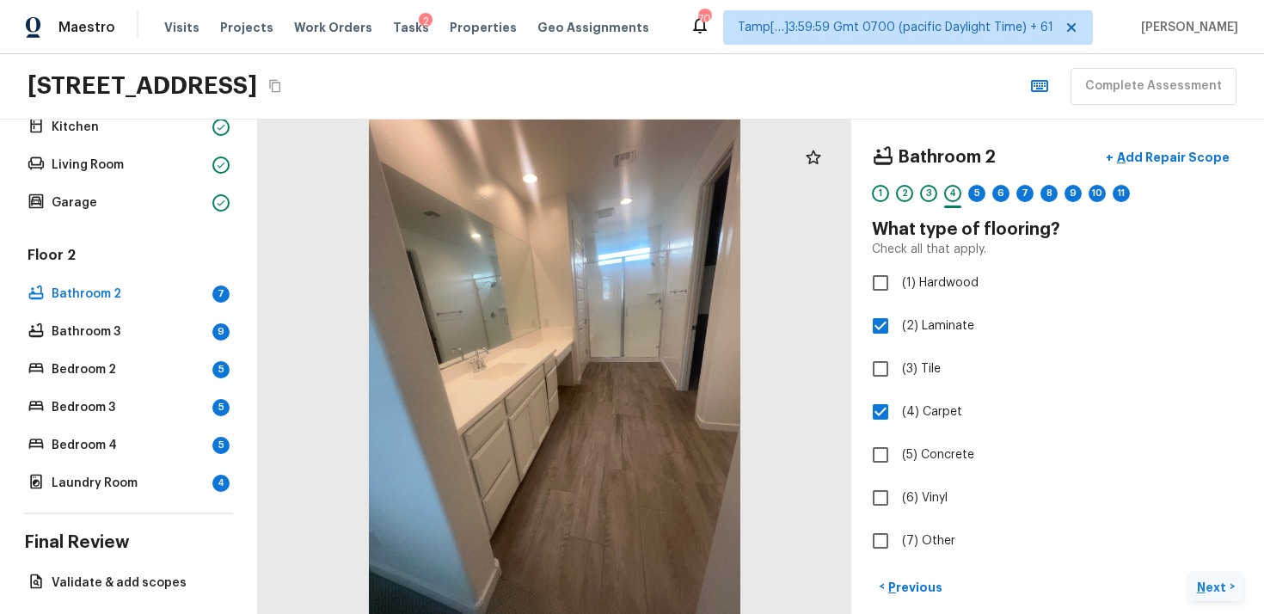
click at [1223, 581] on p "Next" at bounding box center [1213, 587] width 33 height 17
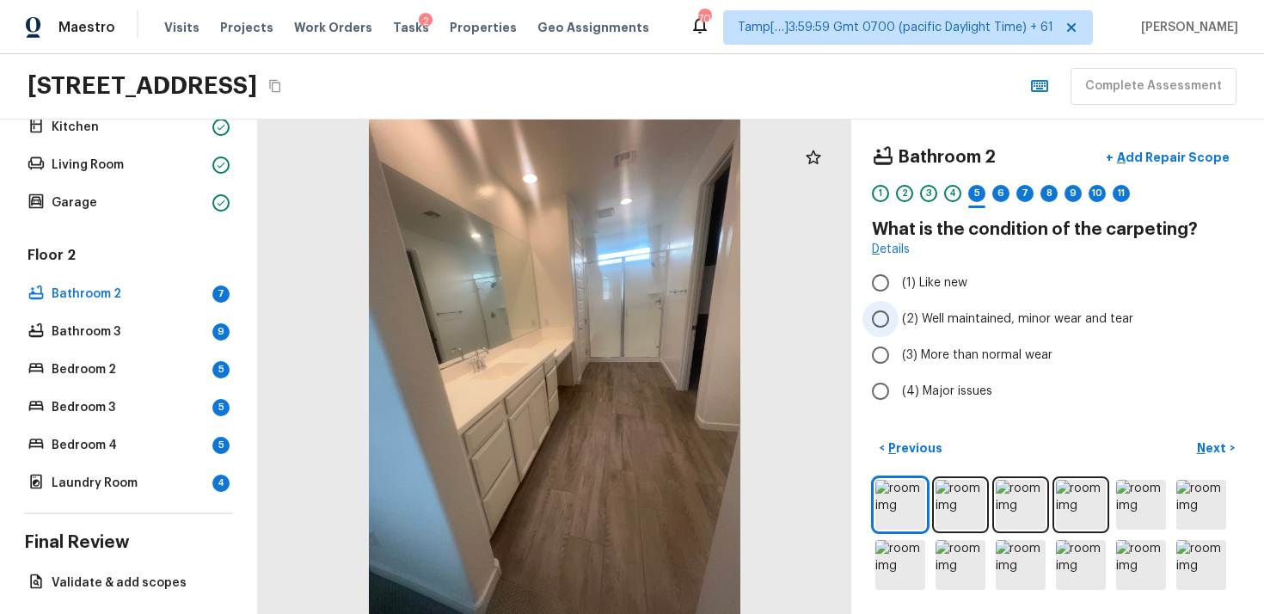
click at [874, 303] on input "(2) Well maintained, minor wear and tear" at bounding box center [881, 319] width 36 height 36
radio input "true"
click at [1210, 438] on button "Next >" at bounding box center [1216, 448] width 55 height 28
click at [886, 317] on input "(2) Well maintained, minor wear and tear" at bounding box center [881, 319] width 36 height 36
radio input "true"
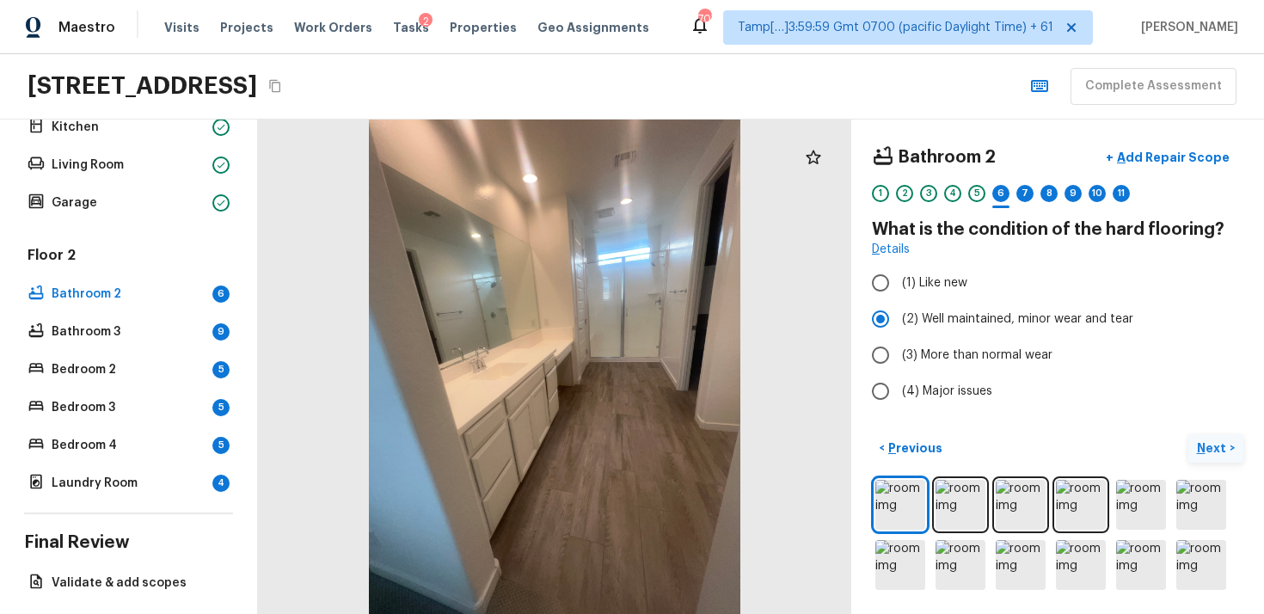
click at [1213, 439] on button "Next >" at bounding box center [1216, 448] width 55 height 28
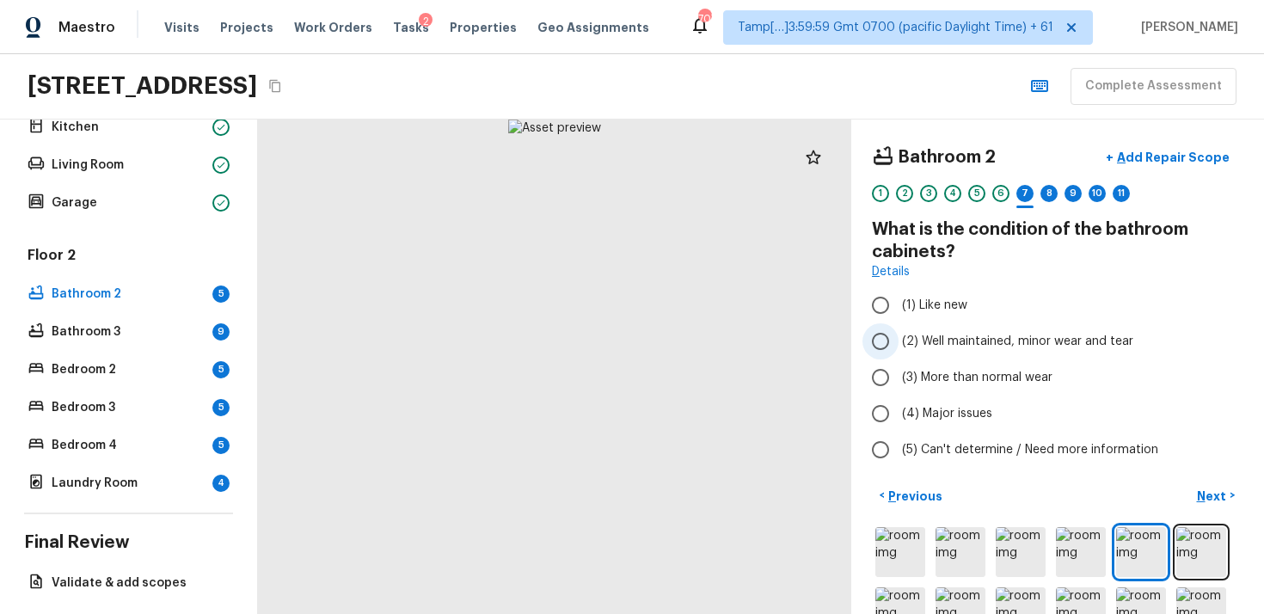
click at [932, 336] on span "(2) Well maintained, minor wear and tear" at bounding box center [1017, 341] width 231 height 17
click at [899, 336] on input "(2) Well maintained, minor wear and tear" at bounding box center [881, 341] width 36 height 36
radio input "true"
click at [1189, 489] on button "Next >" at bounding box center [1216, 496] width 55 height 28
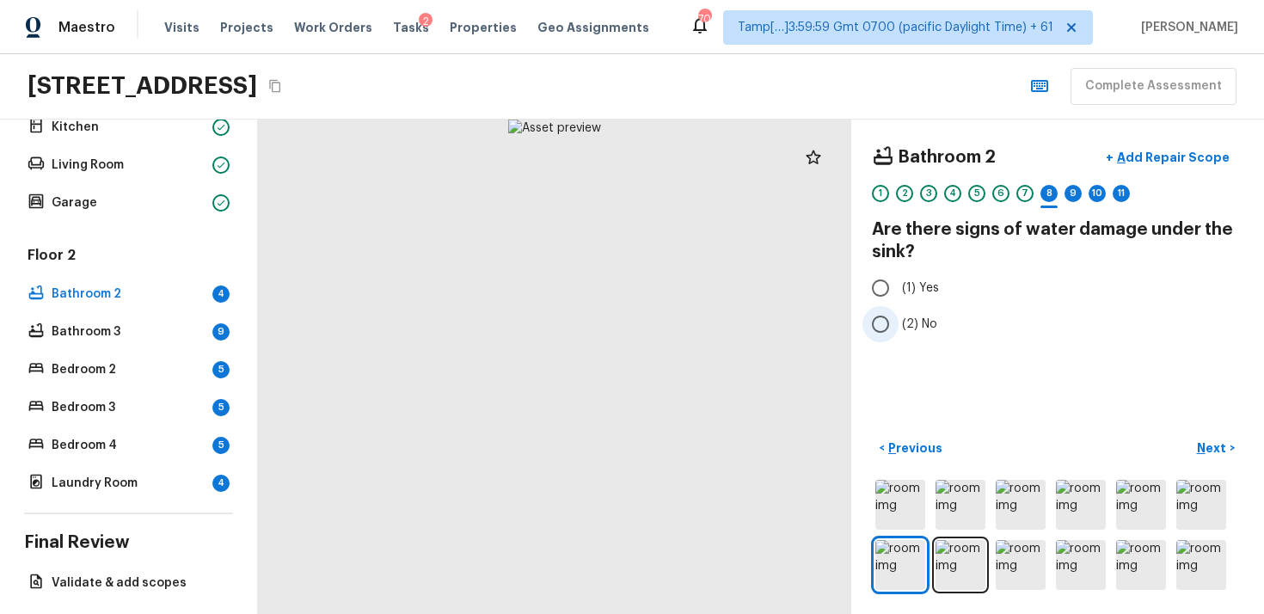
click at [915, 317] on span "(2) No" at bounding box center [919, 324] width 35 height 17
click at [899, 317] on input "(2) No" at bounding box center [881, 324] width 36 height 36
radio input "true"
click at [1218, 440] on p "Next" at bounding box center [1213, 448] width 33 height 17
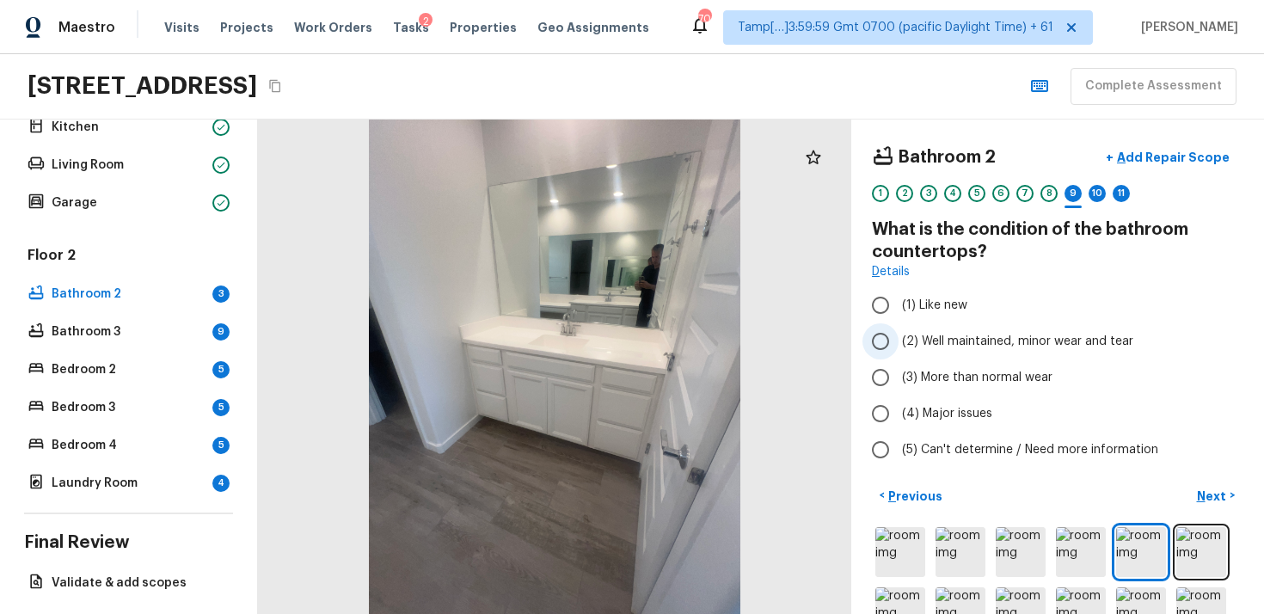
click at [913, 329] on label "(2) Well maintained, minor wear and tear" at bounding box center [1046, 341] width 367 height 36
click at [899, 329] on input "(2) Well maintained, minor wear and tear" at bounding box center [881, 341] width 36 height 36
radio input "true"
click at [1203, 493] on p "Next" at bounding box center [1213, 496] width 33 height 17
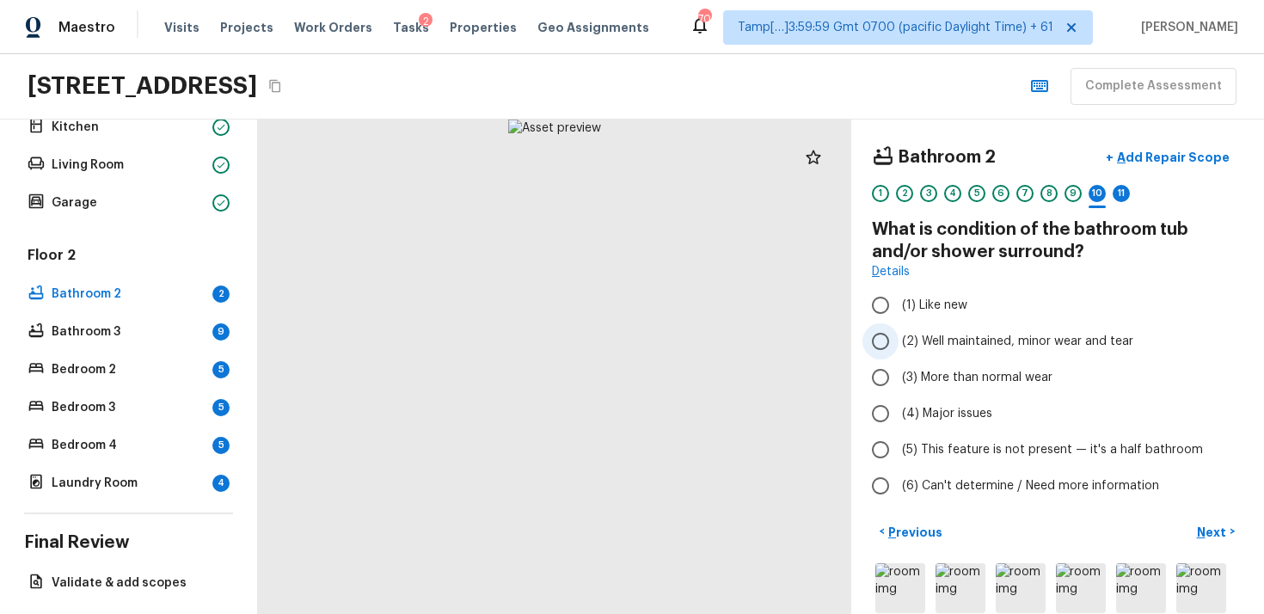
click at [921, 338] on span "(2) Well maintained, minor wear and tear" at bounding box center [1017, 341] width 231 height 17
click at [899, 338] on input "(2) Well maintained, minor wear and tear" at bounding box center [881, 341] width 36 height 36
radio input "true"
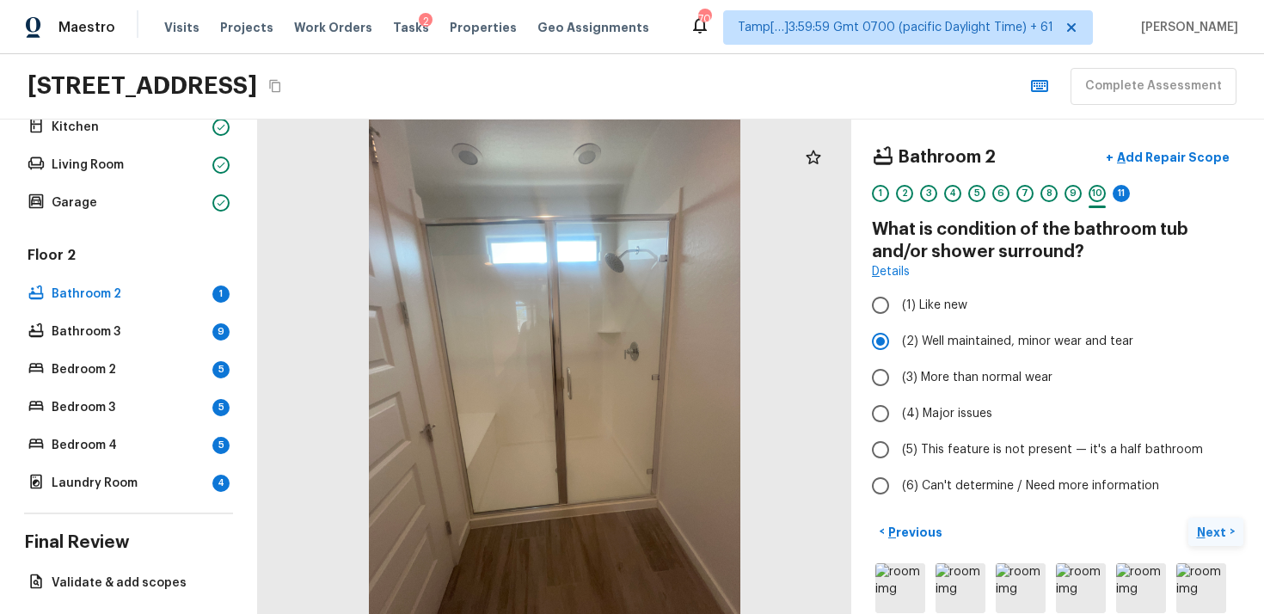
click at [1216, 529] on p "Next" at bounding box center [1213, 532] width 33 height 17
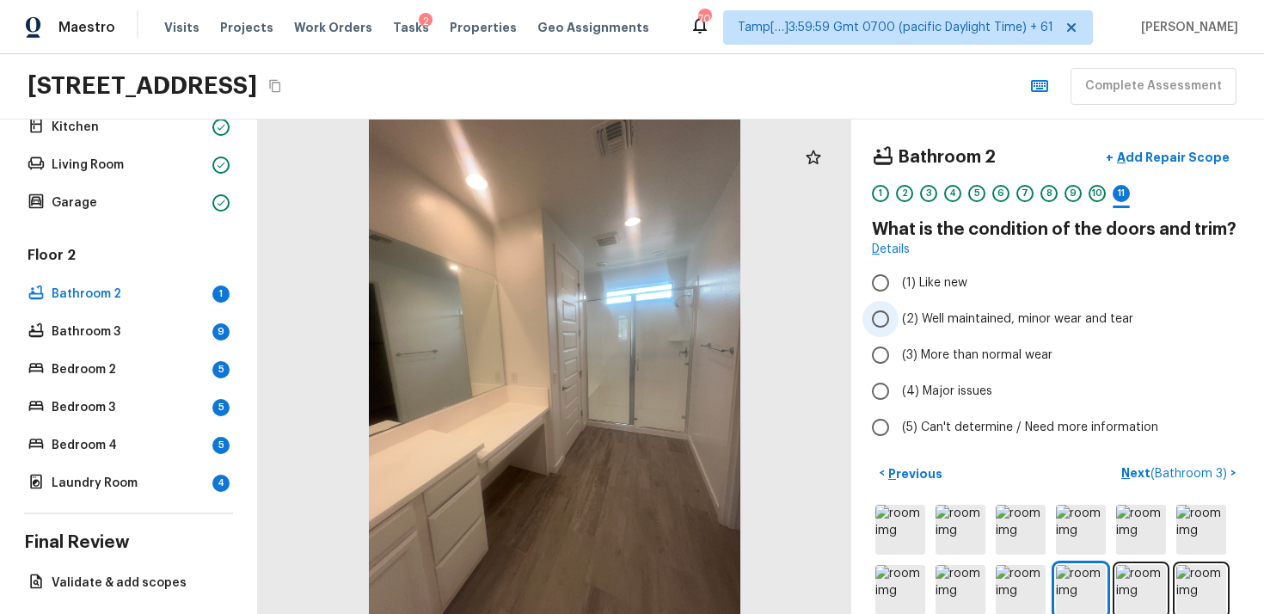
click at [922, 318] on span "(2) Well maintained, minor wear and tear" at bounding box center [1017, 319] width 231 height 17
click at [899, 318] on input "(2) Well maintained, minor wear and tear" at bounding box center [881, 319] width 36 height 36
radio input "true"
click at [1202, 478] on span "( Bathroom 3 )" at bounding box center [1189, 474] width 77 height 12
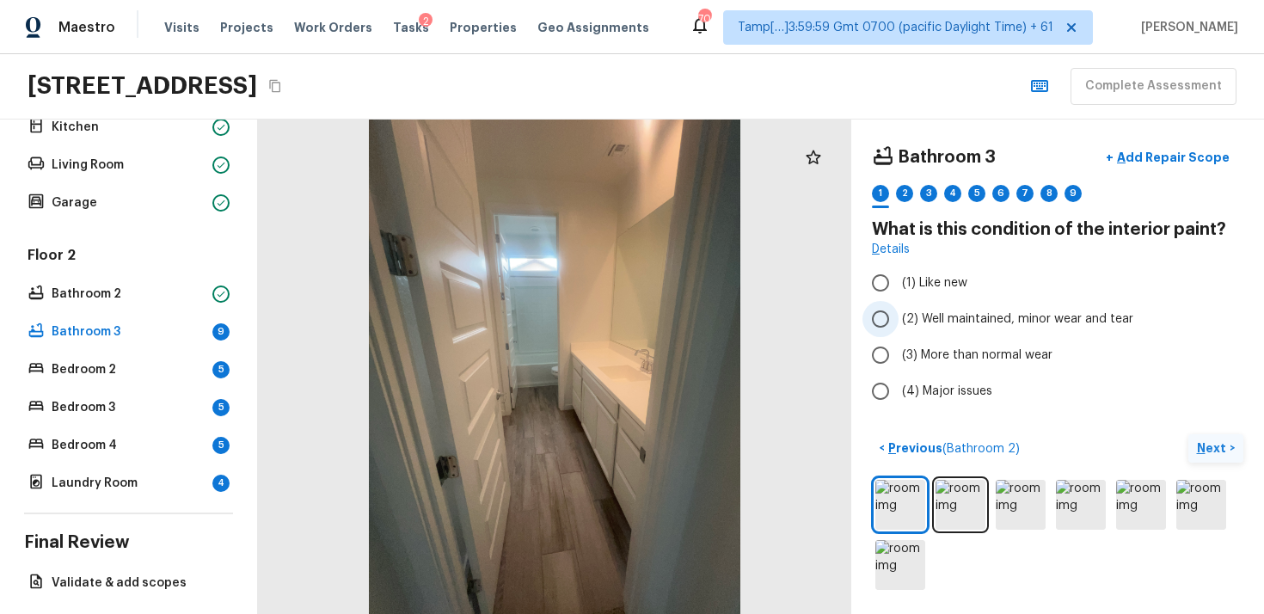
click at [914, 318] on span "(2) Well maintained, minor wear and tear" at bounding box center [1017, 319] width 231 height 17
click at [899, 318] on input "(2) Well maintained, minor wear and tear" at bounding box center [881, 319] width 36 height 36
radio input "true"
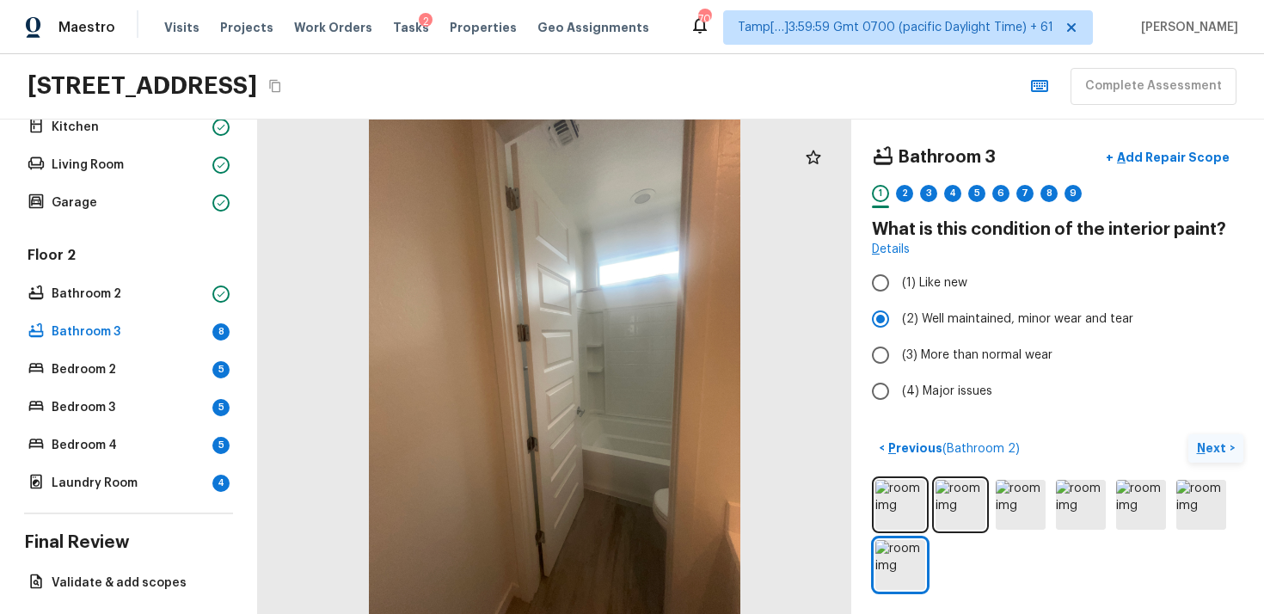
click at [1191, 450] on button "Next >" at bounding box center [1216, 448] width 55 height 28
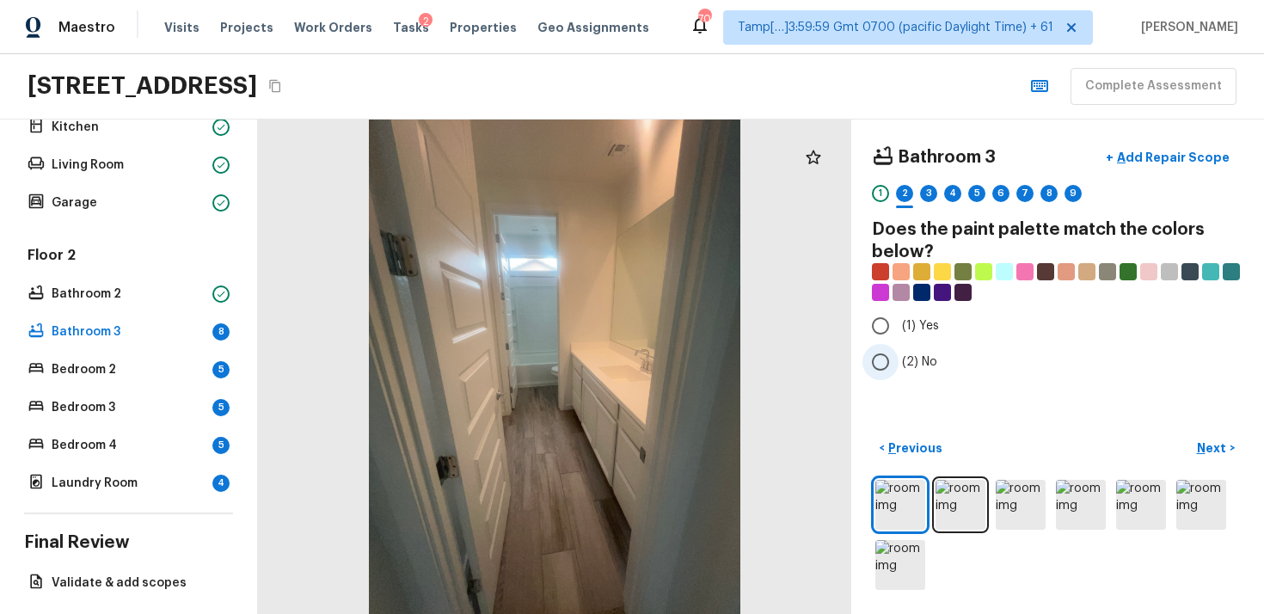
click at [887, 354] on input "(2) No" at bounding box center [881, 362] width 36 height 36
radio input "true"
click at [1207, 458] on button "Next >" at bounding box center [1216, 448] width 55 height 28
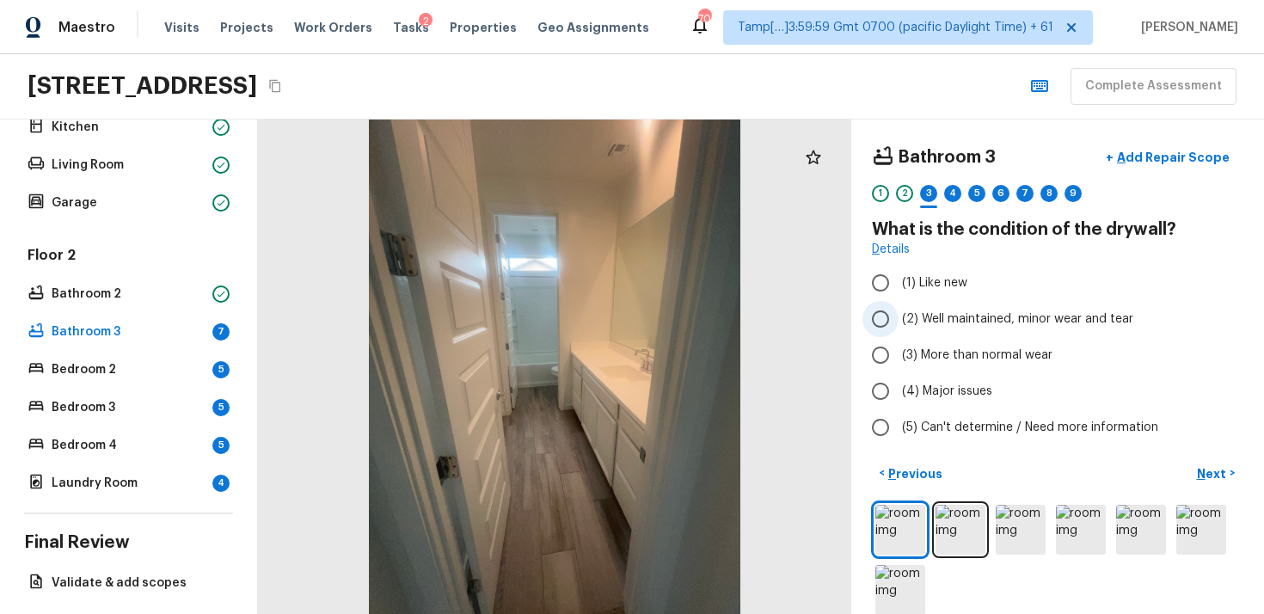
click at [903, 321] on span "(2) Well maintained, minor wear and tear" at bounding box center [1017, 319] width 231 height 17
click at [899, 321] on input "(2) Well maintained, minor wear and tear" at bounding box center [881, 319] width 36 height 36
radio input "true"
click at [1218, 479] on p "Next" at bounding box center [1213, 473] width 33 height 17
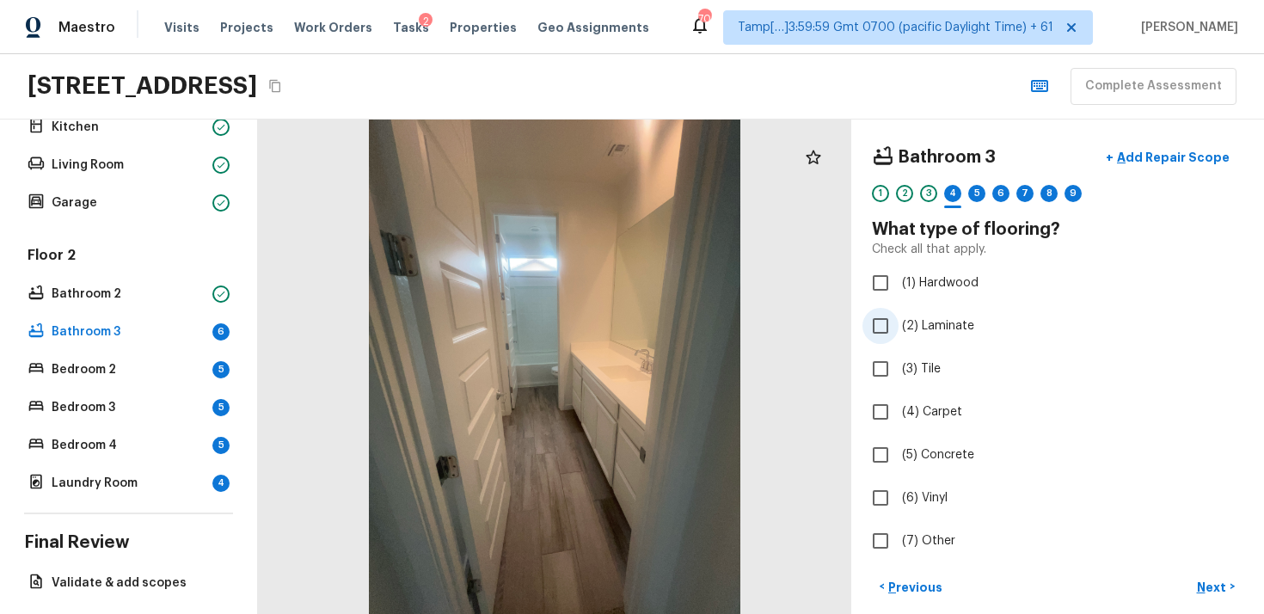
click at [944, 318] on span "(2) Laminate" at bounding box center [938, 325] width 72 height 17
click at [899, 318] on input "(2) Laminate" at bounding box center [881, 326] width 36 height 36
checkbox input "true"
click at [1203, 573] on button "Next >" at bounding box center [1216, 587] width 55 height 28
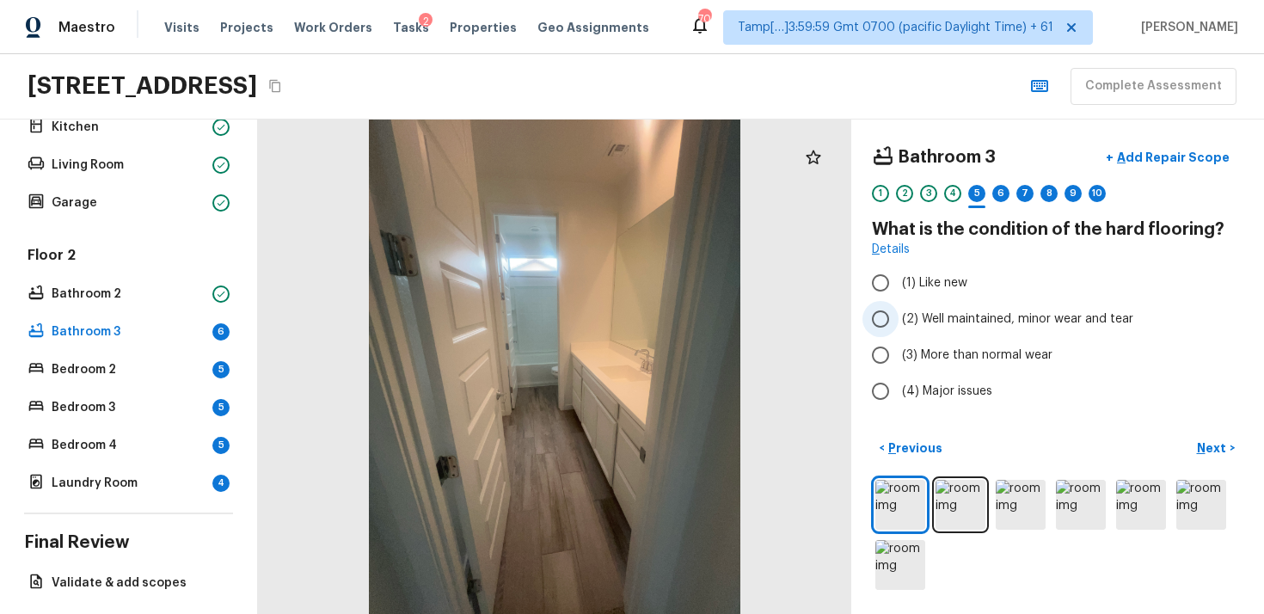
click at [1003, 331] on label "(2) Well maintained, minor wear and tear" at bounding box center [1046, 319] width 367 height 36
click at [899, 331] on input "(2) Well maintained, minor wear and tear" at bounding box center [881, 319] width 36 height 36
radio input "true"
click at [1219, 454] on p "Next" at bounding box center [1213, 448] width 33 height 17
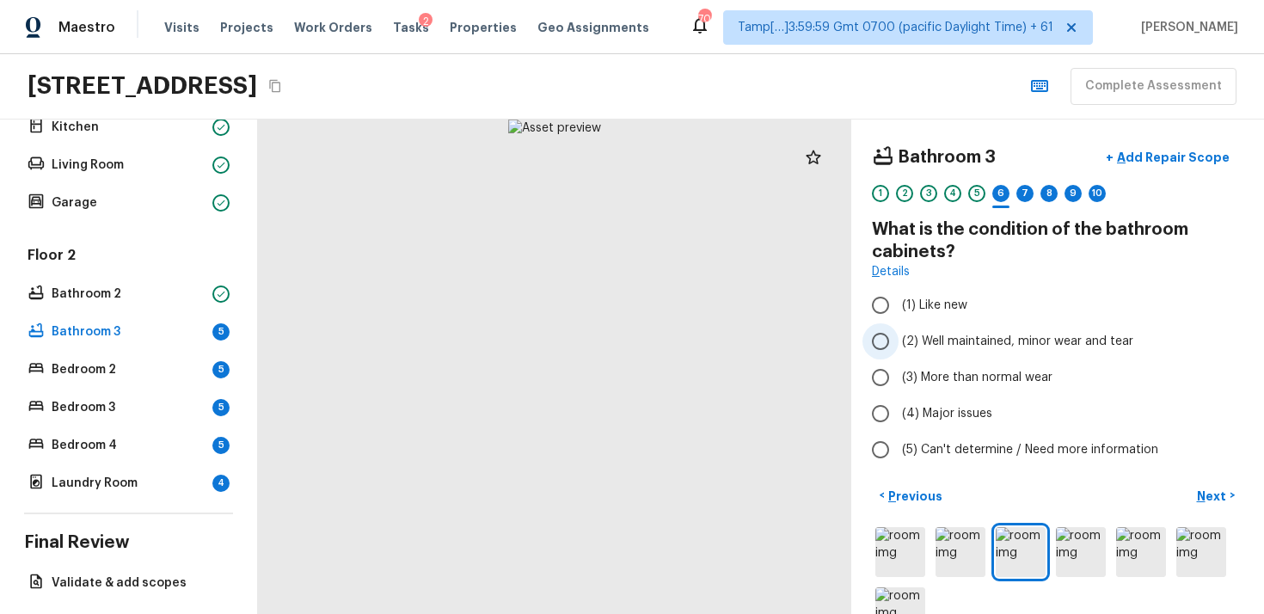
click at [945, 337] on span "(2) Well maintained, minor wear and tear" at bounding box center [1017, 341] width 231 height 17
click at [899, 337] on input "(2) Well maintained, minor wear and tear" at bounding box center [881, 341] width 36 height 36
radio input "true"
click at [1198, 482] on button "Next >" at bounding box center [1216, 496] width 55 height 28
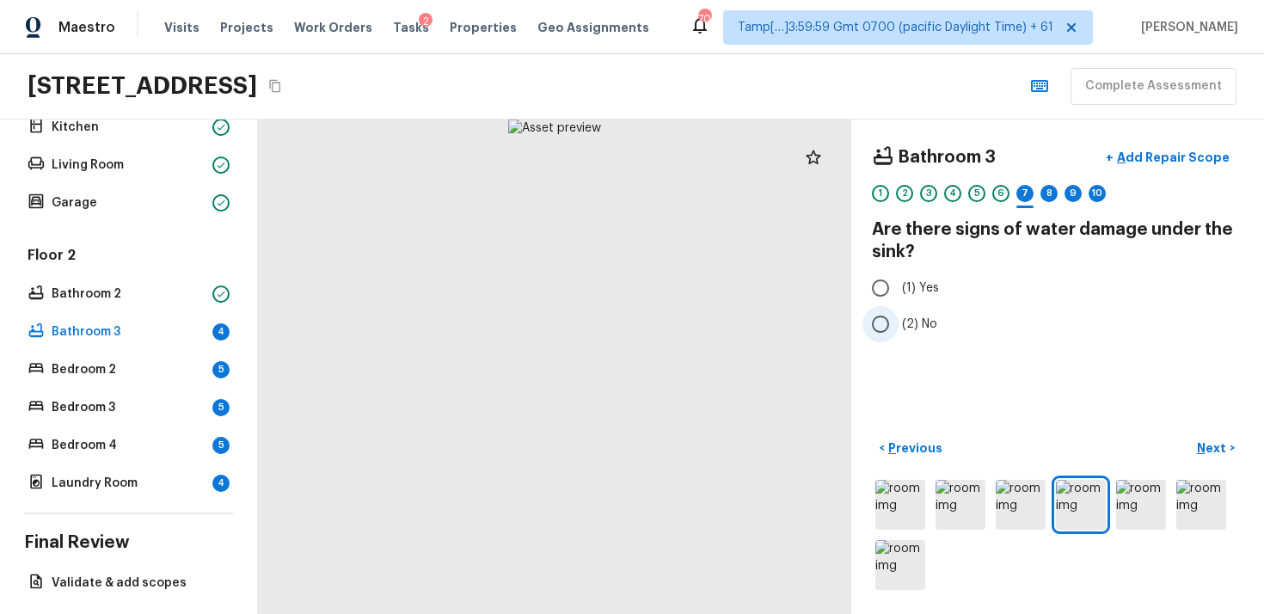
click at [902, 312] on label "(2) No" at bounding box center [1046, 324] width 367 height 36
click at [899, 312] on input "(2) No" at bounding box center [881, 324] width 36 height 36
radio input "true"
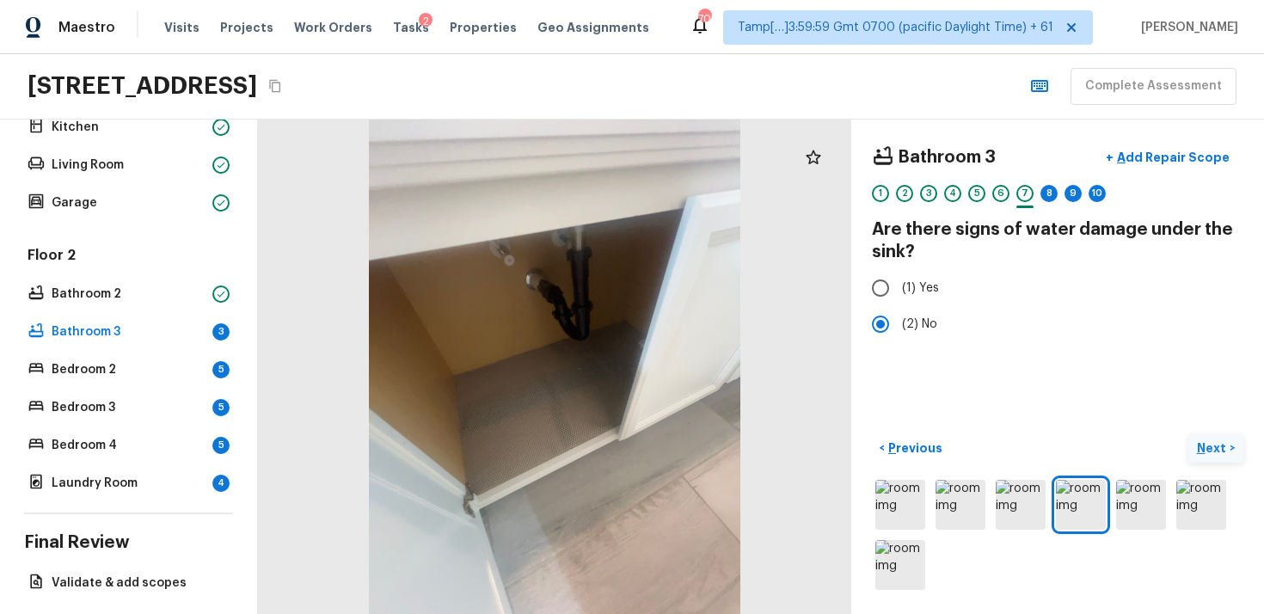
click at [1236, 459] on button "Next >" at bounding box center [1216, 448] width 55 height 28
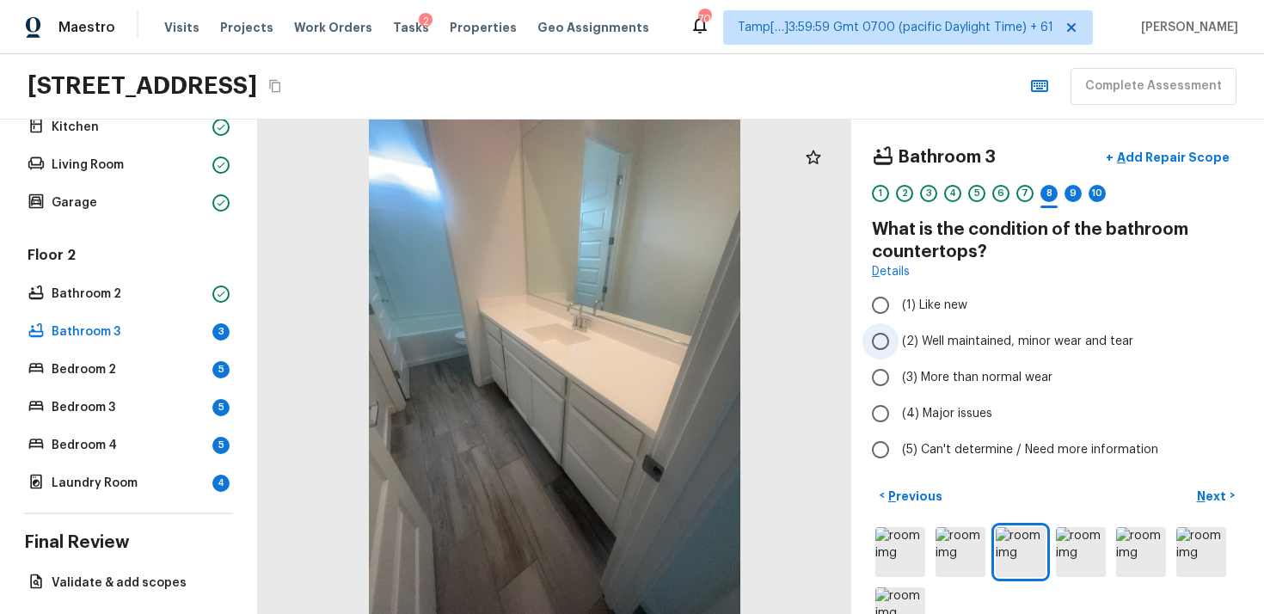
click at [957, 344] on span "(2) Well maintained, minor wear and tear" at bounding box center [1017, 341] width 231 height 17
click at [899, 344] on input "(2) Well maintained, minor wear and tear" at bounding box center [881, 341] width 36 height 36
radio input "true"
click at [1229, 509] on button "Next >" at bounding box center [1216, 496] width 55 height 28
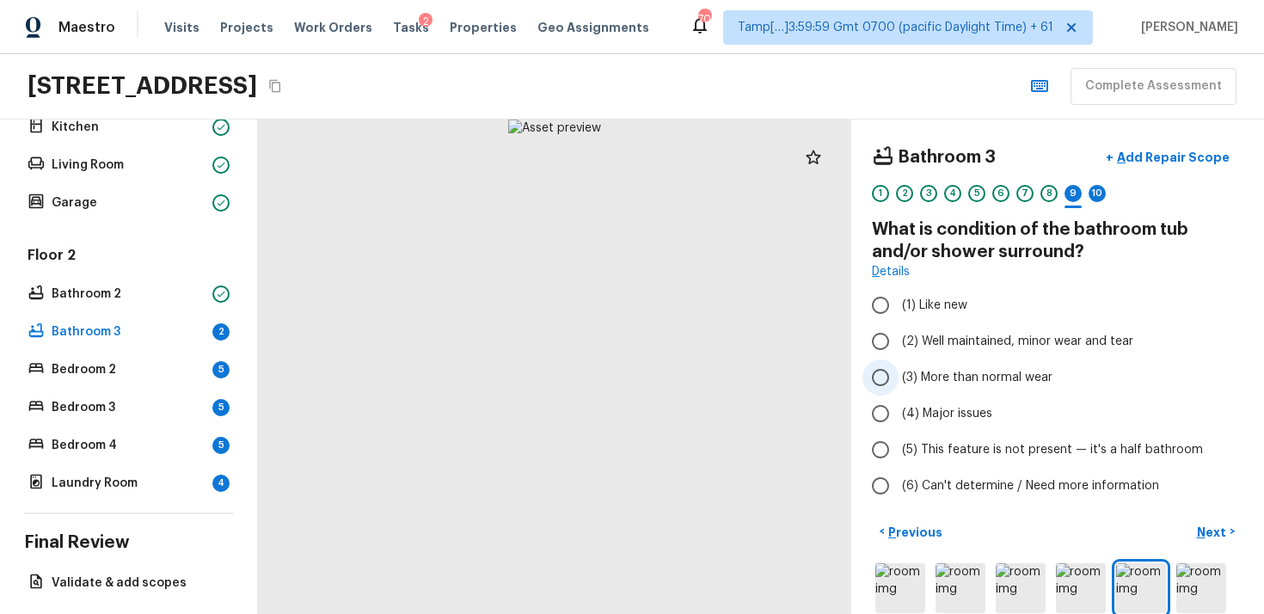
click at [975, 374] on span "(3) More than normal wear" at bounding box center [977, 377] width 151 height 17
click at [899, 374] on input "(3) More than normal wear" at bounding box center [881, 378] width 36 height 36
radio input "true"
click at [965, 329] on label "(2) Well maintained, minor wear and tear" at bounding box center [1046, 341] width 367 height 36
click at [899, 329] on input "(2) Well maintained, minor wear and tear" at bounding box center [881, 341] width 36 height 36
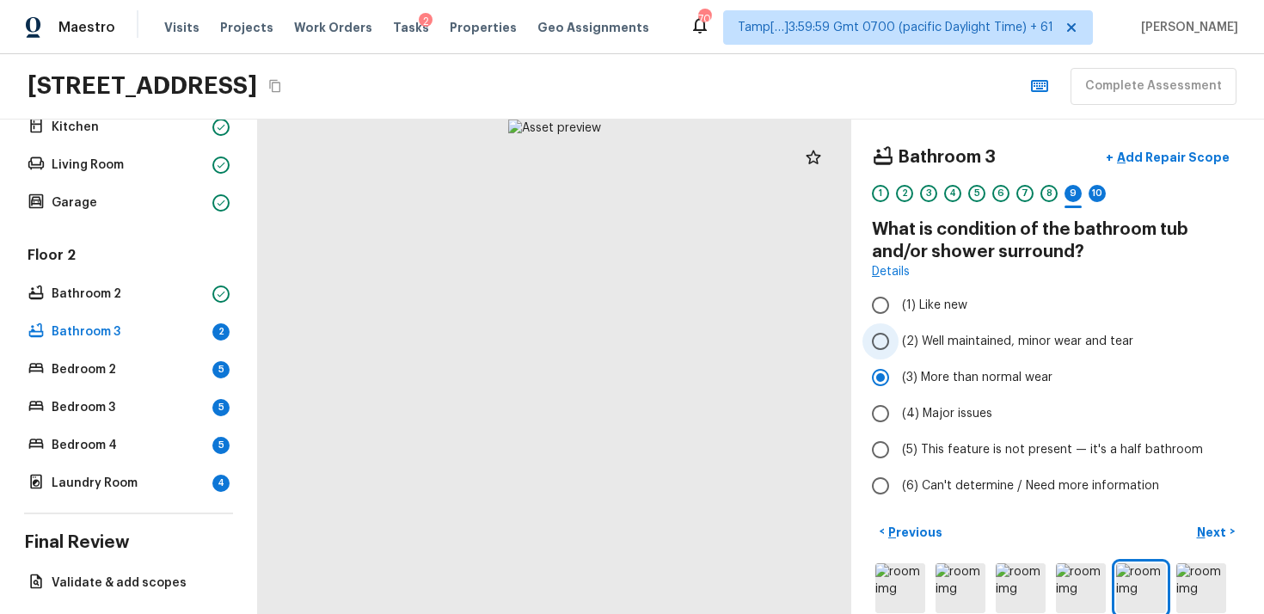
radio input "true"
click at [1227, 538] on p "Next" at bounding box center [1213, 532] width 33 height 17
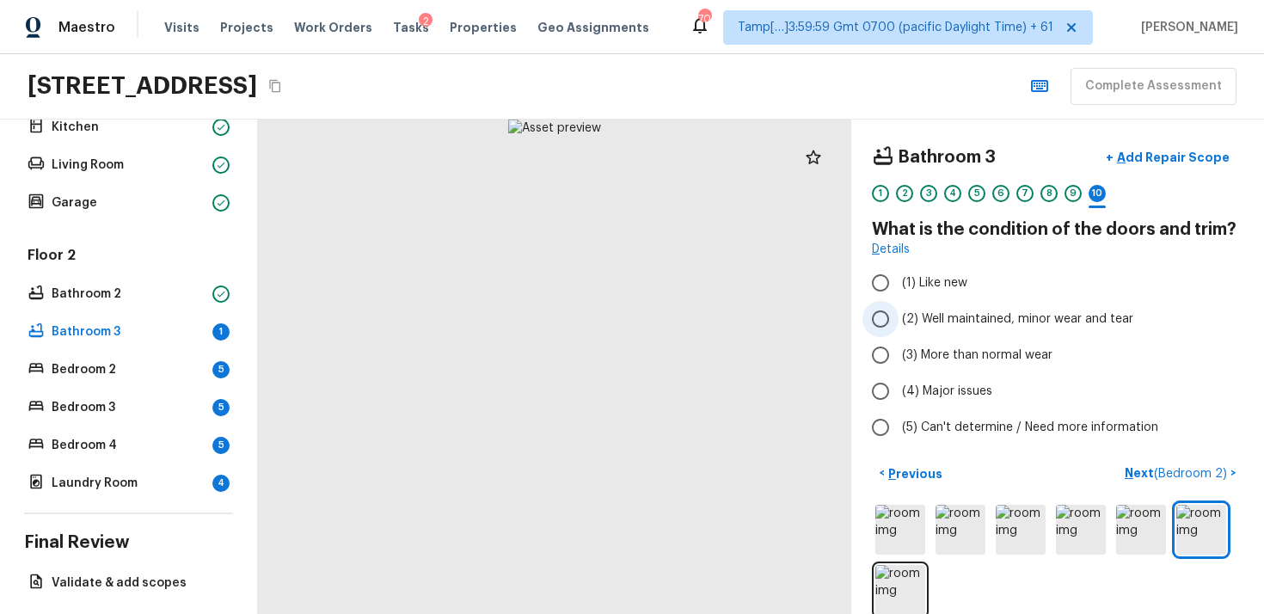
click at [939, 333] on label "(2) Well maintained, minor wear and tear" at bounding box center [1046, 319] width 367 height 36
click at [899, 333] on input "(2) Well maintained, minor wear and tear" at bounding box center [881, 319] width 36 height 36
radio input "true"
click at [1190, 471] on span "( Bedroom 2 )" at bounding box center [1190, 474] width 73 height 12
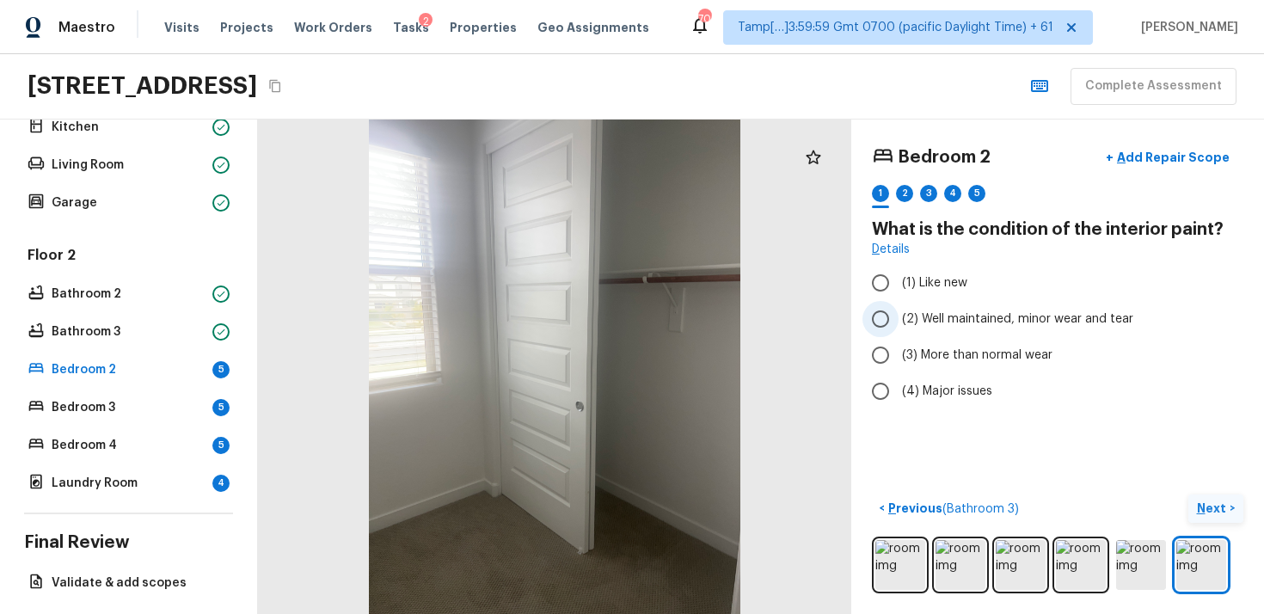
click at [899, 323] on label "(2) Well maintained, minor wear and tear" at bounding box center [1046, 319] width 367 height 36
click at [899, 323] on input "(2) Well maintained, minor wear and tear" at bounding box center [881, 319] width 36 height 36
radio input "true"
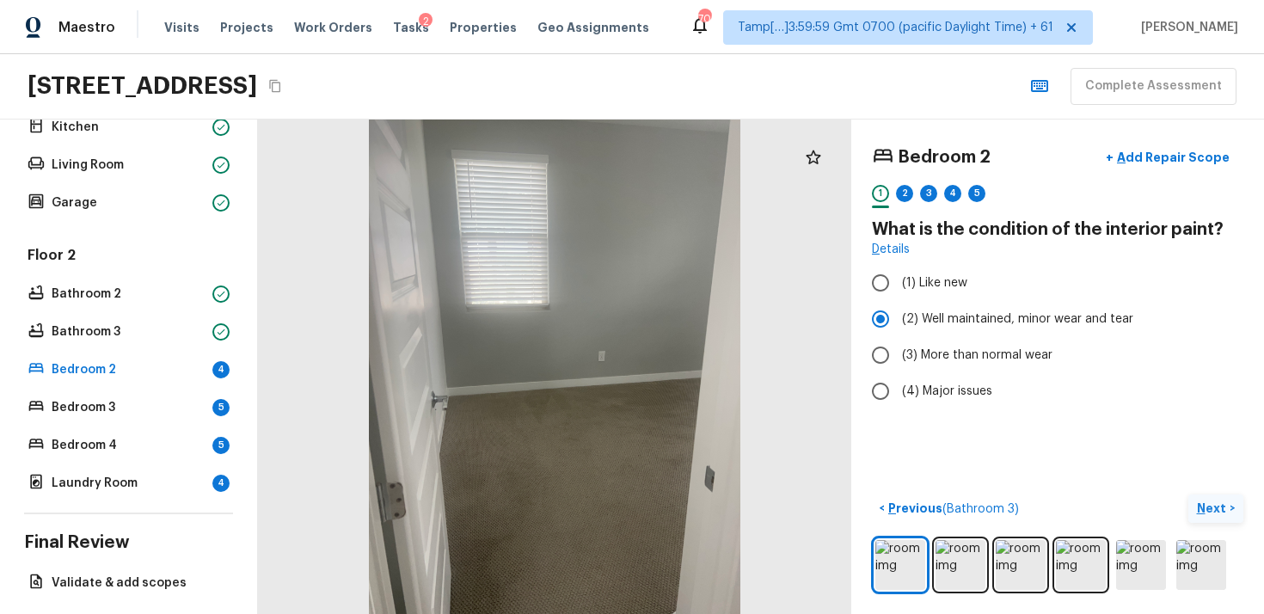
click at [1211, 495] on button "Next >" at bounding box center [1216, 509] width 55 height 28
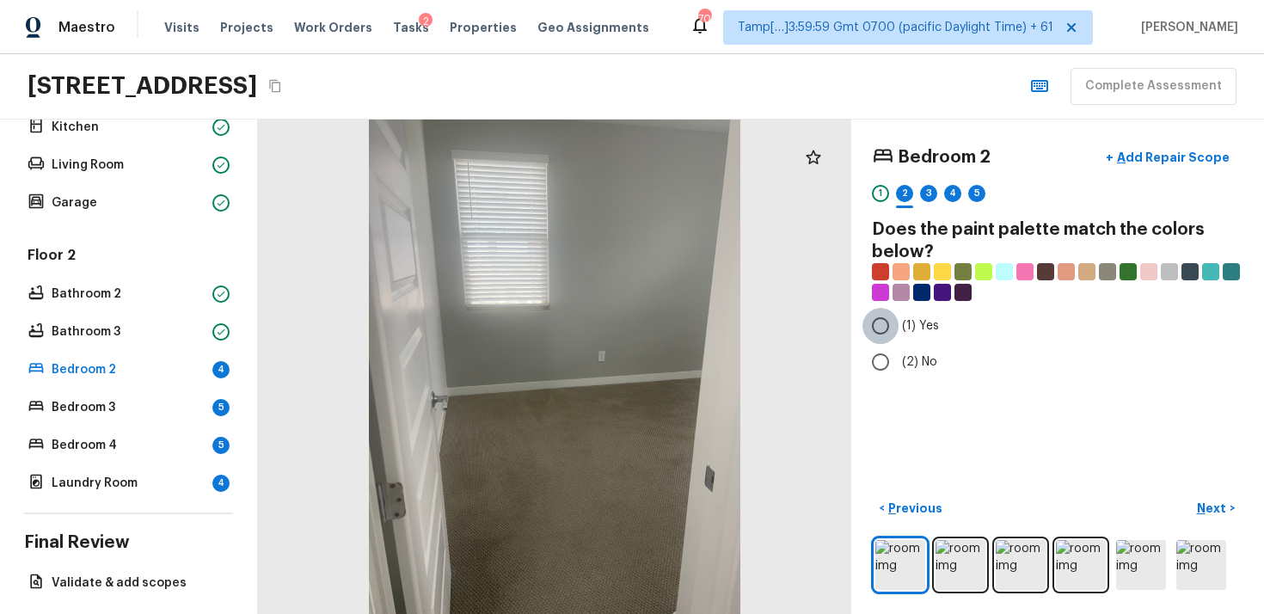
click at [889, 338] on input "(1) Yes" at bounding box center [881, 326] width 36 height 36
radio input "true"
click at [1213, 500] on p "Next" at bounding box center [1213, 508] width 33 height 17
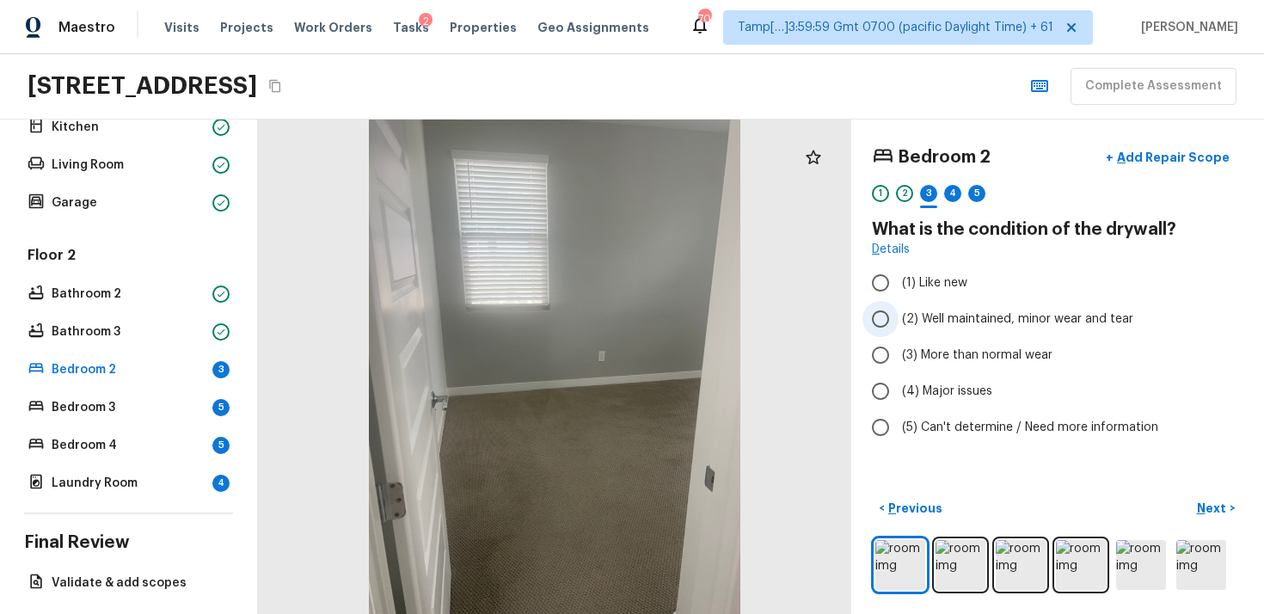
click at [928, 325] on span "(2) Well maintained, minor wear and tear" at bounding box center [1017, 319] width 231 height 17
click at [899, 325] on input "(2) Well maintained, minor wear and tear" at bounding box center [881, 319] width 36 height 36
radio input "true"
click at [1208, 503] on p "Next" at bounding box center [1213, 508] width 33 height 17
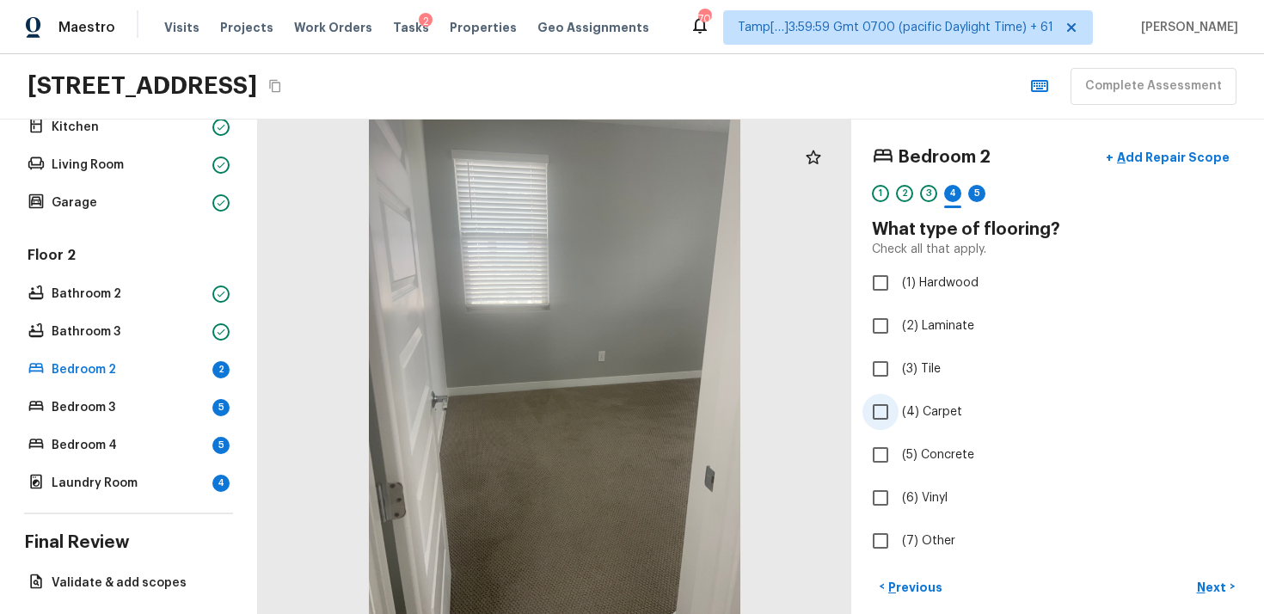
click at [886, 422] on input "(4) Carpet" at bounding box center [881, 412] width 36 height 36
checkbox input "true"
click at [1209, 581] on p "Next" at bounding box center [1213, 587] width 33 height 17
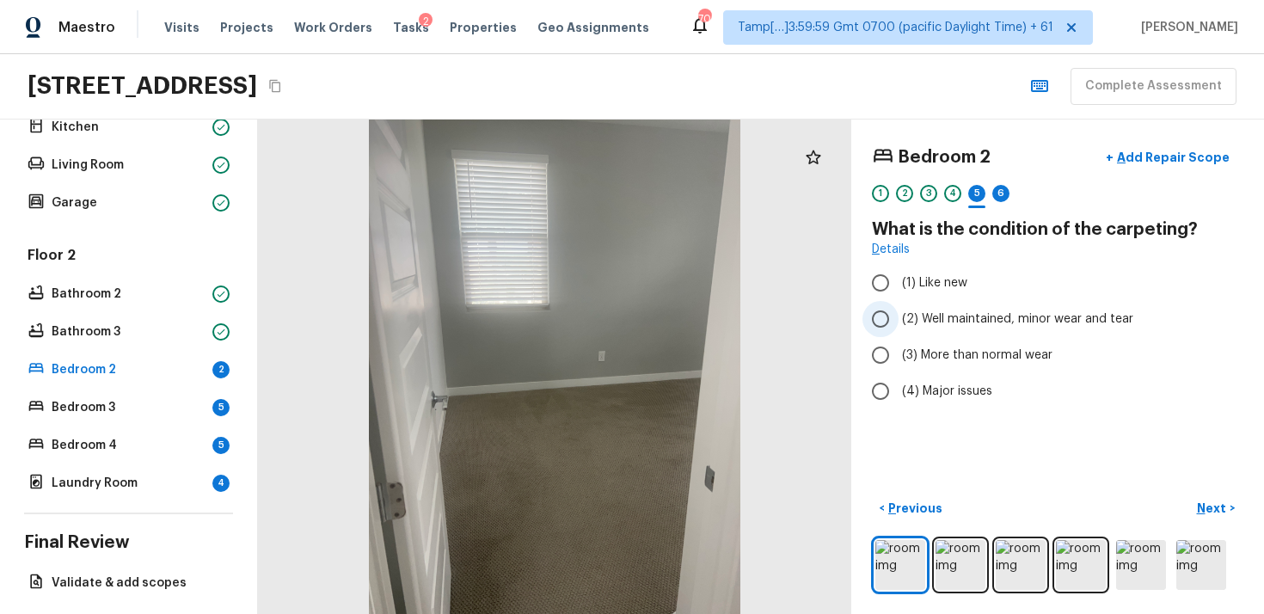
click at [904, 321] on span "(2) Well maintained, minor wear and tear" at bounding box center [1017, 319] width 231 height 17
click at [899, 321] on input "(2) Well maintained, minor wear and tear" at bounding box center [881, 319] width 36 height 36
radio input "true"
click at [1207, 517] on button "Next >" at bounding box center [1216, 509] width 55 height 28
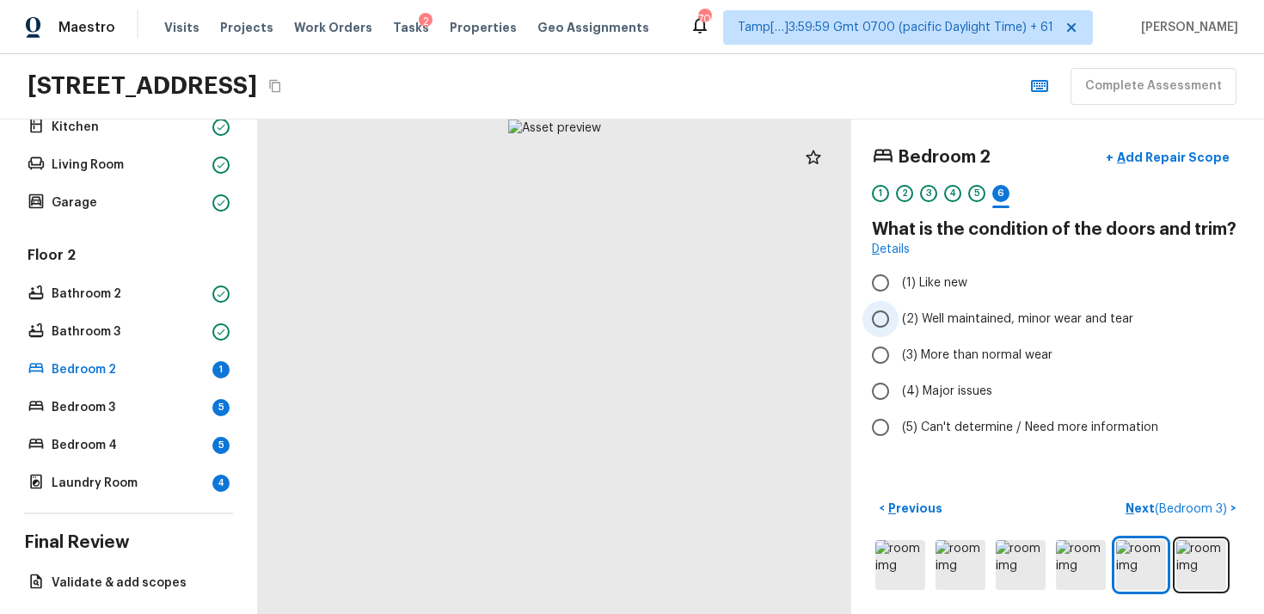
click at [920, 319] on span "(2) Well maintained, minor wear and tear" at bounding box center [1017, 319] width 231 height 17
click at [899, 319] on input "(2) Well maintained, minor wear and tear" at bounding box center [881, 319] width 36 height 36
radio input "true"
click at [1165, 505] on span "( Bedroom 3 )" at bounding box center [1191, 509] width 72 height 12
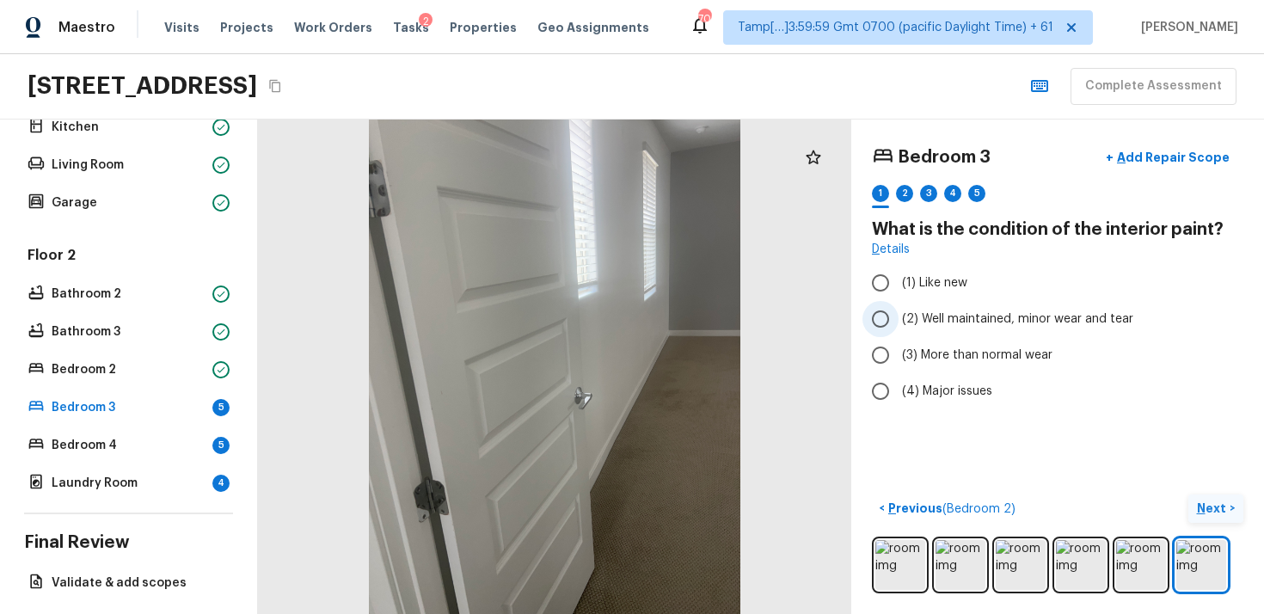
click at [914, 314] on span "(2) Well maintained, minor wear and tear" at bounding box center [1017, 319] width 231 height 17
click at [899, 314] on input "(2) Well maintained, minor wear and tear" at bounding box center [881, 319] width 36 height 36
radio input "true"
click at [1217, 508] on p "Next" at bounding box center [1213, 508] width 33 height 17
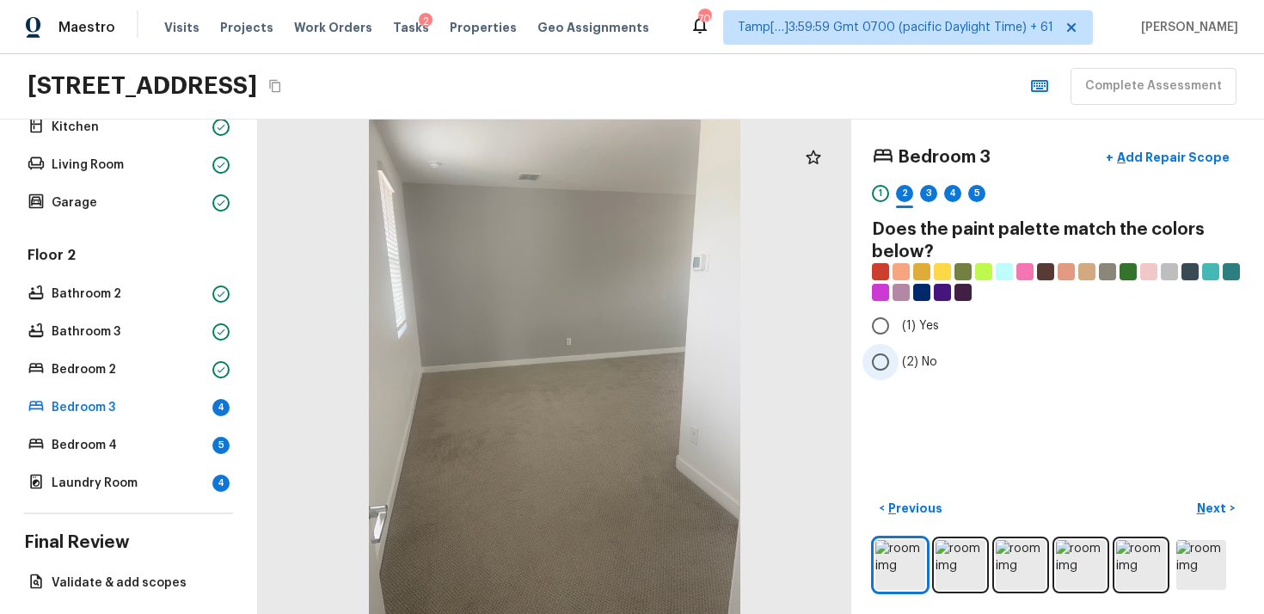
click at [905, 360] on span "(2) No" at bounding box center [919, 362] width 35 height 17
click at [899, 360] on input "(2) No" at bounding box center [881, 362] width 36 height 36
radio input "true"
click at [905, 360] on span "(2) No" at bounding box center [919, 362] width 35 height 17
click at [899, 360] on input "(2) No" at bounding box center [881, 362] width 36 height 36
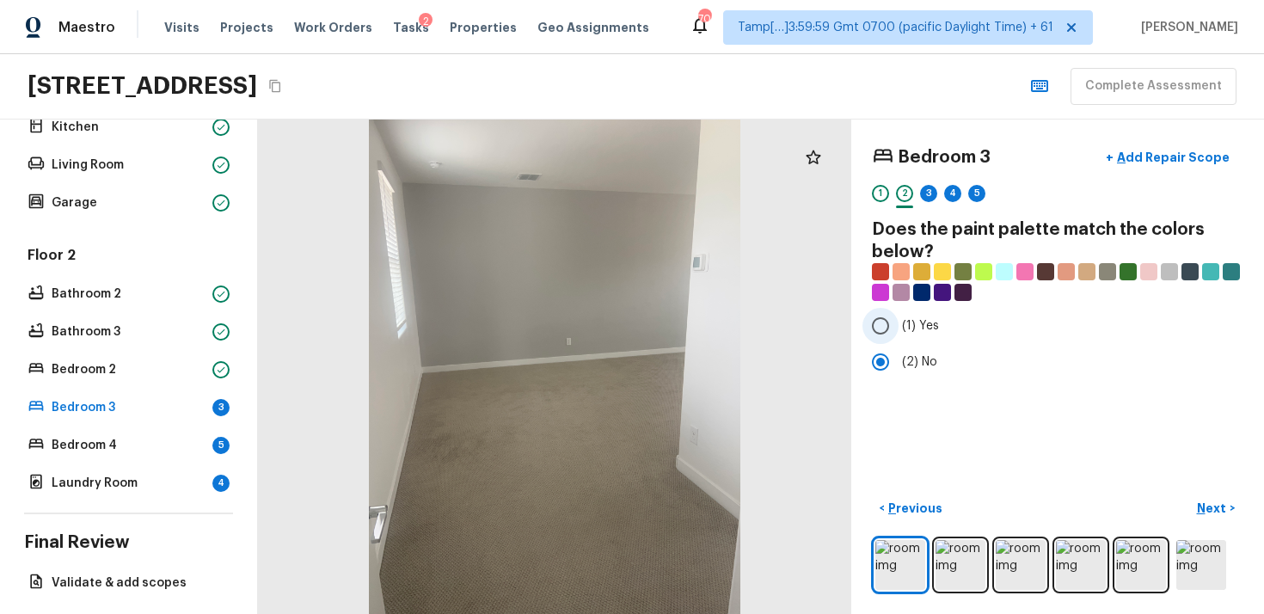
click at [889, 325] on input "(1) Yes" at bounding box center [881, 326] width 36 height 36
radio input "true"
click at [1225, 513] on p "Next" at bounding box center [1213, 508] width 33 height 17
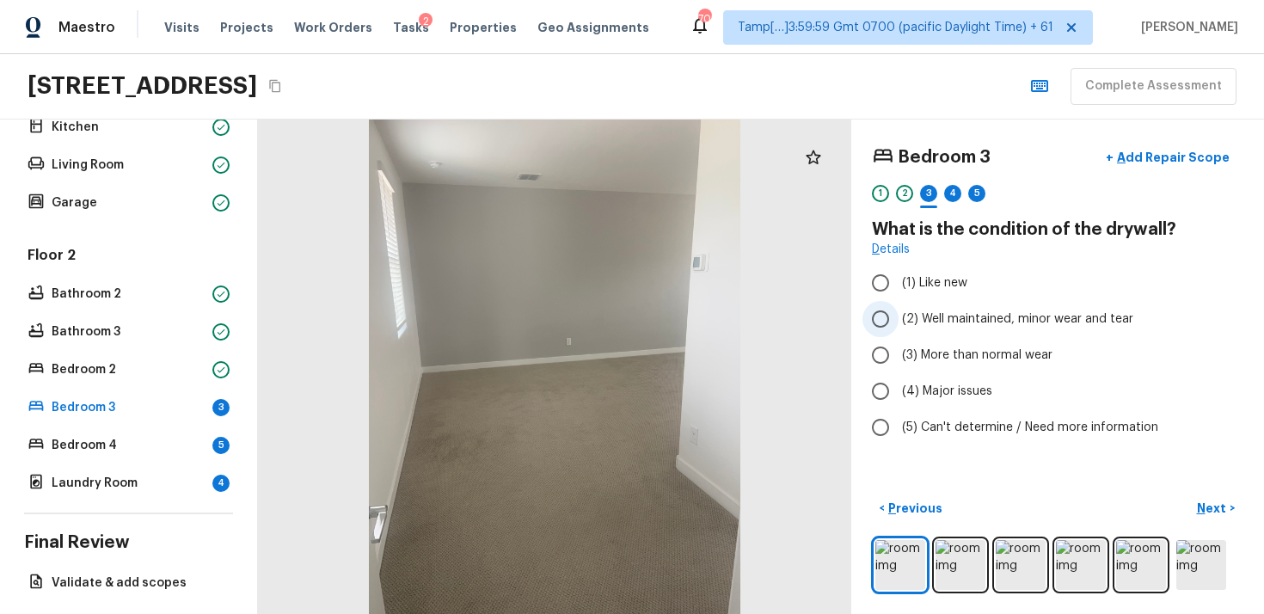
click at [887, 334] on input "(2) Well maintained, minor wear and tear" at bounding box center [881, 319] width 36 height 36
radio input "true"
click at [1210, 507] on p "Next" at bounding box center [1213, 508] width 33 height 17
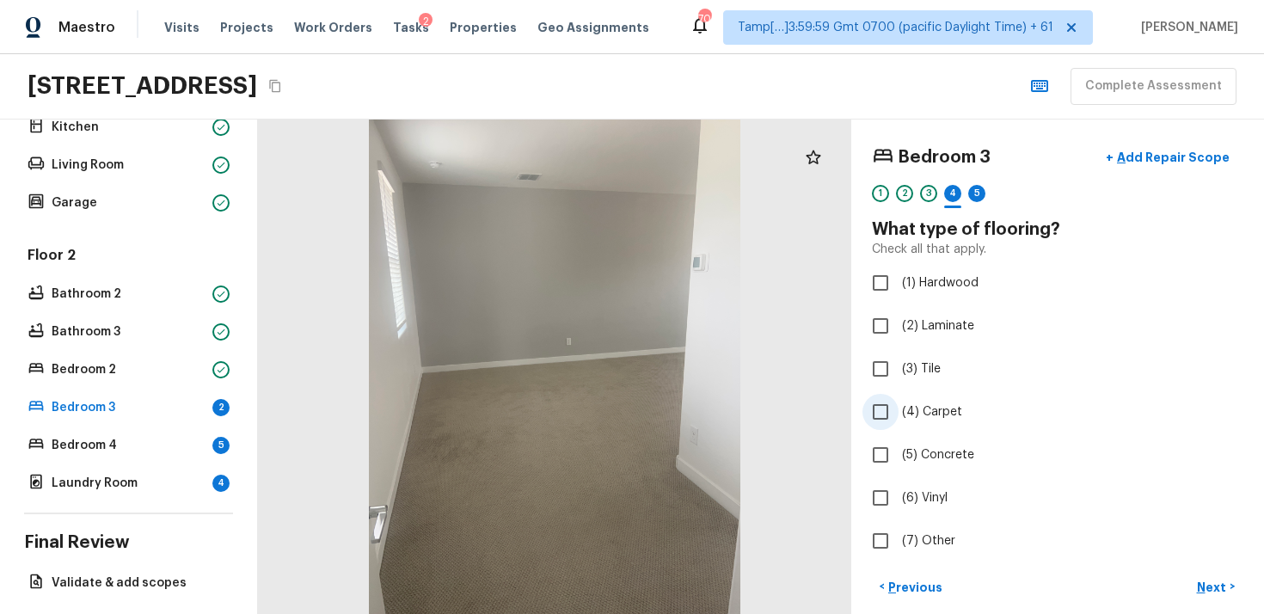
click at [894, 397] on input "(4) Carpet" at bounding box center [881, 412] width 36 height 36
checkbox input "true"
click at [1228, 573] on button "Next >" at bounding box center [1216, 587] width 55 height 28
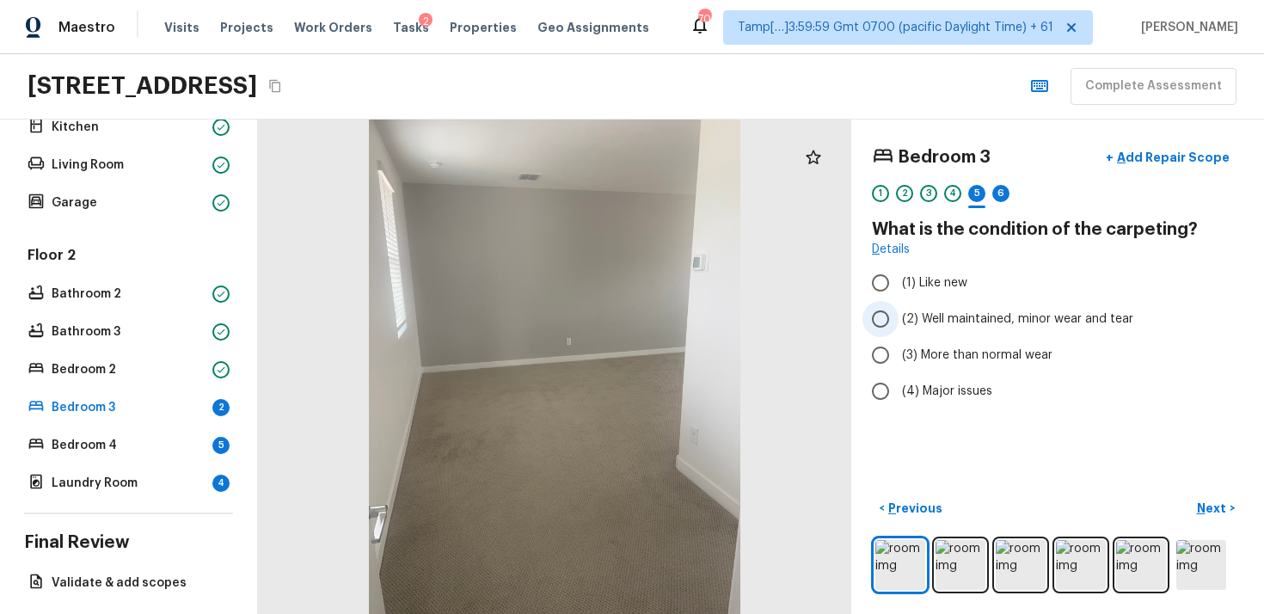
click at [973, 316] on span "(2) Well maintained, minor wear and tear" at bounding box center [1017, 319] width 231 height 17
click at [899, 316] on input "(2) Well maintained, minor wear and tear" at bounding box center [881, 319] width 36 height 36
radio input "true"
click at [1208, 515] on p "Next" at bounding box center [1213, 508] width 33 height 17
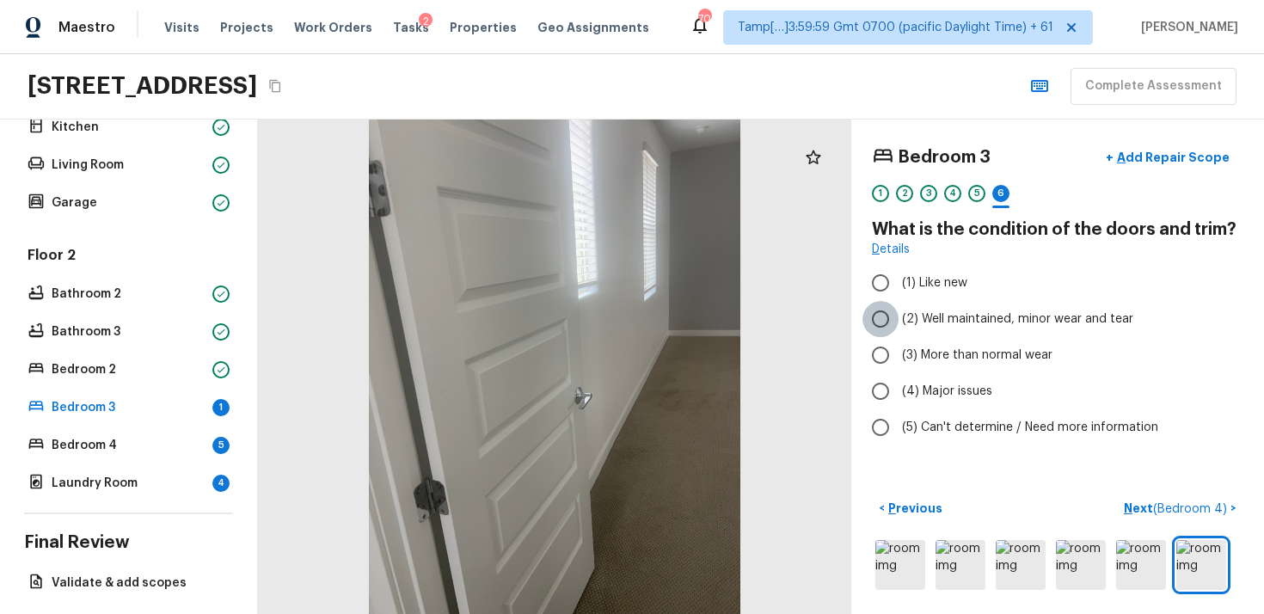
click at [895, 312] on input "(2) Well maintained, minor wear and tear" at bounding box center [881, 319] width 36 height 36
radio input "true"
click at [1192, 503] on span "( Bedroom 4 )" at bounding box center [1191, 509] width 74 height 12
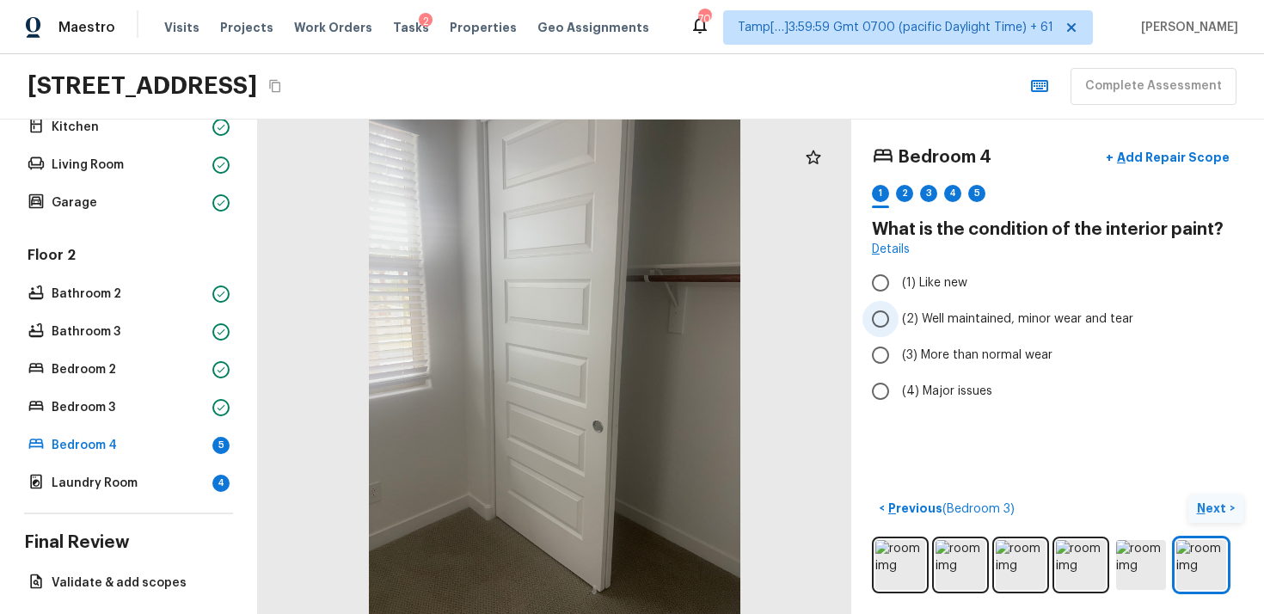
click at [918, 329] on label "(2) Well maintained, minor wear and tear" at bounding box center [1046, 319] width 367 height 36
click at [899, 329] on input "(2) Well maintained, minor wear and tear" at bounding box center [881, 319] width 36 height 36
radio input "true"
click at [1200, 505] on p "Next" at bounding box center [1213, 508] width 33 height 17
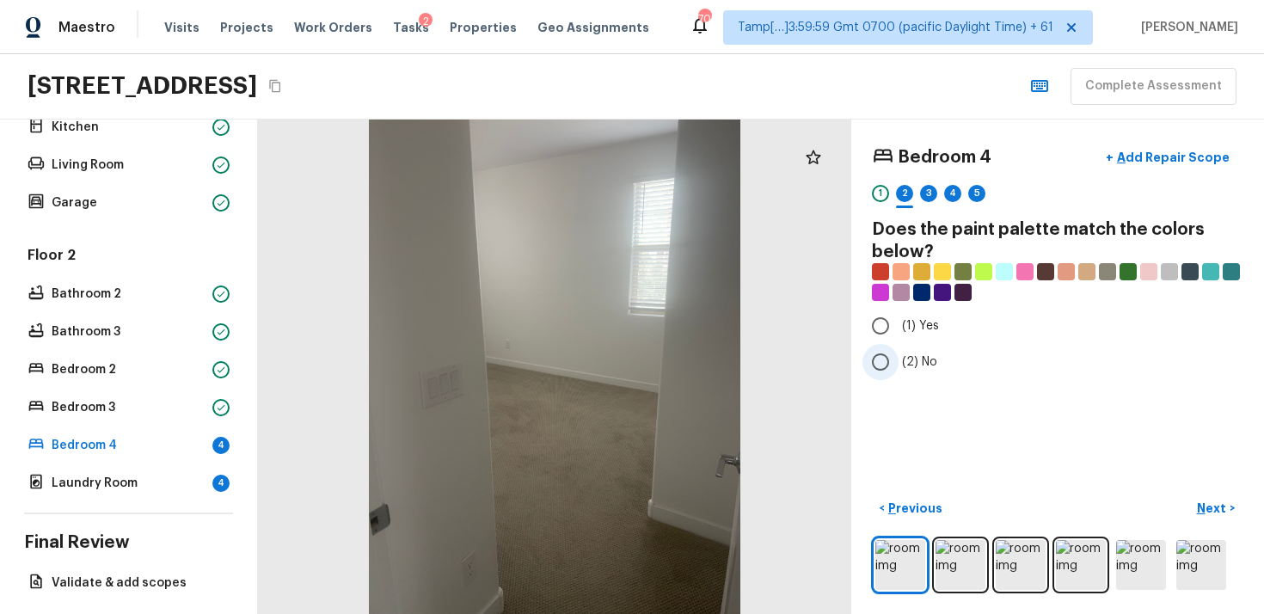
click at [883, 368] on input "(2) No" at bounding box center [881, 362] width 36 height 36
radio input "true"
click at [1212, 508] on p "Next" at bounding box center [1213, 508] width 33 height 17
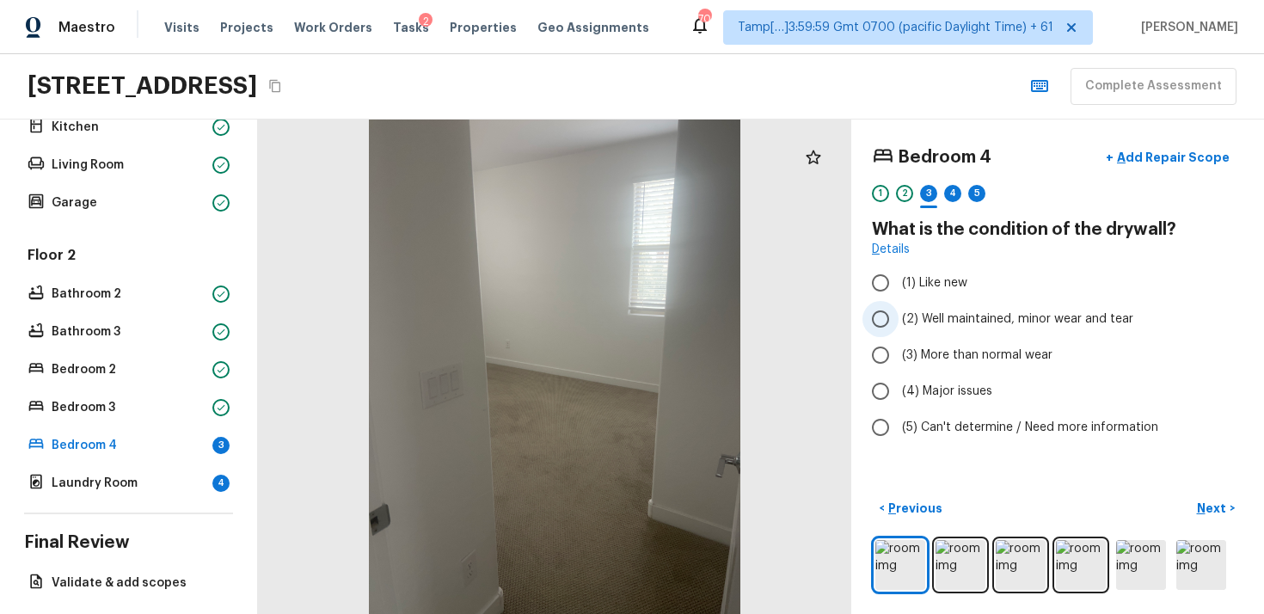
click at [889, 308] on input "(2) Well maintained, minor wear and tear" at bounding box center [881, 319] width 36 height 36
radio input "true"
click at [1219, 522] on button "Next >" at bounding box center [1216, 509] width 55 height 28
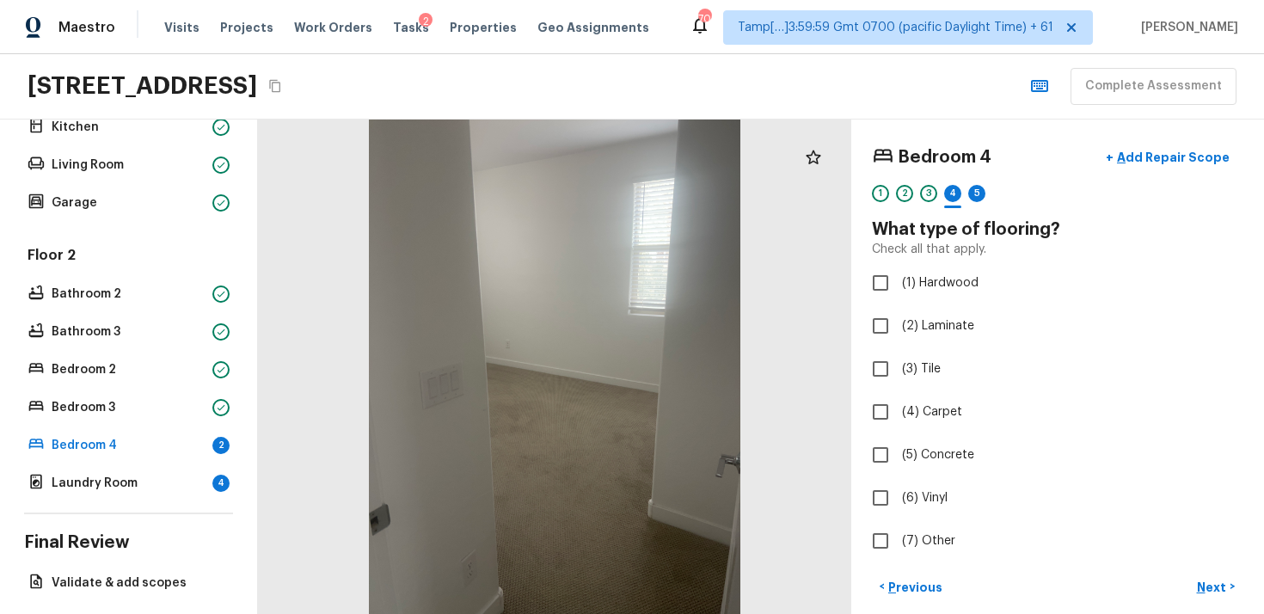
scroll to position [78, 0]
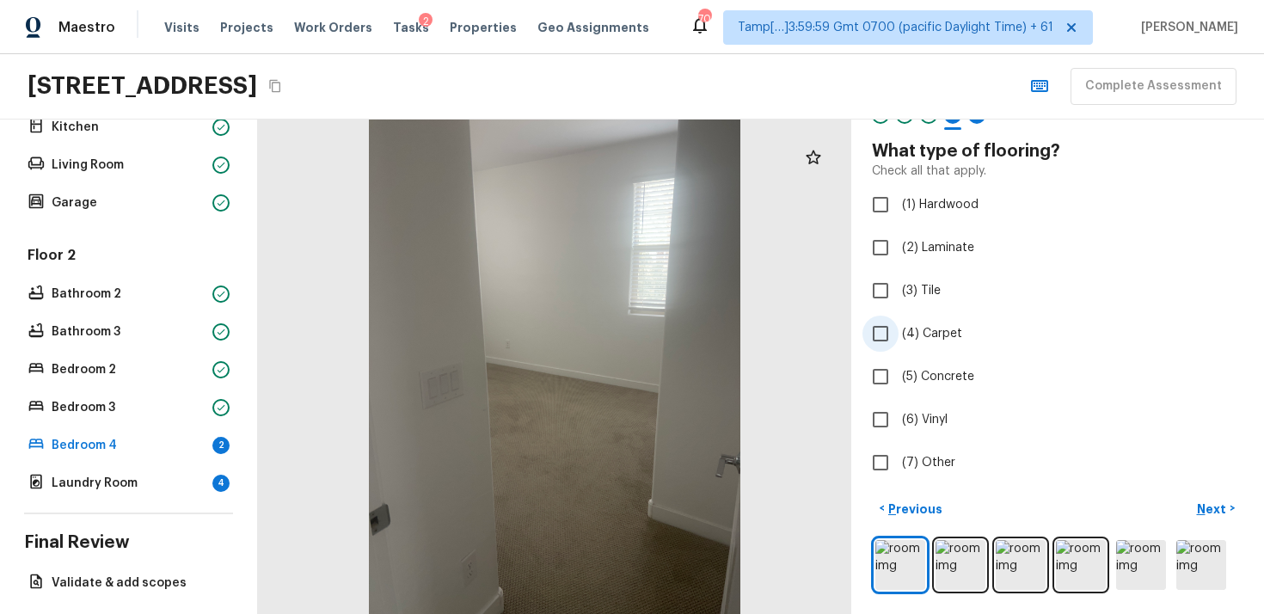
click at [895, 346] on input "(4) Carpet" at bounding box center [881, 334] width 36 height 36
checkbox input "true"
click at [1209, 509] on p "Next" at bounding box center [1213, 509] width 33 height 17
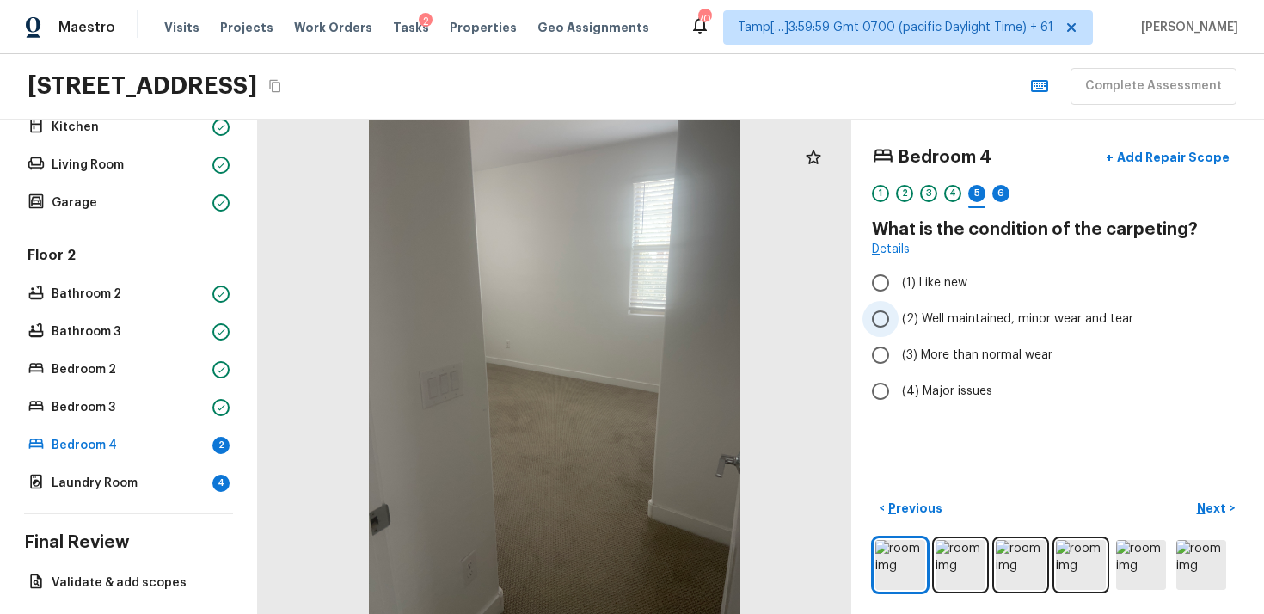
click at [905, 312] on span "(2) Well maintained, minor wear and tear" at bounding box center [1017, 319] width 231 height 17
click at [899, 312] on input "(2) Well maintained, minor wear and tear" at bounding box center [881, 319] width 36 height 36
radio input "true"
click at [1219, 508] on p "Next" at bounding box center [1213, 508] width 33 height 17
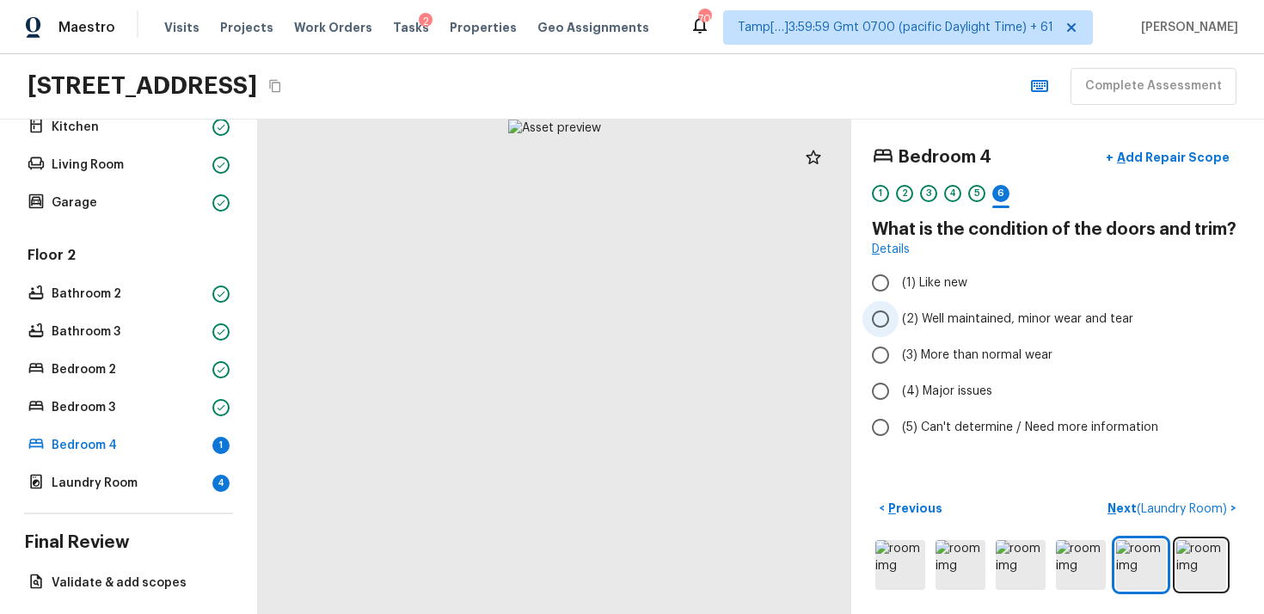
click at [938, 323] on span "(2) Well maintained, minor wear and tear" at bounding box center [1017, 319] width 231 height 17
click at [899, 323] on input "(2) Well maintained, minor wear and tear" at bounding box center [881, 319] width 36 height 36
radio input "true"
click at [1150, 517] on button "Next ( Laundry Room ) >" at bounding box center [1172, 509] width 143 height 28
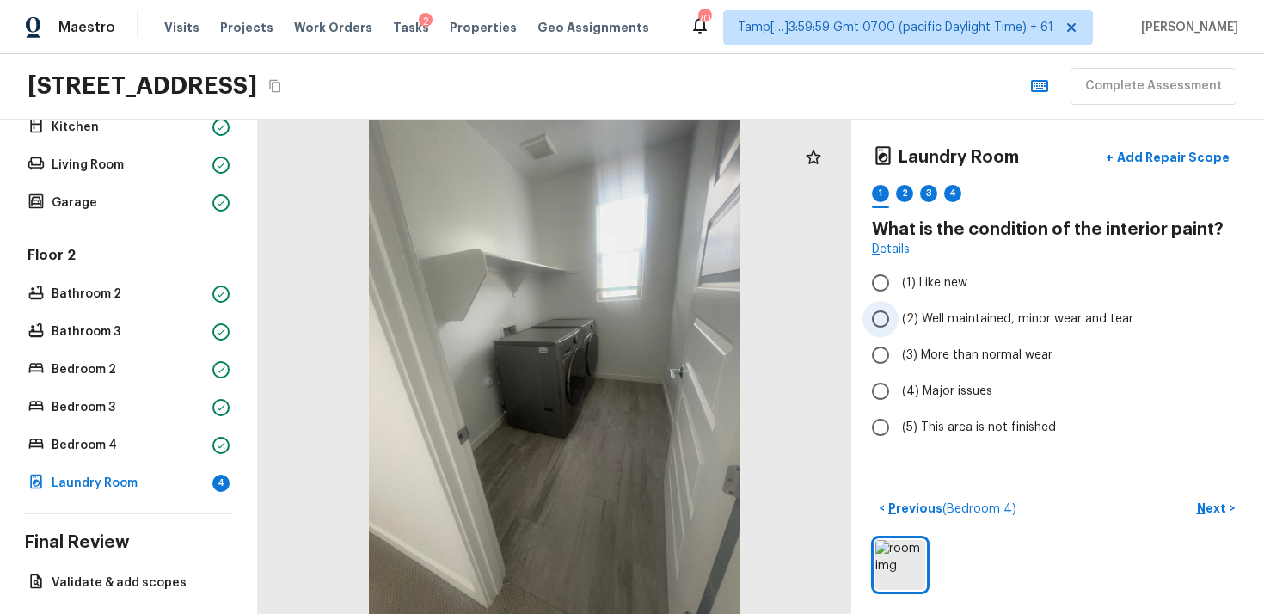
click at [889, 327] on input "(2) Well maintained, minor wear and tear" at bounding box center [881, 319] width 36 height 36
radio input "true"
click at [1229, 503] on button "Next >" at bounding box center [1216, 509] width 55 height 28
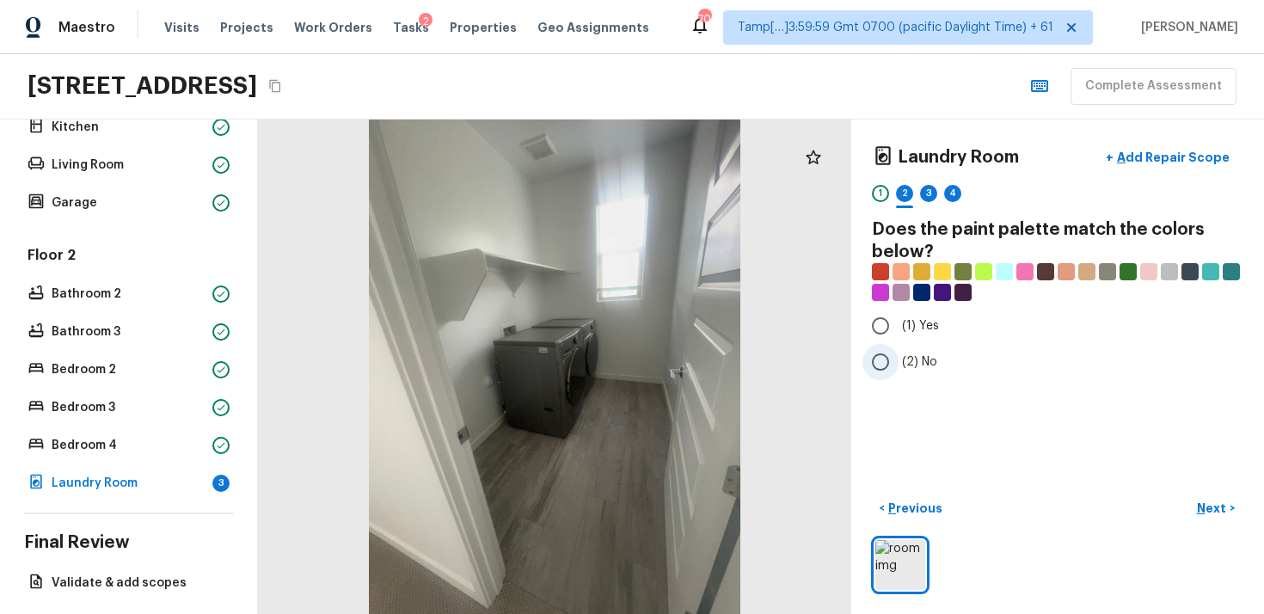
click at [904, 355] on span "(2) No" at bounding box center [919, 362] width 35 height 17
click at [899, 355] on input "(2) No" at bounding box center [881, 362] width 36 height 36
radio input "true"
click at [1222, 515] on p "Next" at bounding box center [1213, 508] width 33 height 17
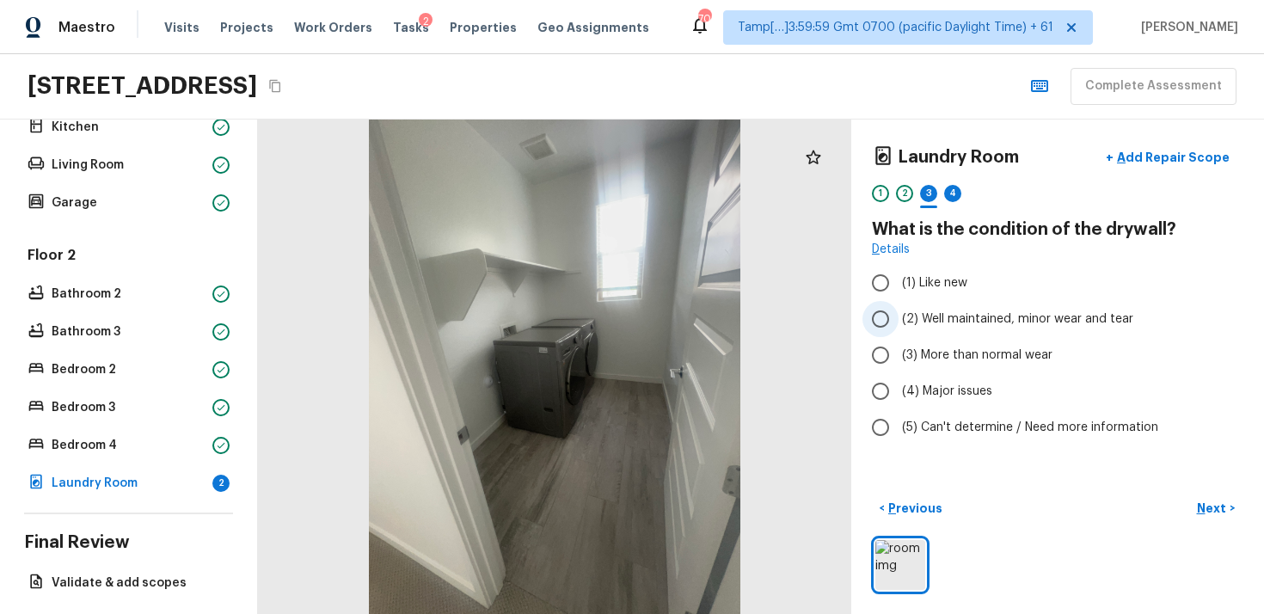
click at [998, 326] on span "(2) Well maintained, minor wear and tear" at bounding box center [1017, 319] width 231 height 17
click at [899, 326] on input "(2) Well maintained, minor wear and tear" at bounding box center [881, 319] width 36 height 36
radio input "true"
click at [1215, 500] on p "Next" at bounding box center [1213, 508] width 33 height 17
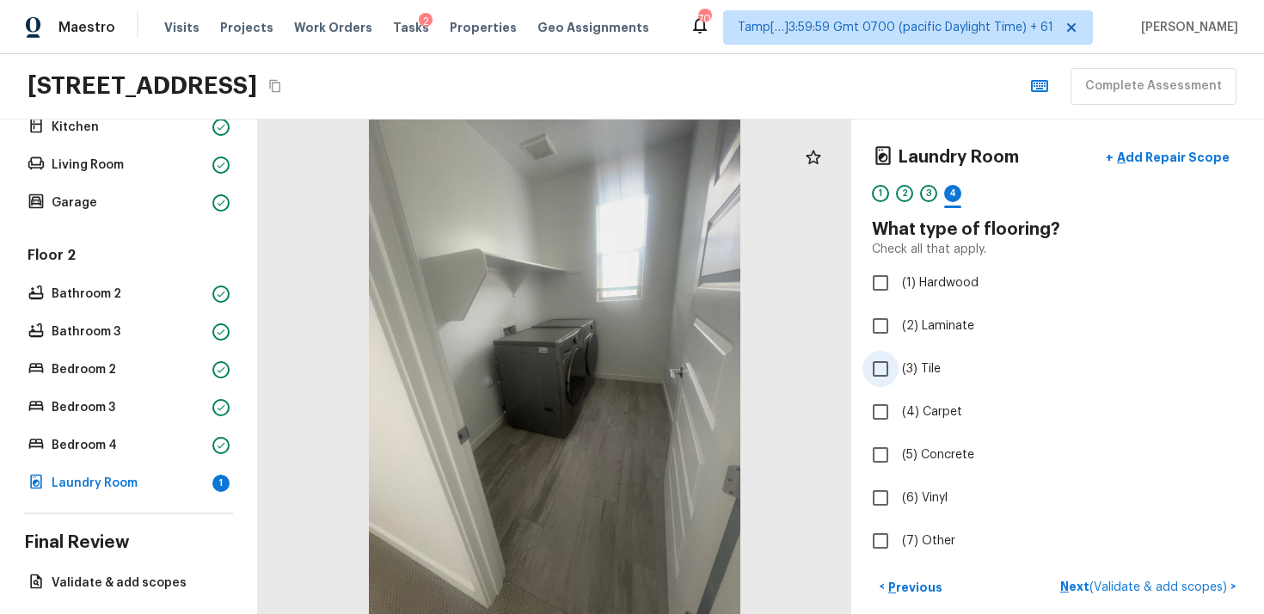
scroll to position [78, 0]
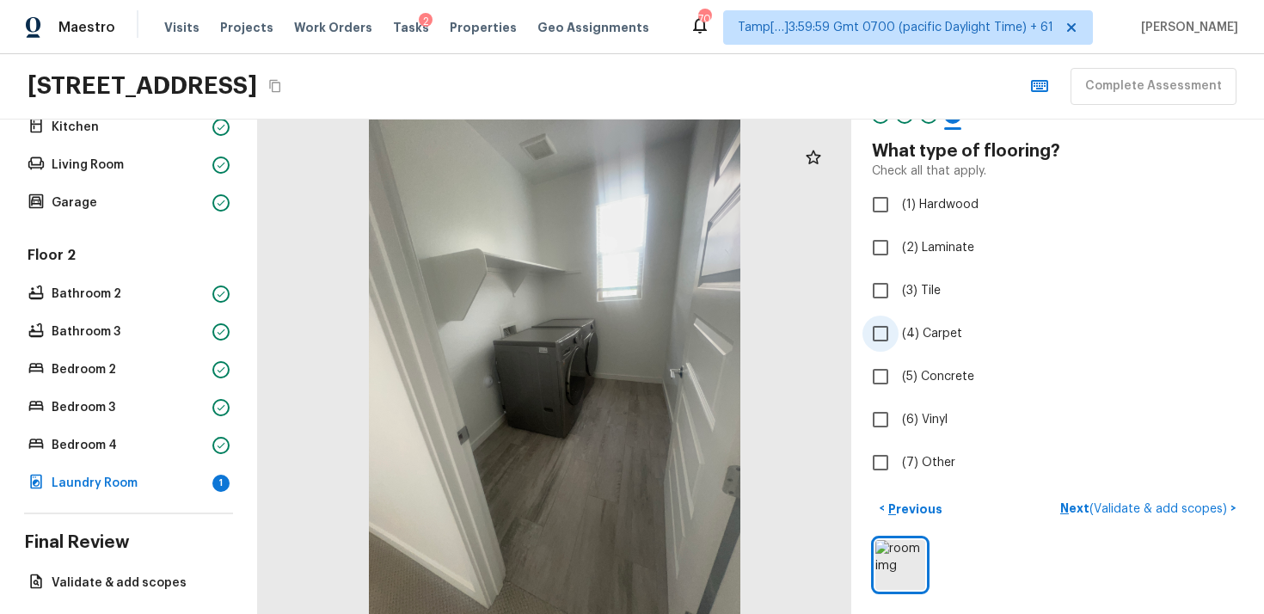
click at [910, 344] on label "(4) Carpet" at bounding box center [1046, 334] width 367 height 36
click at [899, 344] on input "(4) Carpet" at bounding box center [881, 334] width 36 height 36
checkbox input "true"
click at [889, 251] on input "(2) Laminate" at bounding box center [881, 248] width 36 height 36
checkbox input "true"
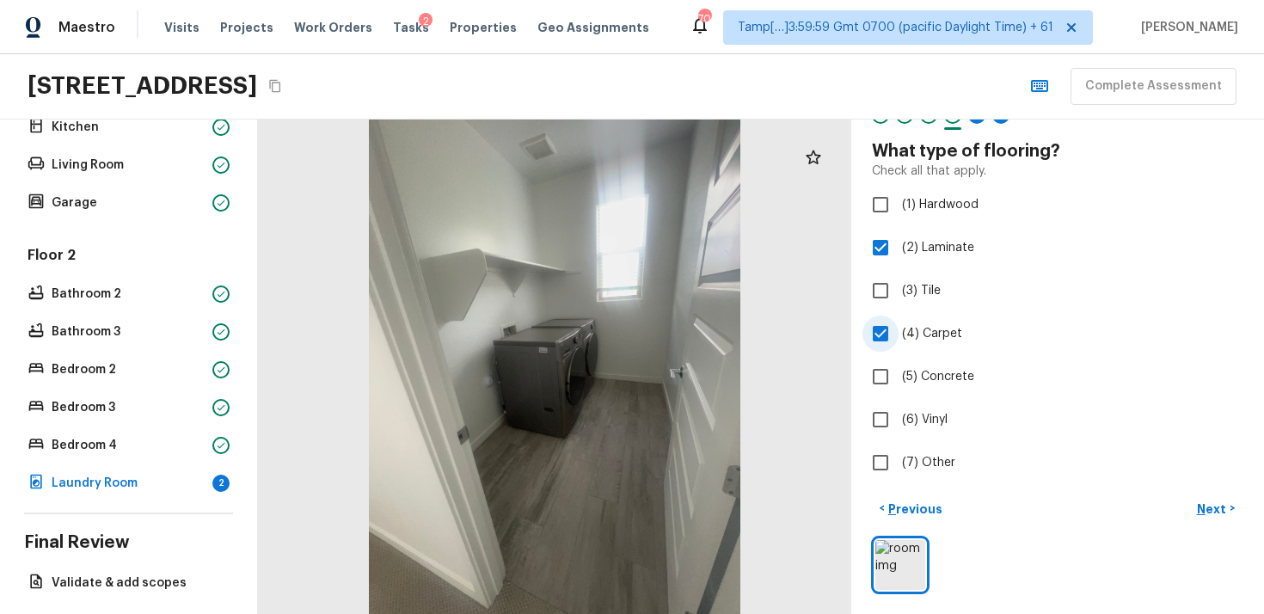
click at [948, 325] on span "(4) Carpet" at bounding box center [932, 333] width 60 height 17
click at [899, 325] on input "(4) Carpet" at bounding box center [881, 334] width 36 height 36
checkbox input "false"
click at [1203, 508] on p "Next" at bounding box center [1213, 509] width 33 height 17
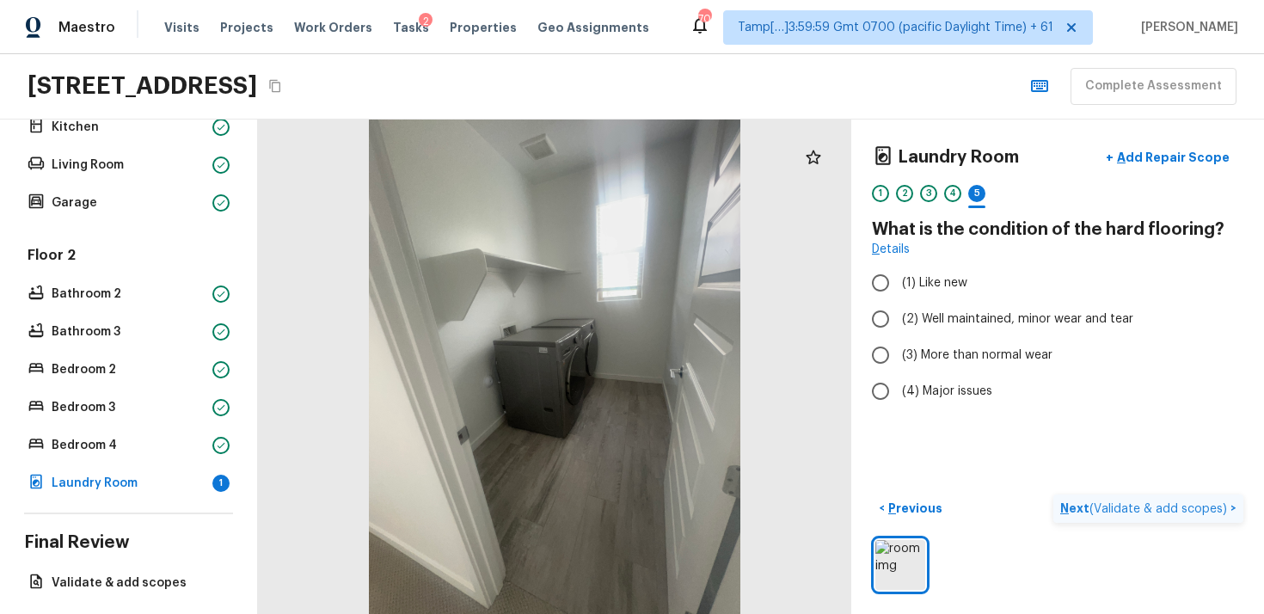
scroll to position [0, 0]
click at [957, 322] on span "(2) Well maintained, minor wear and tear" at bounding box center [1017, 319] width 231 height 17
click at [899, 322] on input "(2) Well maintained, minor wear and tear" at bounding box center [881, 319] width 36 height 36
radio input "true"
click at [1113, 512] on span "( Validate & add scopes )" at bounding box center [1159, 509] width 138 height 12
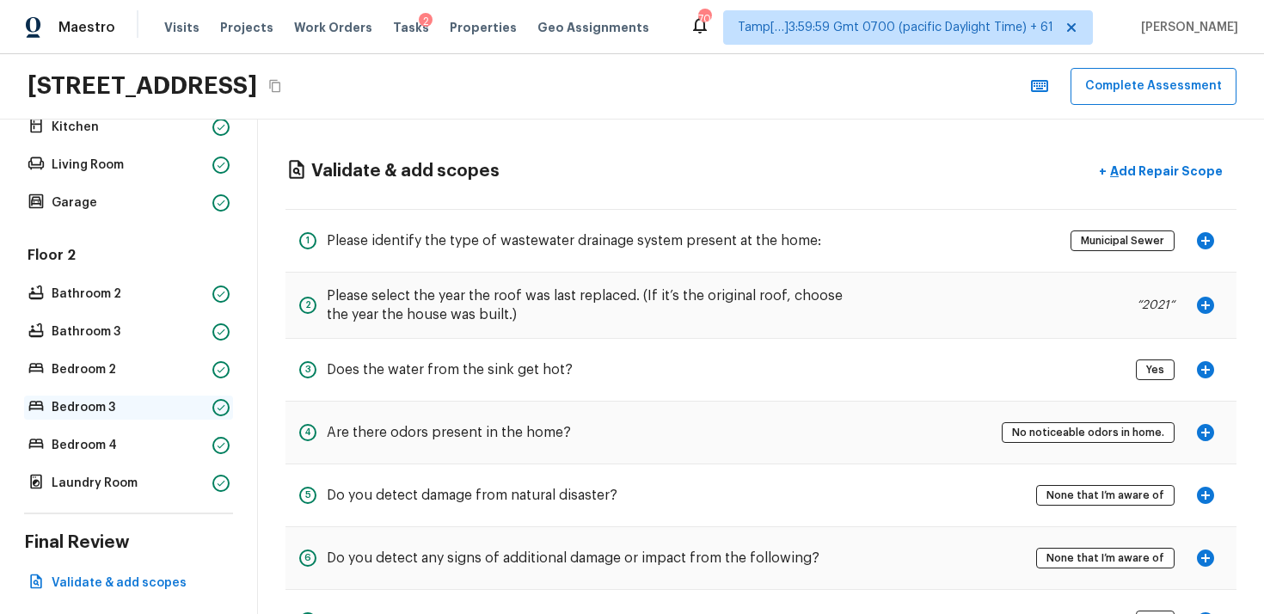
scroll to position [569, 0]
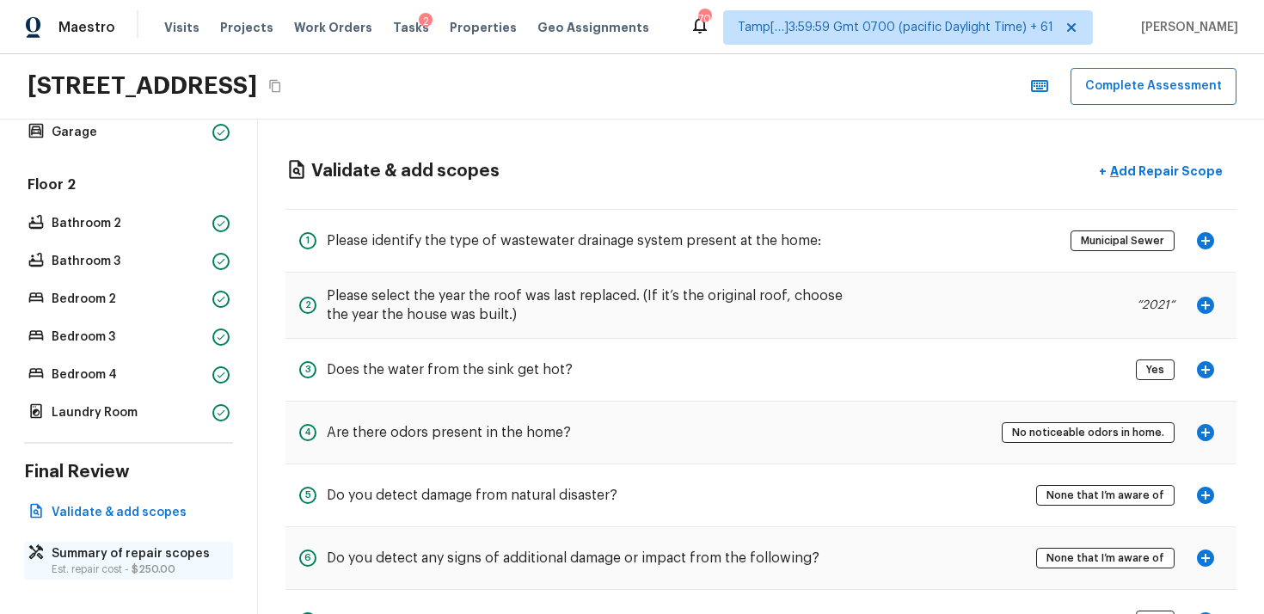
click at [138, 574] on p "Est. repair cost - $250.00" at bounding box center [137, 570] width 171 height 14
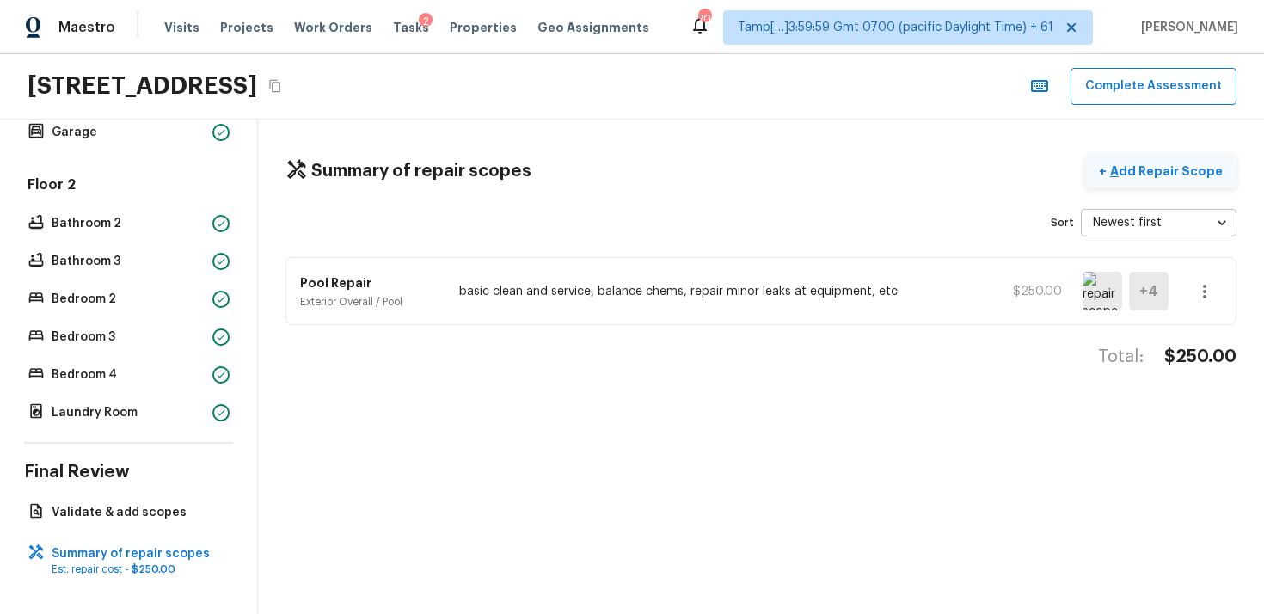
click at [1152, 180] on button "+ Add Repair Scope" at bounding box center [1161, 171] width 151 height 35
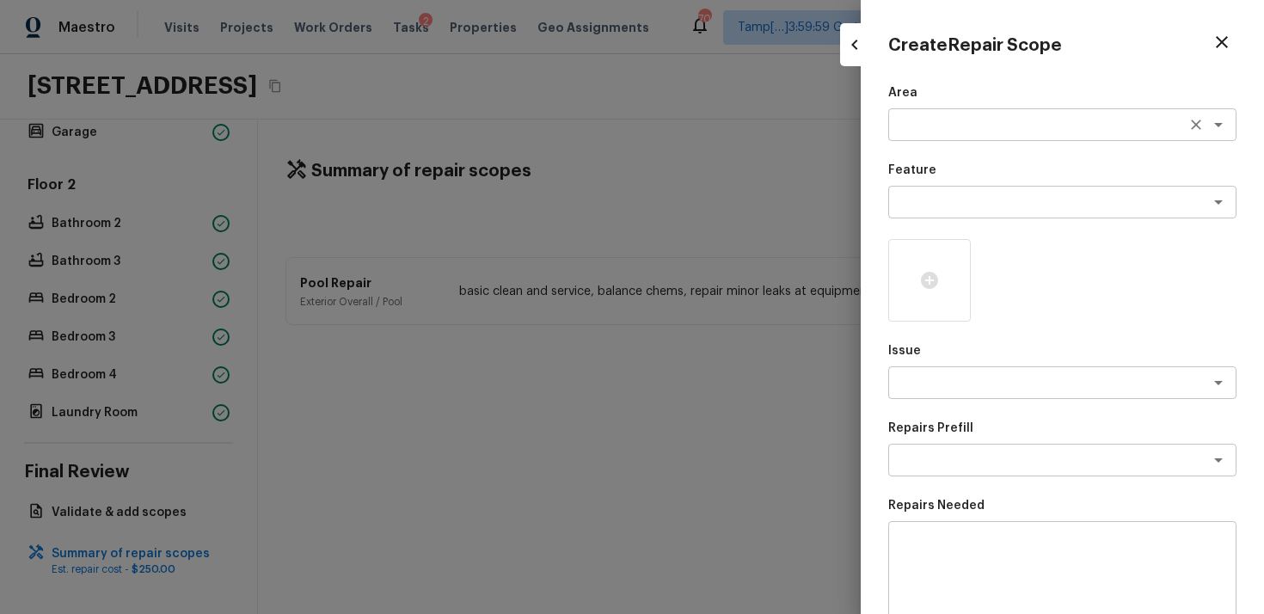
click at [916, 120] on textarea at bounding box center [1038, 124] width 285 height 17
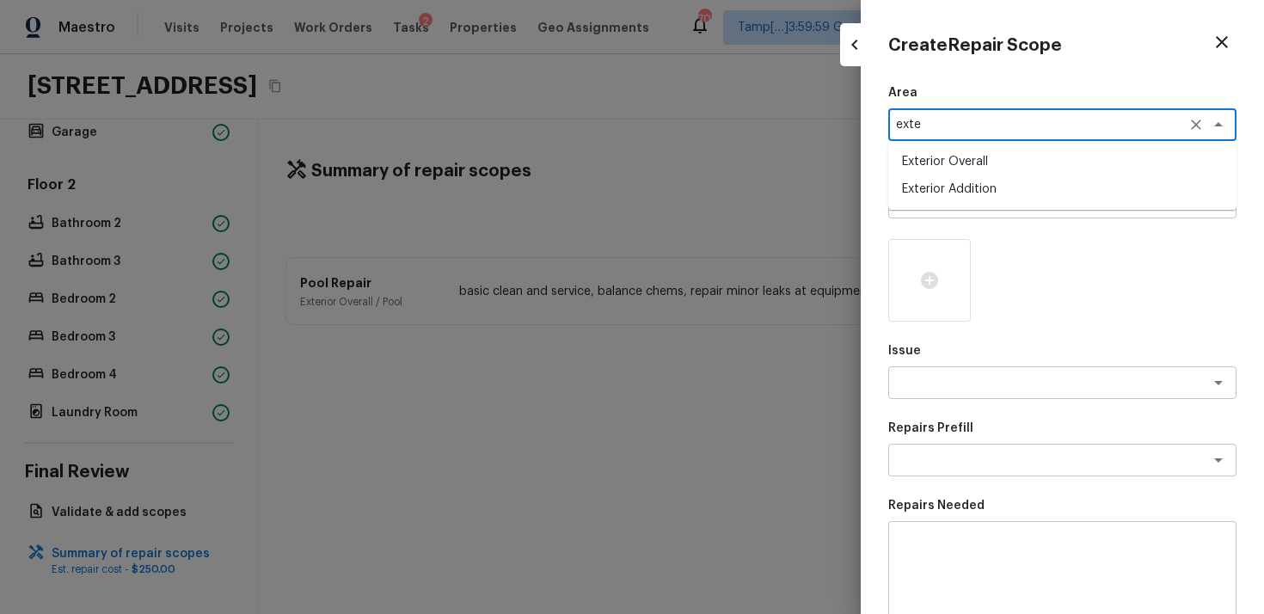
click at [952, 162] on li "Exterior Overall" at bounding box center [1063, 162] width 348 height 28
click at [963, 193] on div "x ​" at bounding box center [1063, 202] width 348 height 33
type textarea "Exterior Overall"
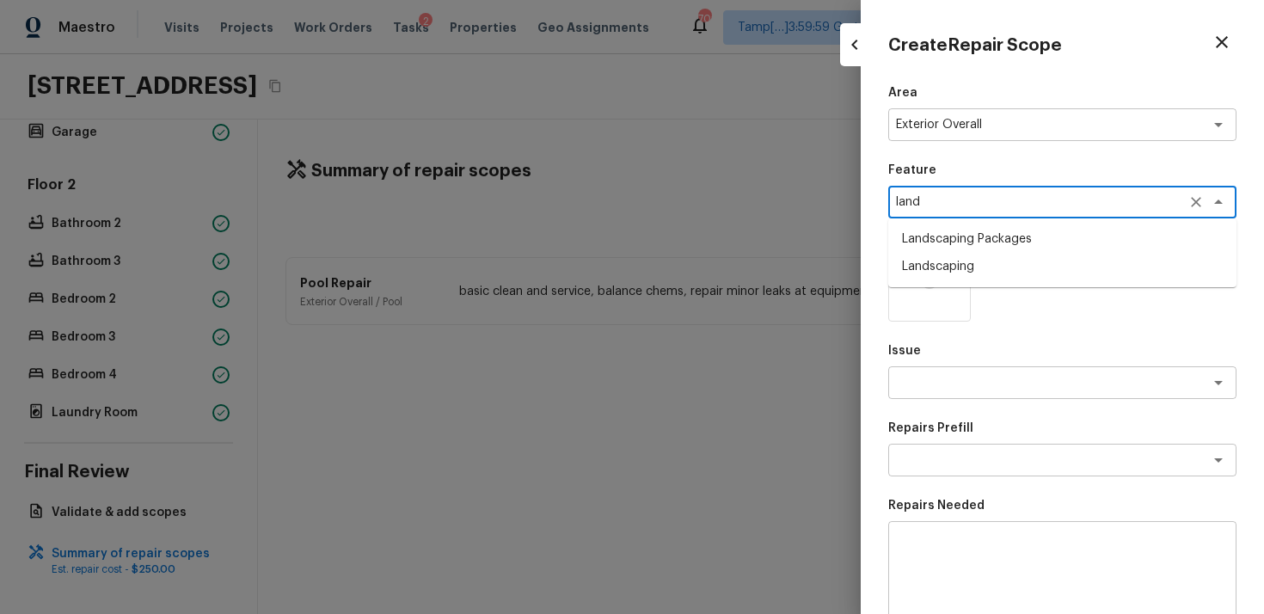
click at [982, 245] on li "Landscaping Packages" at bounding box center [1063, 239] width 348 height 28
type textarea "Landscaping Packages"
click at [978, 386] on textarea at bounding box center [1038, 382] width 285 height 17
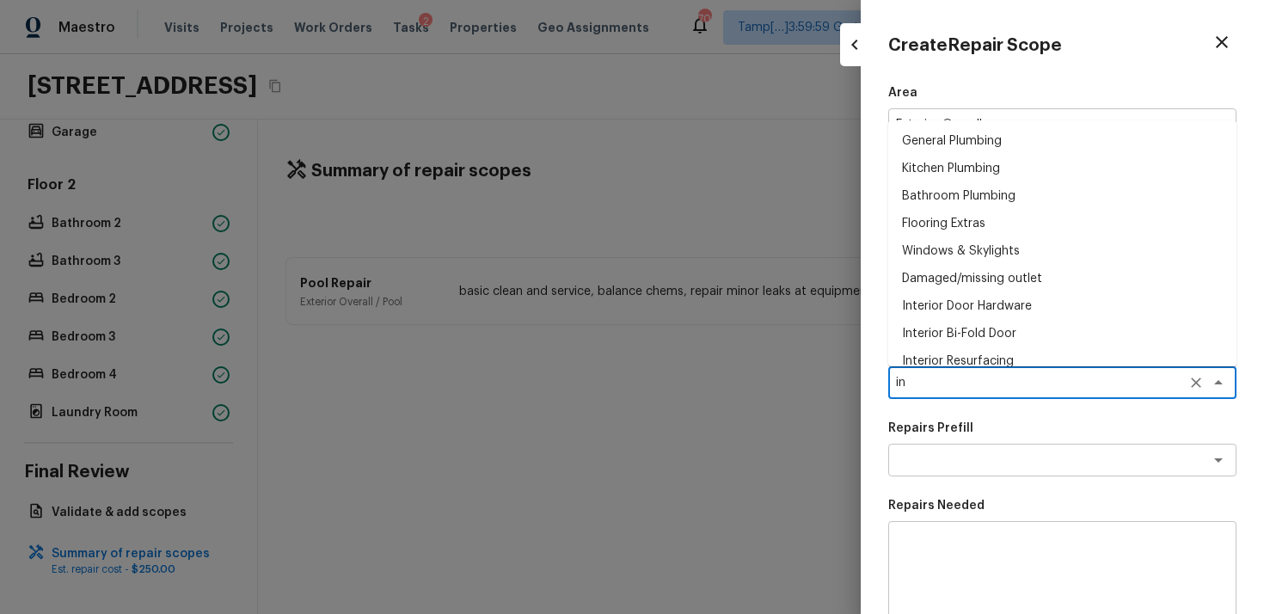
type textarea "ini"
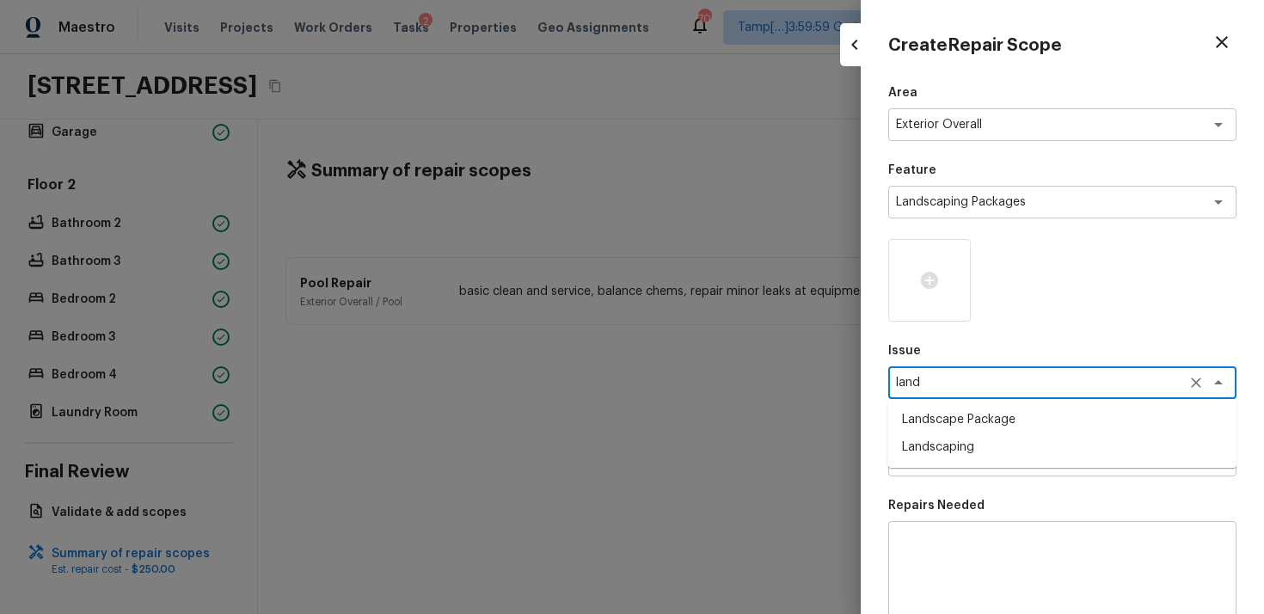
click at [1002, 417] on li "Landscape Package" at bounding box center [1063, 420] width 348 height 28
click at [1006, 474] on div "x ​" at bounding box center [1063, 460] width 348 height 33
type textarea "Landscape Package"
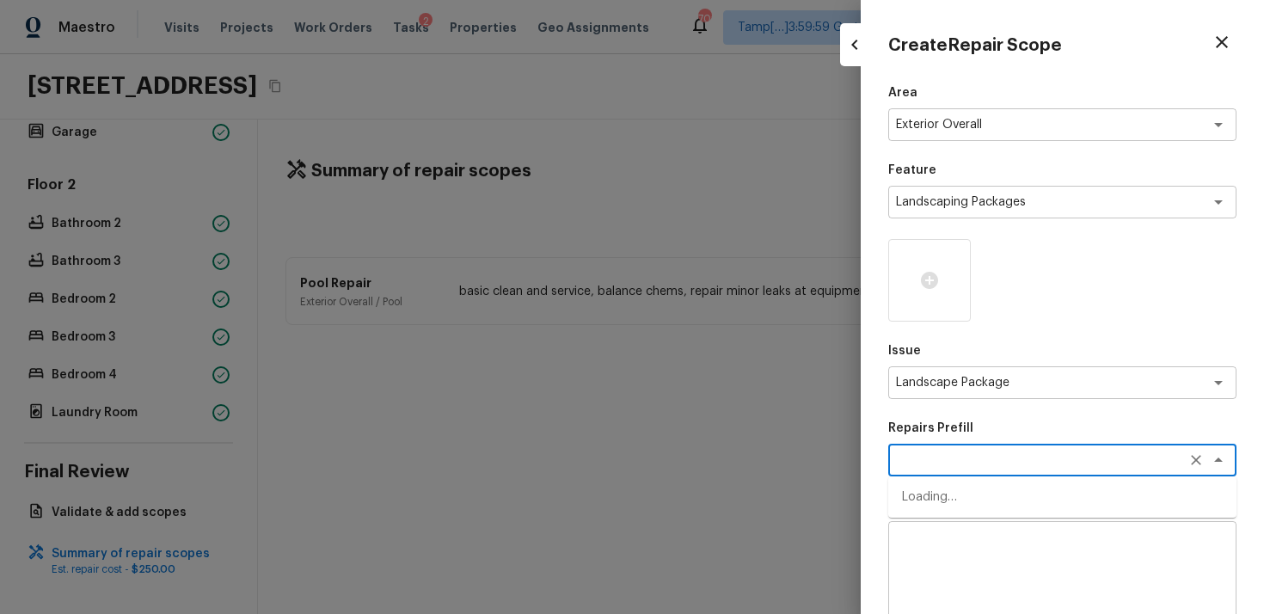
click at [1006, 474] on div "x ​" at bounding box center [1063, 460] width 348 height 33
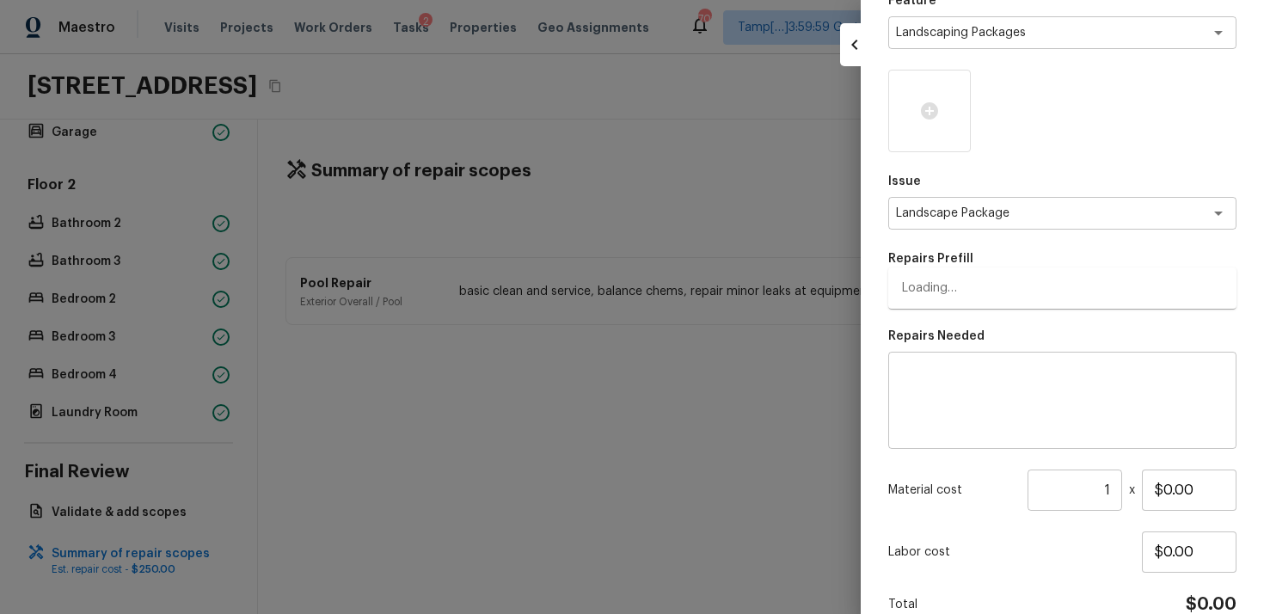
scroll to position [254, 0]
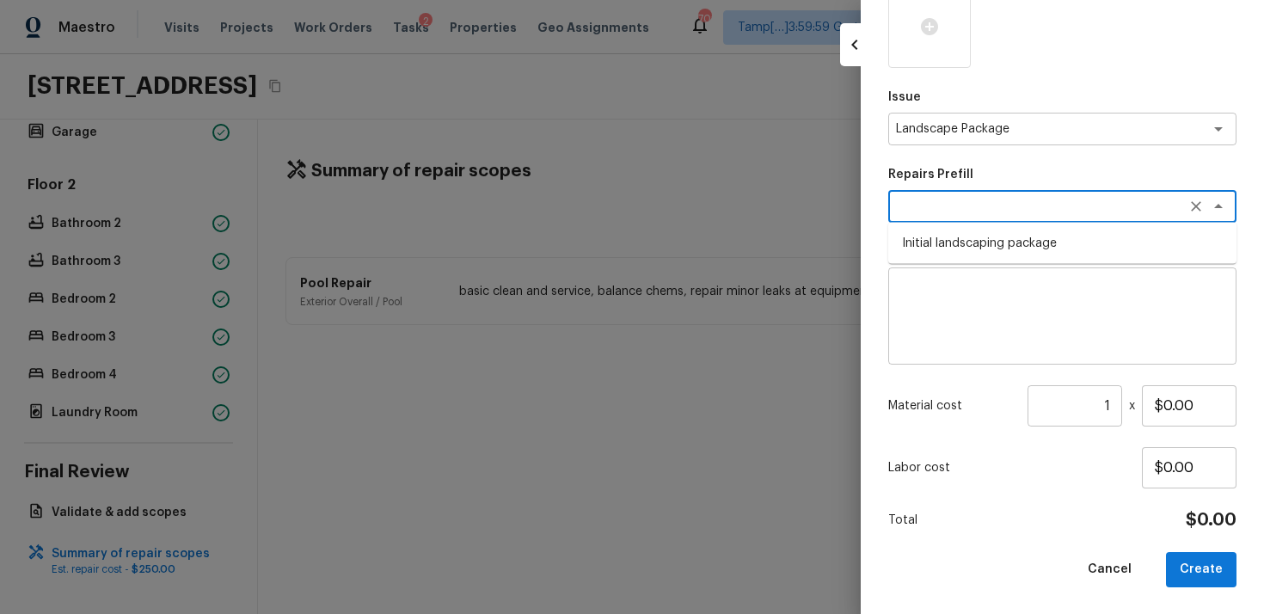
click at [975, 237] on li "Initial landscaping package" at bounding box center [1063, 244] width 348 height 28
type textarea "Initial landscaping package"
type textarea "Mowing of grass up to 6" in height. Mow, edge along driveways & sidewalks, trim…"
type input "$120.00"
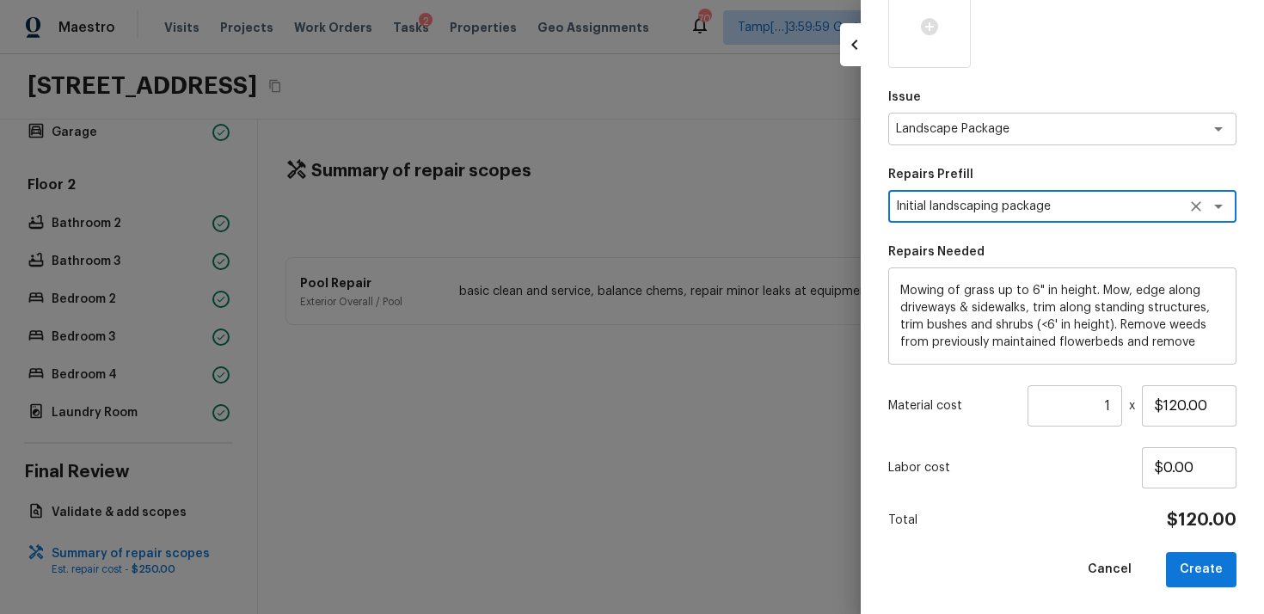
scroll to position [52, 0]
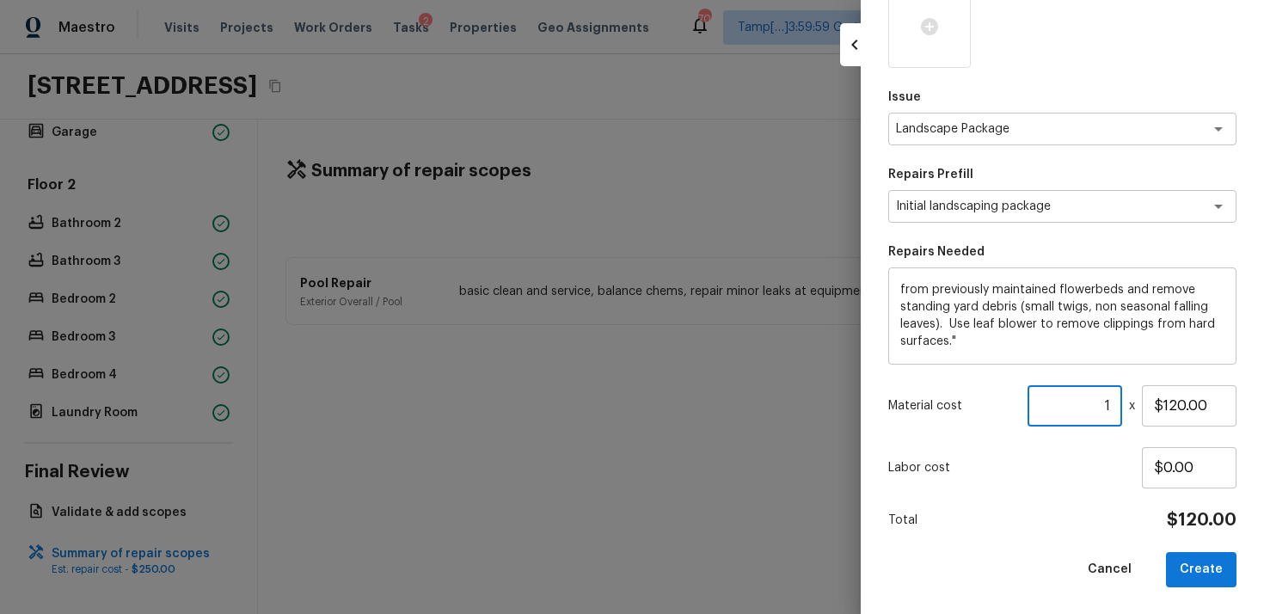
click at [1115, 406] on input "1" at bounding box center [1075, 405] width 95 height 41
type input "2"
click at [1105, 494] on div "Area Exterior Overall x ​ Feature Landscaping Packages x ​ Issue Landscape Pack…" at bounding box center [1063, 209] width 348 height 757
click at [1181, 401] on input "$120.00" at bounding box center [1189, 405] width 95 height 41
type input "$150.00"
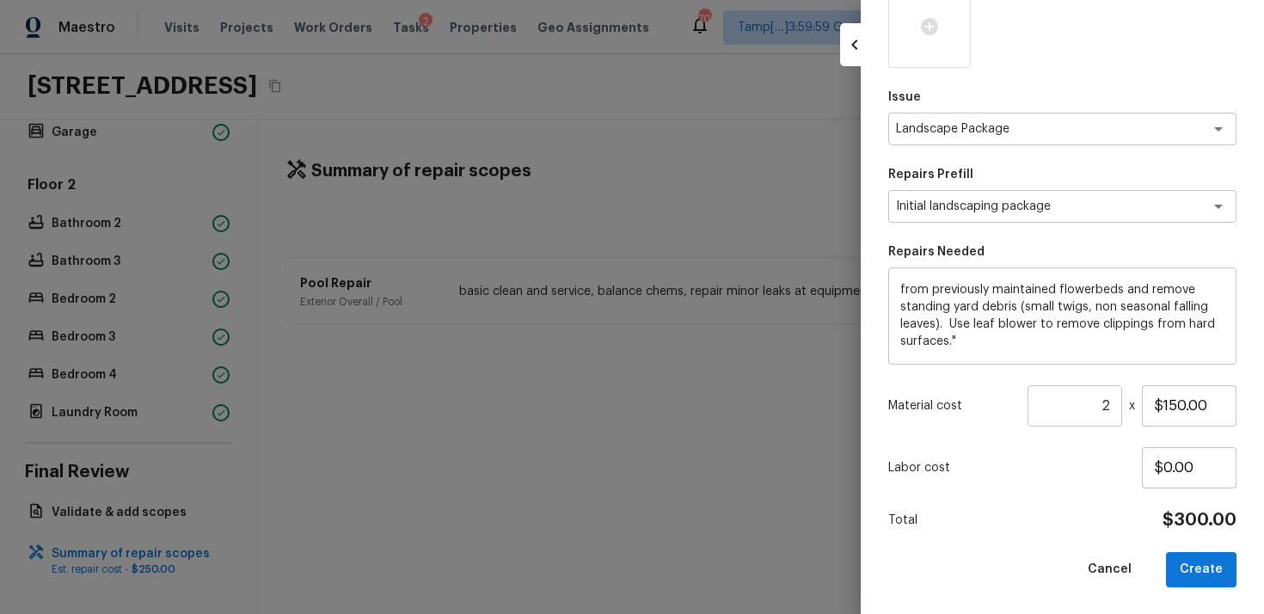
click at [1108, 466] on p "Labor cost" at bounding box center [1016, 467] width 254 height 17
click at [1232, 569] on button "Create" at bounding box center [1201, 569] width 71 height 35
type input "1"
type input "$0.00"
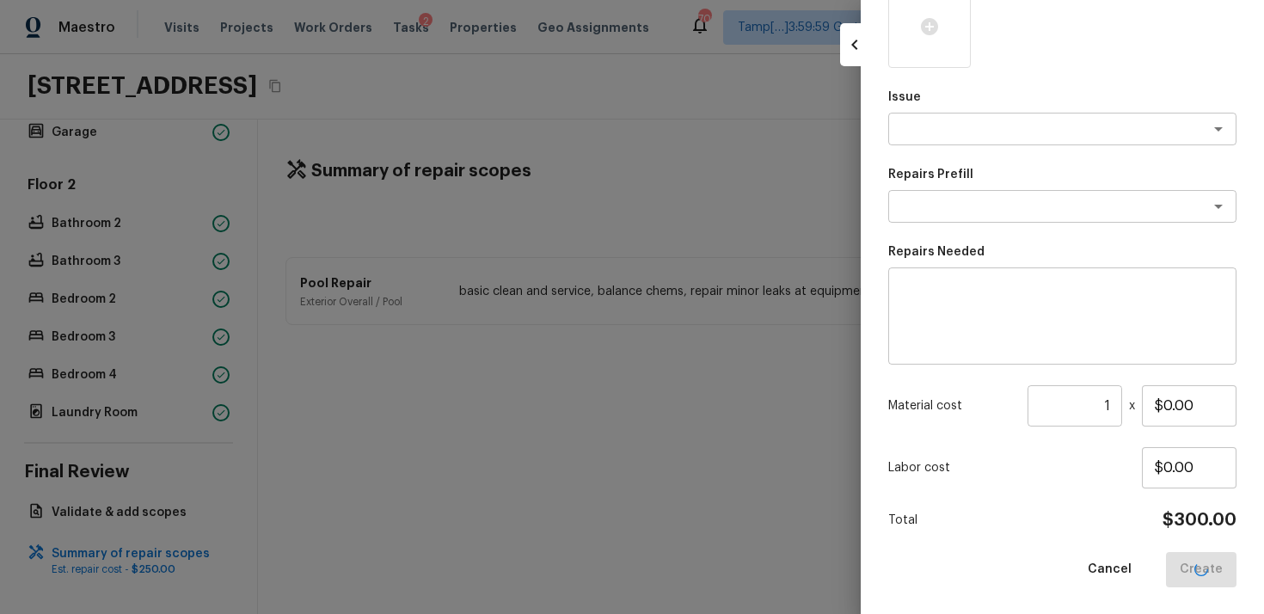
scroll to position [0, 0]
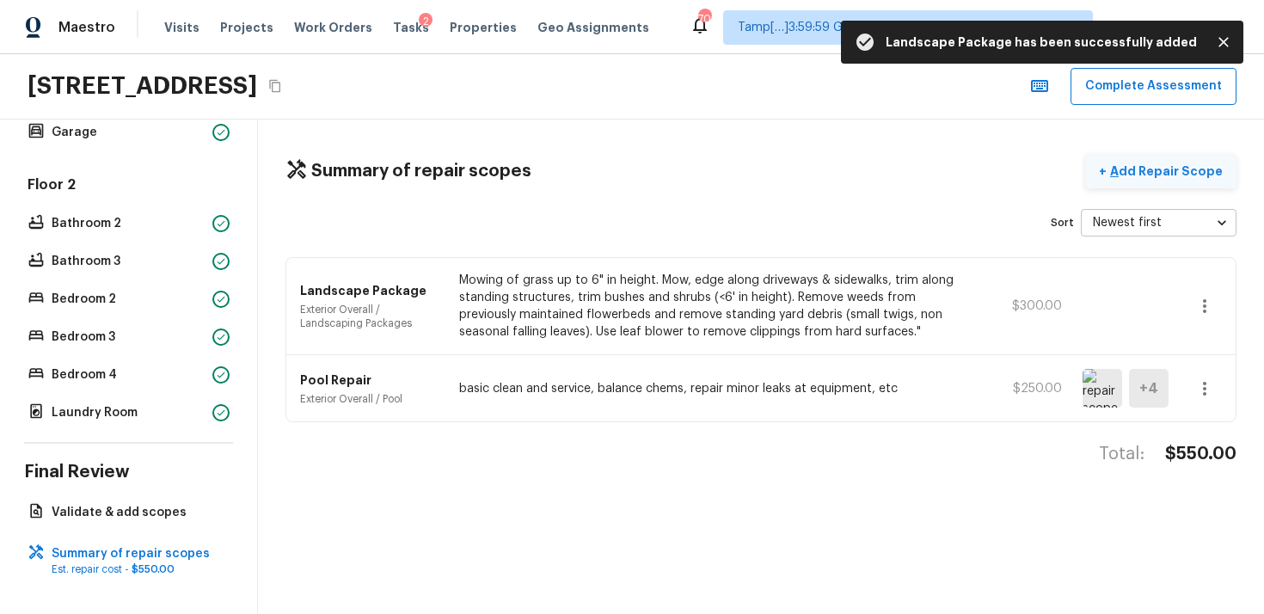
click at [1129, 169] on p "Add Repair Scope" at bounding box center [1165, 171] width 116 height 17
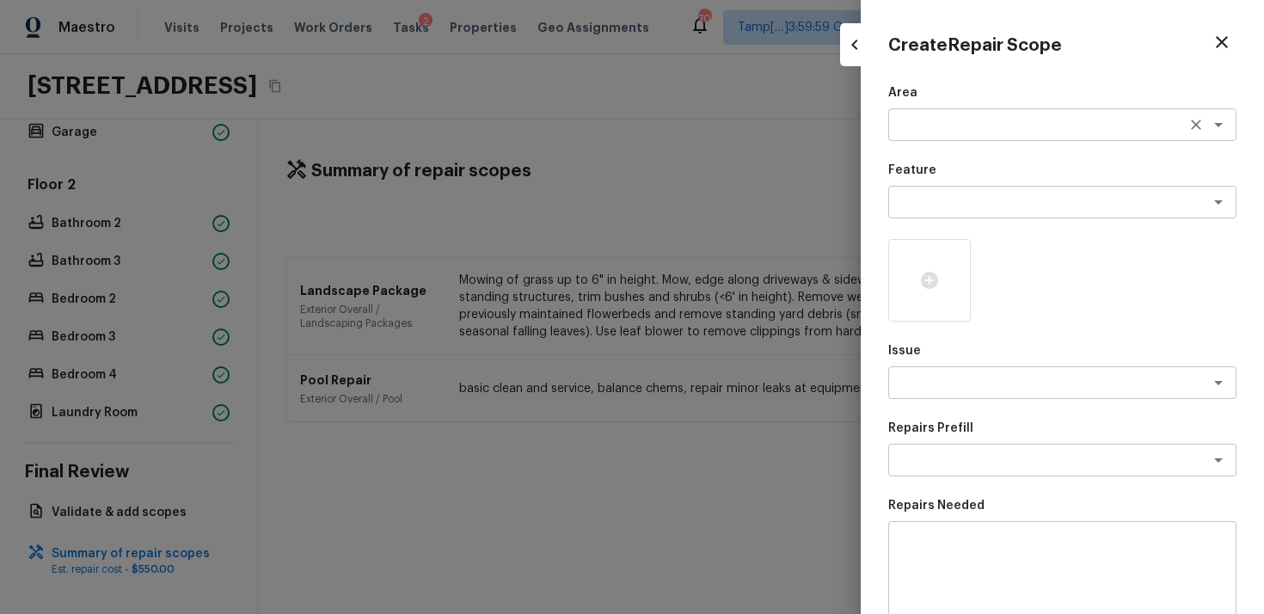
click at [951, 138] on div "x ​" at bounding box center [1063, 124] width 348 height 33
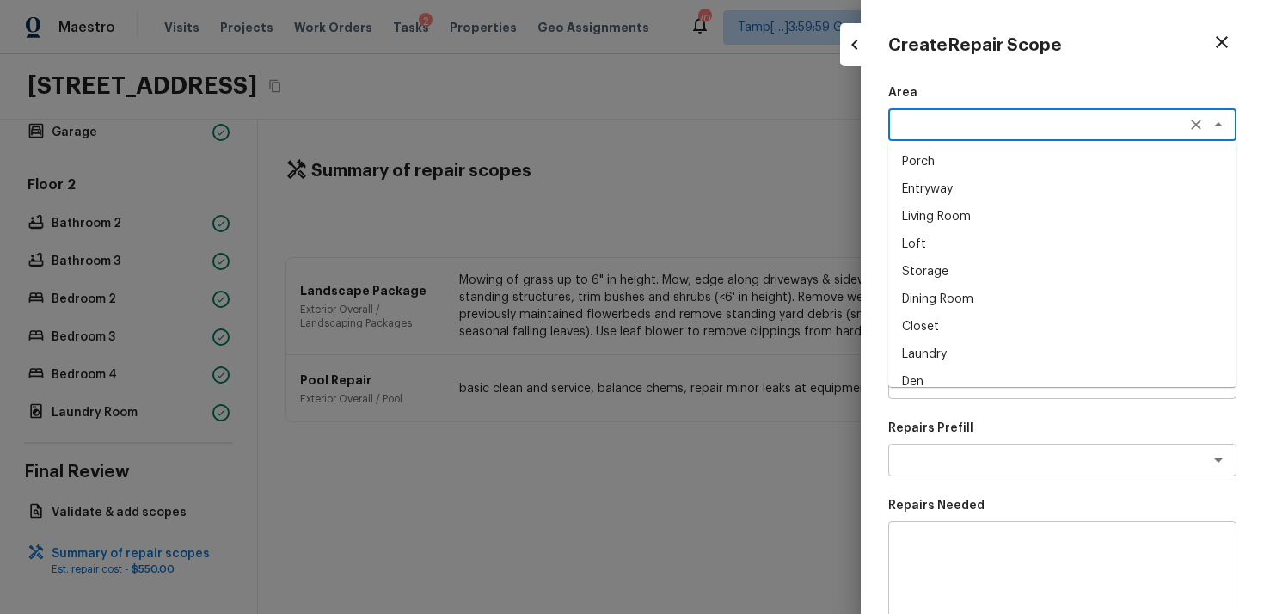
type textarea "r"
click at [924, 168] on li "Exterior Overall" at bounding box center [1063, 162] width 348 height 28
type textarea "Exterior Overall"
click at [935, 209] on textarea at bounding box center [1038, 202] width 285 height 17
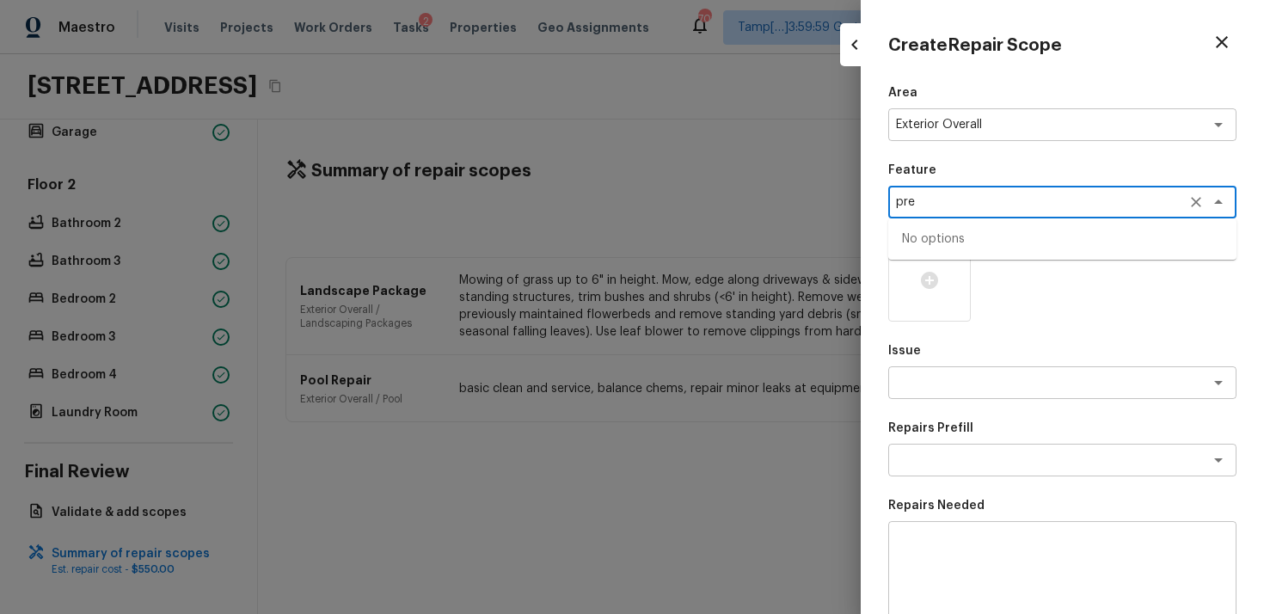
type textarea "pres"
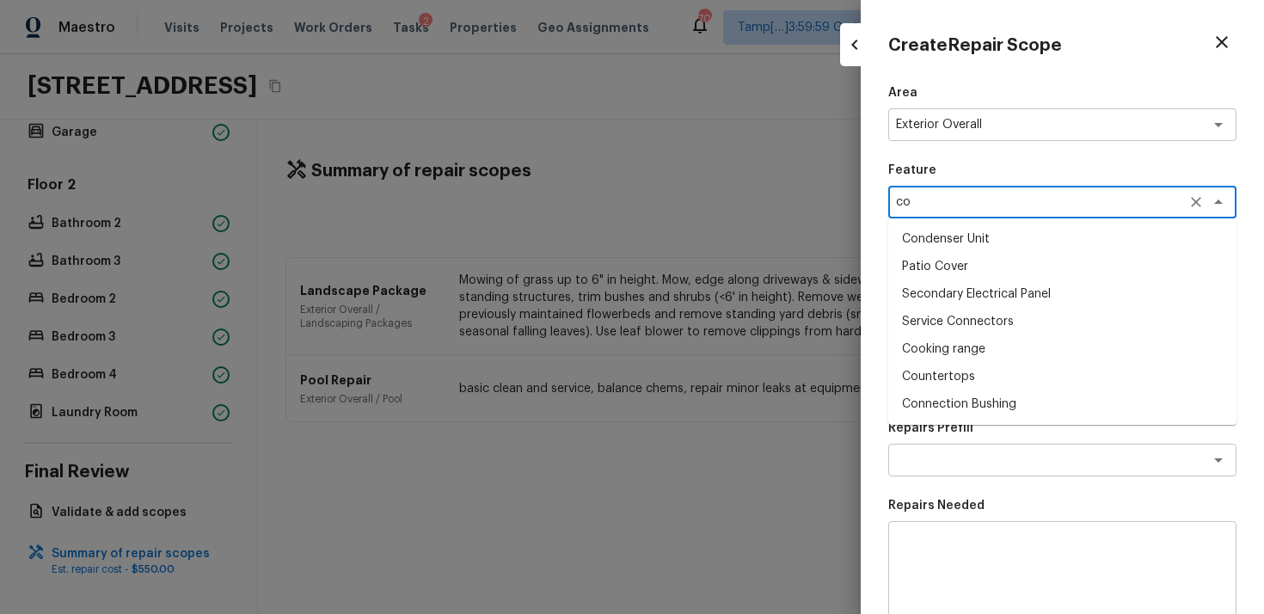
type textarea "con"
click at [929, 391] on ul "Flooring Flooring Flooring Flooring material and dimensions Overall Flooring Fl…" at bounding box center [1063, 307] width 348 height 179
click at [941, 378] on li "Flatwork" at bounding box center [1063, 377] width 348 height 28
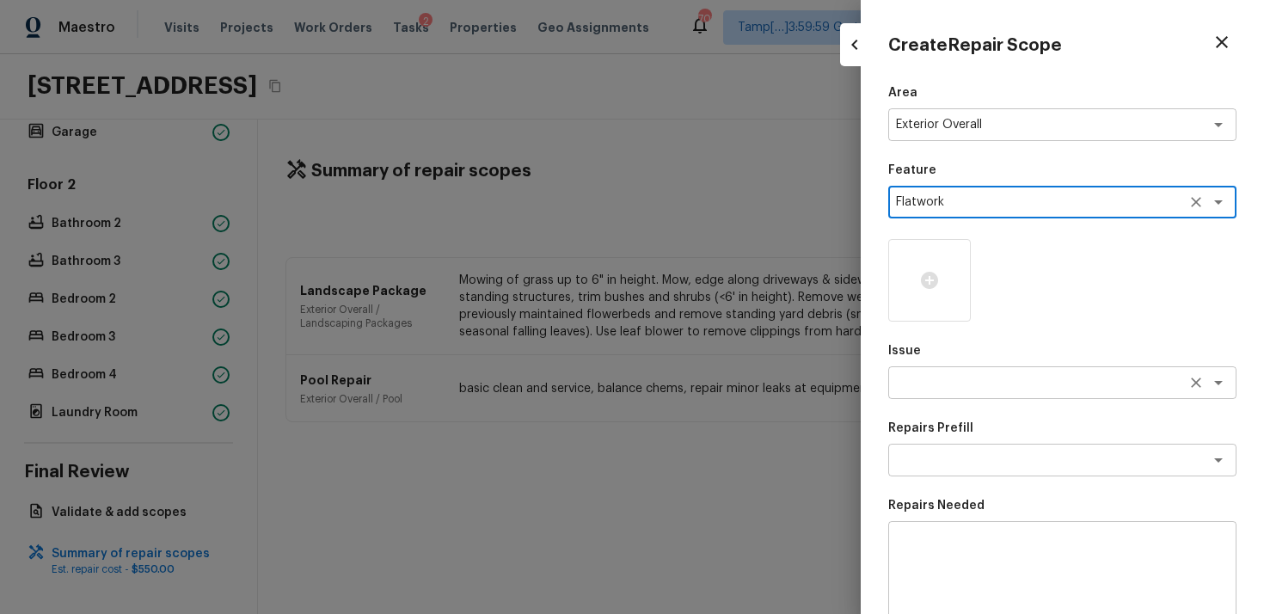
click at [948, 372] on div "x ​" at bounding box center [1063, 382] width 348 height 33
type textarea "Flatwork"
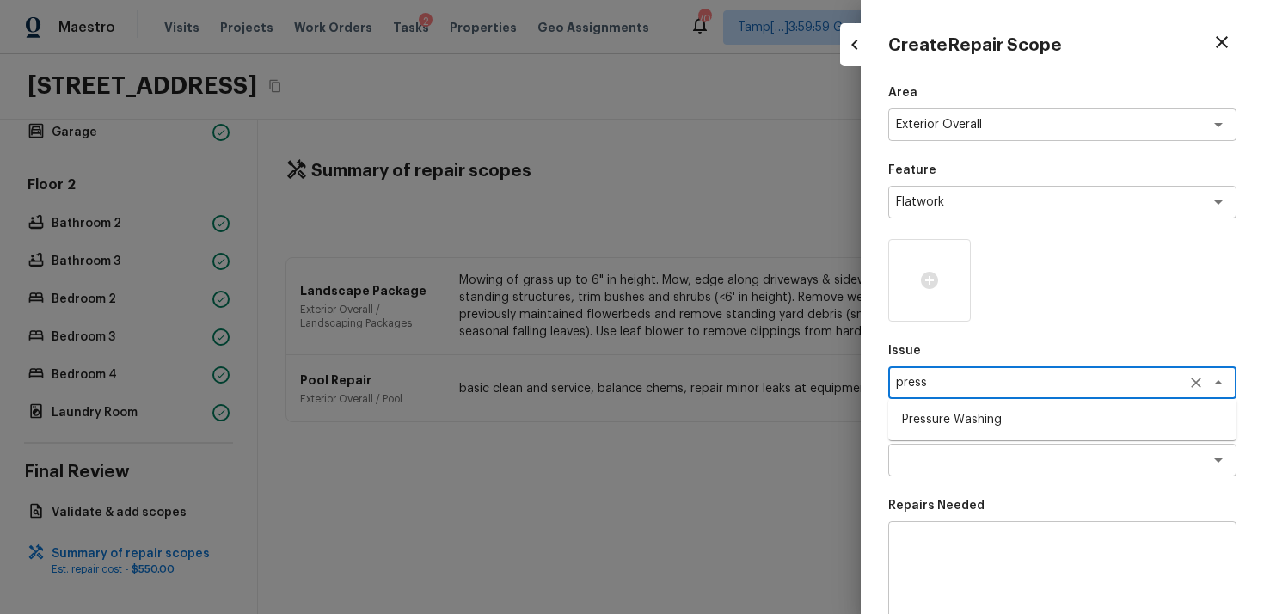
click at [953, 417] on li "Pressure Washing" at bounding box center [1063, 420] width 348 height 28
click at [965, 446] on div "x ​" at bounding box center [1063, 460] width 348 height 33
type textarea "Pressure Washing"
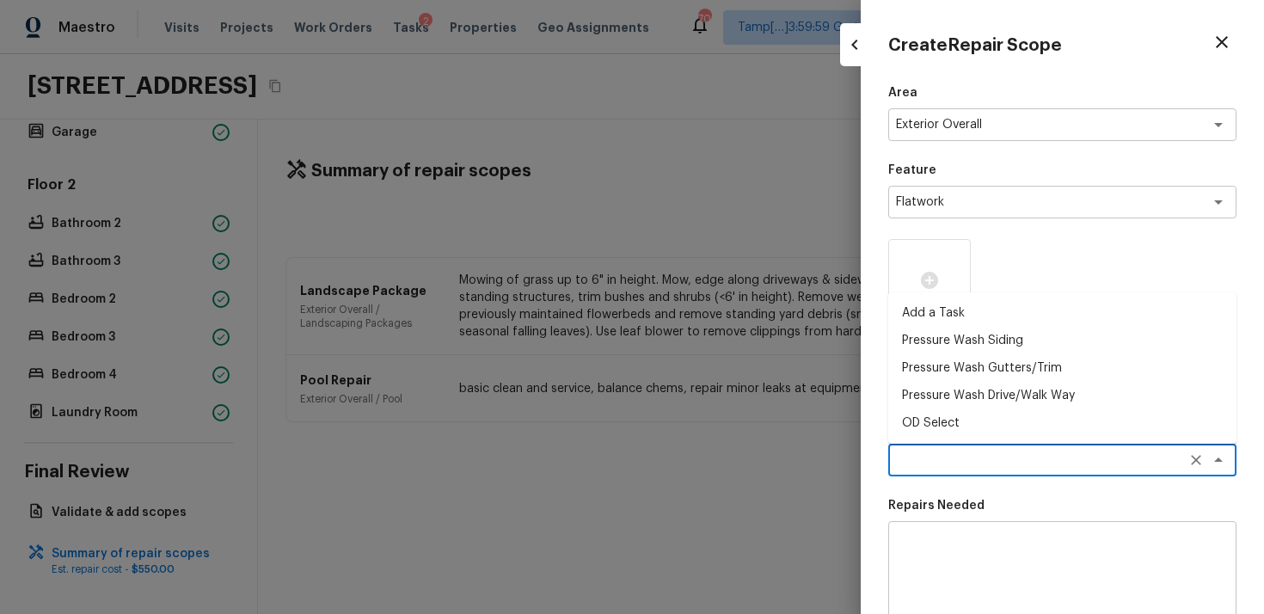
click at [975, 395] on li "Pressure Wash Drive/Walk Way" at bounding box center [1063, 396] width 348 height 28
type textarea "Pressure Wash Drive/Walk Way"
type textarea "Pressure wash the driveways/walkways as directed by the PM. Ensure that all deb…"
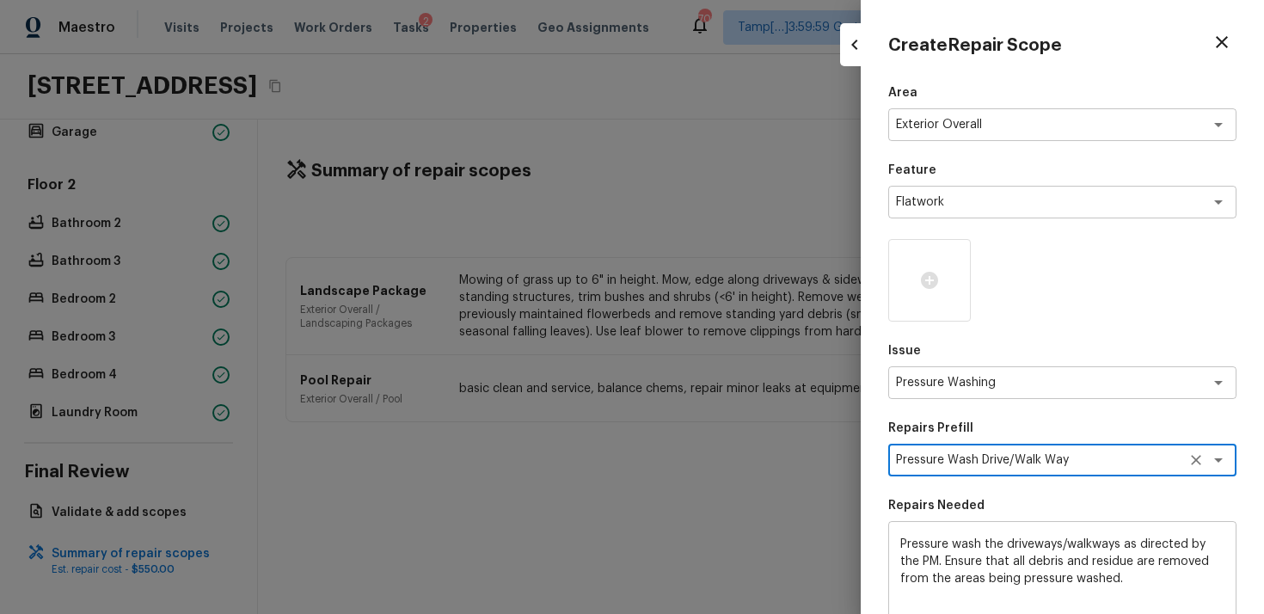
scroll to position [254, 0]
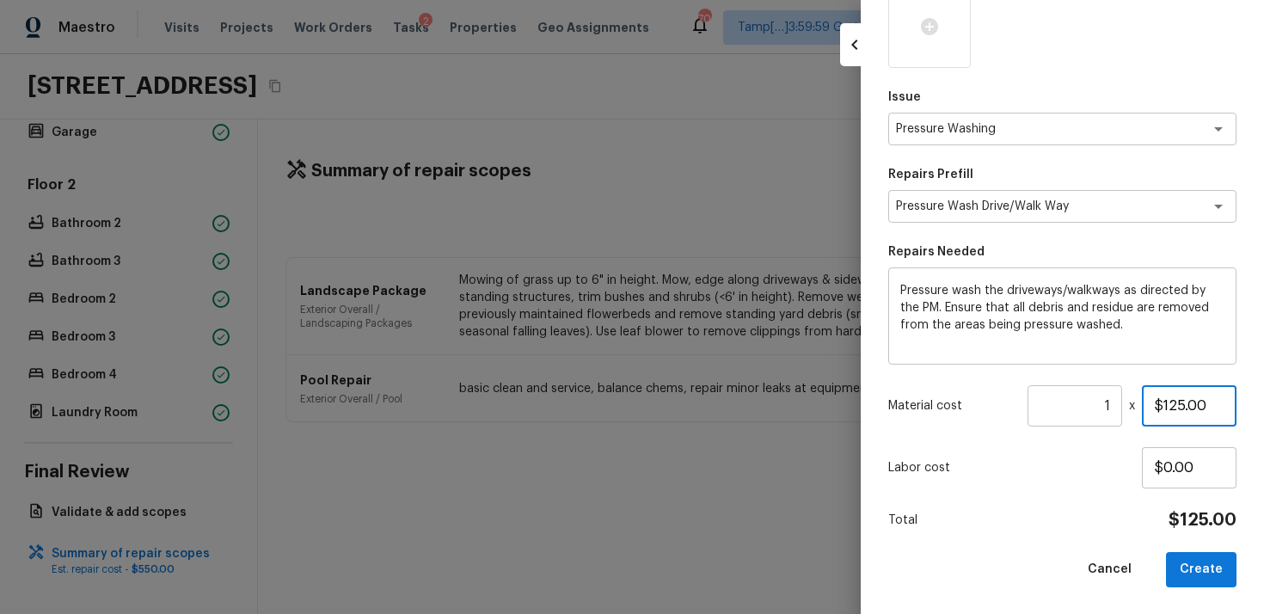
click at [1177, 403] on input "$125.00" at bounding box center [1189, 405] width 95 height 41
type input "$200.00"
click at [1147, 430] on div "Area Exterior Overall x ​ Feature Flatwork x ​ Issue Pressure Washing x ​ Repai…" at bounding box center [1063, 209] width 348 height 757
click at [1208, 581] on button "Create" at bounding box center [1201, 569] width 71 height 35
type input "$0.00"
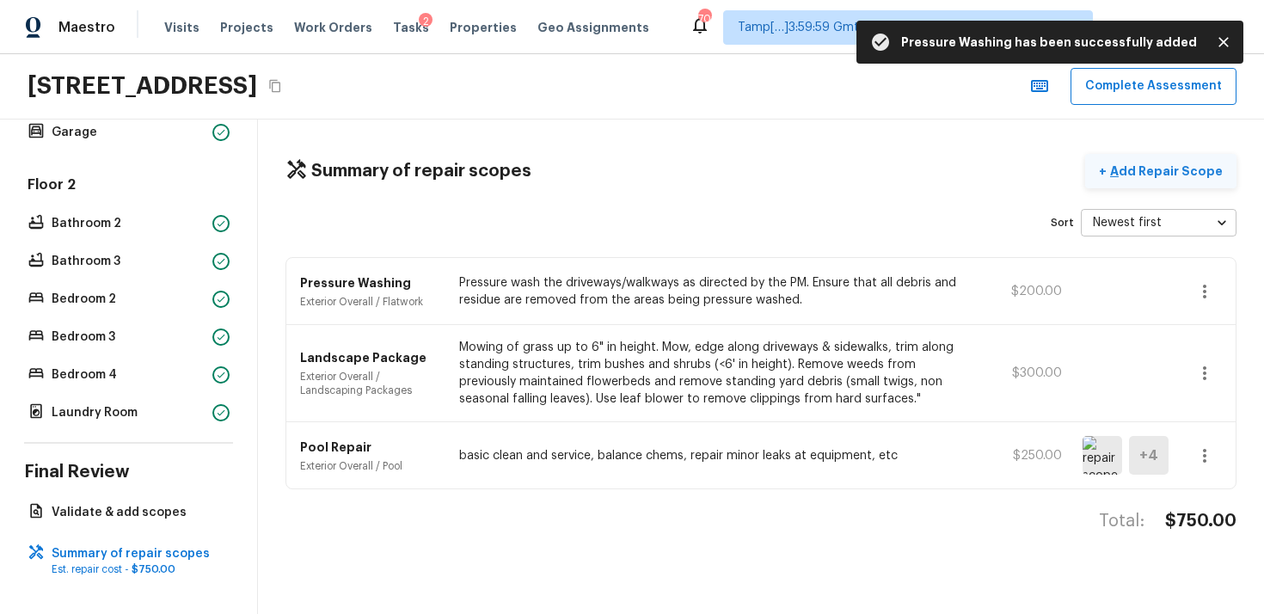
click at [1172, 163] on p "Add Repair Scope" at bounding box center [1165, 171] width 116 height 17
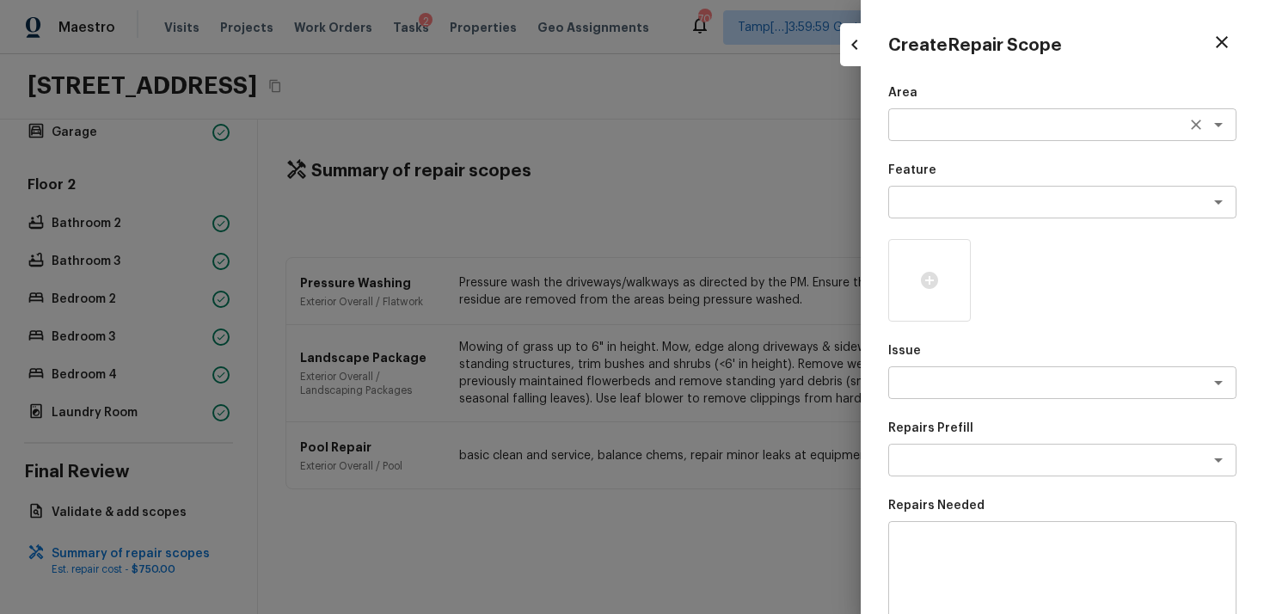
click at [908, 138] on div "x ​" at bounding box center [1063, 124] width 348 height 33
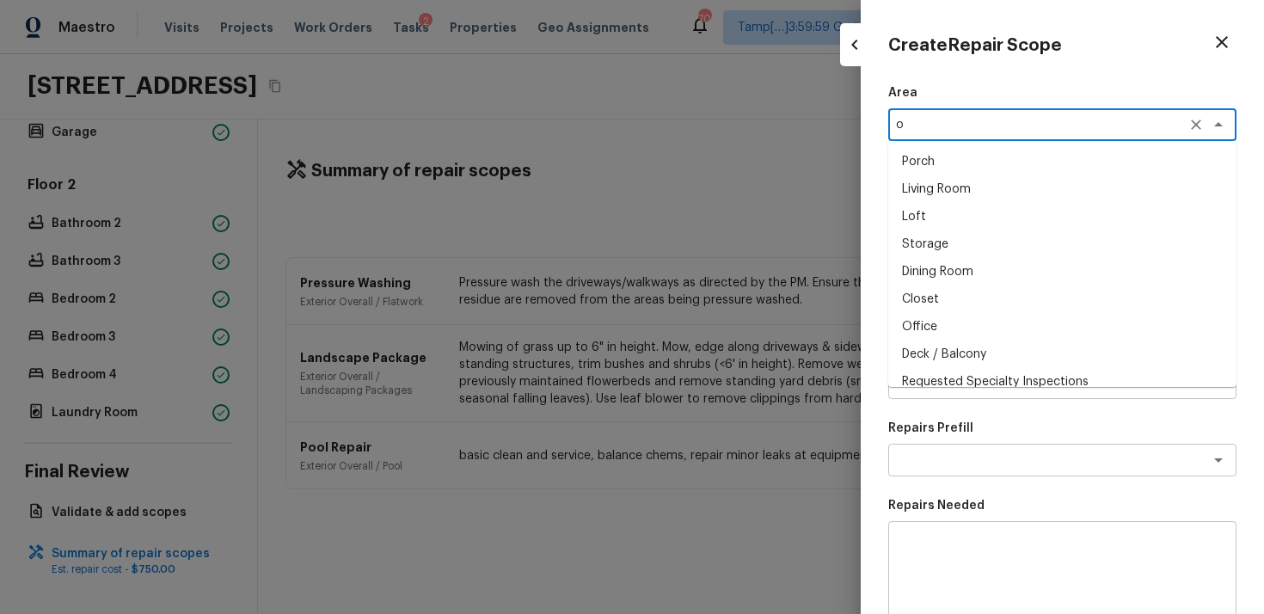
type textarea "o"
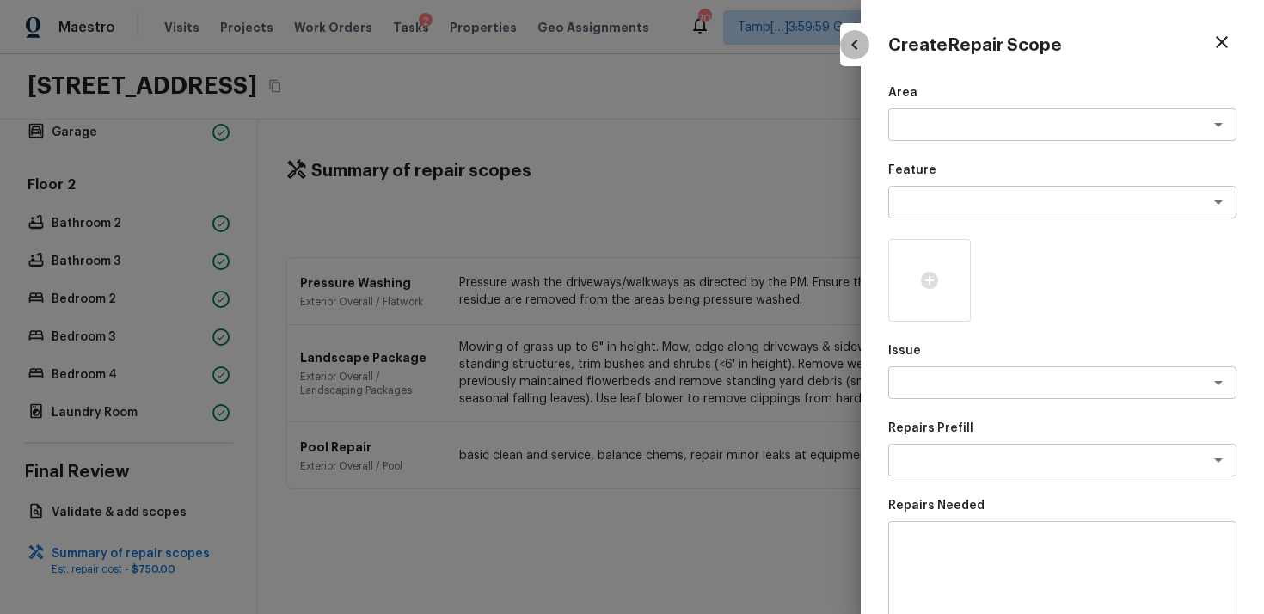
click at [851, 45] on icon "button" at bounding box center [855, 44] width 21 height 21
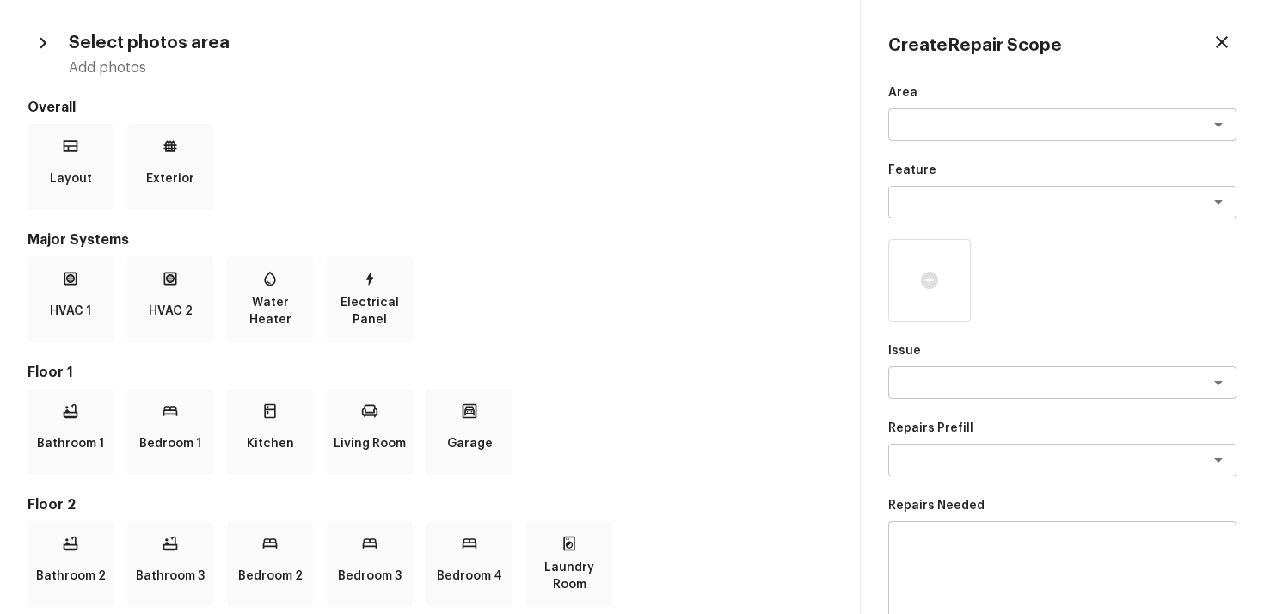
click at [1227, 36] on icon "button" at bounding box center [1222, 42] width 21 height 21
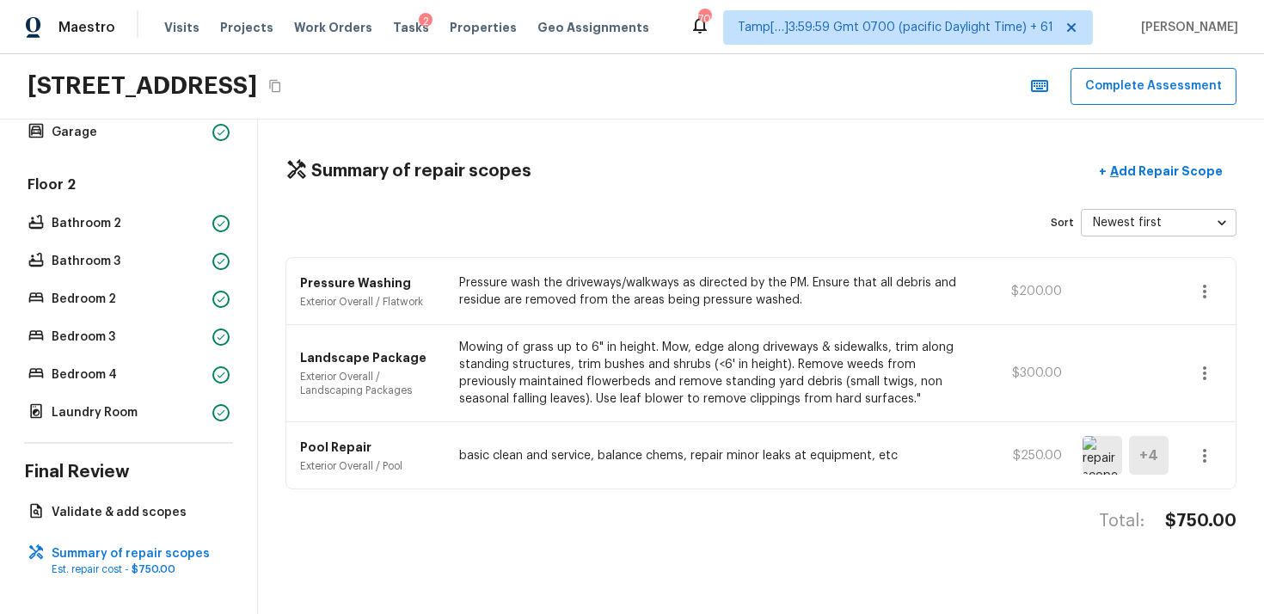
click at [286, 94] on button "Copy Address" at bounding box center [275, 86] width 22 height 22
click at [1172, 165] on p "Add Repair Scope" at bounding box center [1165, 171] width 116 height 17
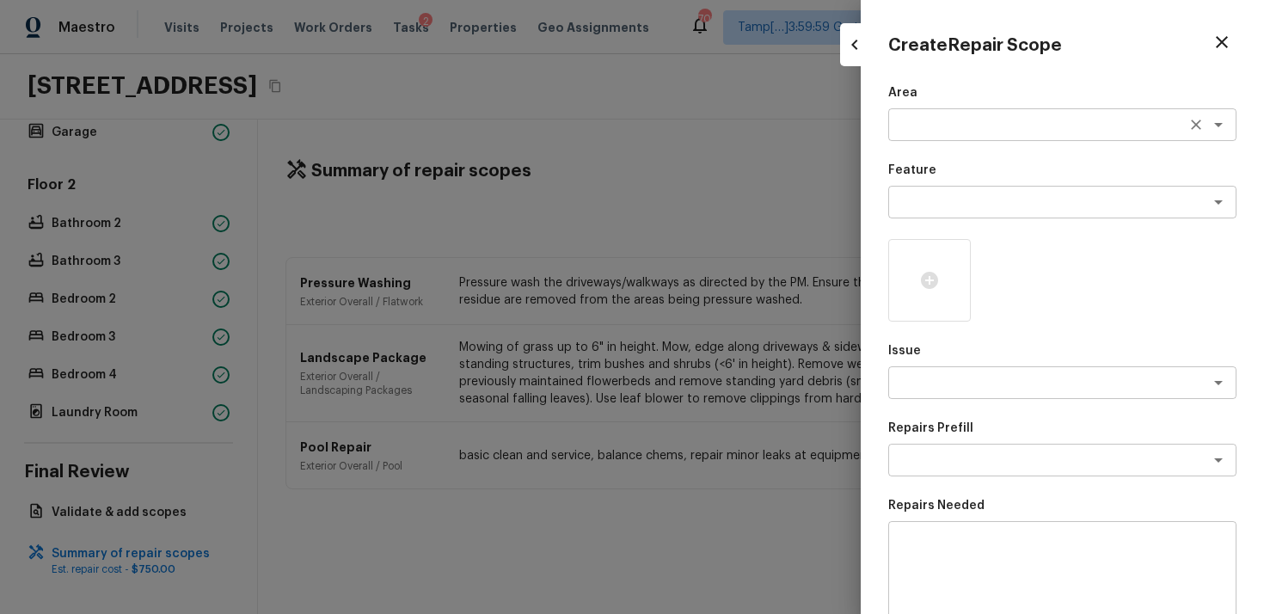
click at [1003, 122] on textarea at bounding box center [1038, 124] width 285 height 17
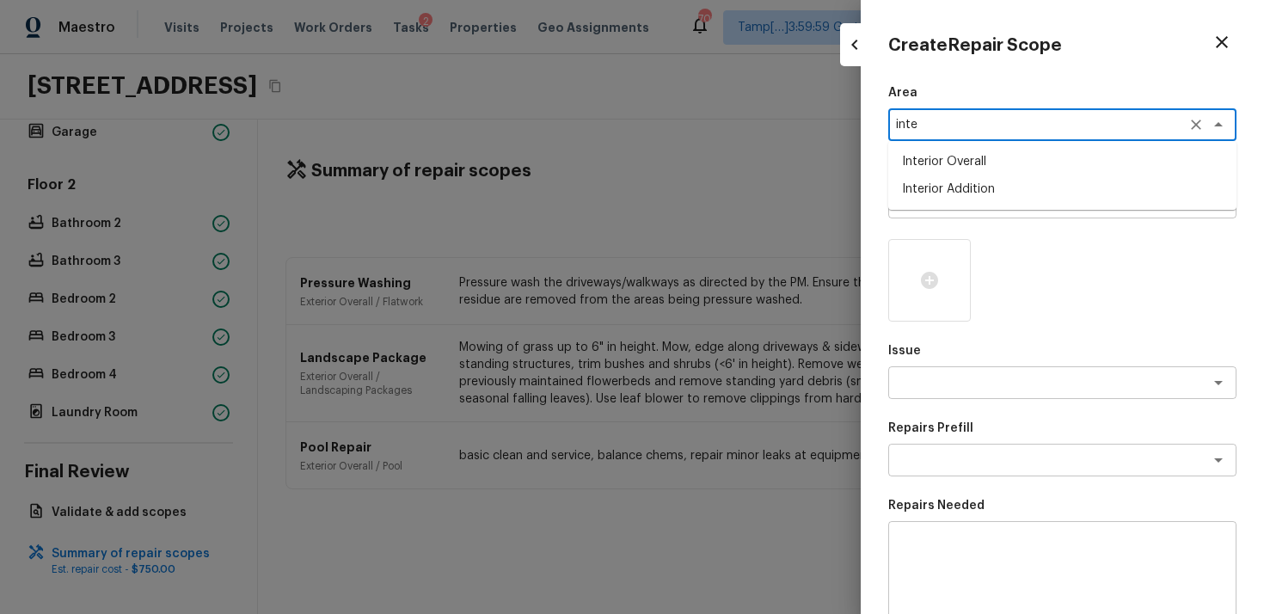
click at [988, 168] on li "Interior Overall" at bounding box center [1063, 162] width 348 height 28
click at [990, 211] on div "x ​" at bounding box center [1063, 202] width 348 height 33
type textarea "Interior Overall"
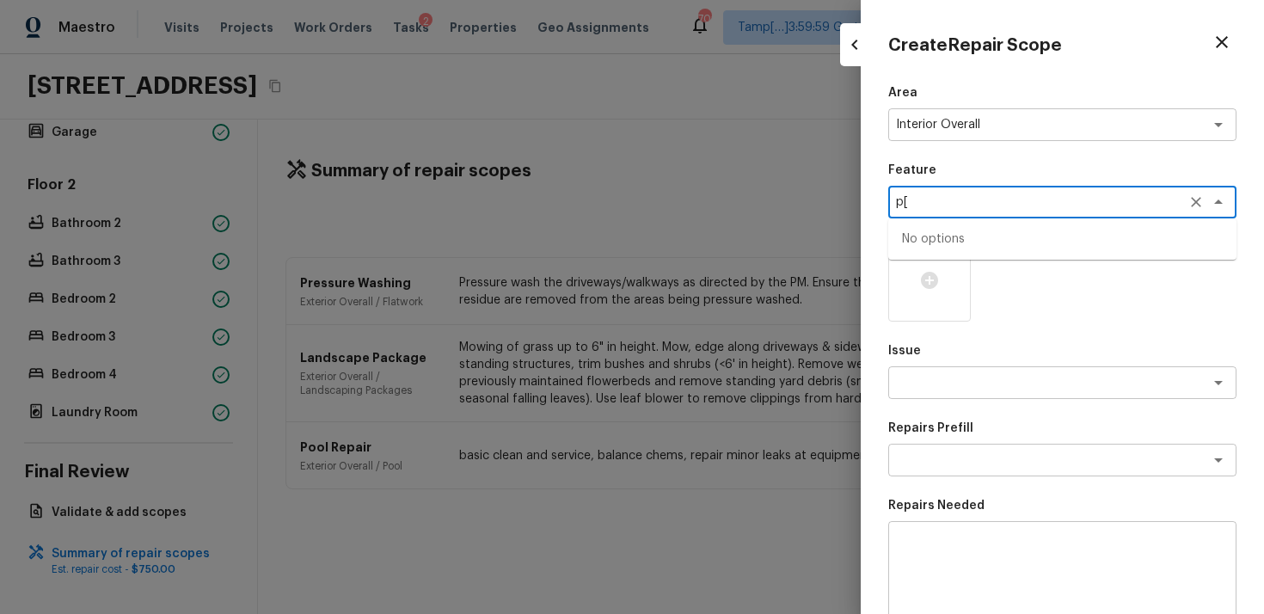
type textarea "p"
click at [968, 273] on li "Paint" at bounding box center [1063, 267] width 348 height 28
click at [970, 370] on div "x ​" at bounding box center [1063, 382] width 348 height 33
type textarea "Paint"
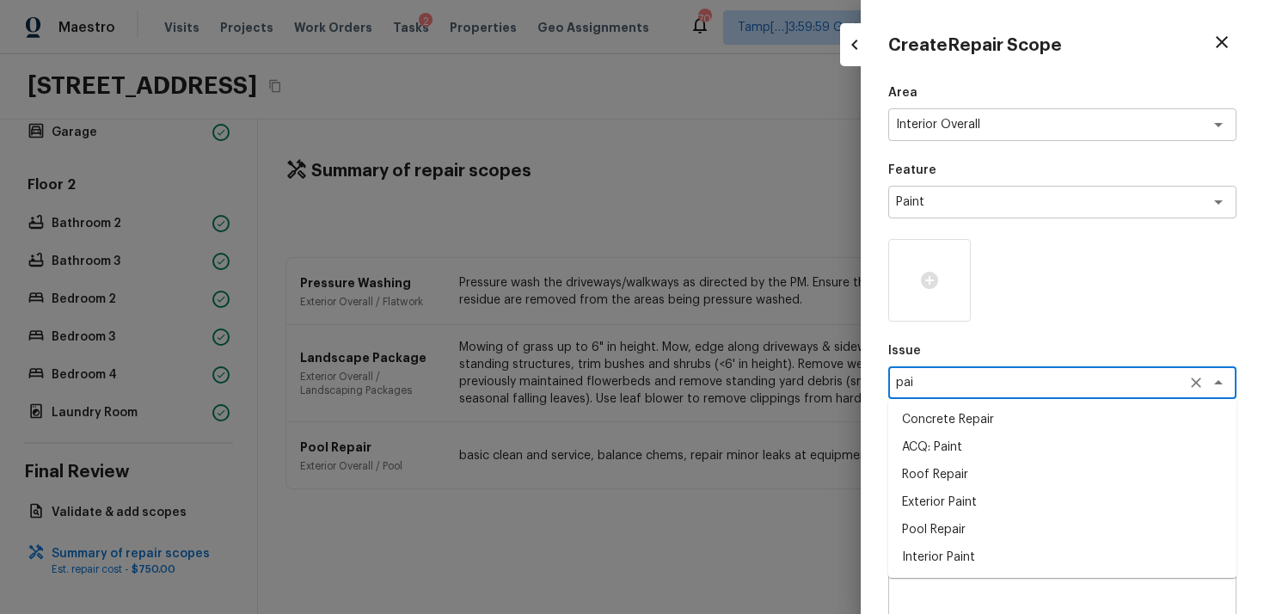
click at [969, 456] on li "ACQ: Paint" at bounding box center [1063, 448] width 348 height 28
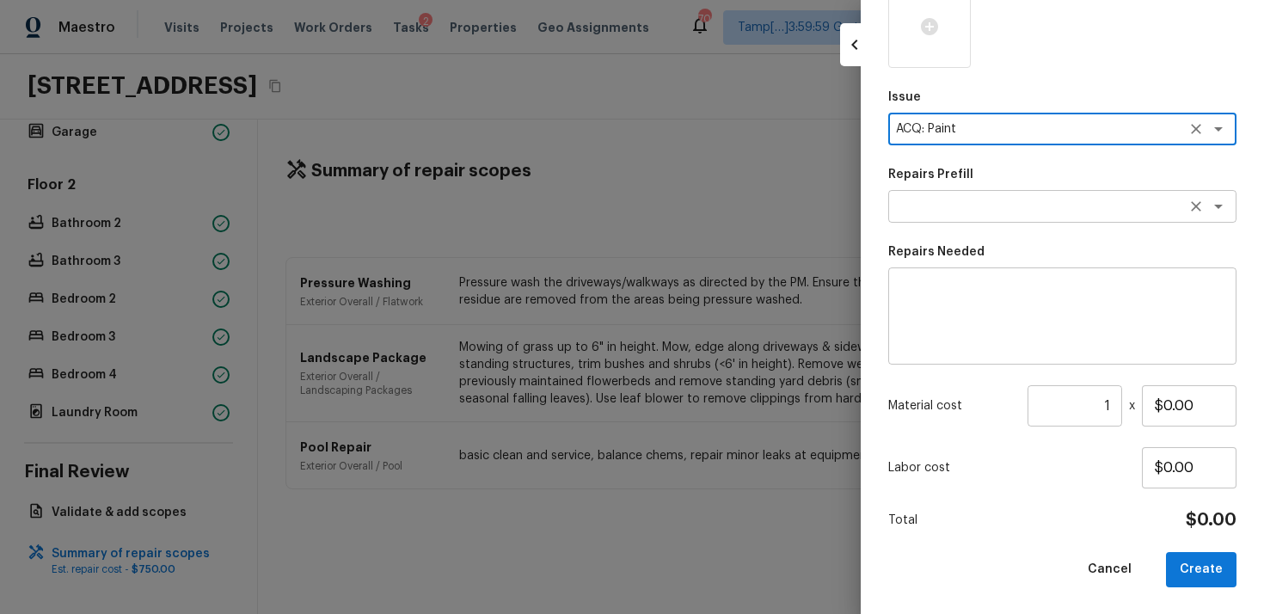
click at [975, 195] on div "x ​" at bounding box center [1063, 206] width 348 height 33
type textarea "ACQ: Paint"
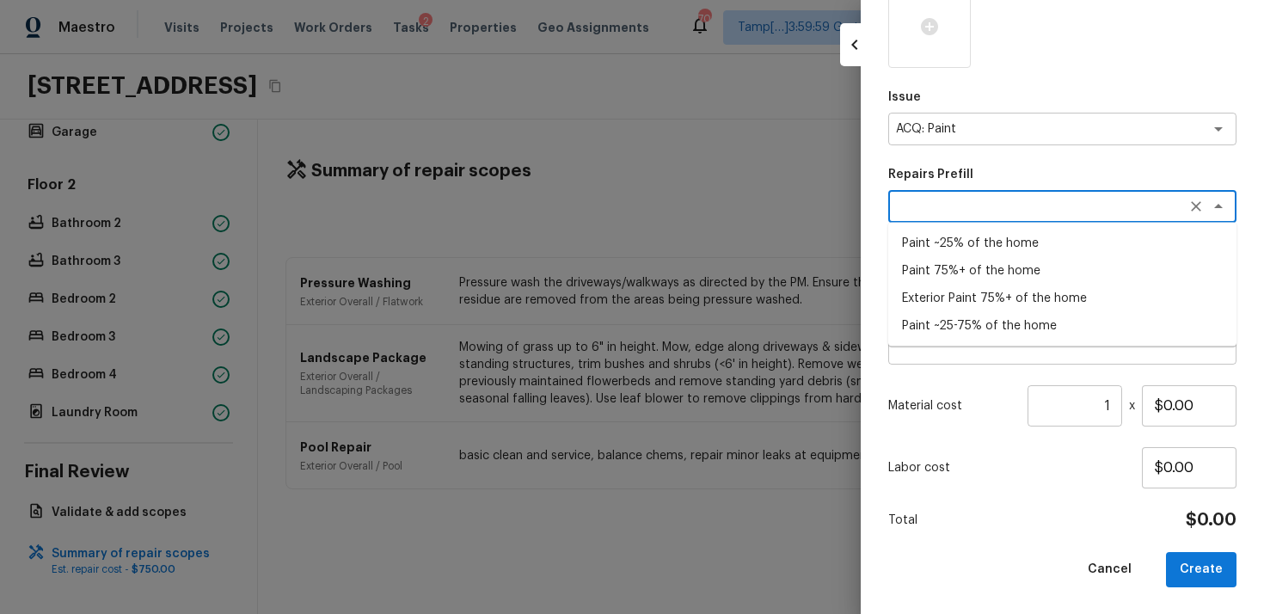
click at [987, 242] on li "Paint ~25% of the home" at bounding box center [1063, 244] width 348 height 28
type textarea "Paint ~25% of the home"
type textarea "Acquisition Scope: ~25% of the home needs interior paint"
type input "$0.37"
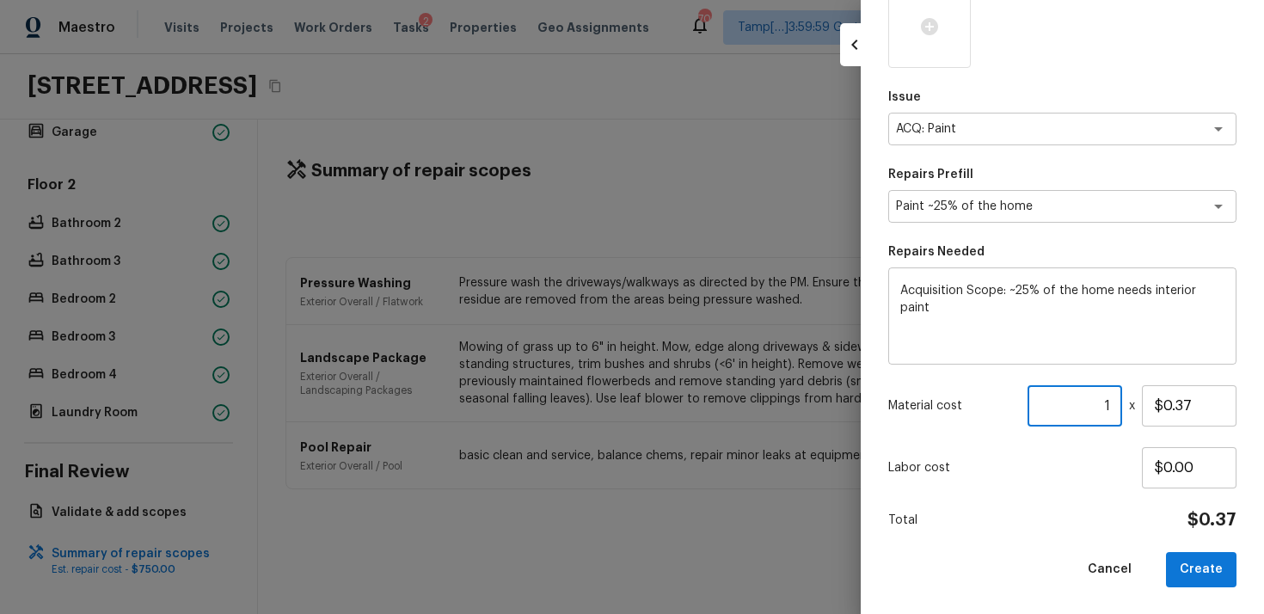
click at [1113, 401] on input "1" at bounding box center [1075, 405] width 95 height 41
paste input "2613"
type input "2613"
click at [1196, 556] on button "Create" at bounding box center [1201, 569] width 71 height 35
type input "1"
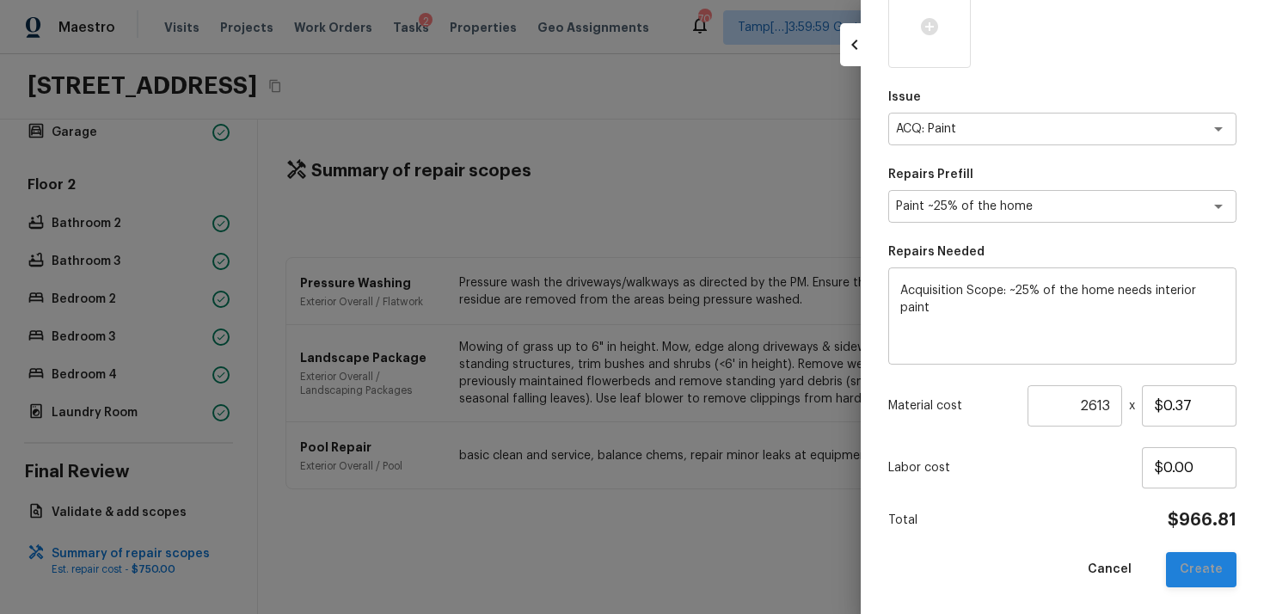
type input "$0.00"
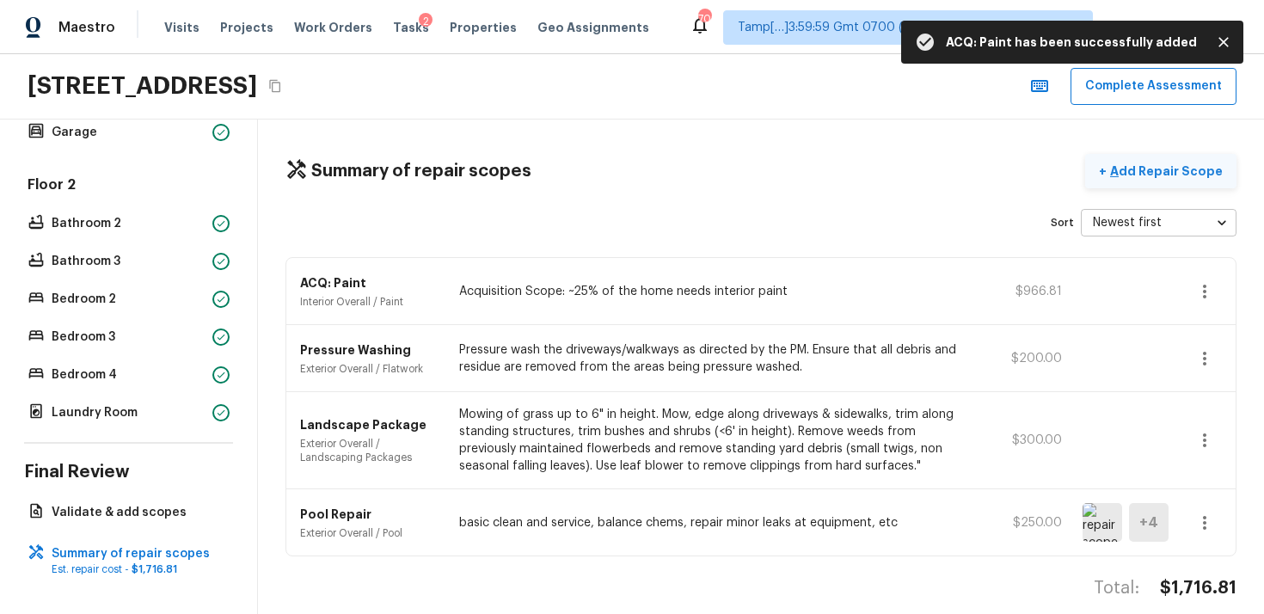
click at [1148, 174] on p "Add Repair Scope" at bounding box center [1165, 171] width 116 height 17
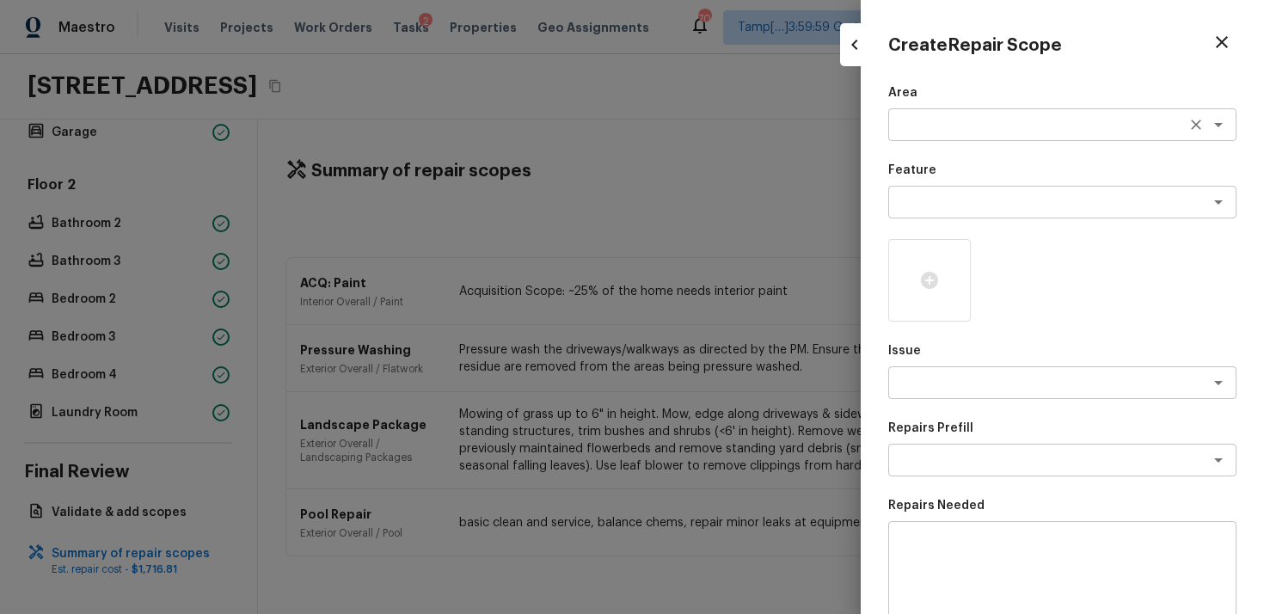
click at [948, 122] on textarea at bounding box center [1038, 124] width 285 height 17
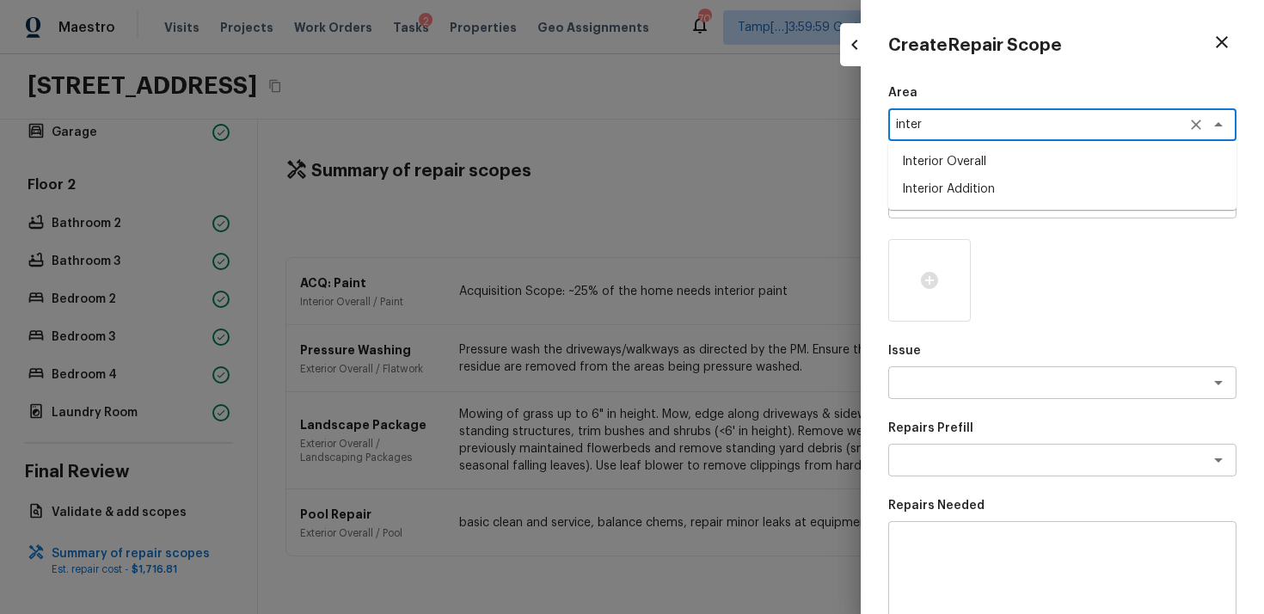
click at [940, 153] on li "Interior Overall" at bounding box center [1063, 162] width 348 height 28
type textarea "Interior Overall"
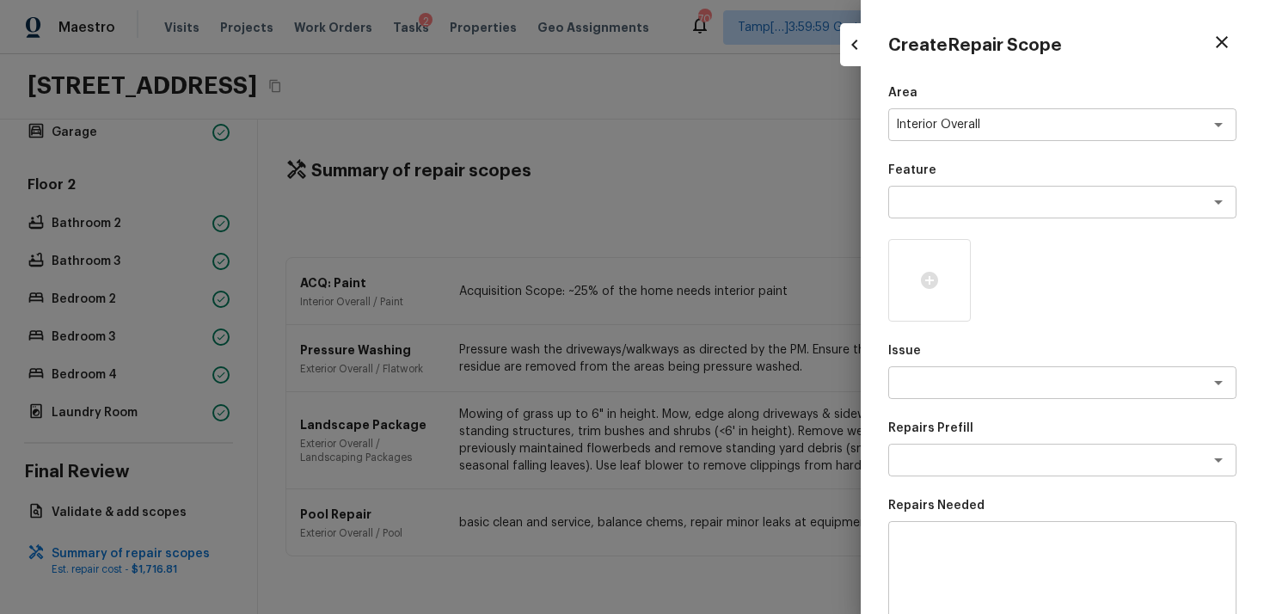
click at [945, 184] on div "Feature x ​" at bounding box center [1063, 190] width 348 height 57
click at [950, 208] on textarea at bounding box center [1038, 202] width 285 height 17
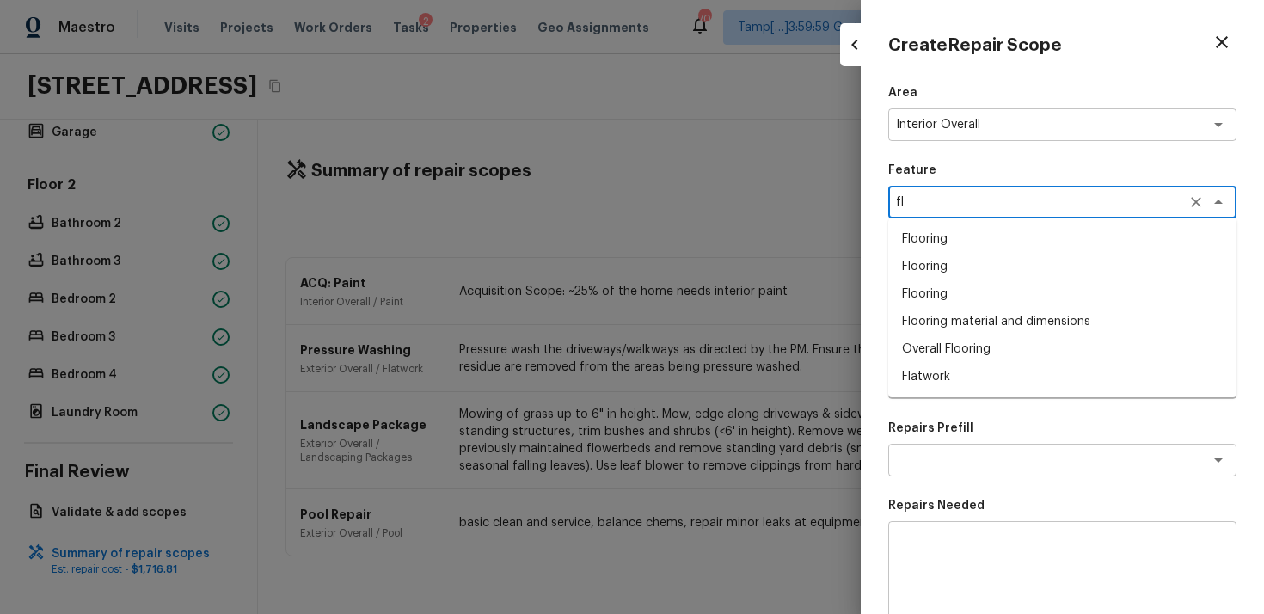
click at [971, 347] on li "Overall Flooring" at bounding box center [1063, 349] width 348 height 28
type textarea "Overall Flooring"
click at [993, 382] on textarea at bounding box center [1038, 382] width 285 height 17
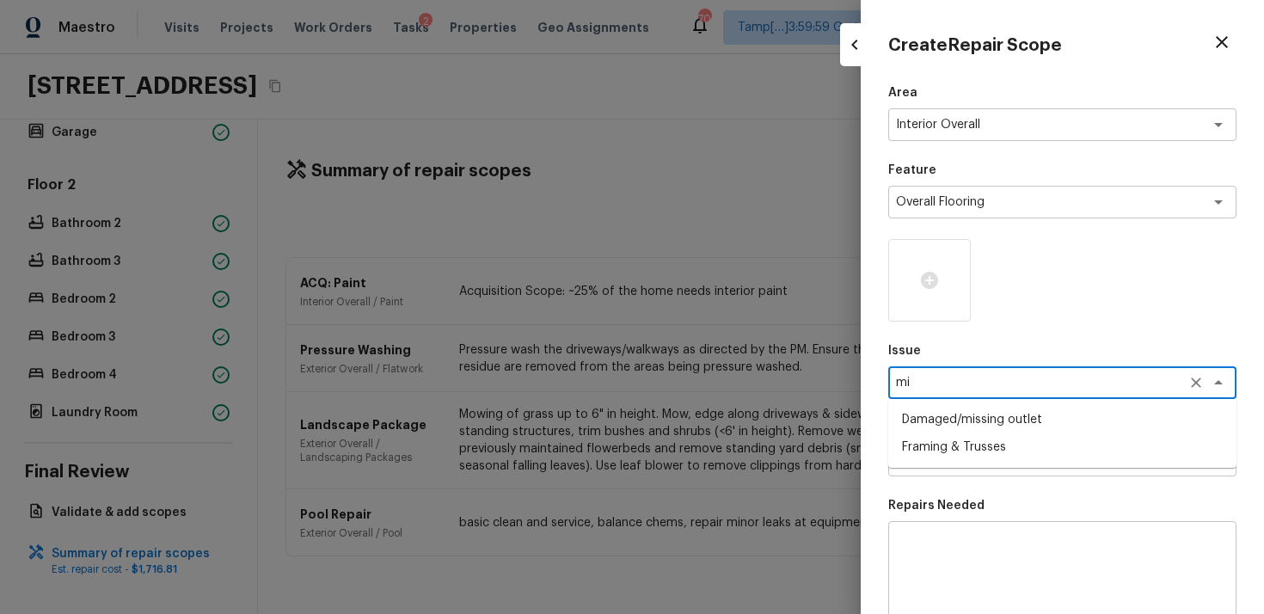
type textarea "min"
click at [997, 437] on li "ACQ: Flooring" at bounding box center [1063, 448] width 348 height 28
type textarea "ACQ: Flooring"
click at [994, 455] on textarea at bounding box center [1038, 460] width 285 height 17
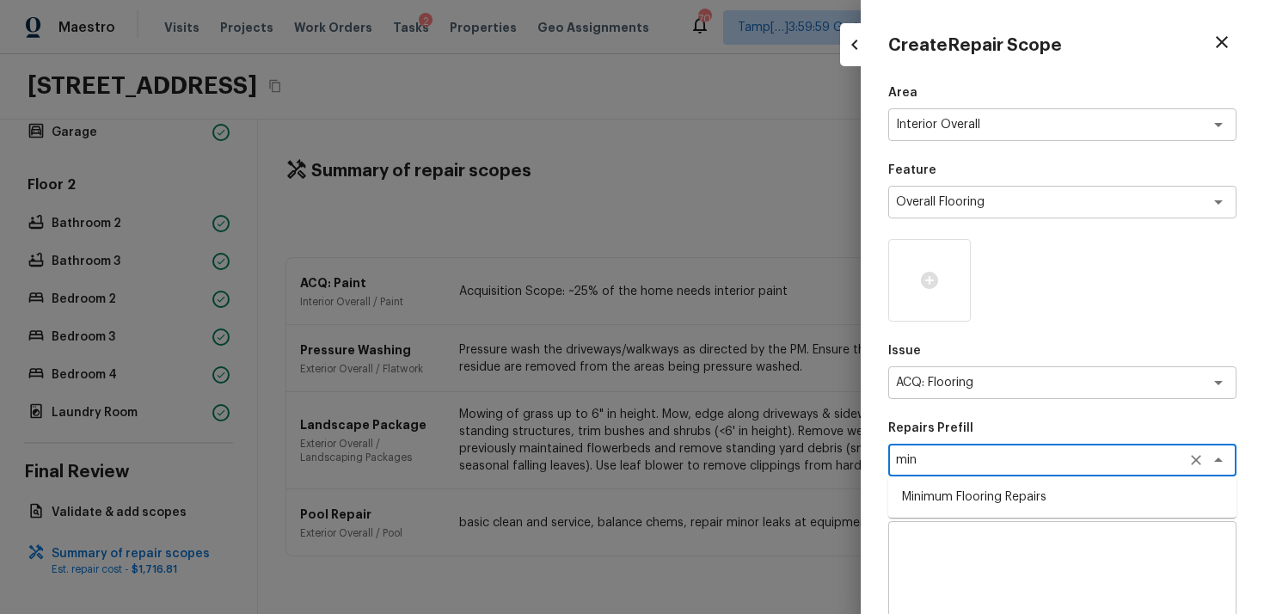
click at [1004, 514] on ul "Minimum Flooring Repairs" at bounding box center [1063, 497] width 348 height 41
click at [1004, 497] on li "Minimum Flooring Repairs" at bounding box center [1063, 497] width 348 height 28
type textarea "Minimum Flooring Repairs"
type textarea "Acquisition Scope: Minimum flooring repairs"
type input "$0.20"
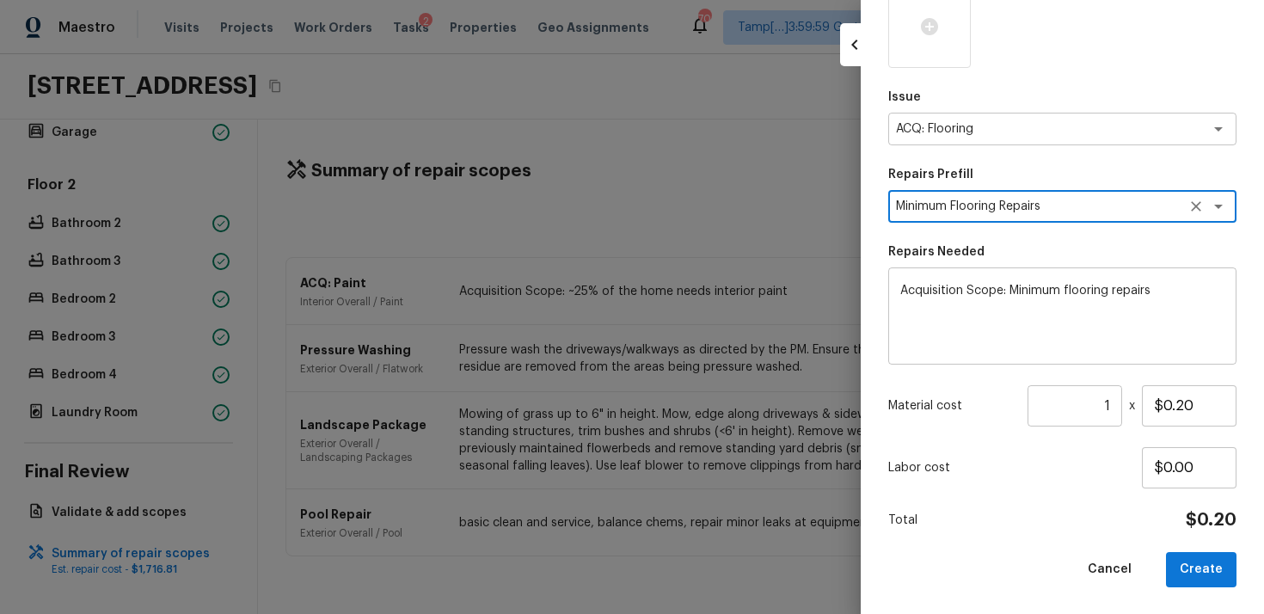
type textarea "Minimum Flooring Repairs"
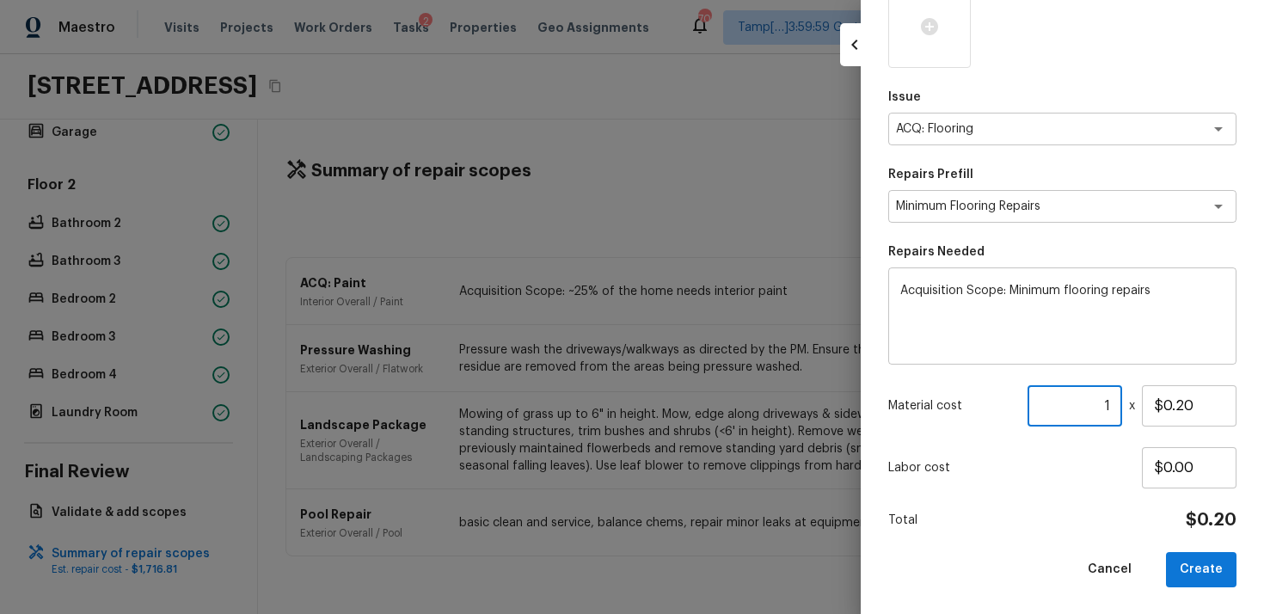
click at [1114, 405] on input "1" at bounding box center [1075, 405] width 95 height 41
paste input "2613"
type input "2613"
click at [1189, 558] on button "Create" at bounding box center [1201, 569] width 71 height 35
type input "1"
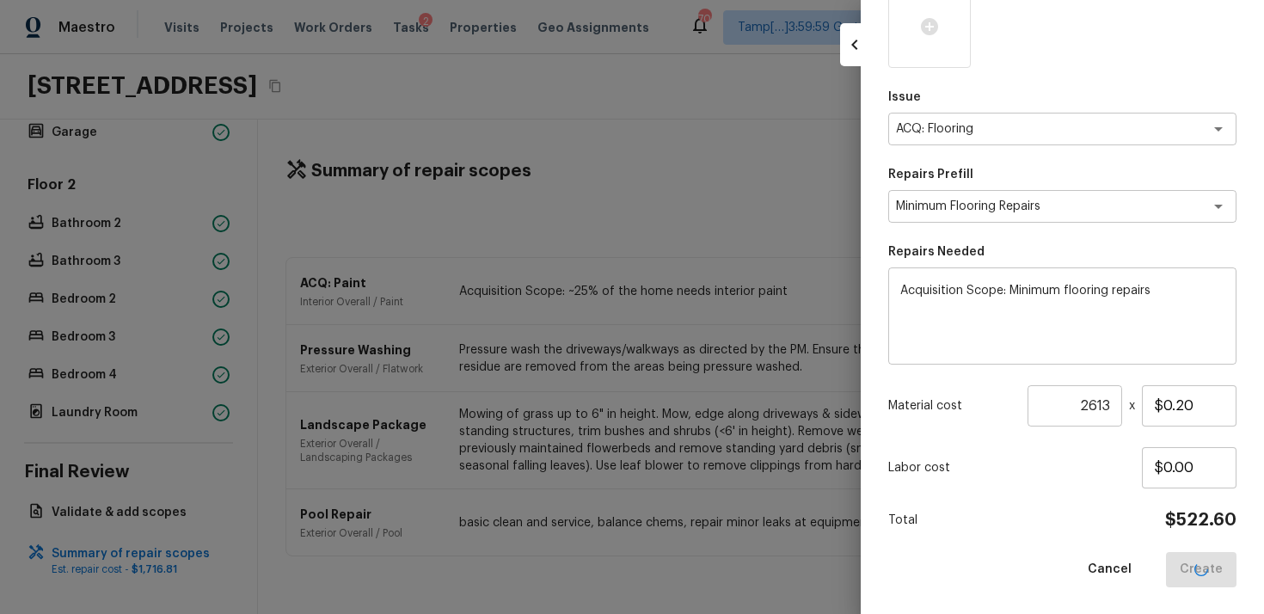
type input "$0.00"
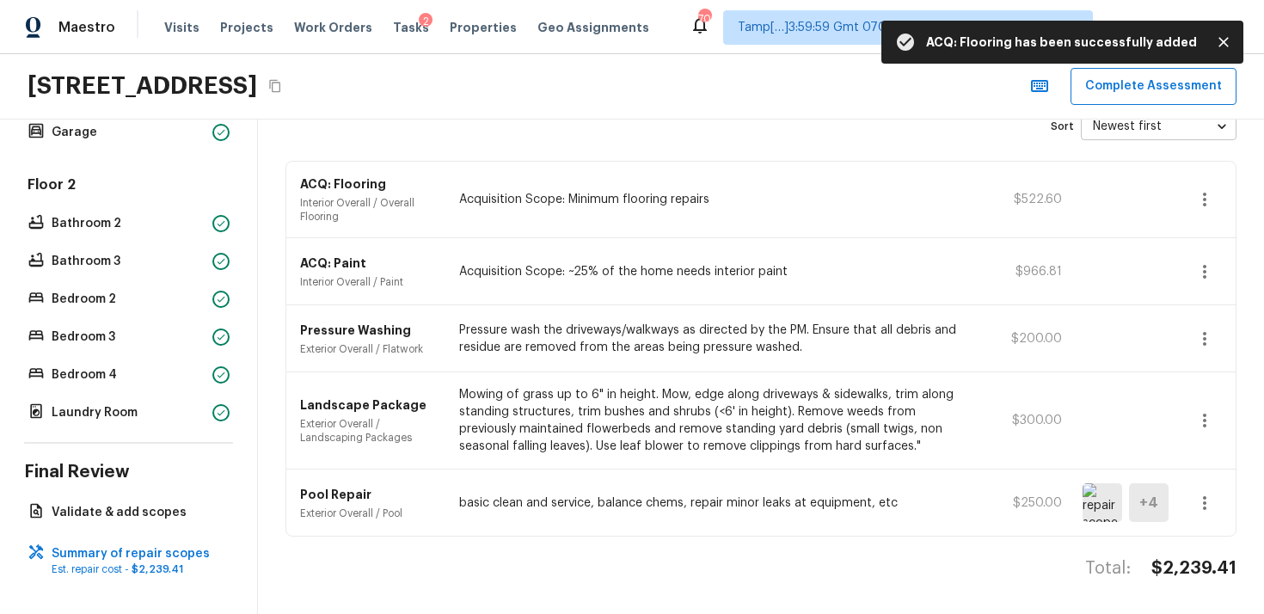
scroll to position [0, 0]
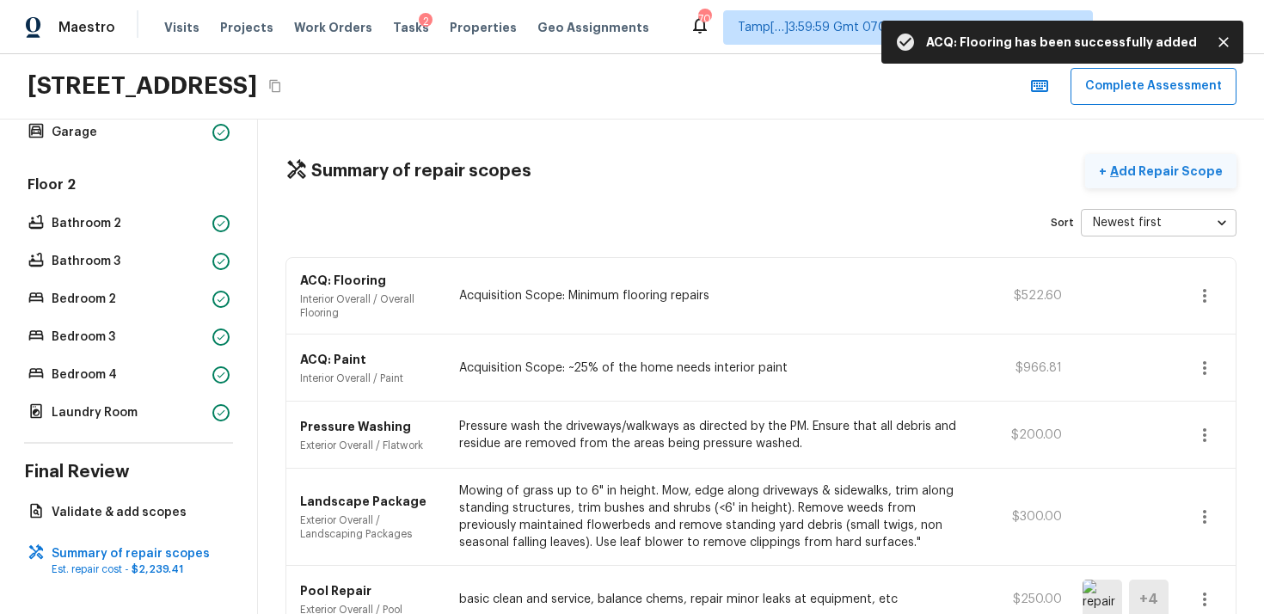
click at [1172, 179] on p "Add Repair Scope" at bounding box center [1165, 171] width 116 height 17
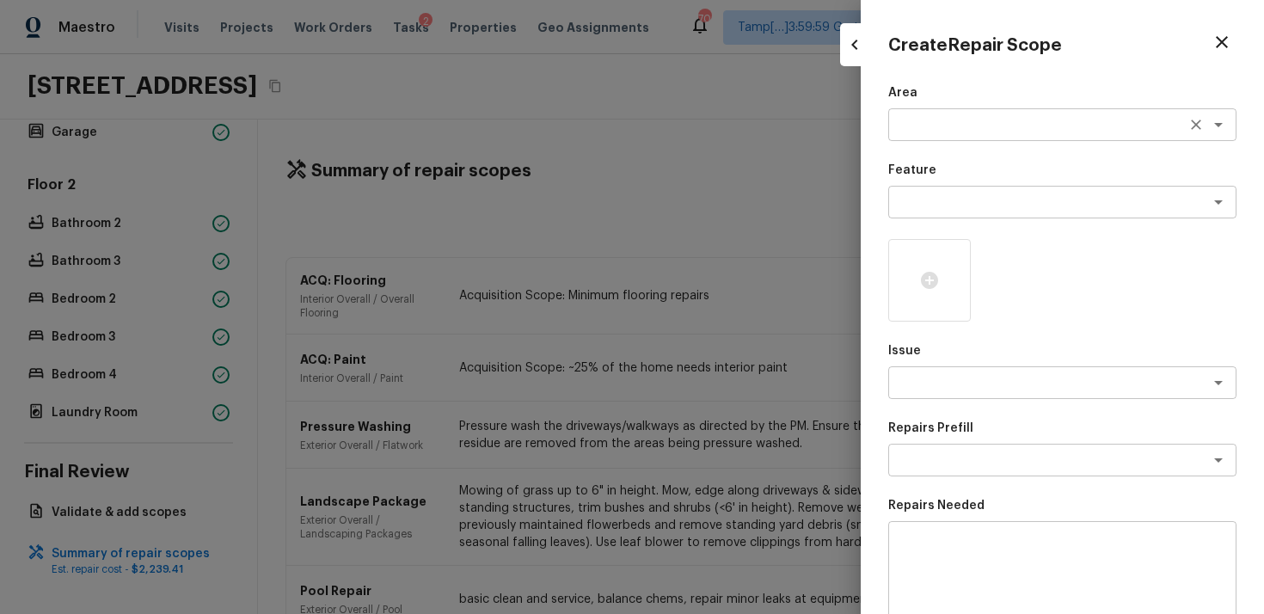
click at [907, 130] on textarea at bounding box center [1038, 124] width 285 height 17
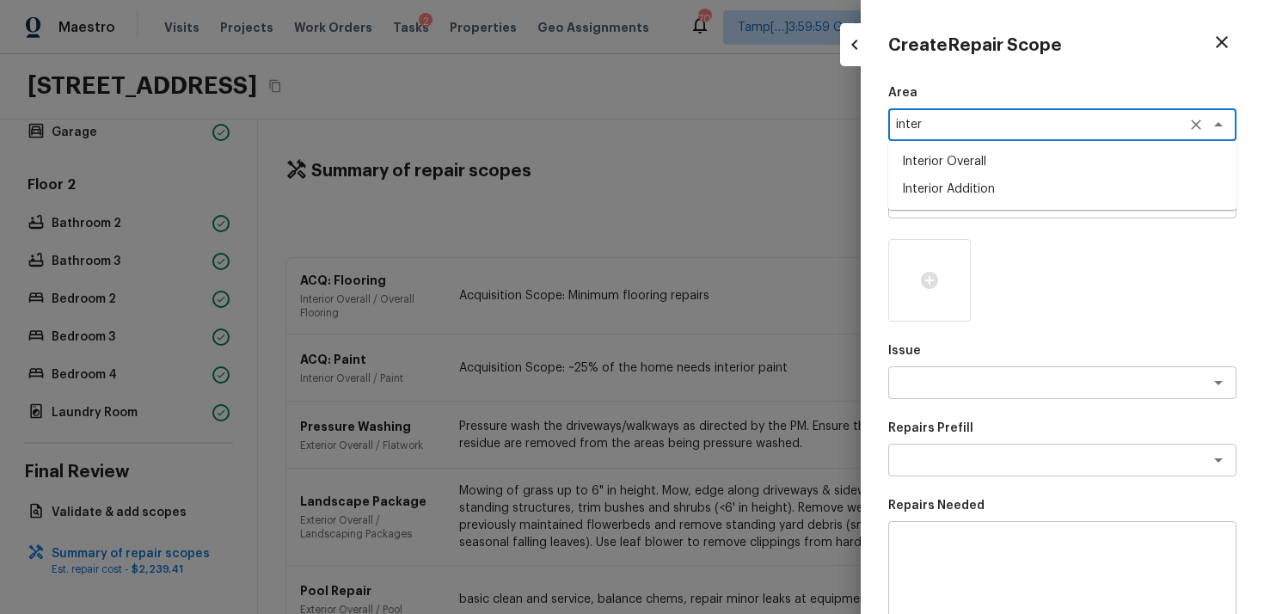
click at [922, 166] on li "Interior Overall" at bounding box center [1063, 162] width 348 height 28
click at [924, 215] on div "x ​" at bounding box center [1063, 202] width 348 height 33
type textarea "Interior Overall"
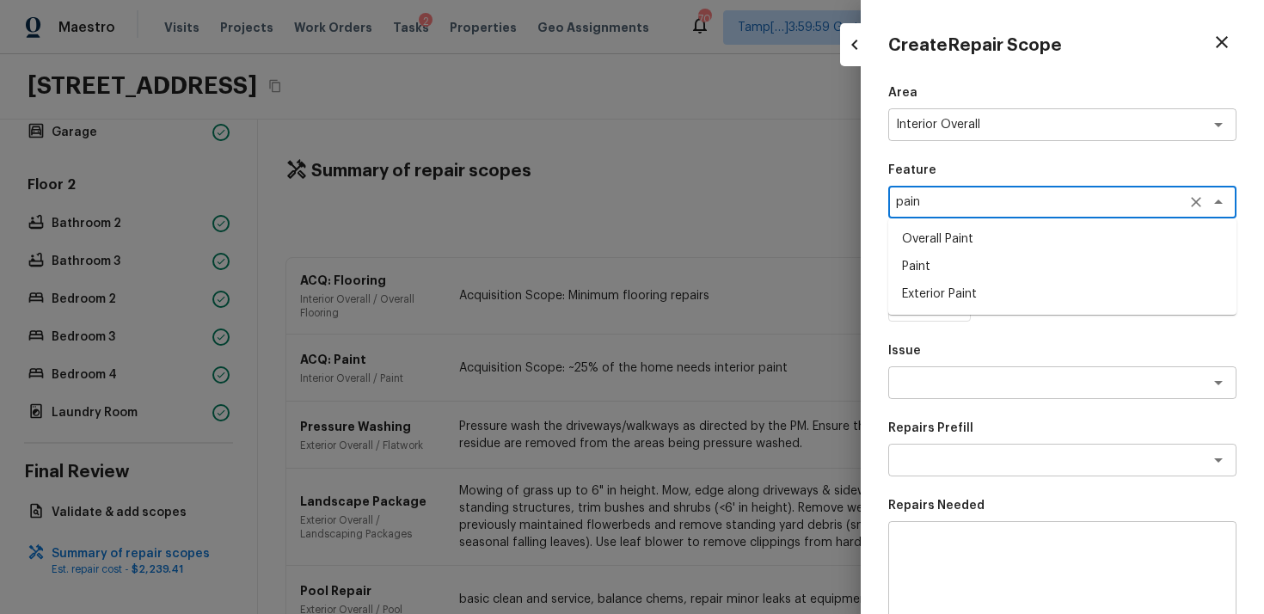
click at [935, 242] on li "Overall Paint" at bounding box center [1063, 239] width 348 height 28
type textarea "Overall Paint"
click at [947, 364] on div "Issue x ​" at bounding box center [1063, 370] width 348 height 57
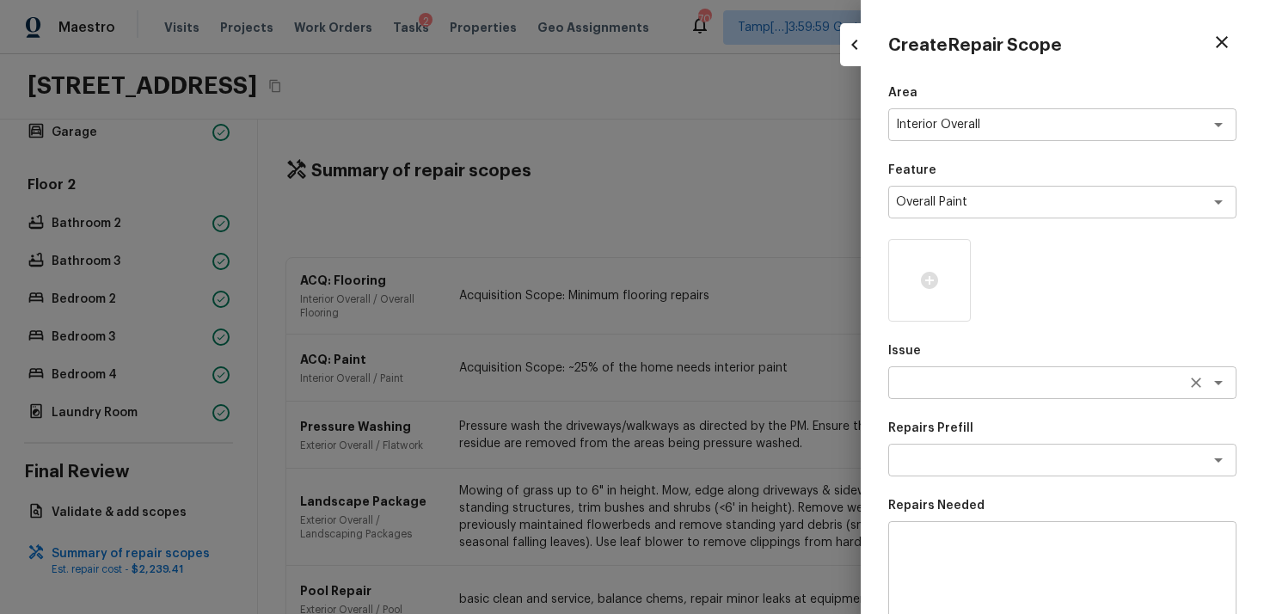
click at [947, 396] on div "x ​" at bounding box center [1063, 382] width 348 height 33
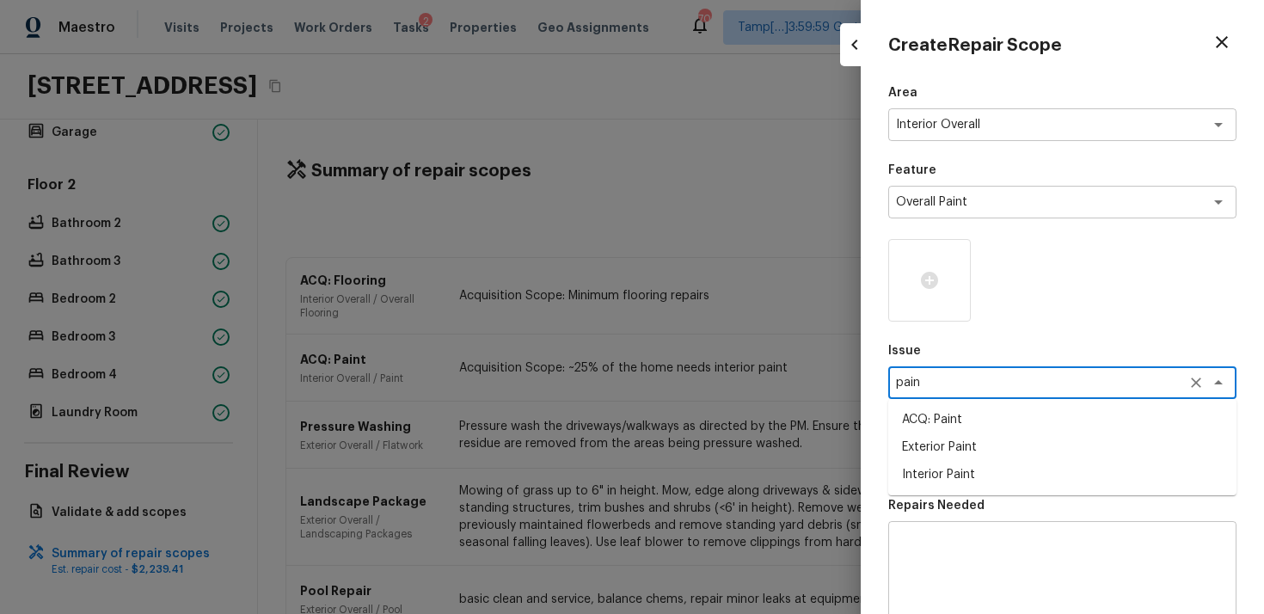
click at [942, 489] on ul "ACQ: Paint Exterior Paint Interior Paint" at bounding box center [1063, 447] width 348 height 96
click at [963, 471] on li "Interior Paint" at bounding box center [1063, 475] width 348 height 28
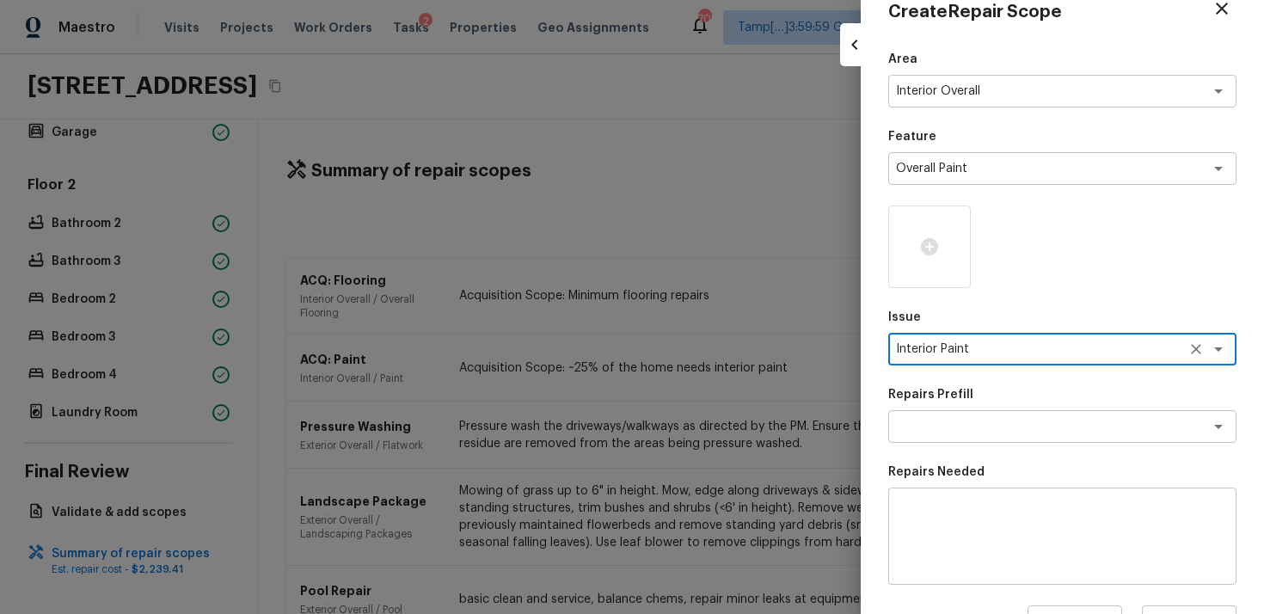
scroll to position [34, 0]
type textarea "Interior Paint"
click at [962, 449] on div "Area Interior Overall x ​ Feature Overall Paint x ​ Issue Interior Paint x ​ Re…" at bounding box center [1063, 428] width 348 height 757
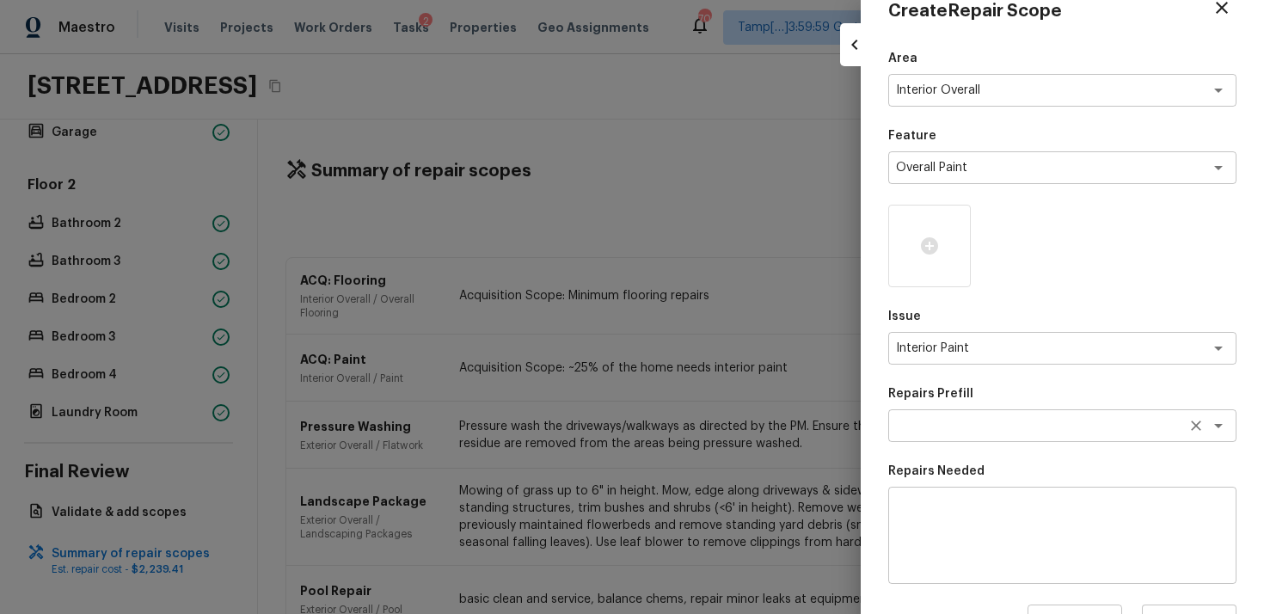
click at [963, 429] on textarea at bounding box center [1038, 425] width 285 height 17
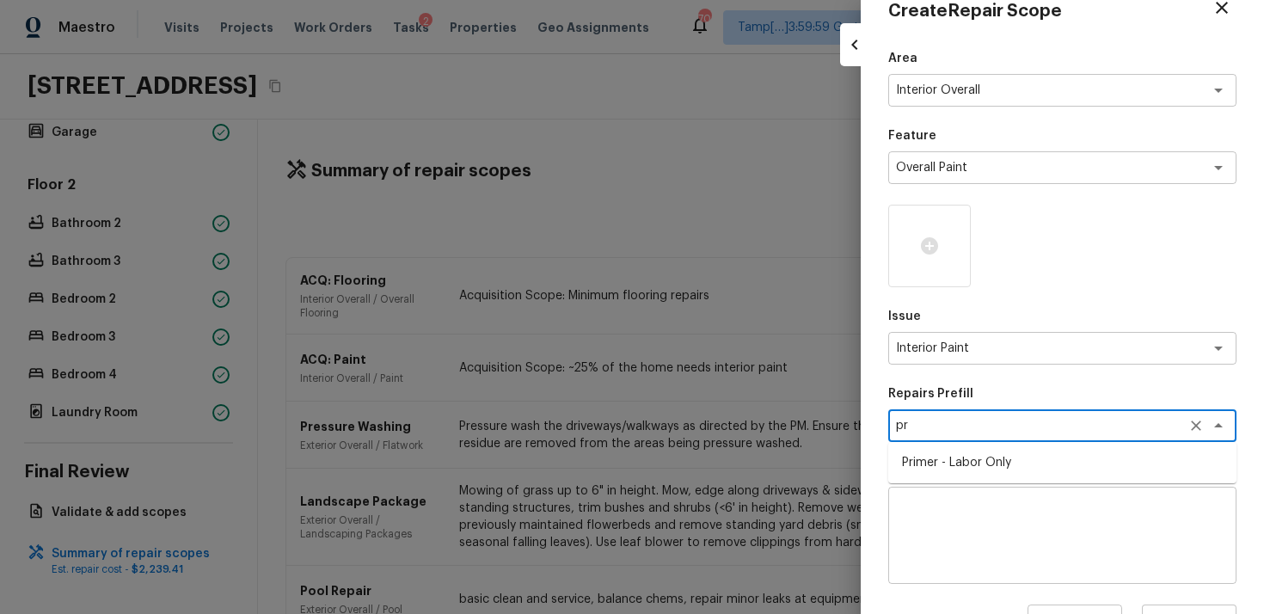
click at [972, 455] on li "Primer - Labor Only" at bounding box center [1063, 463] width 348 height 28
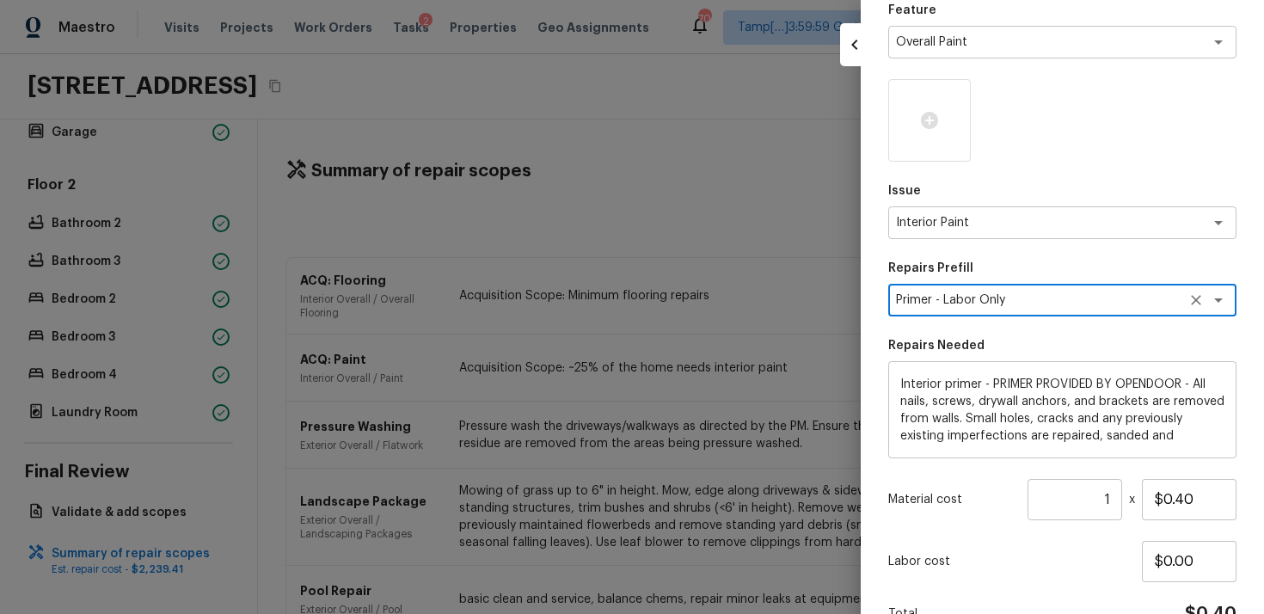
scroll to position [124, 0]
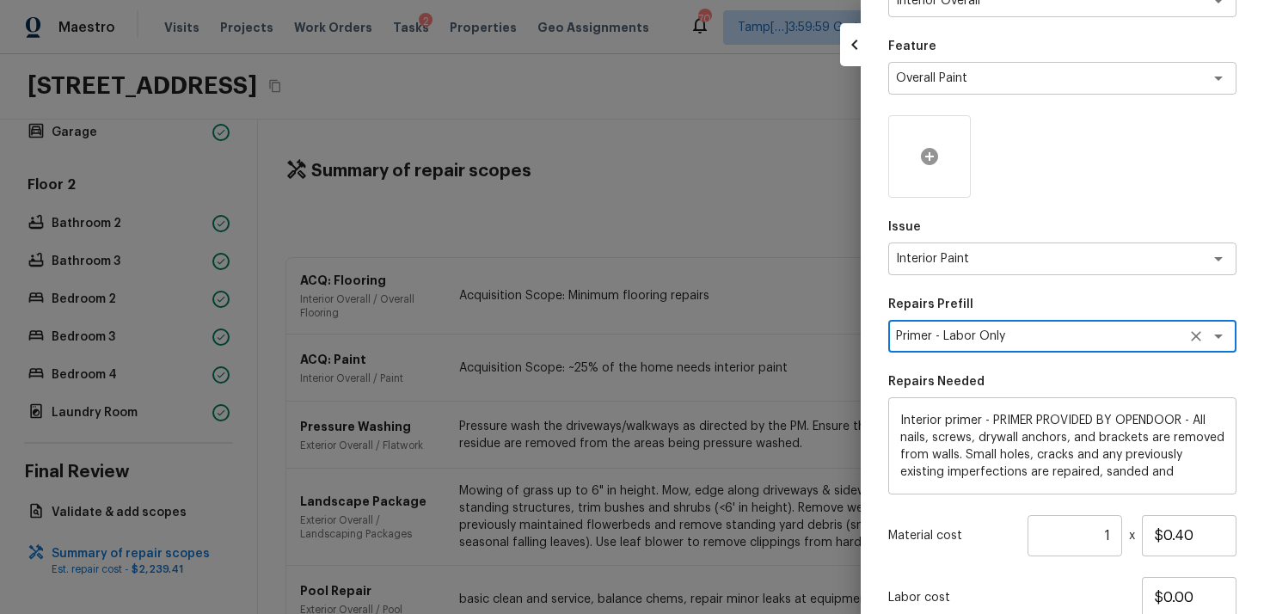
click at [930, 153] on icon at bounding box center [930, 156] width 21 height 21
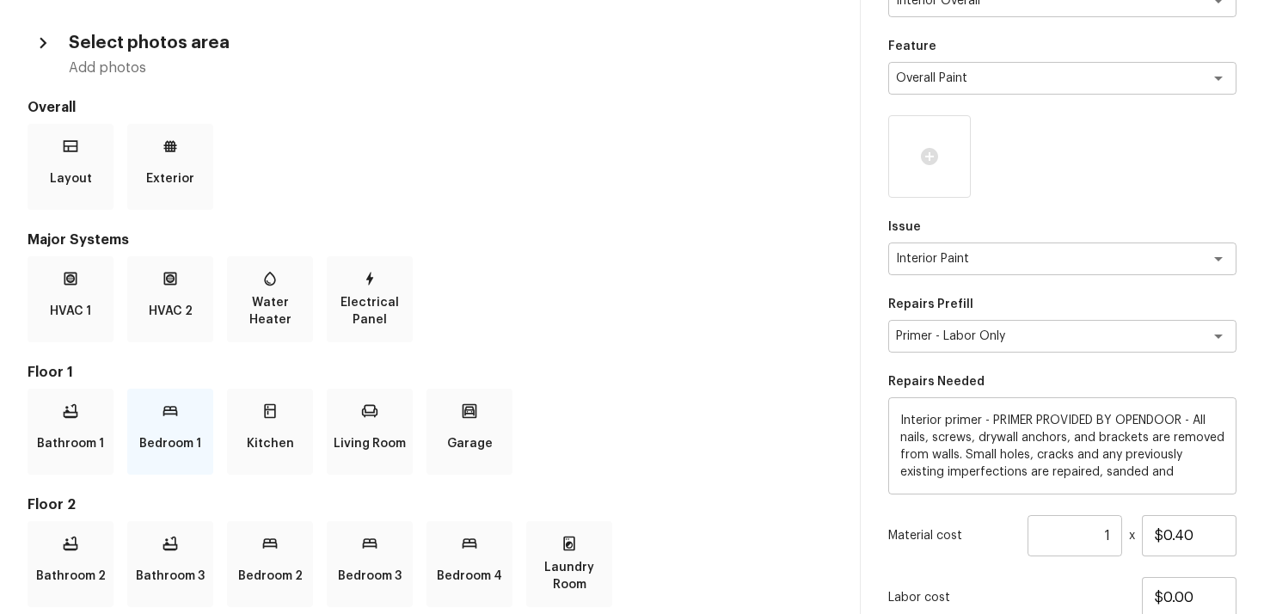
click at [156, 423] on div "Bedroom 1" at bounding box center [170, 432] width 86 height 86
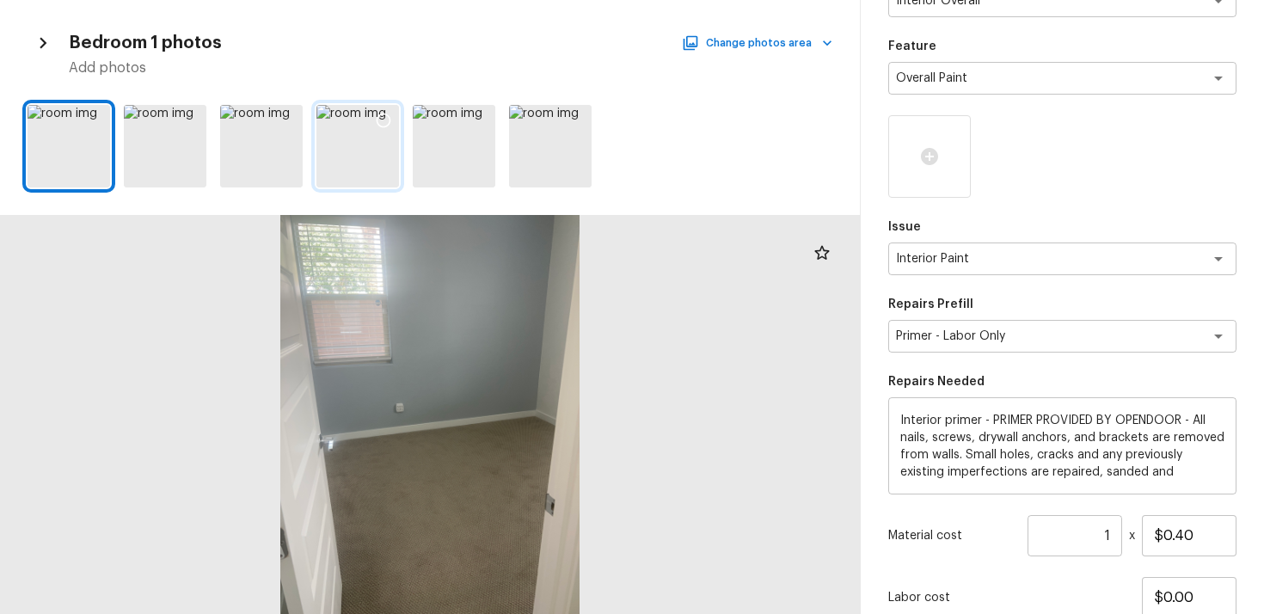
click at [386, 111] on div at bounding box center [383, 123] width 31 height 36
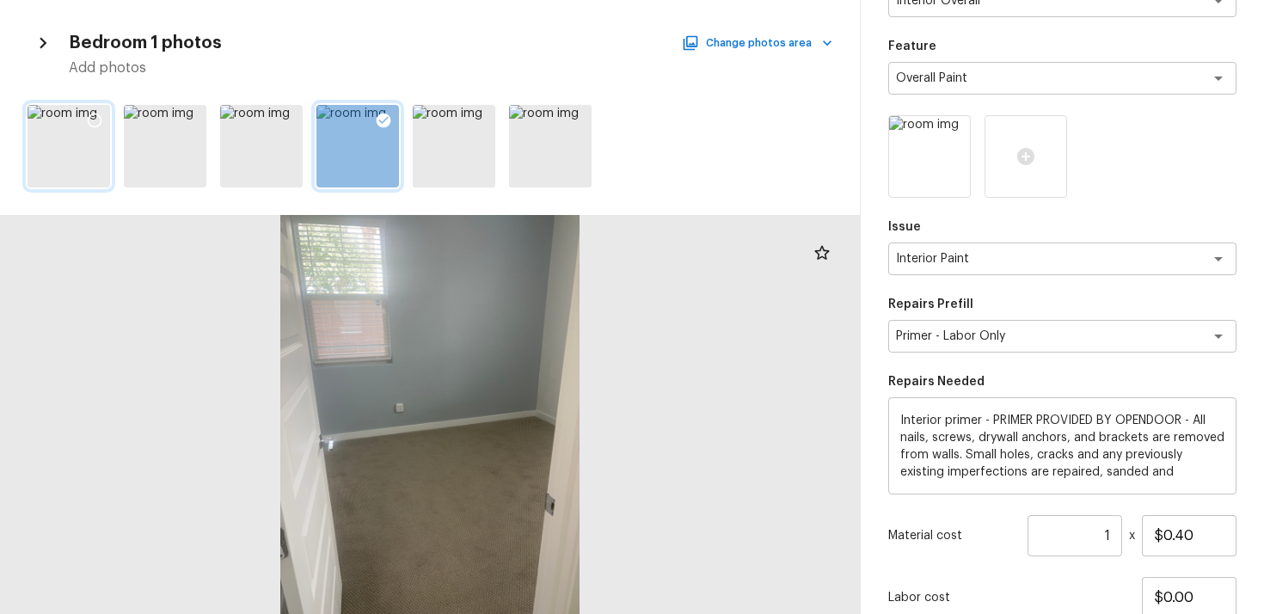
click at [95, 120] on icon at bounding box center [94, 120] width 17 height 17
click at [782, 49] on button "Change photos area" at bounding box center [759, 43] width 147 height 22
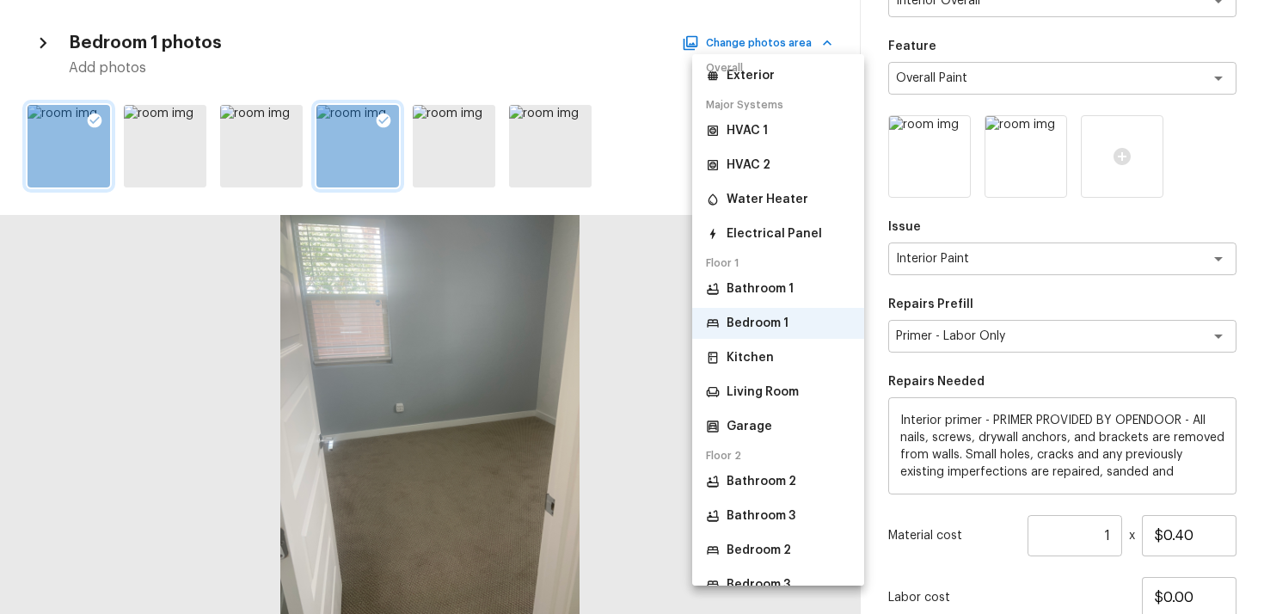
scroll to position [137, 0]
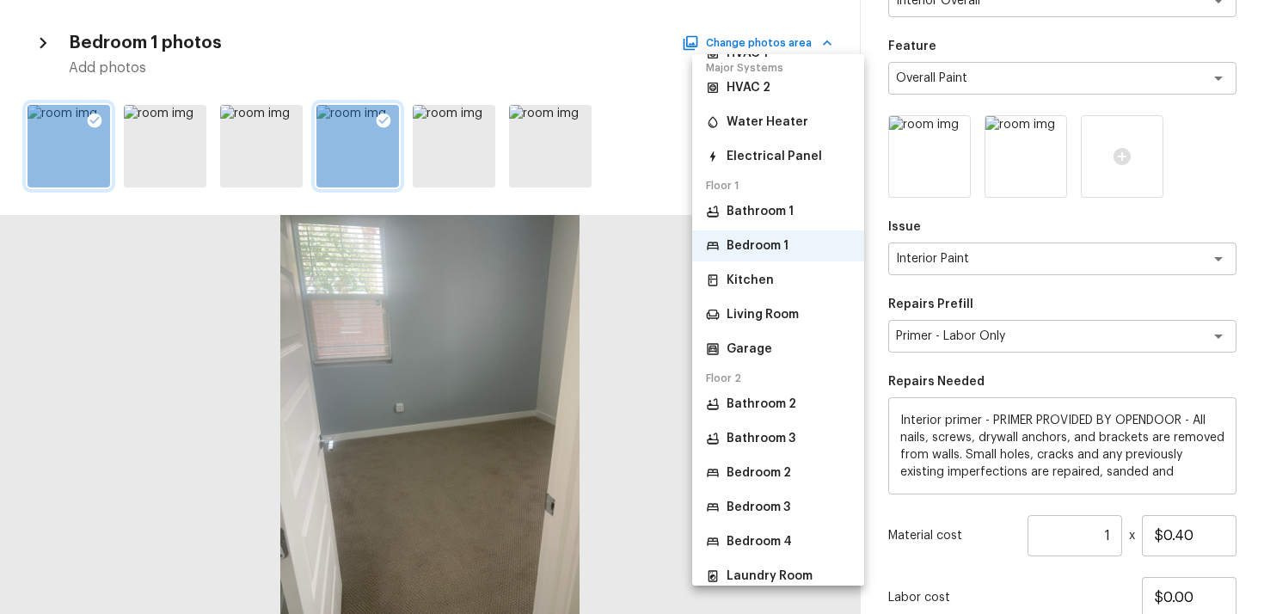
click at [795, 482] on li "Bedroom 2" at bounding box center [778, 473] width 172 height 31
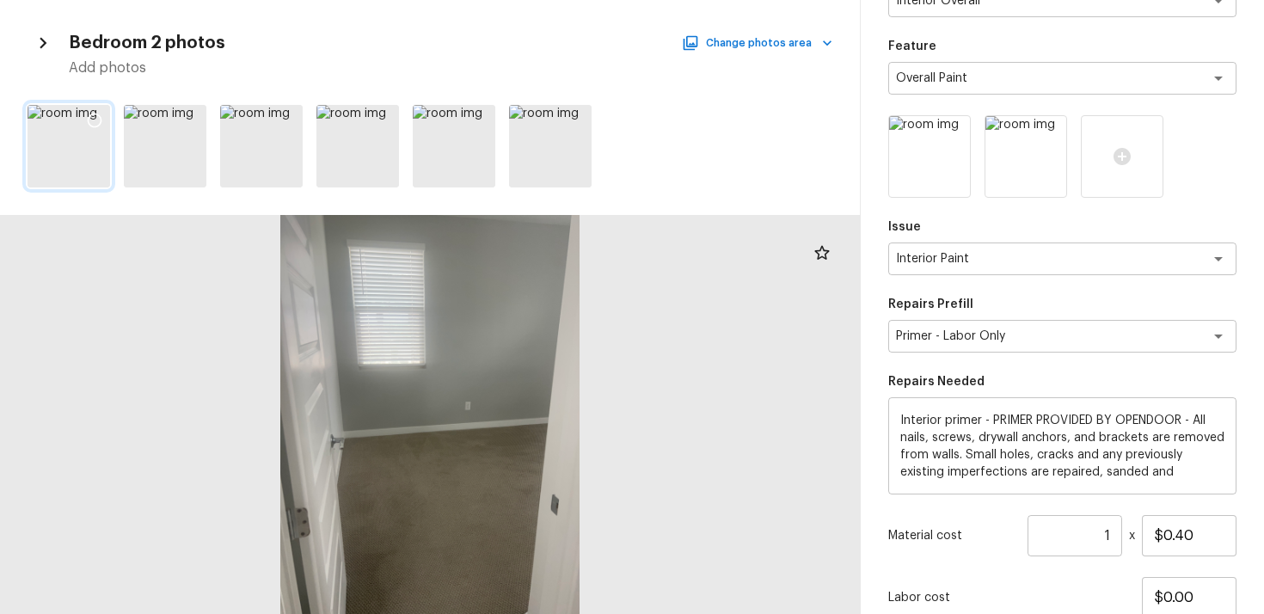
click at [99, 112] on icon at bounding box center [94, 120] width 17 height 17
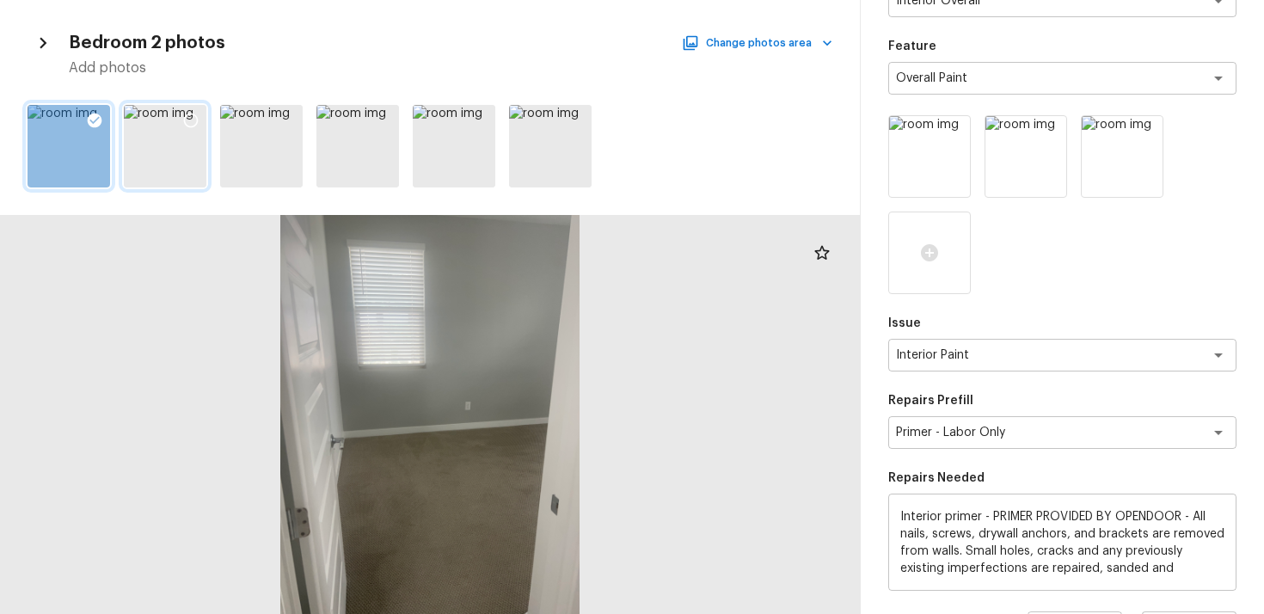
click at [188, 114] on icon at bounding box center [191, 121] width 15 height 15
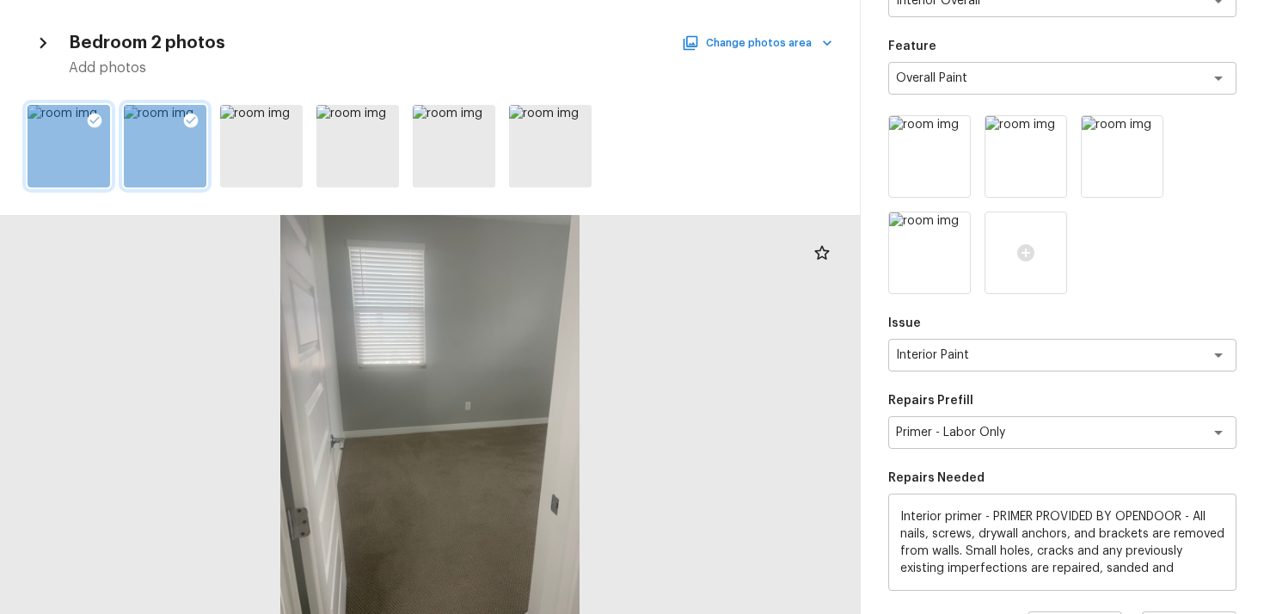
click at [739, 40] on button "Change photos area" at bounding box center [759, 43] width 147 height 22
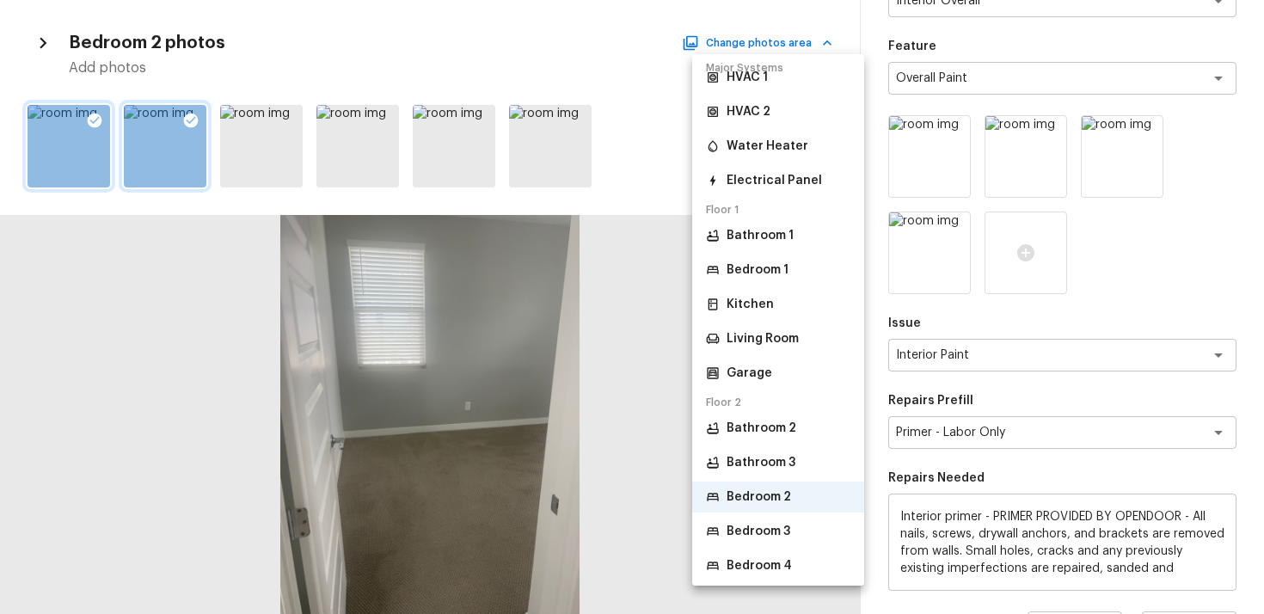
scroll to position [205, 0]
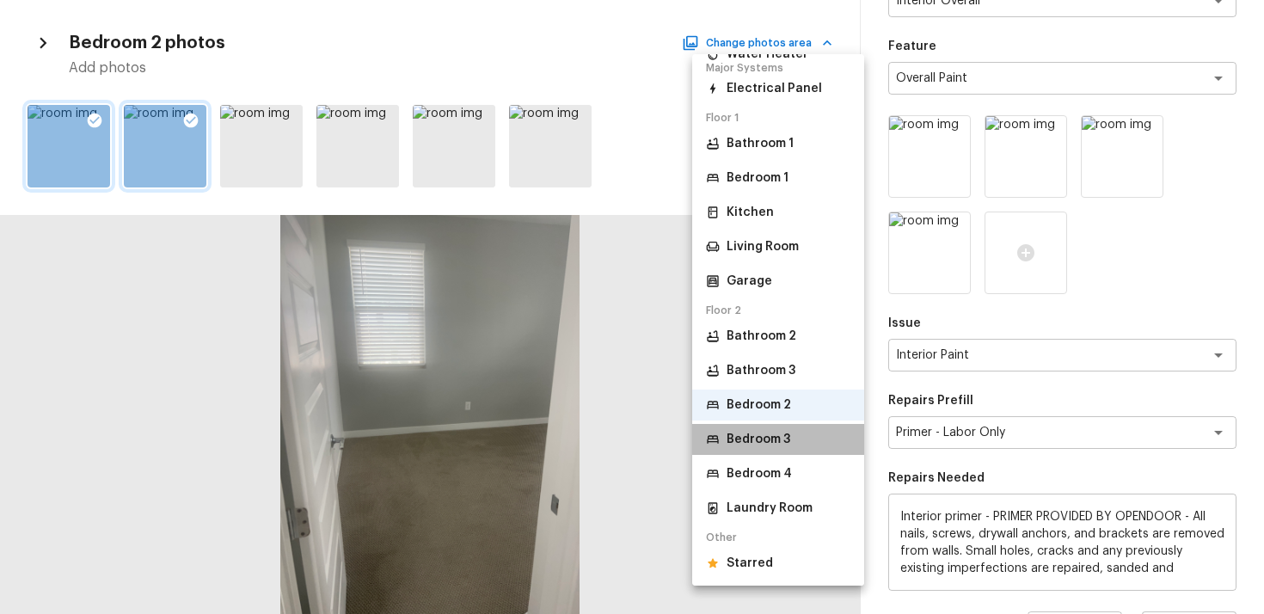
click at [785, 437] on p "Bedroom 3" at bounding box center [759, 439] width 64 height 17
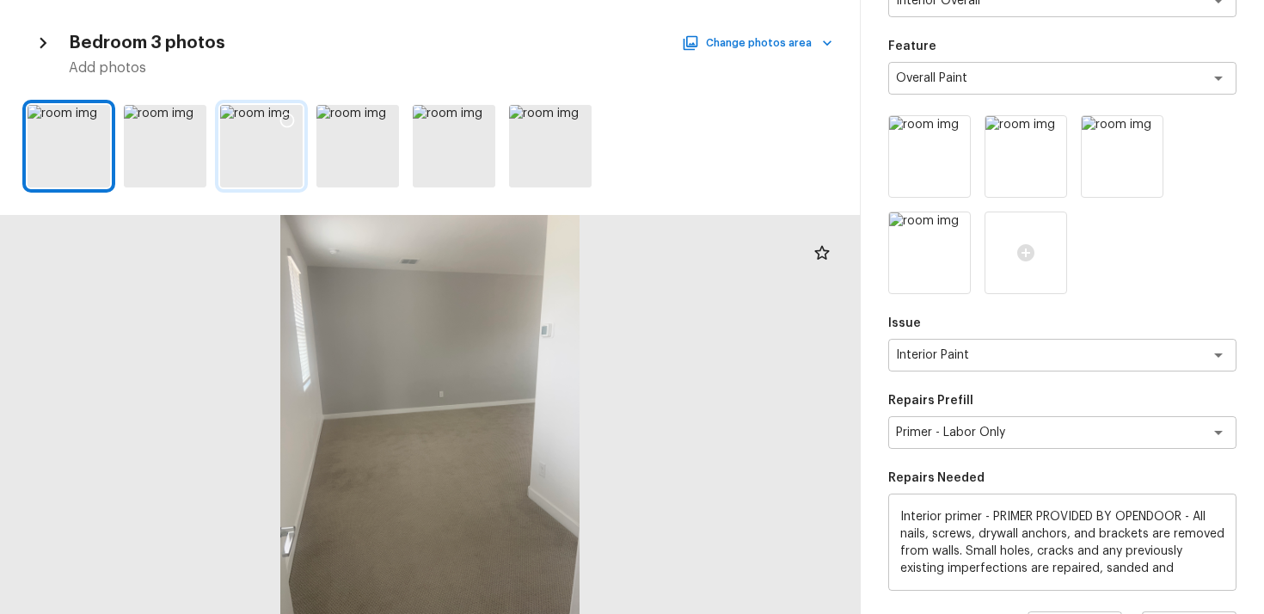
click at [285, 113] on icon at bounding box center [287, 120] width 17 height 17
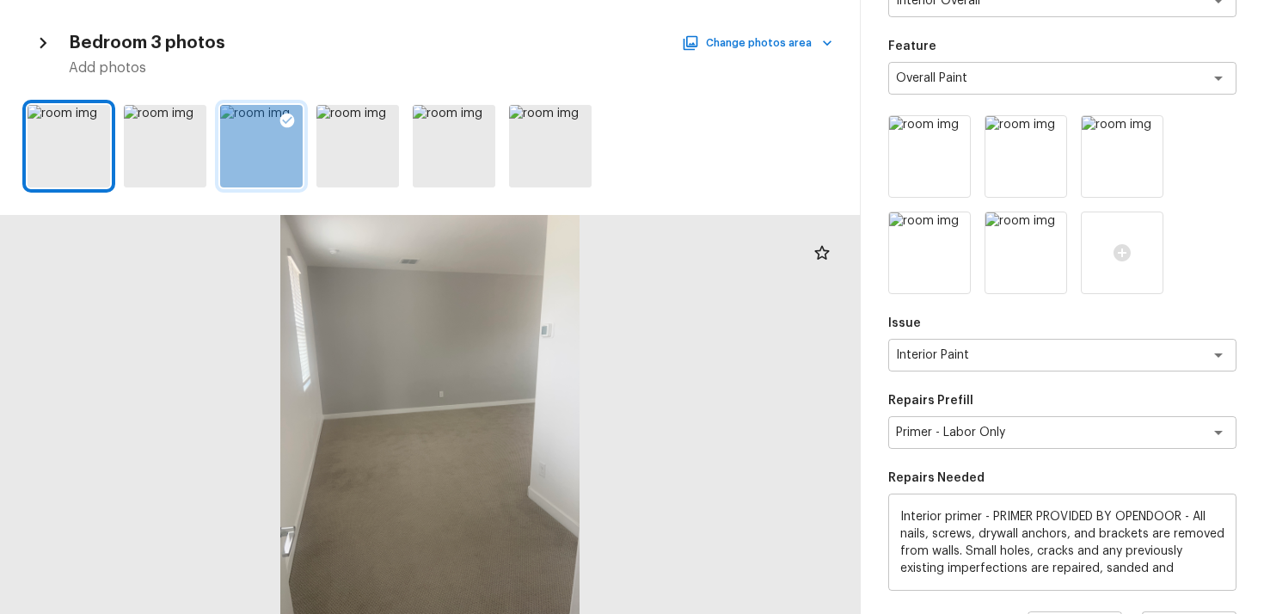
scroll to position [350, 0]
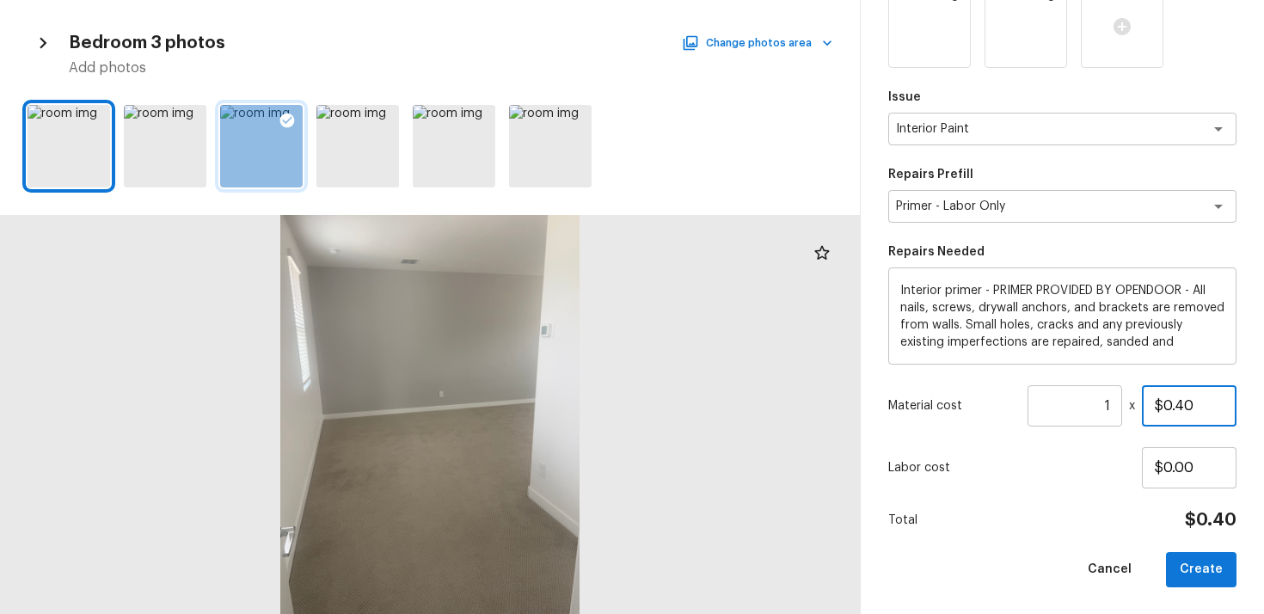
click at [1179, 399] on input "$0.40" at bounding box center [1189, 405] width 95 height 41
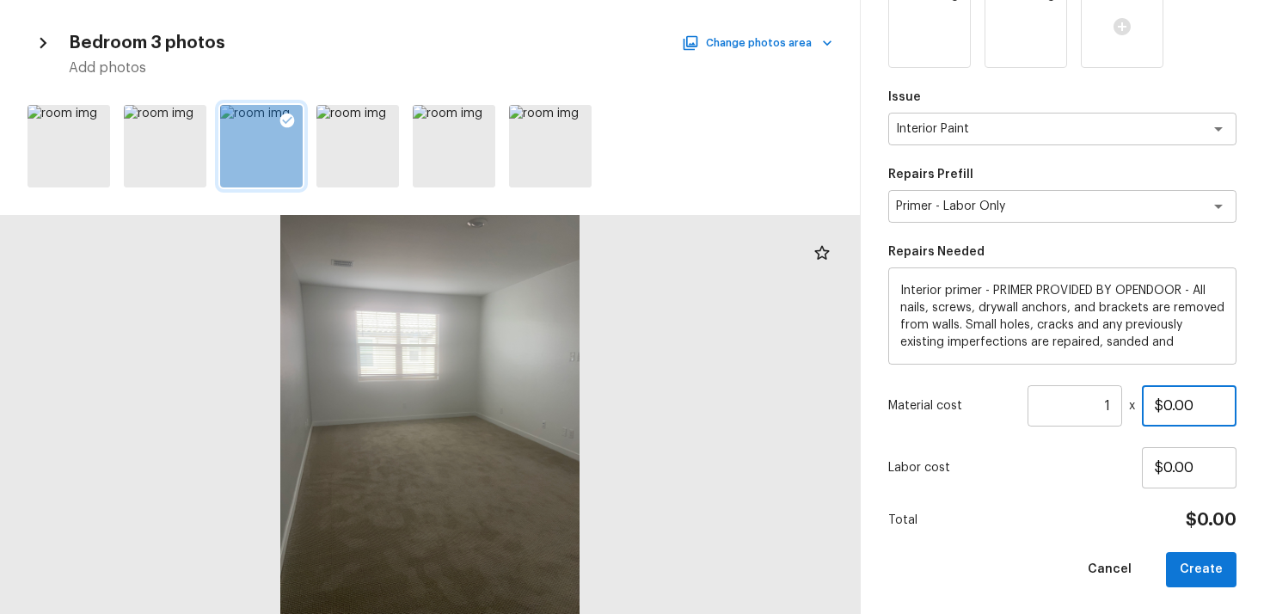
click at [1172, 405] on input "$0.00" at bounding box center [1189, 405] width 95 height 41
click at [1172, 397] on input "$300.00" at bounding box center [1189, 405] width 95 height 41
click at [1141, 434] on div "Area Interior Overall x ​ Feature Overall Paint x ​ Issue Interior Paint x ​ Re…" at bounding box center [1063, 160] width 348 height 853
click at [1191, 558] on button "Create" at bounding box center [1201, 569] width 71 height 35
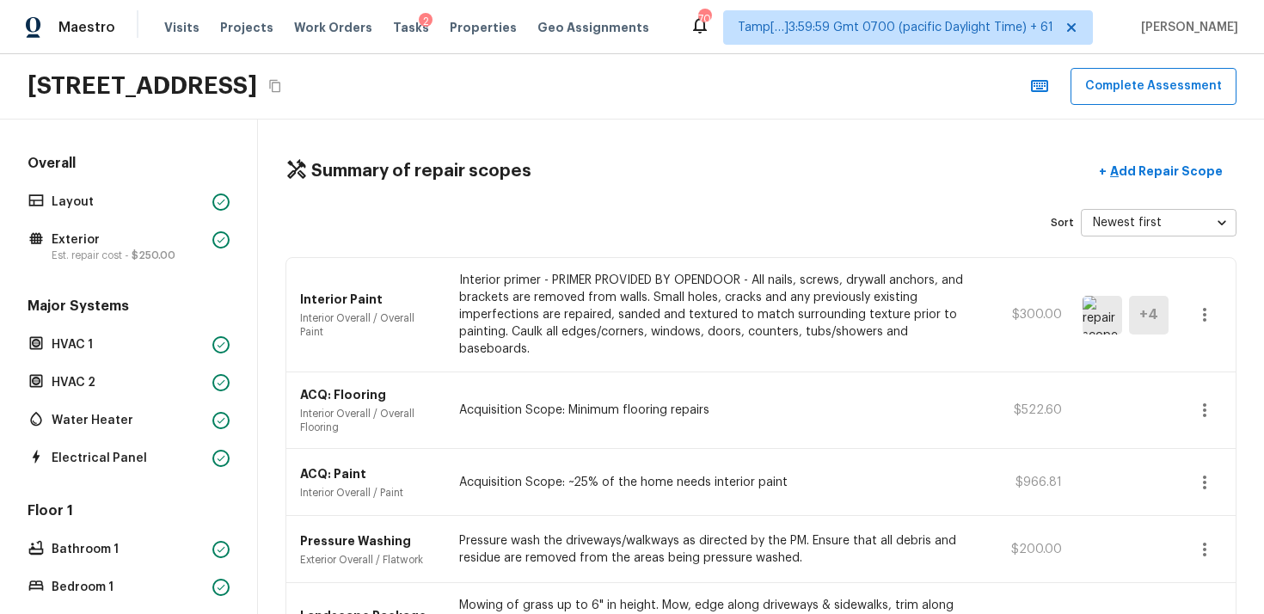
scroll to position [211, 0]
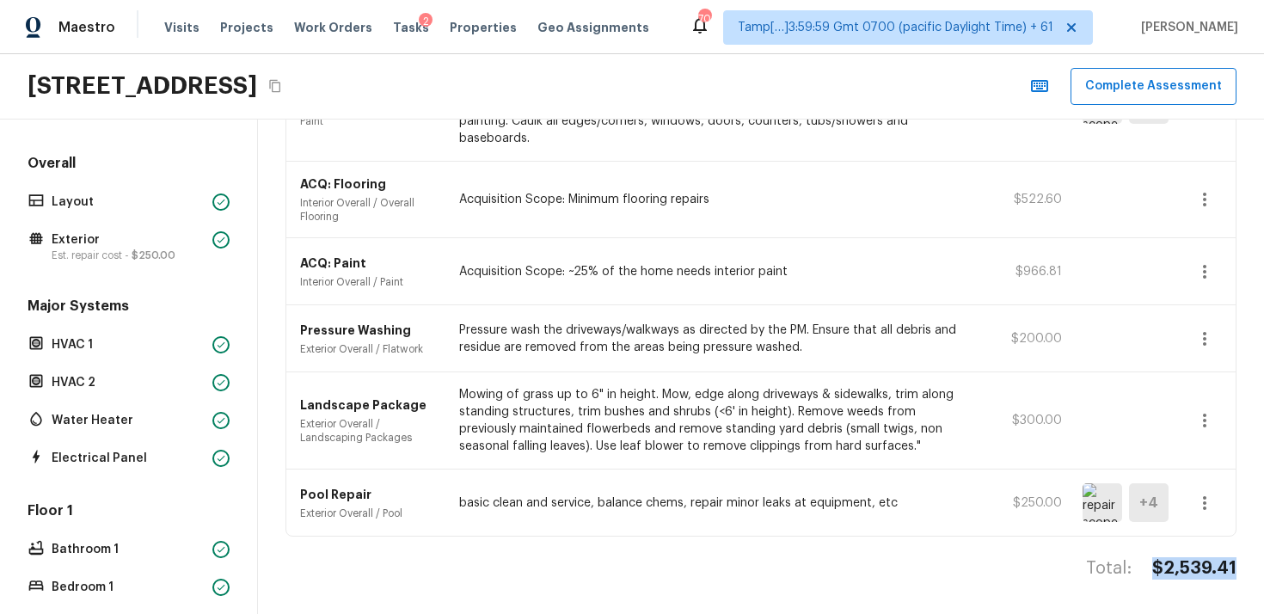
drag, startPoint x: 1157, startPoint y: 567, endPoint x: 1263, endPoint y: 563, distance: 105.9
click at [1264, 565] on div "Summary of repair scopes + Add Repair Scope Sort Newest first newestFirst ​ Int…" at bounding box center [761, 367] width 1006 height 495
copy h4 "$2,539.41"
click at [1159, 573] on h4 "$2,539.41" at bounding box center [1195, 568] width 84 height 22
drag, startPoint x: 1154, startPoint y: 568, endPoint x: 1261, endPoint y: 562, distance: 106.8
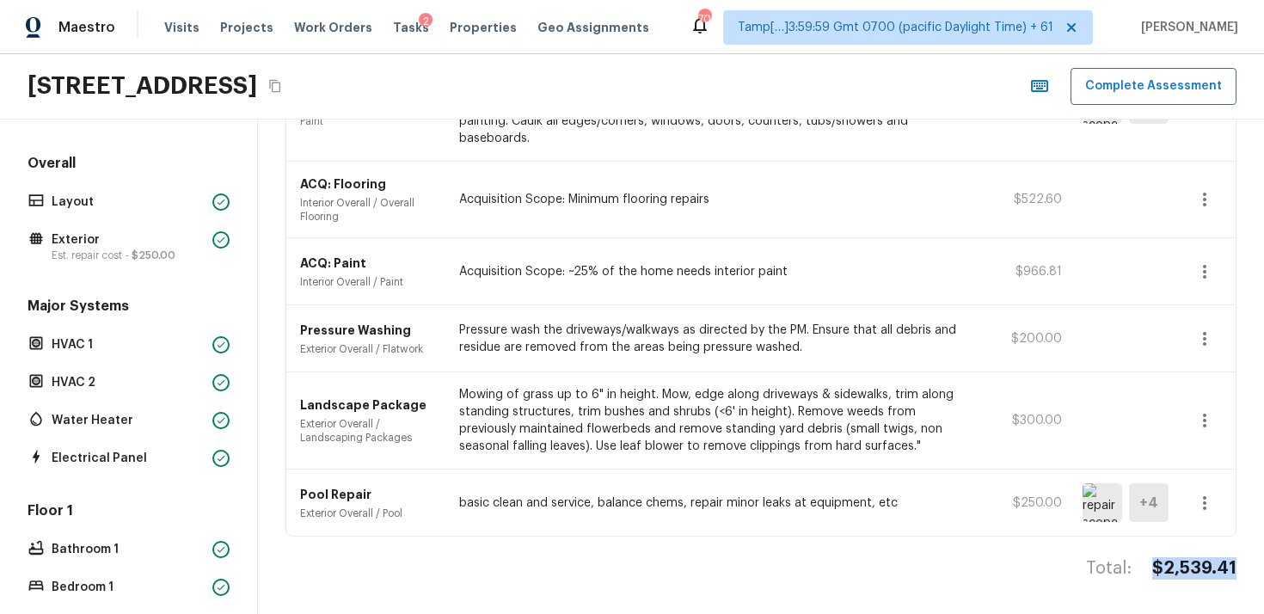
click at [1263, 563] on div "Summary of repair scopes + Add Repair Scope Sort Newest first newestFirst ​ Int…" at bounding box center [761, 367] width 1006 height 495
copy h4 "$2,539.41"
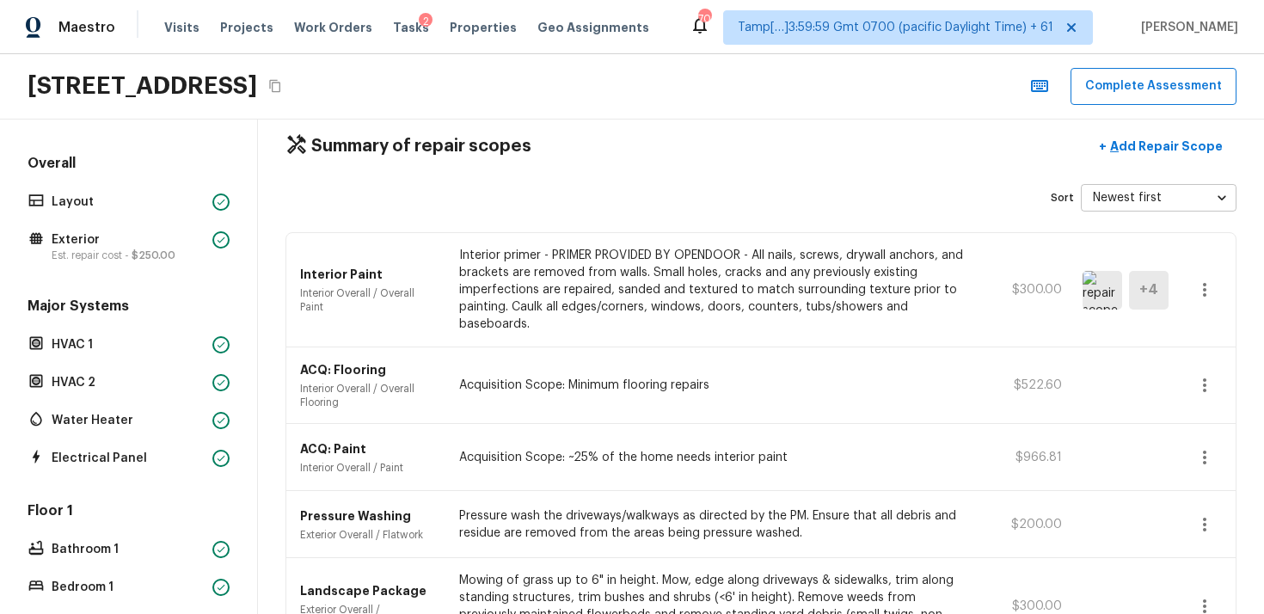
scroll to position [0, 0]
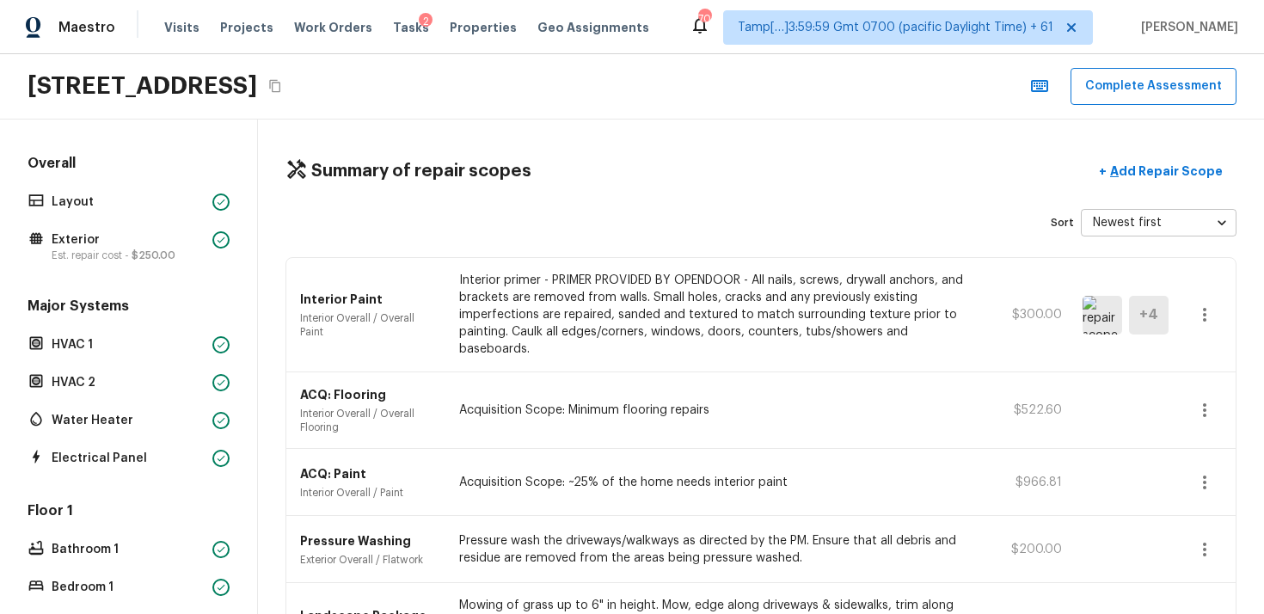
click at [566, 154] on div "Summary of repair scopes + Add Repair Scope" at bounding box center [761, 171] width 951 height 35
click at [1127, 77] on button "Complete Assessment" at bounding box center [1154, 86] width 166 height 37
